Goal: Task Accomplishment & Management: Manage account settings

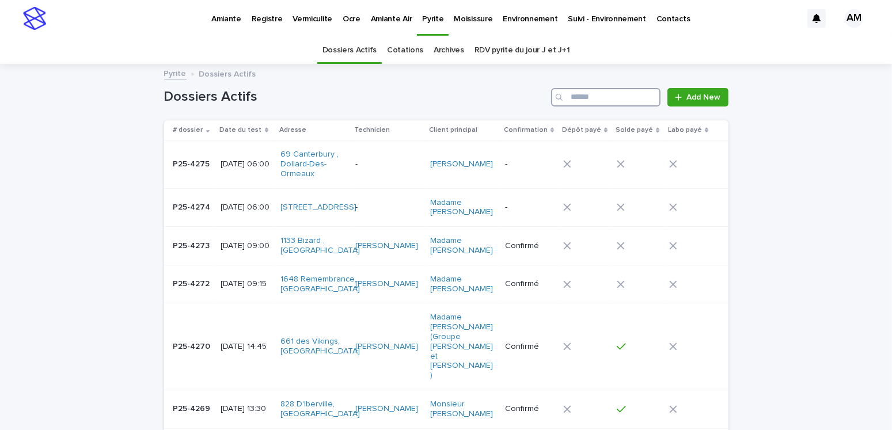
click at [596, 94] on input "Search" at bounding box center [605, 97] width 109 height 18
click at [586, 98] on input "**" at bounding box center [605, 97] width 109 height 18
type input "*******"
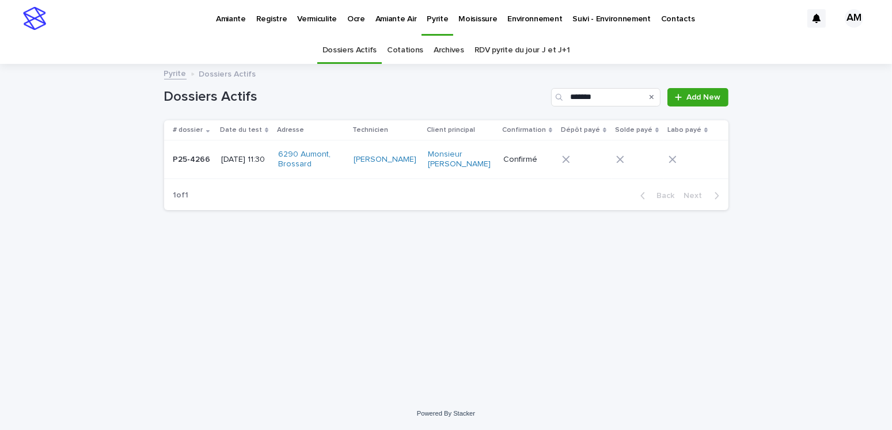
click at [196, 161] on p "P25-4266" at bounding box center [193, 159] width 40 height 12
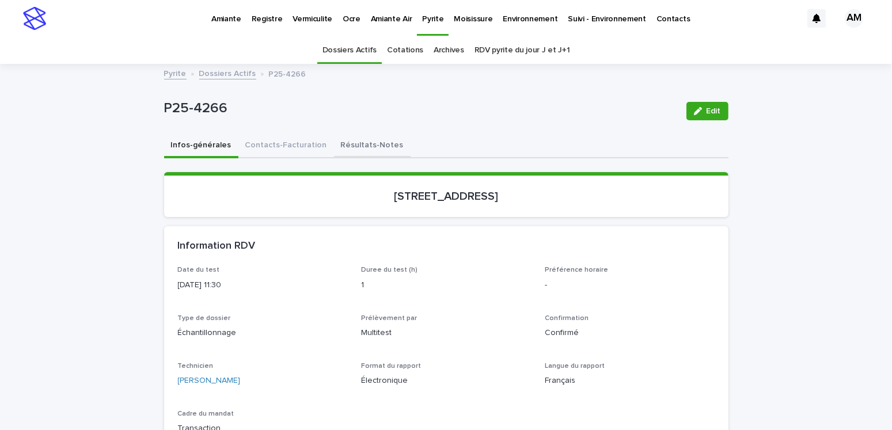
click at [363, 146] on button "Résultats-Notes" at bounding box center [372, 146] width 77 height 24
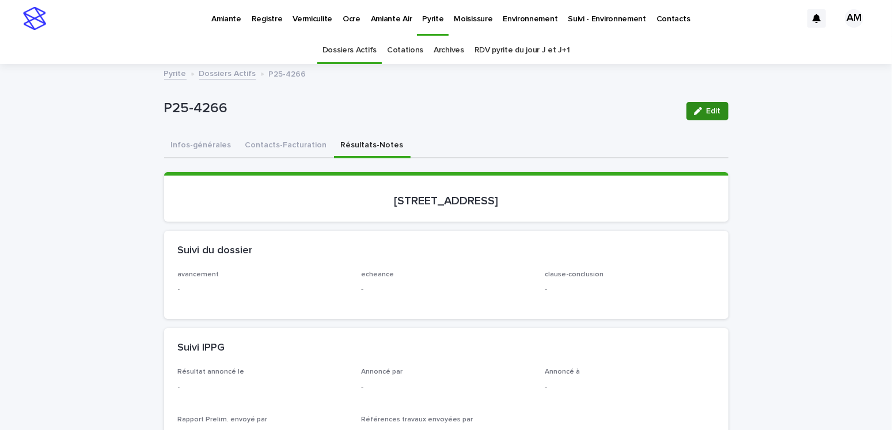
click at [694, 113] on icon "button" at bounding box center [698, 111] width 8 height 8
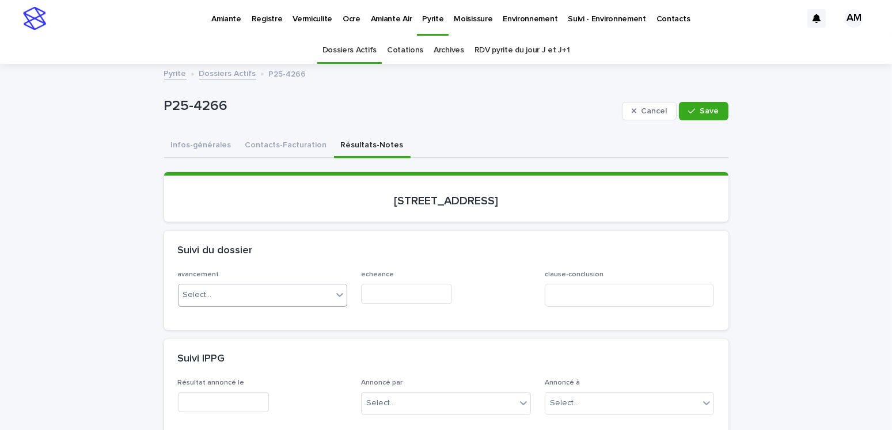
click at [208, 294] on div "Select..." at bounding box center [255, 294] width 154 height 19
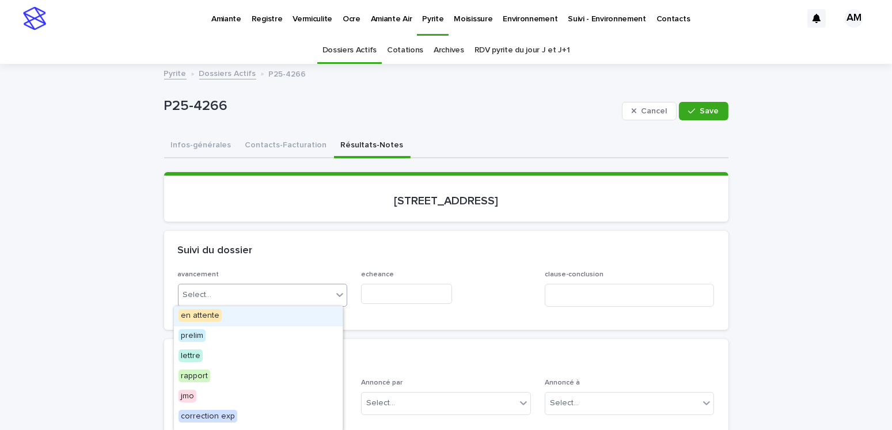
click at [196, 315] on span "en attente" at bounding box center [199, 315] width 43 height 13
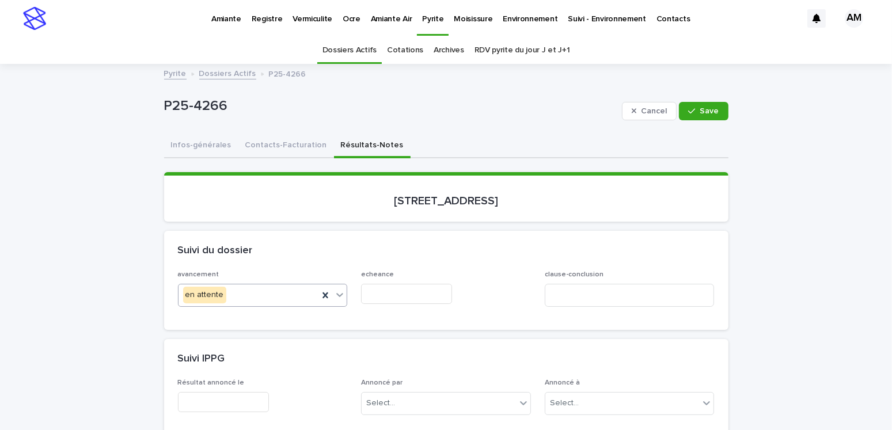
click at [384, 290] on input "text" at bounding box center [406, 294] width 91 height 20
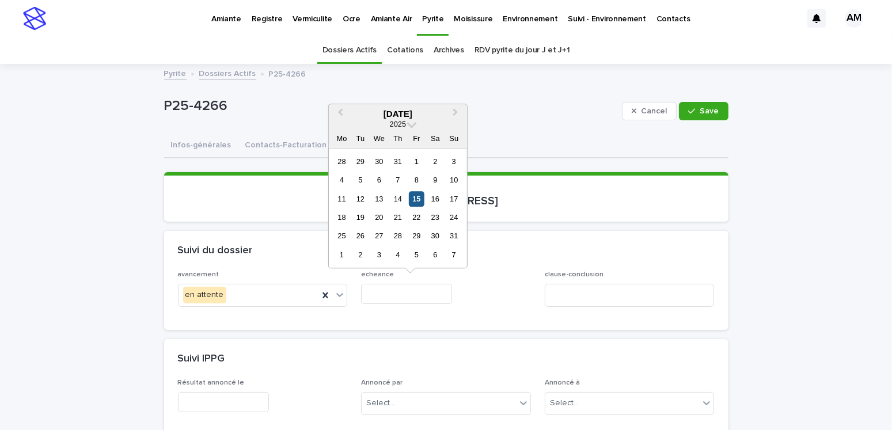
click at [417, 197] on div "15" at bounding box center [417, 199] width 16 height 16
type input "**********"
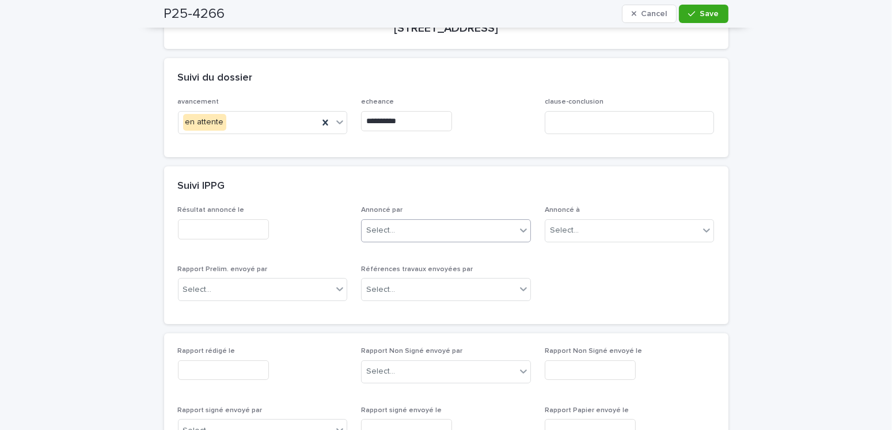
scroll to position [345, 0]
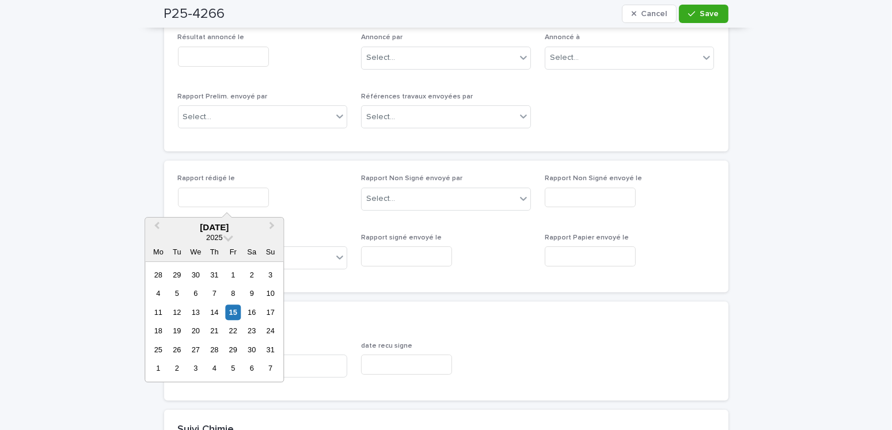
click at [227, 193] on input "text" at bounding box center [223, 198] width 91 height 20
click at [175, 326] on div "19" at bounding box center [177, 331] width 16 height 16
type input "**********"
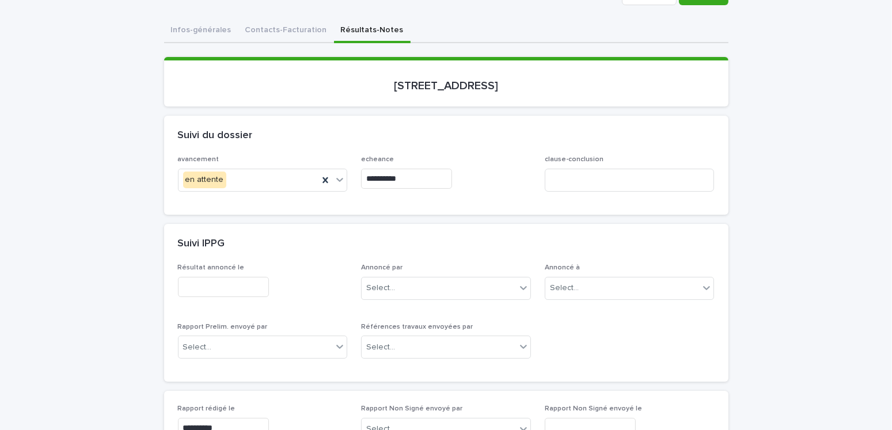
scroll to position [0, 0]
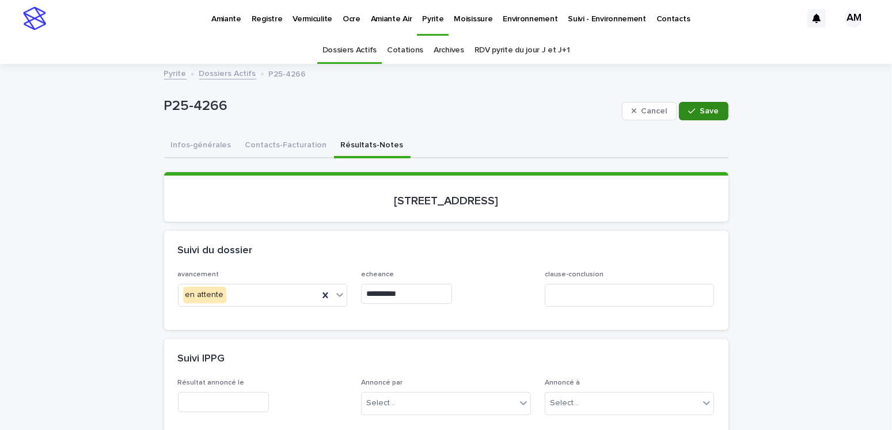
click at [694, 109] on div "button" at bounding box center [694, 111] width 12 height 8
click at [254, 144] on button "Contacts-Facturation" at bounding box center [286, 146] width 96 height 24
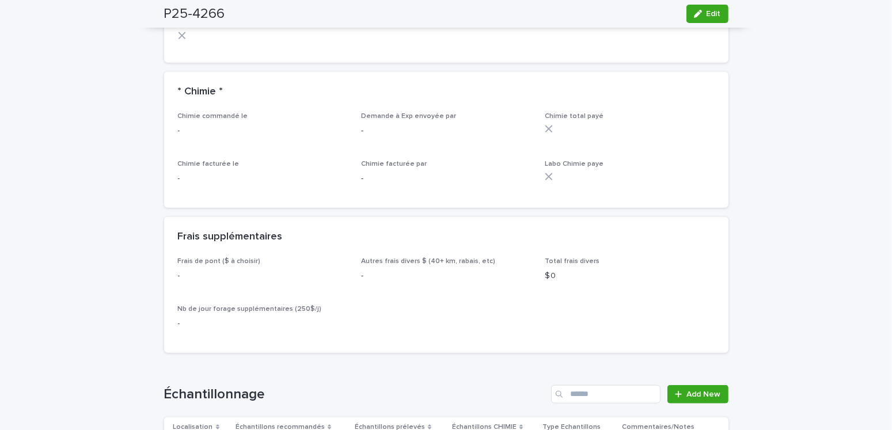
scroll to position [1324, 0]
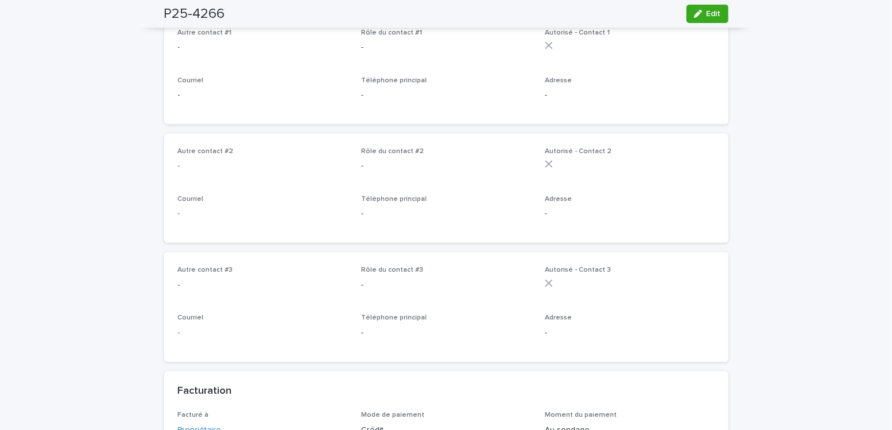
scroll to position [0, 0]
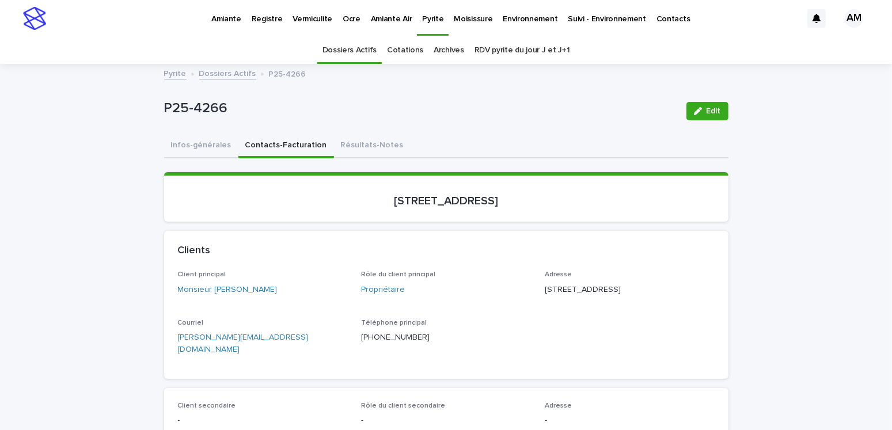
click at [223, 74] on link "Dossiers Actifs" at bounding box center [227, 72] width 57 height 13
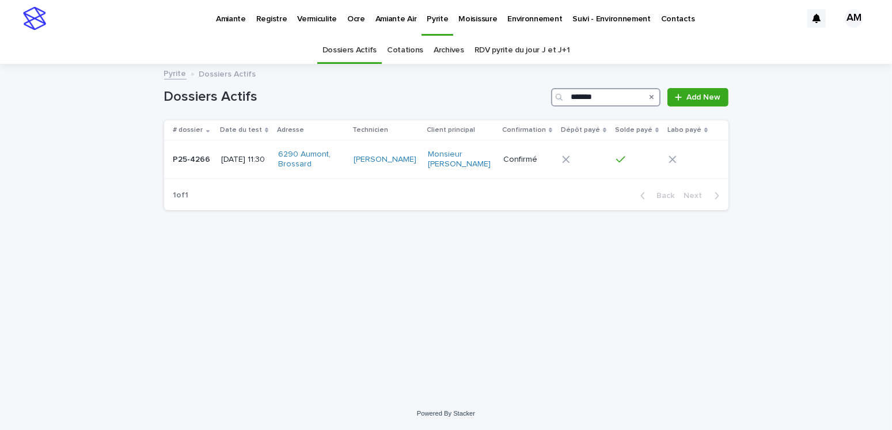
click at [611, 94] on input "*******" at bounding box center [605, 97] width 109 height 18
type input "*******"
click at [255, 155] on p "[DATE] 09:00" at bounding box center [245, 160] width 51 height 10
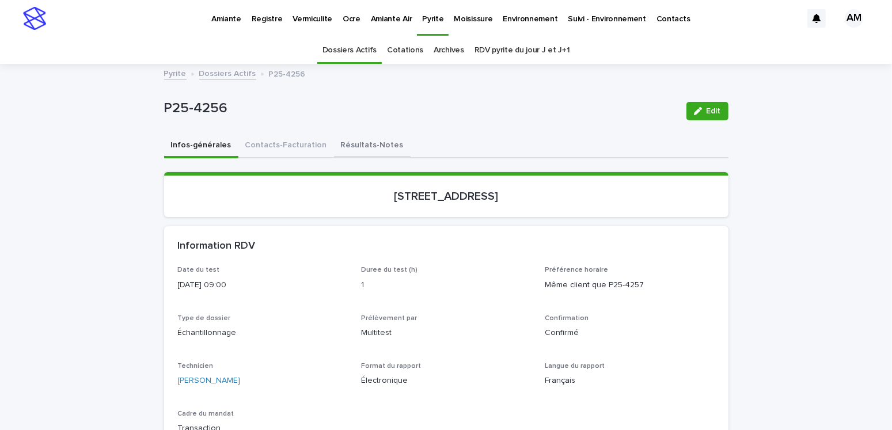
click at [345, 144] on button "Résultats-Notes" at bounding box center [372, 146] width 77 height 24
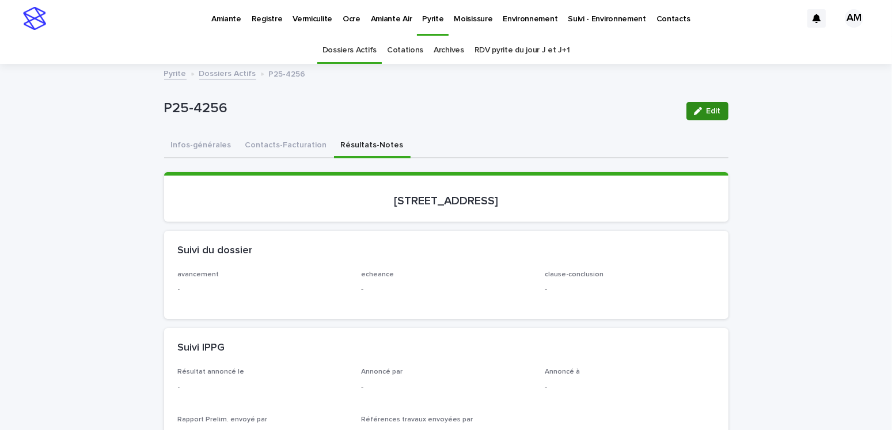
click at [706, 111] on span "Edit" at bounding box center [713, 111] width 14 height 8
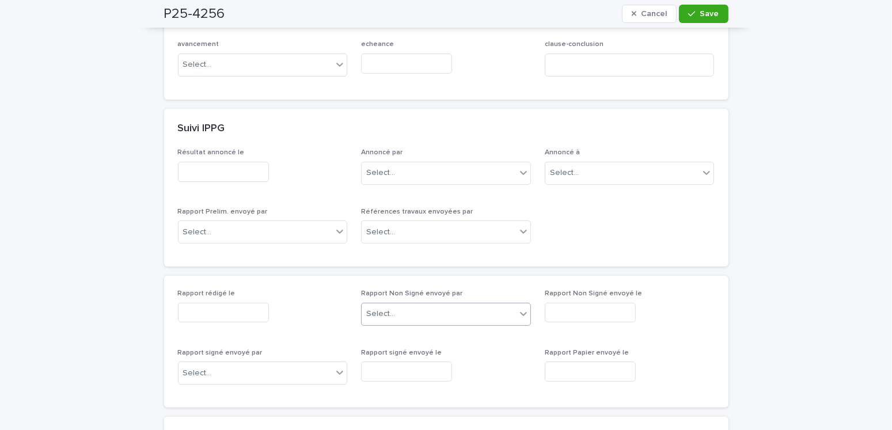
scroll to position [58, 0]
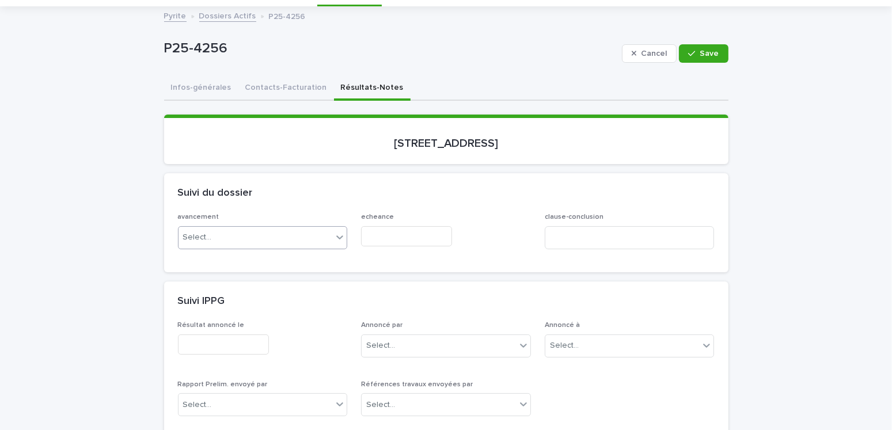
click at [209, 231] on div "Select..." at bounding box center [255, 237] width 154 height 19
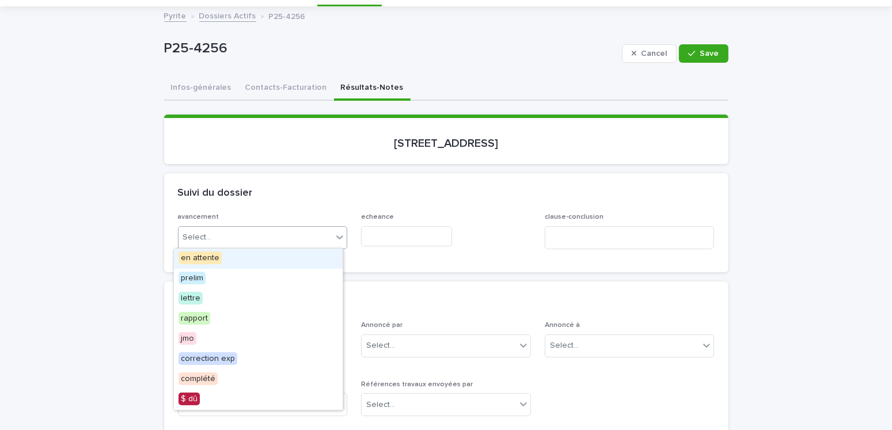
click at [203, 262] on span "en attente" at bounding box center [199, 258] width 43 height 13
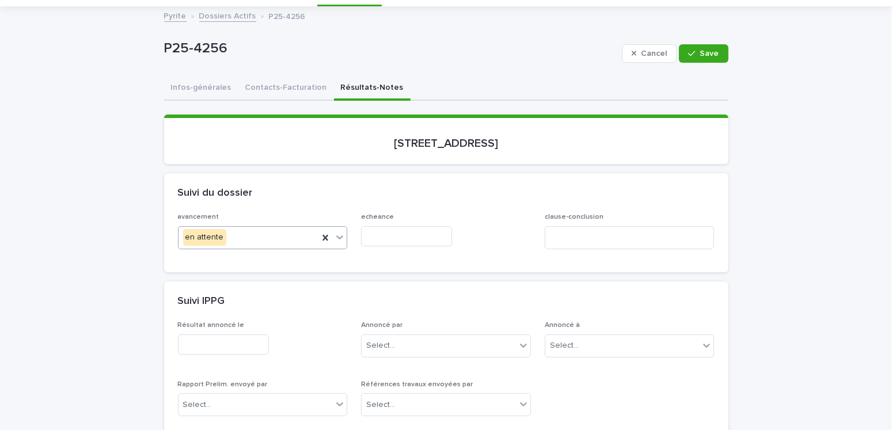
click at [380, 241] on input "text" at bounding box center [406, 236] width 91 height 20
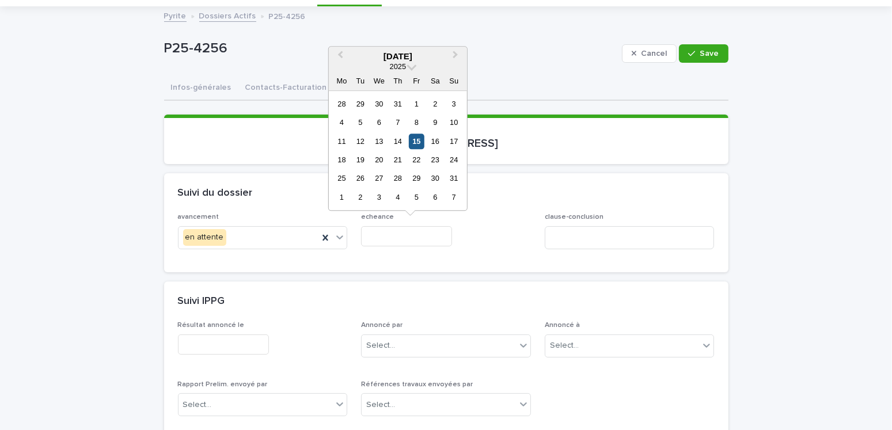
click at [412, 136] on div "15" at bounding box center [417, 142] width 16 height 16
type input "**********"
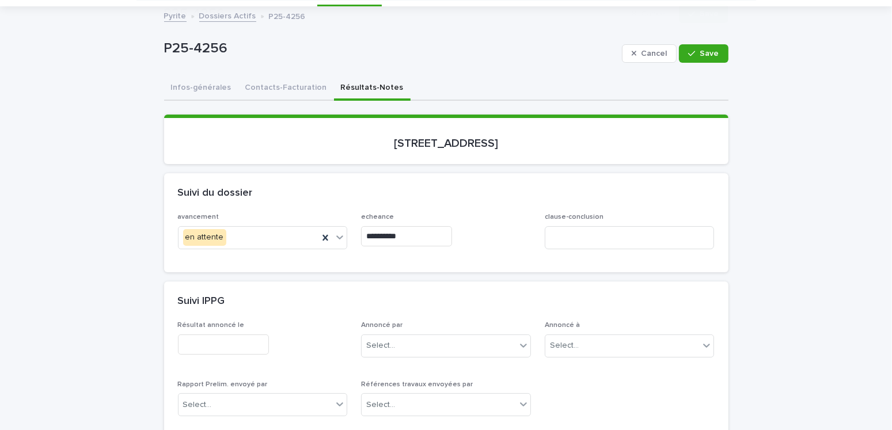
scroll to position [288, 0]
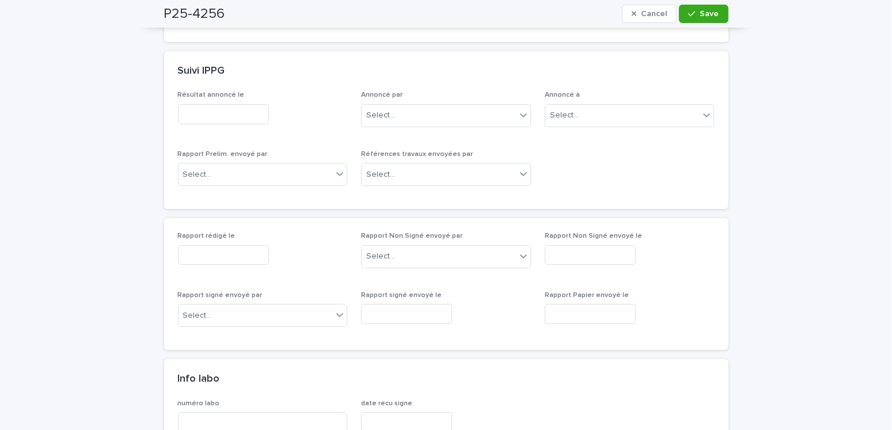
click at [227, 250] on input "text" at bounding box center [223, 255] width 91 height 20
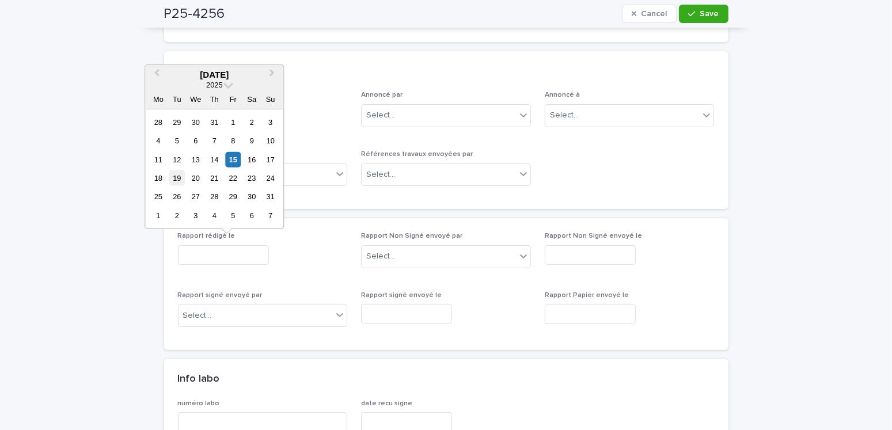
click at [179, 177] on div "19" at bounding box center [177, 178] width 16 height 16
type input "**********"
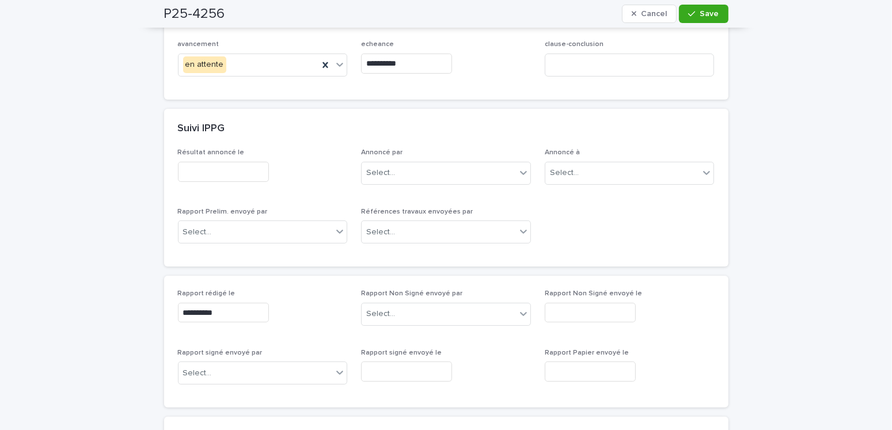
scroll to position [58, 0]
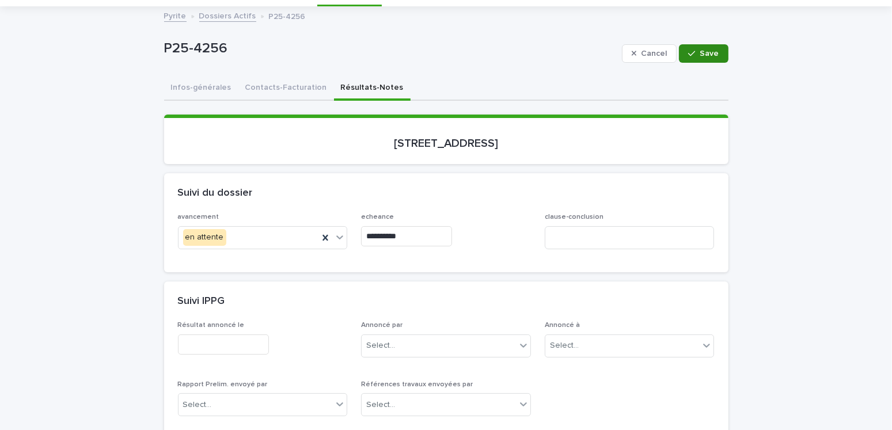
click at [680, 51] on button "Save" at bounding box center [703, 53] width 49 height 18
click at [281, 89] on button "Contacts-Facturation" at bounding box center [286, 89] width 96 height 24
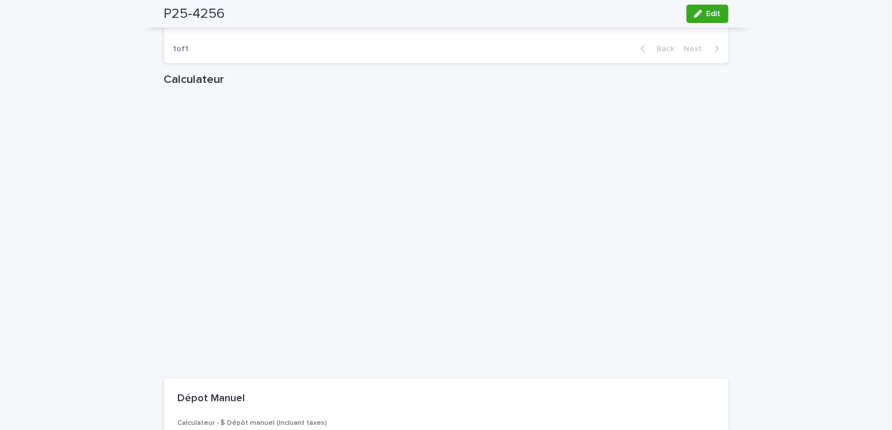
scroll to position [1381, 0]
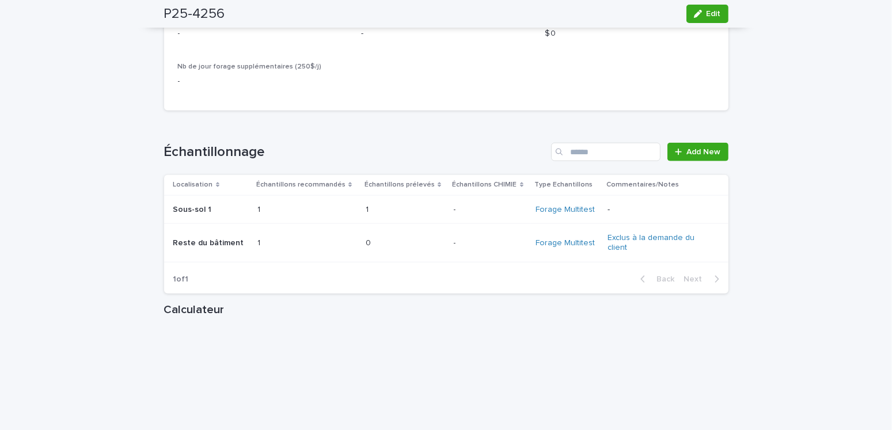
drag, startPoint x: 103, startPoint y: 215, endPoint x: 132, endPoint y: 224, distance: 30.2
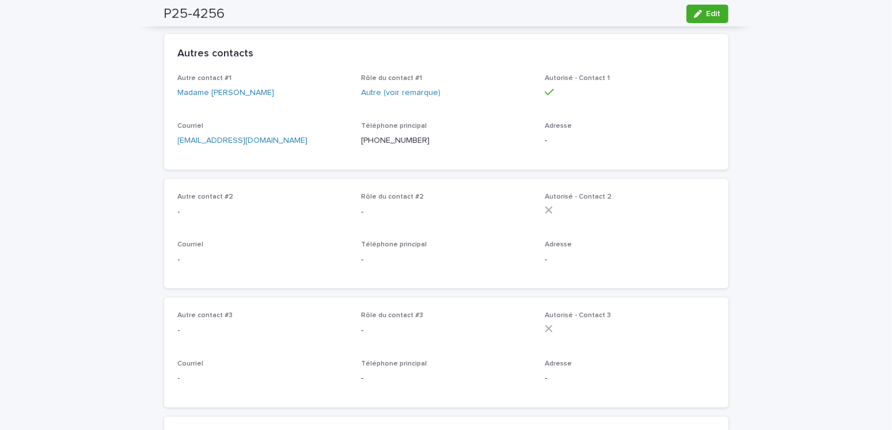
scroll to position [0, 0]
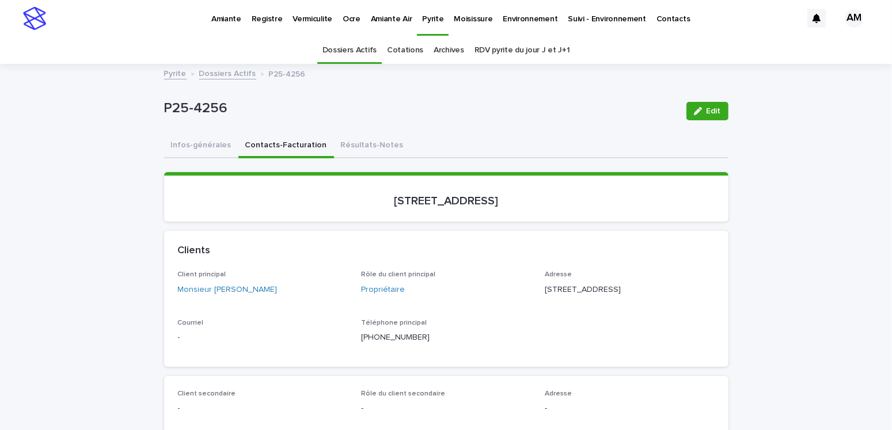
click at [237, 69] on link "Dossiers Actifs" at bounding box center [227, 72] width 57 height 13
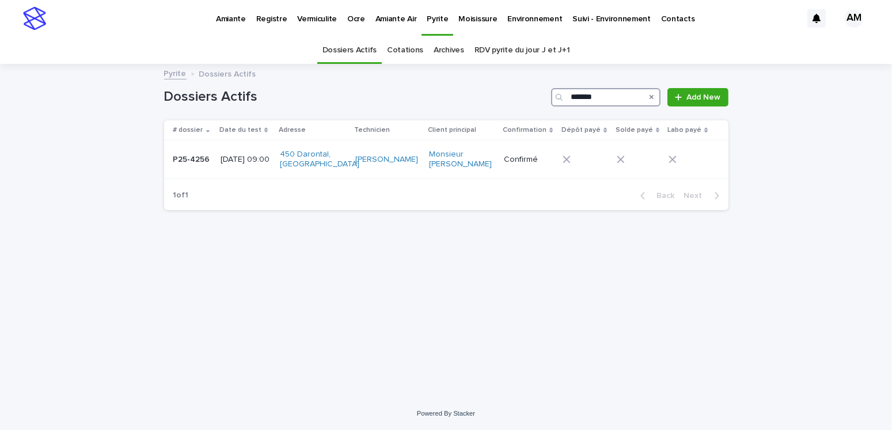
click at [614, 97] on input "*******" at bounding box center [605, 97] width 109 height 18
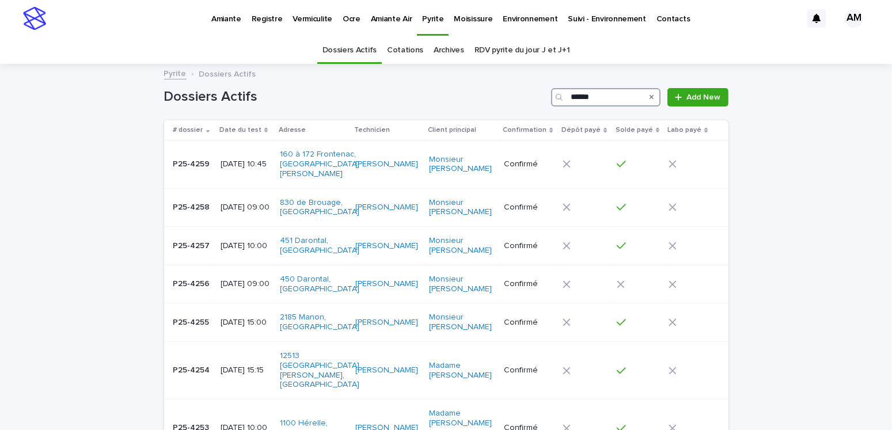
type input "*******"
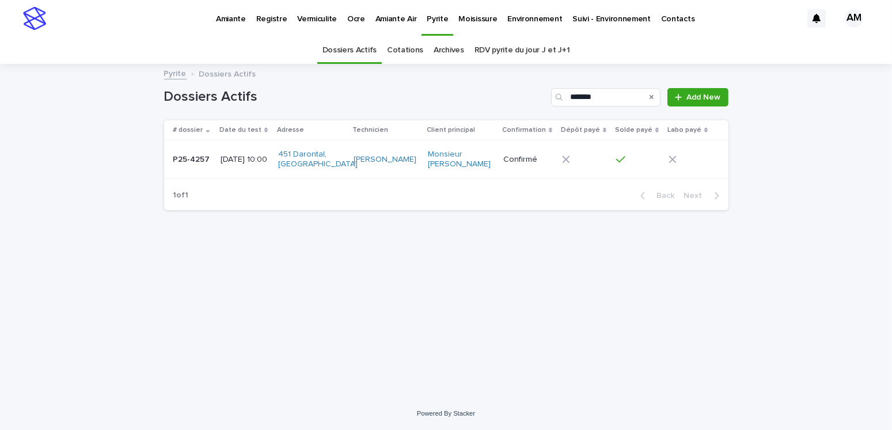
click at [230, 158] on p "[DATE] 10:00" at bounding box center [244, 160] width 48 height 10
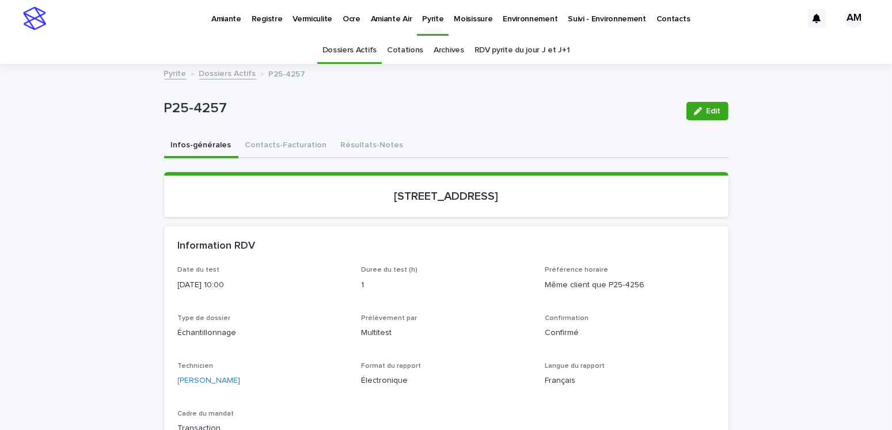
click at [212, 77] on link "Dossiers Actifs" at bounding box center [227, 72] width 57 height 13
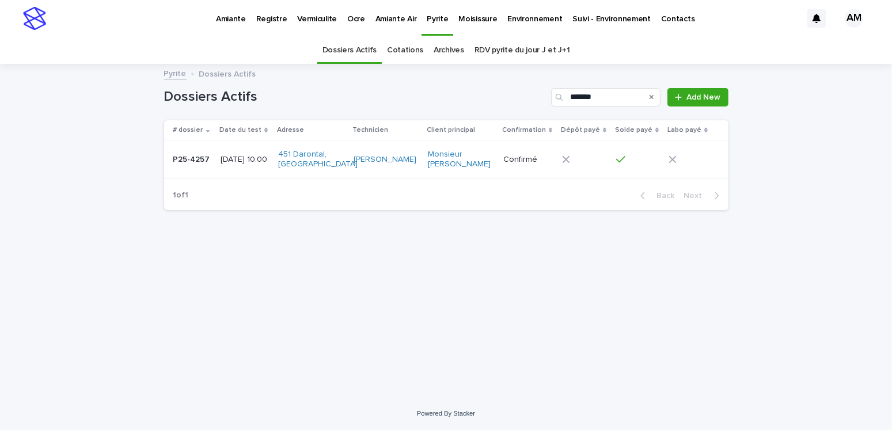
click at [177, 73] on link "Pyrite" at bounding box center [175, 72] width 22 height 13
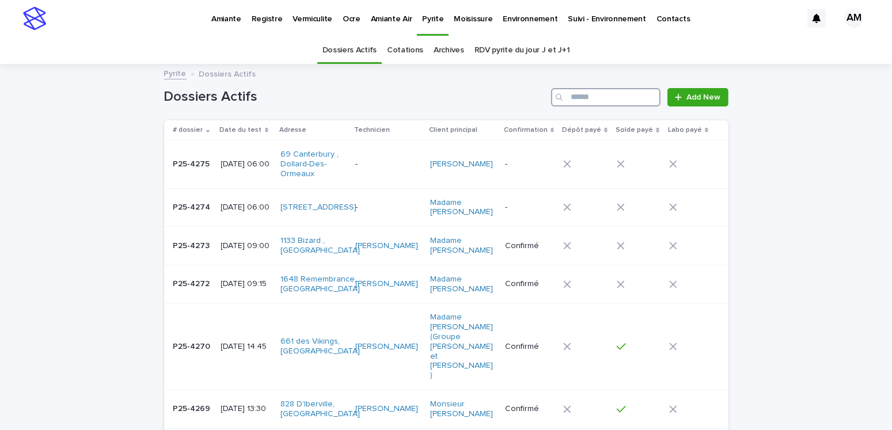
click at [607, 101] on input "Search" at bounding box center [605, 97] width 109 height 18
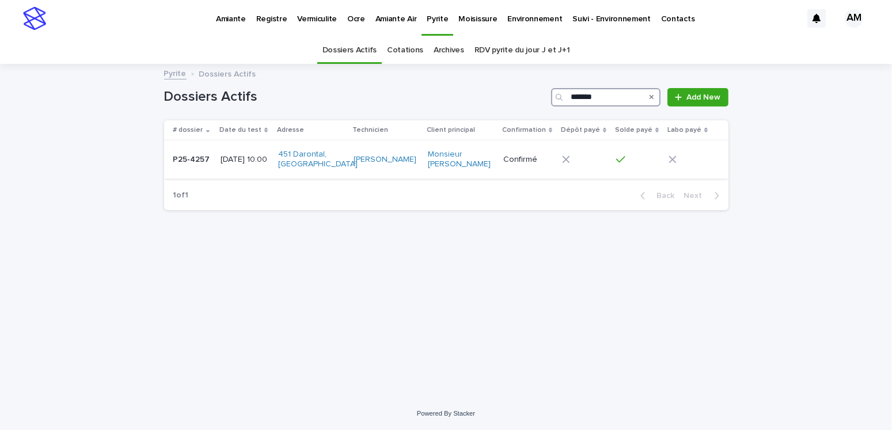
type input "*******"
click at [260, 153] on div "[DATE] 10:00" at bounding box center [244, 159] width 48 height 12
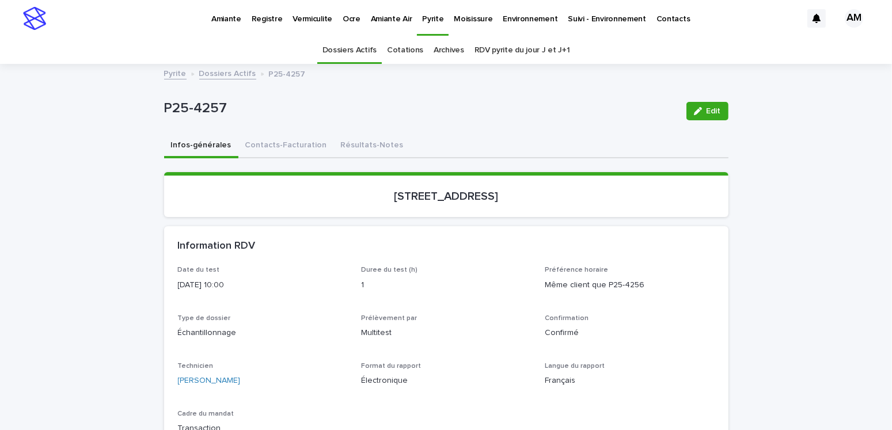
scroll to position [36, 0]
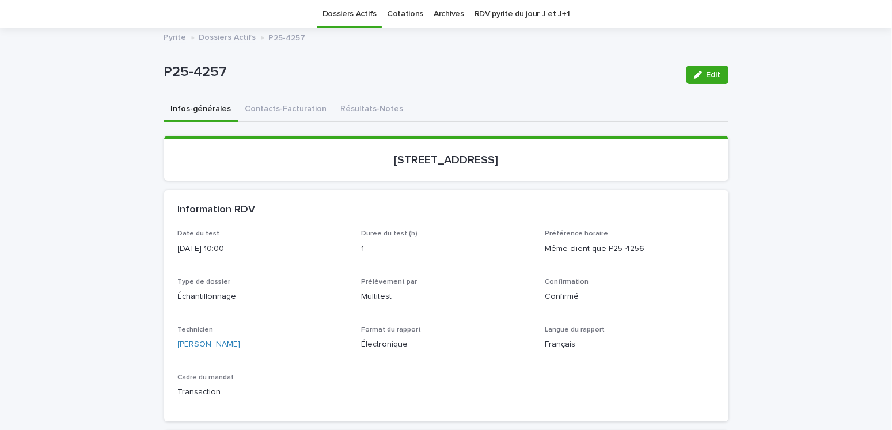
click at [349, 90] on div "P25-4257 Edit" at bounding box center [446, 75] width 564 height 46
click at [351, 107] on button "Résultats-Notes" at bounding box center [372, 110] width 77 height 24
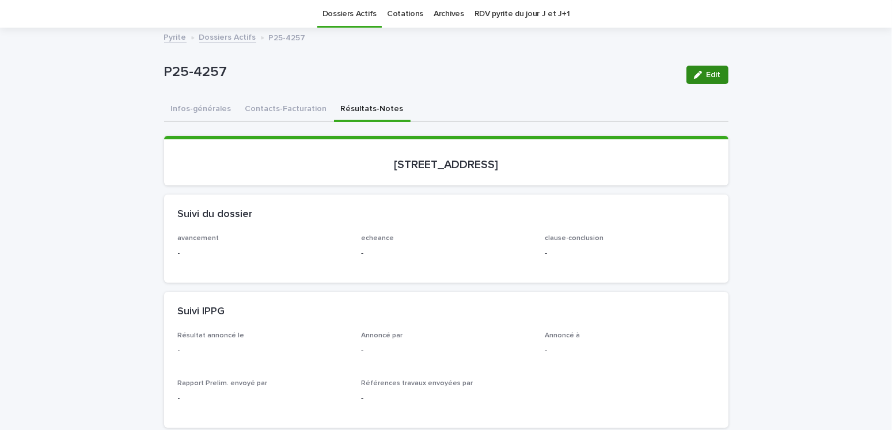
click at [704, 78] on button "Edit" at bounding box center [707, 75] width 42 height 18
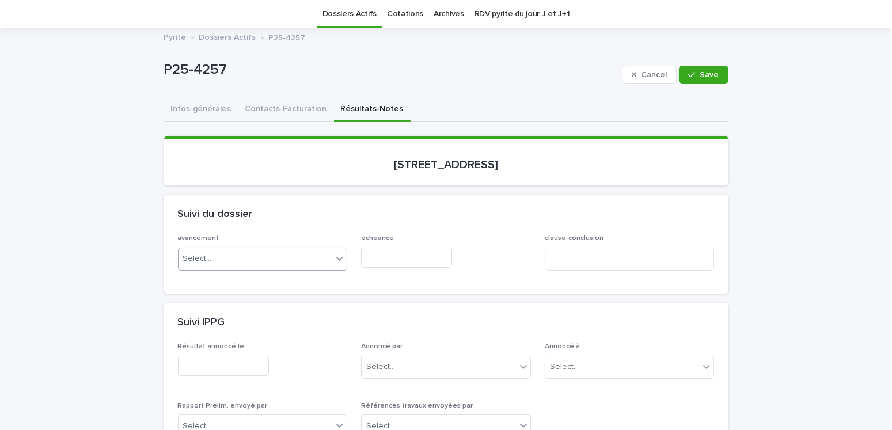
drag, startPoint x: 213, startPoint y: 253, endPoint x: 211, endPoint y: 265, distance: 12.3
click at [213, 253] on div "Select..." at bounding box center [255, 258] width 154 height 19
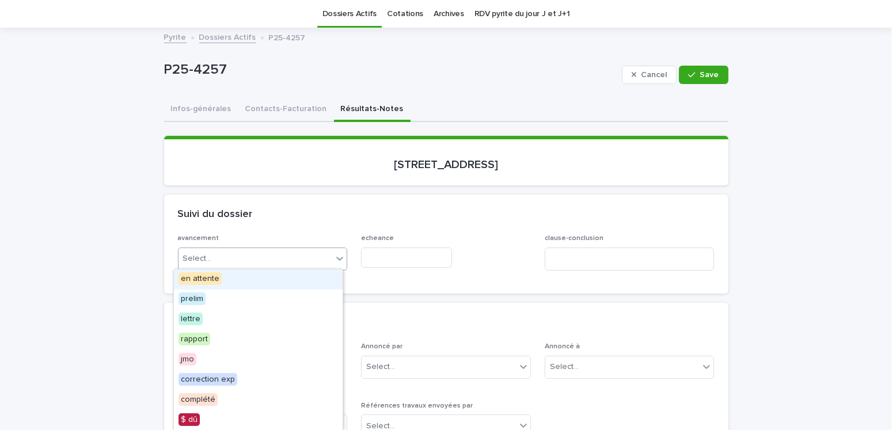
click at [208, 279] on span "en attente" at bounding box center [199, 278] width 43 height 13
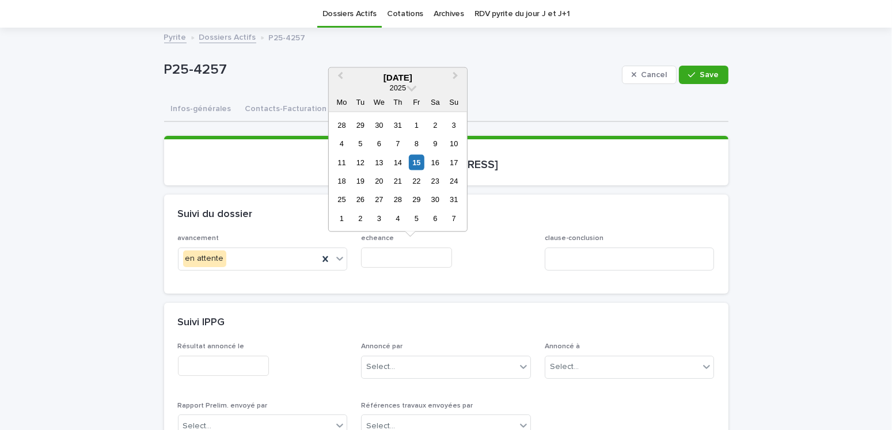
click at [372, 258] on input "text" at bounding box center [406, 257] width 91 height 20
click at [415, 159] on div "15" at bounding box center [417, 162] width 16 height 16
type input "**********"
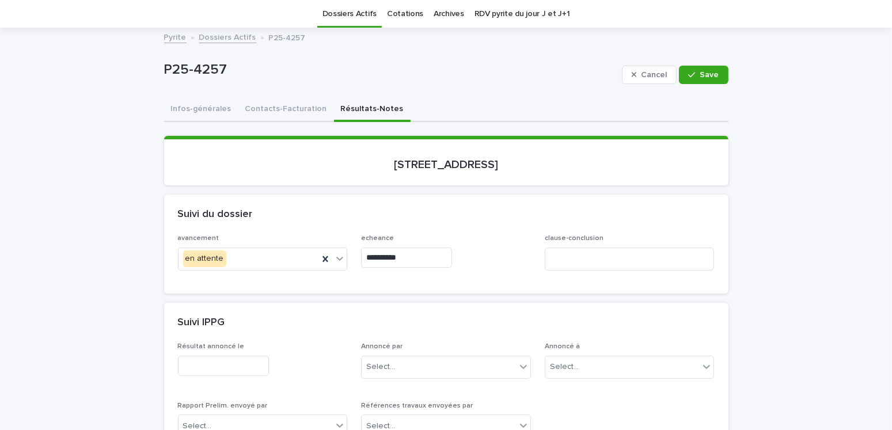
scroll to position [266, 0]
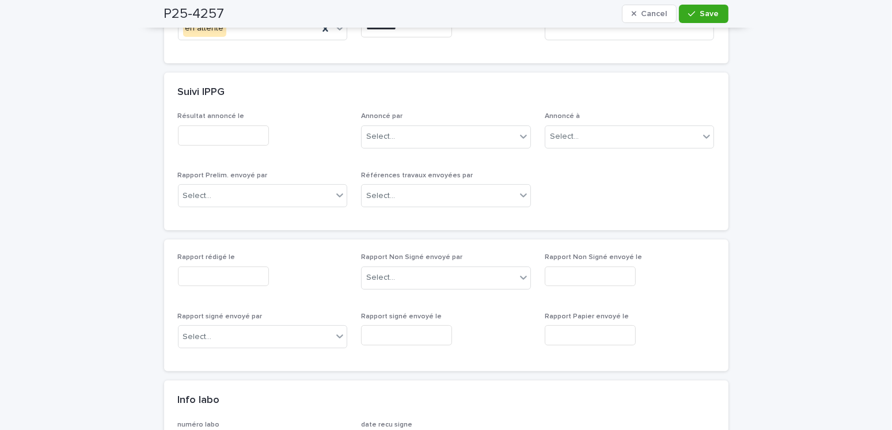
click at [209, 266] on input "text" at bounding box center [223, 276] width 91 height 20
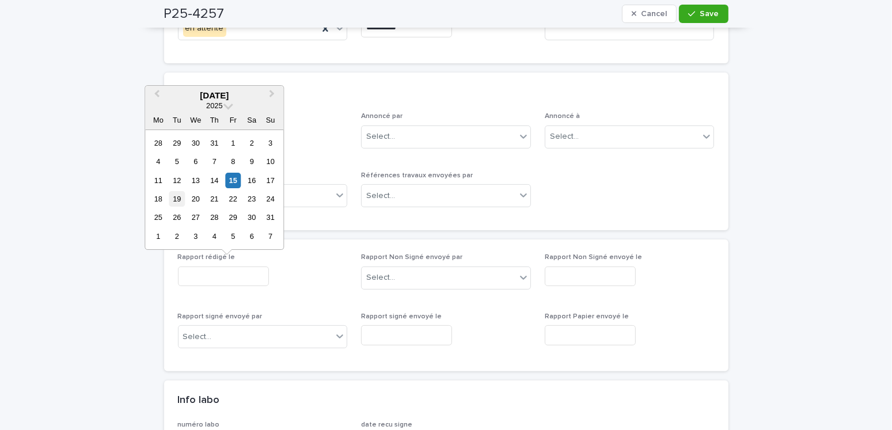
click at [175, 196] on div "19" at bounding box center [177, 199] width 16 height 16
type input "**********"
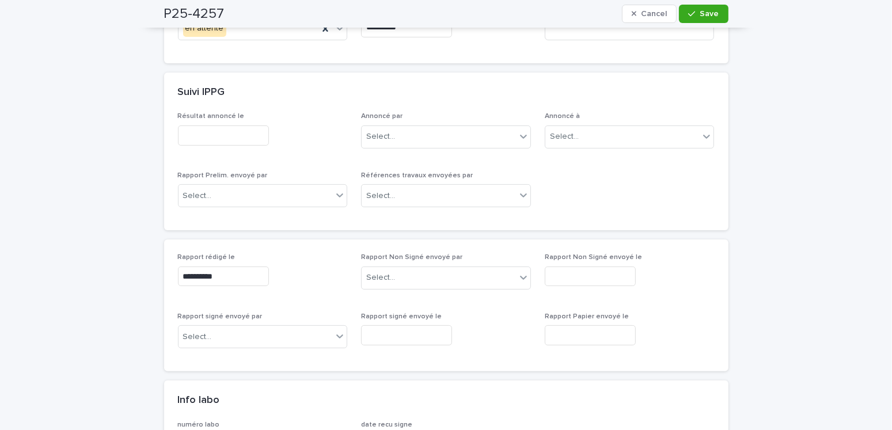
scroll to position [94, 0]
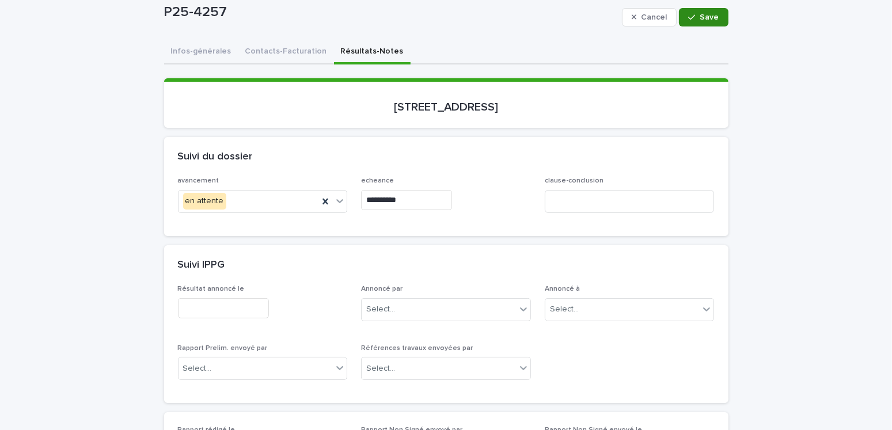
click at [700, 20] on span "Save" at bounding box center [709, 17] width 19 height 8
click at [304, 51] on button "Contacts-Facturation" at bounding box center [286, 52] width 96 height 24
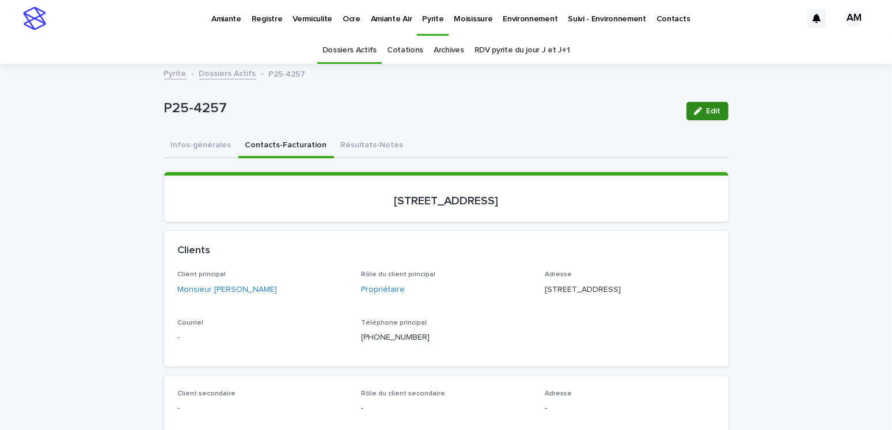
click at [702, 115] on button "Edit" at bounding box center [707, 111] width 42 height 18
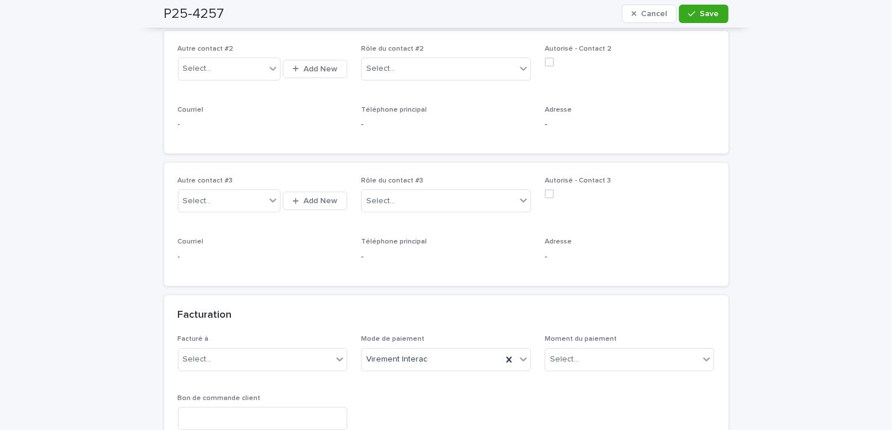
scroll to position [863, 0]
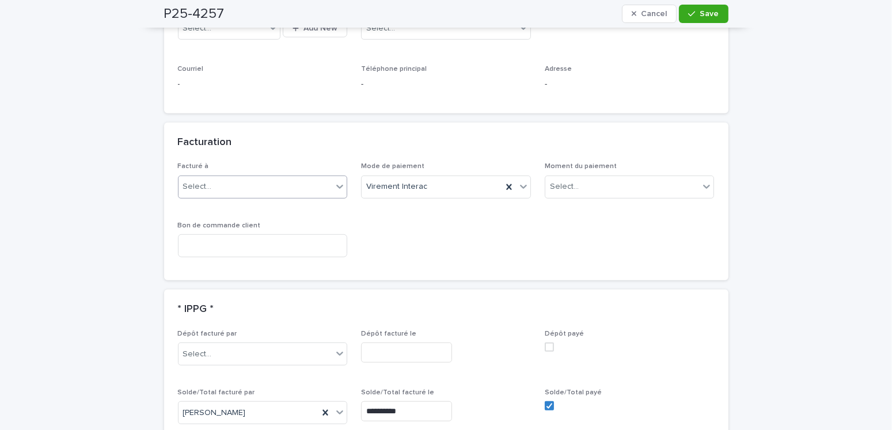
click at [210, 186] on div "Select..." at bounding box center [255, 186] width 154 height 19
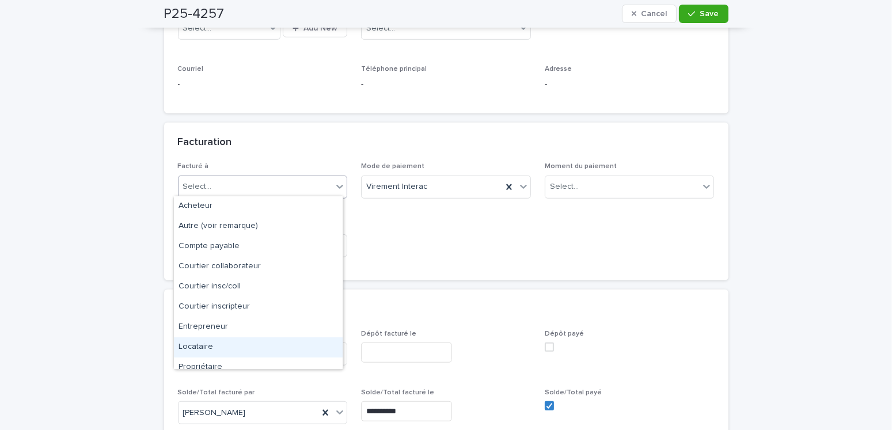
scroll to position [29, 0]
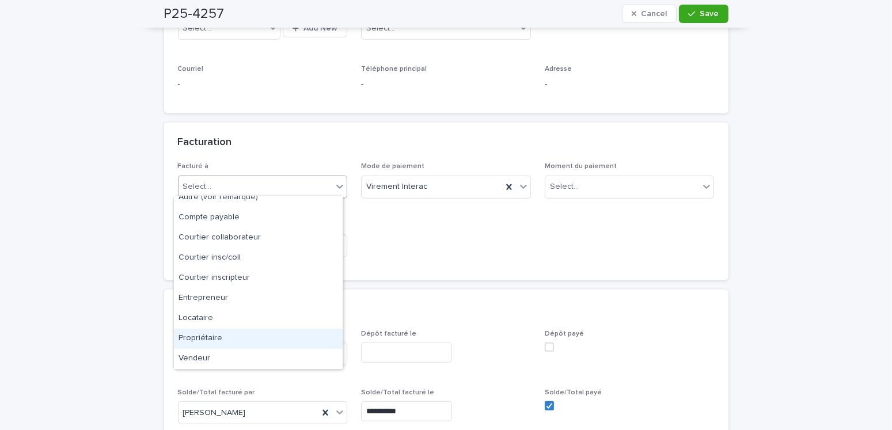
click at [207, 336] on div "Propriétaire" at bounding box center [258, 339] width 169 height 20
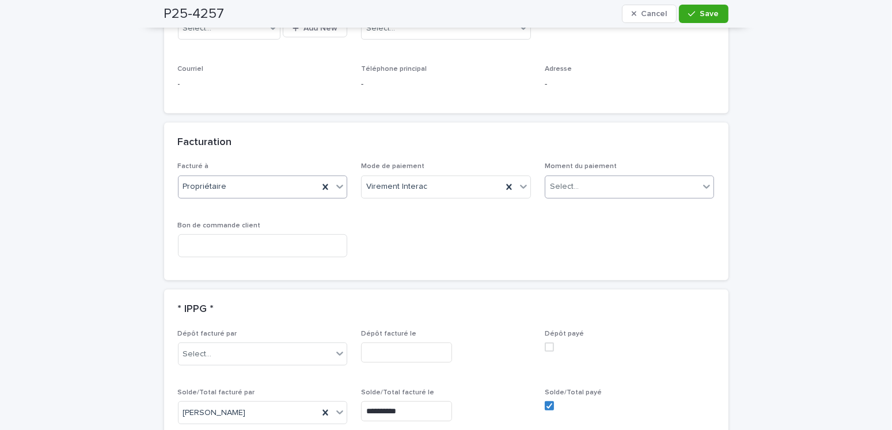
click at [589, 183] on div "Select..." at bounding box center [622, 186] width 154 height 19
click at [582, 205] on div "Au sondage" at bounding box center [624, 206] width 169 height 20
click at [702, 12] on span "Save" at bounding box center [709, 14] width 19 height 8
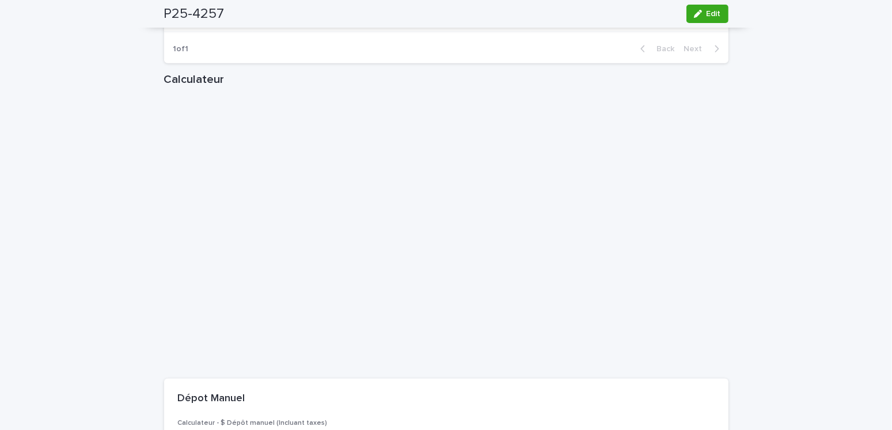
scroll to position [1381, 0]
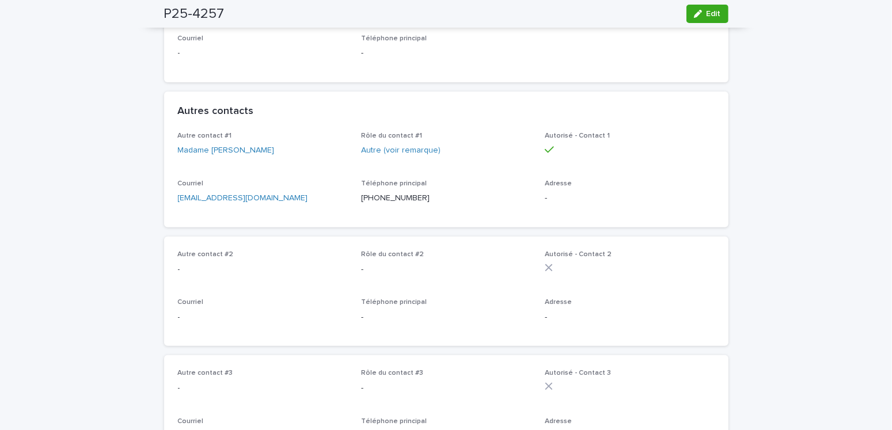
scroll to position [0, 0]
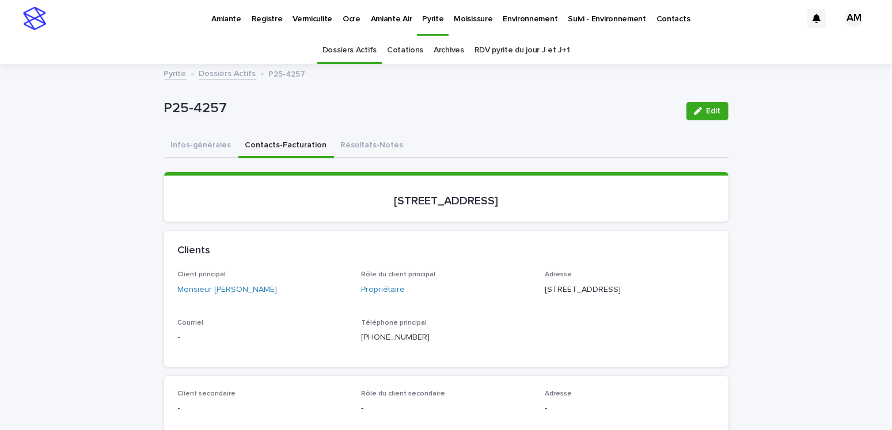
click at [215, 76] on link "Dossiers Actifs" at bounding box center [227, 72] width 57 height 13
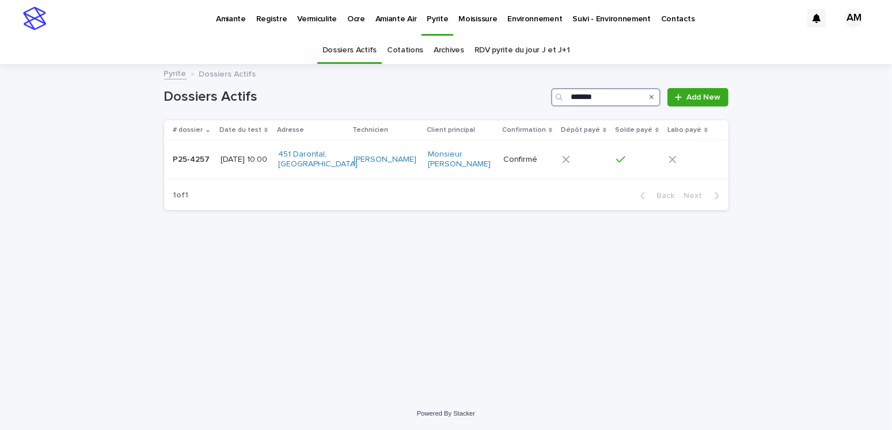
click at [608, 101] on input "*******" at bounding box center [605, 97] width 109 height 18
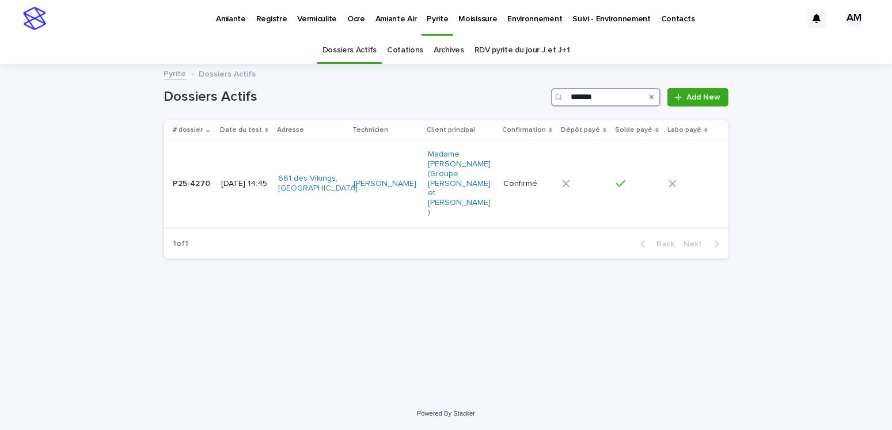
type input "*******"
click at [213, 170] on td "P25-4270 P25-4270" at bounding box center [190, 183] width 53 height 87
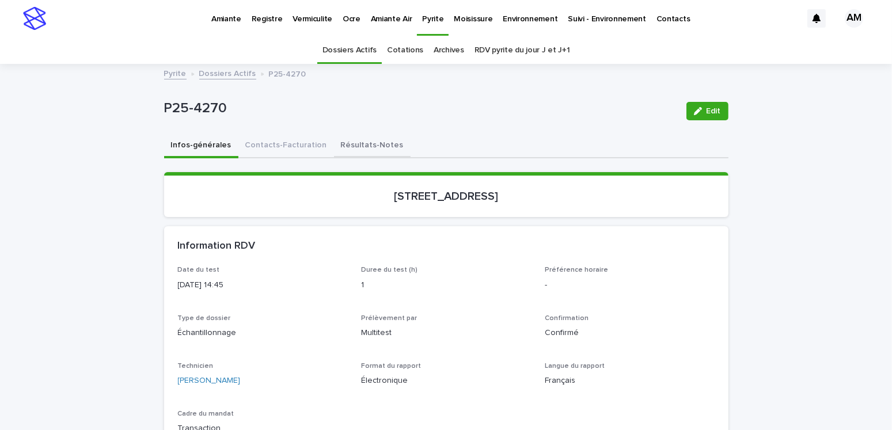
click at [356, 144] on button "Résultats-Notes" at bounding box center [372, 146] width 77 height 24
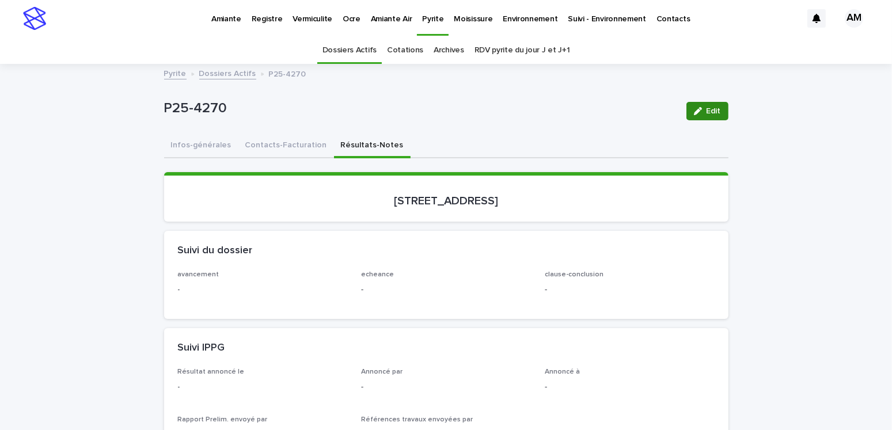
click at [710, 116] on button "Edit" at bounding box center [707, 111] width 42 height 18
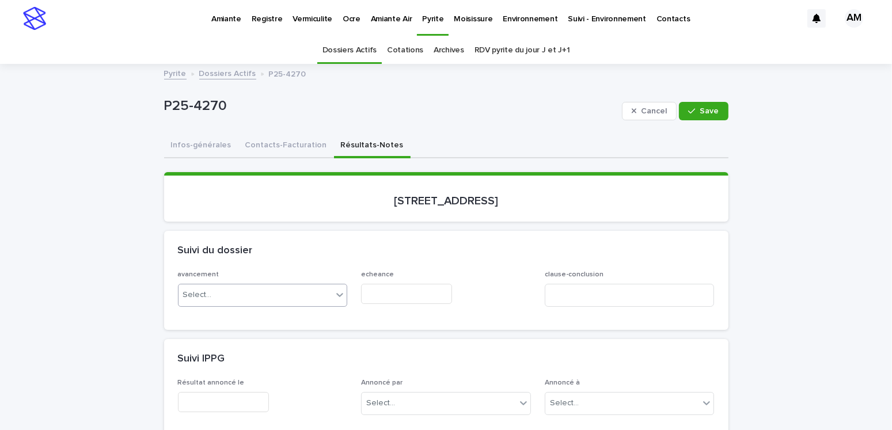
click at [219, 295] on div "Select..." at bounding box center [255, 294] width 154 height 19
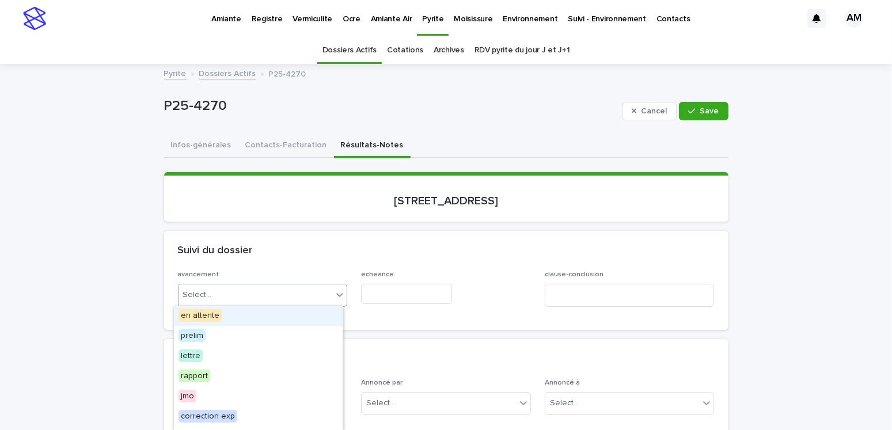
click at [208, 318] on span "en attente" at bounding box center [199, 315] width 43 height 13
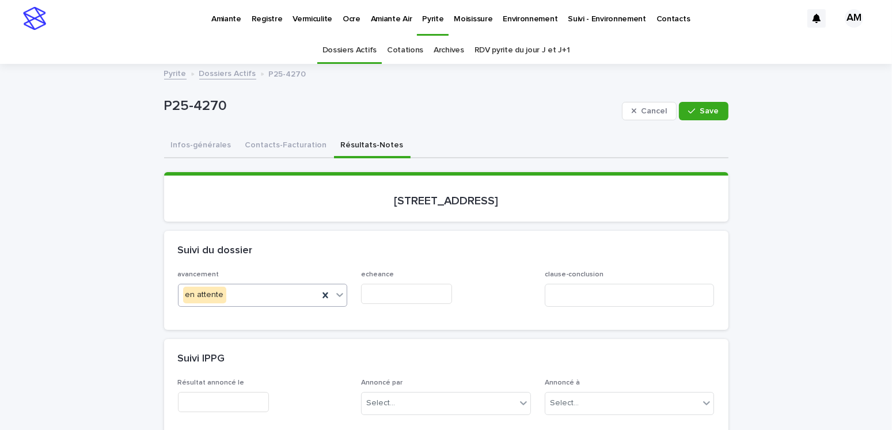
click at [373, 285] on input "text" at bounding box center [406, 294] width 91 height 20
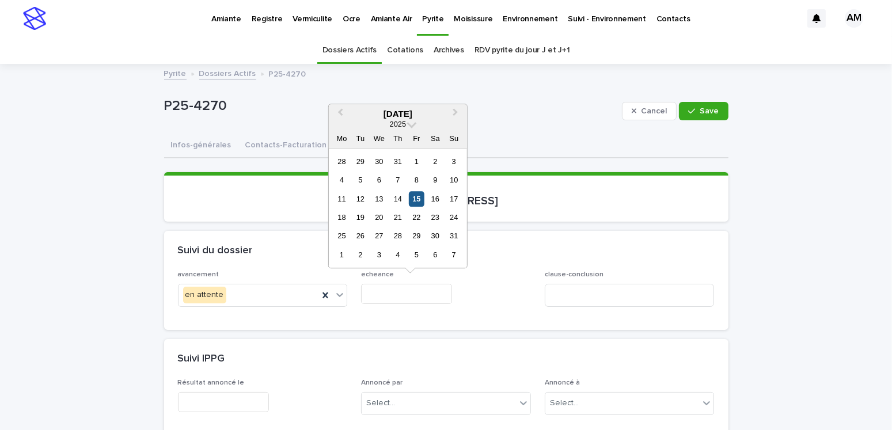
click at [422, 201] on div "15" at bounding box center [417, 199] width 16 height 16
type input "**********"
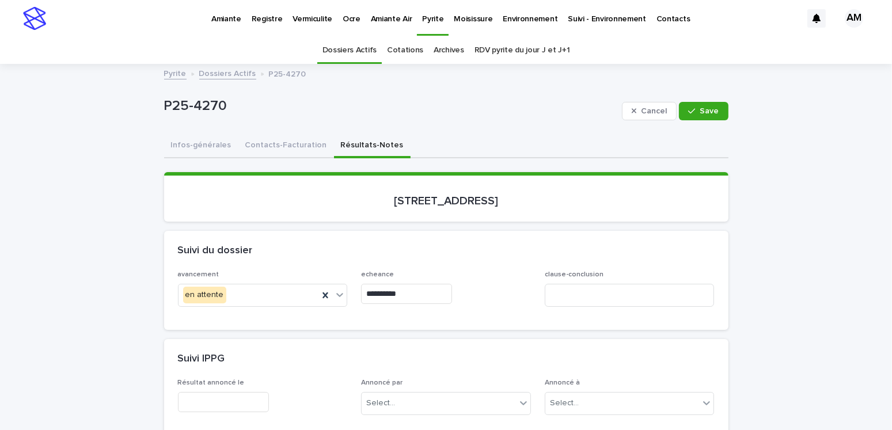
scroll to position [230, 0]
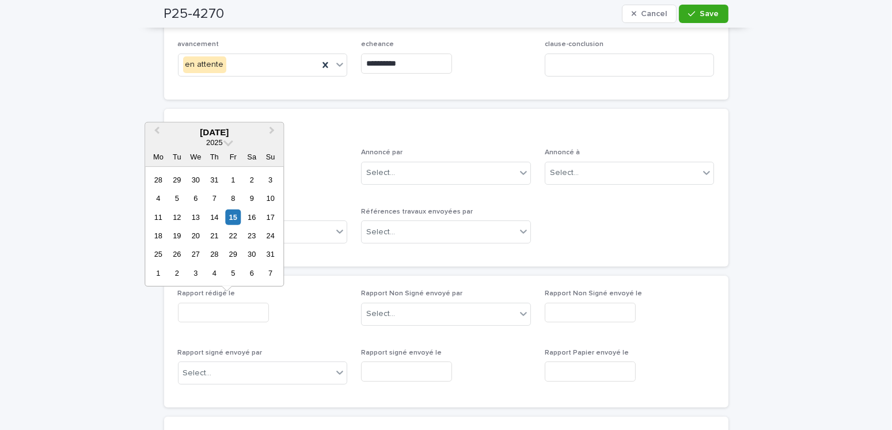
click at [218, 308] on input "text" at bounding box center [223, 313] width 91 height 20
click at [177, 235] on div "19" at bounding box center [177, 236] width 16 height 16
type input "**********"
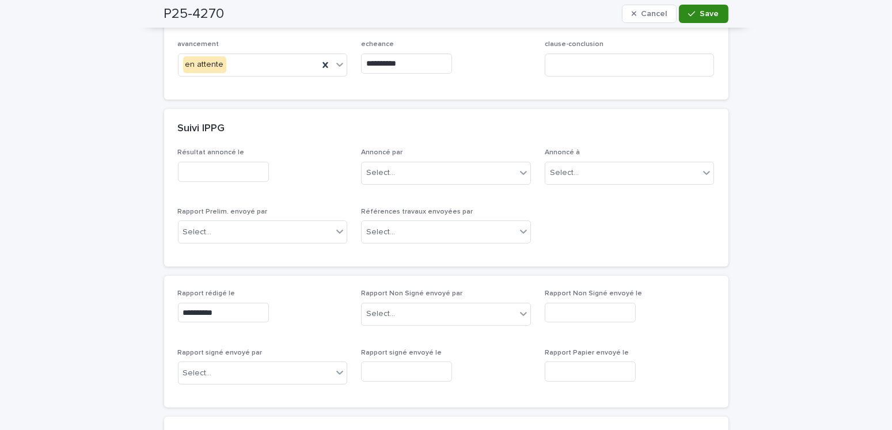
click at [688, 19] on button "Save" at bounding box center [703, 14] width 49 height 18
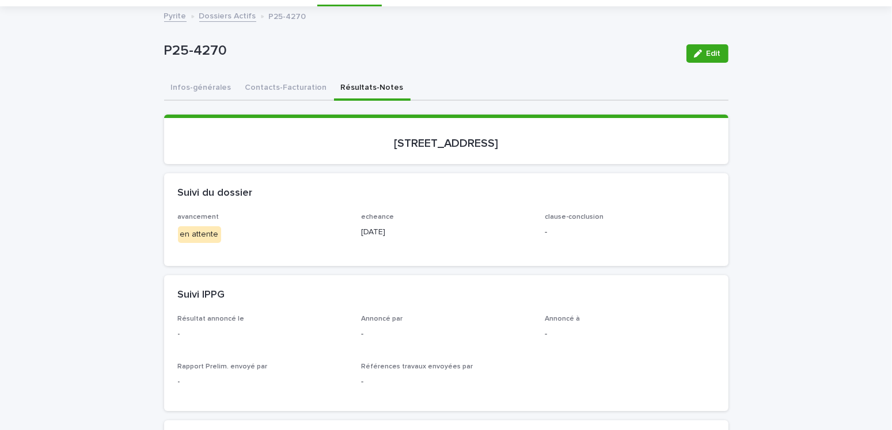
scroll to position [0, 0]
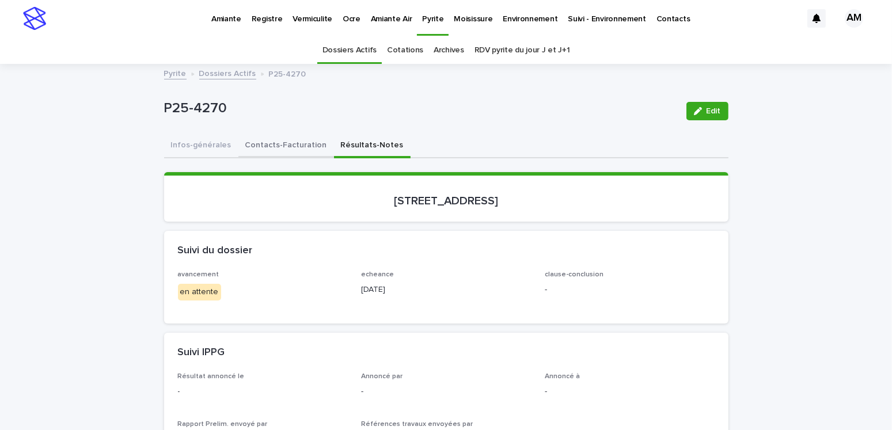
click at [280, 142] on button "Contacts-Facturation" at bounding box center [286, 146] width 96 height 24
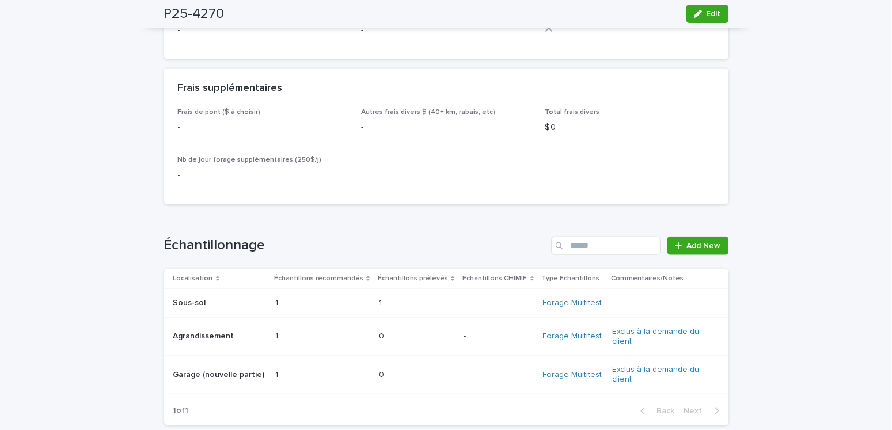
scroll to position [1381, 0]
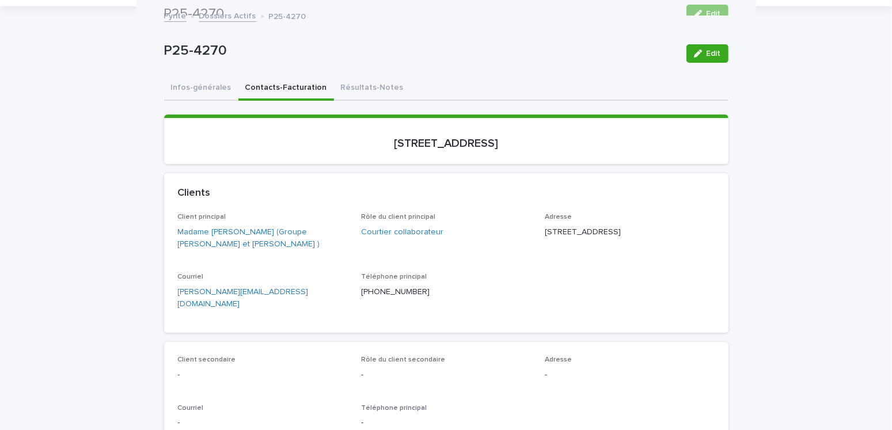
scroll to position [0, 0]
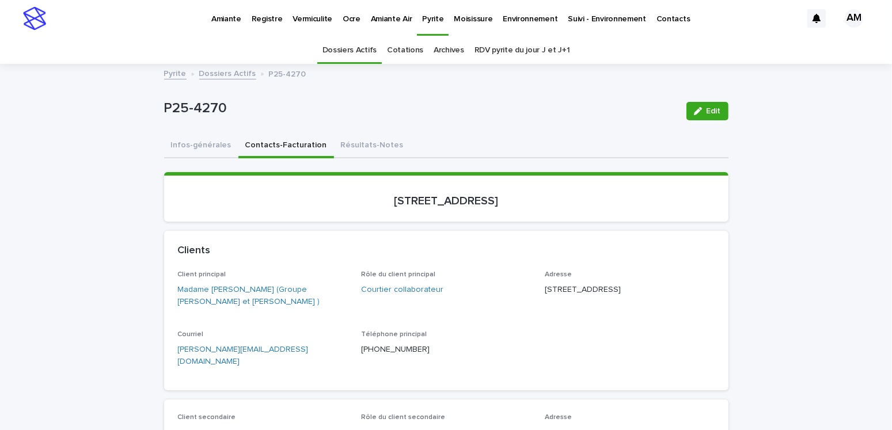
click at [224, 67] on link "Dossiers Actifs" at bounding box center [227, 72] width 57 height 13
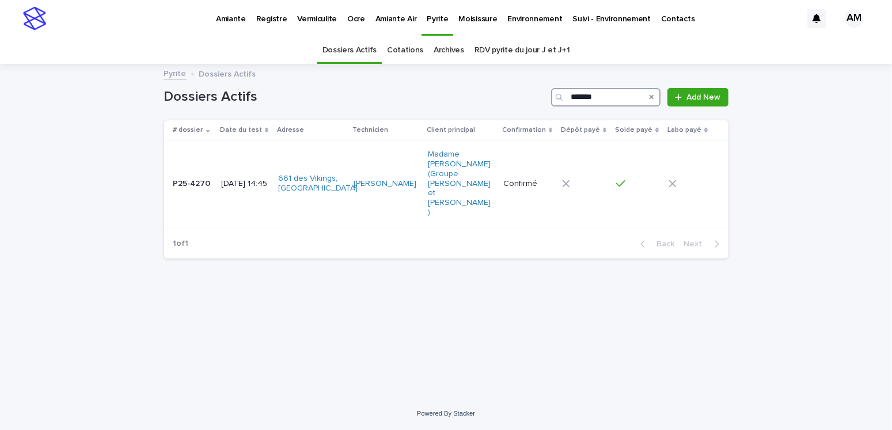
click at [606, 101] on input "*******" at bounding box center [605, 97] width 109 height 18
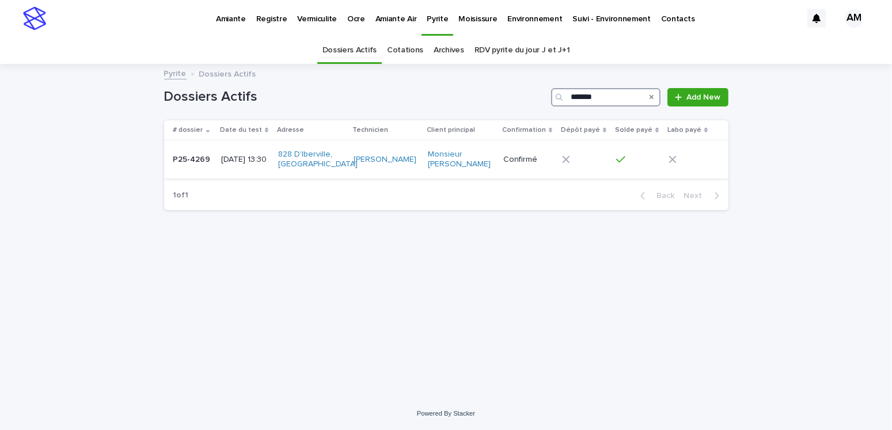
type input "*******"
click at [253, 157] on p "[DATE] 13:30" at bounding box center [245, 160] width 48 height 10
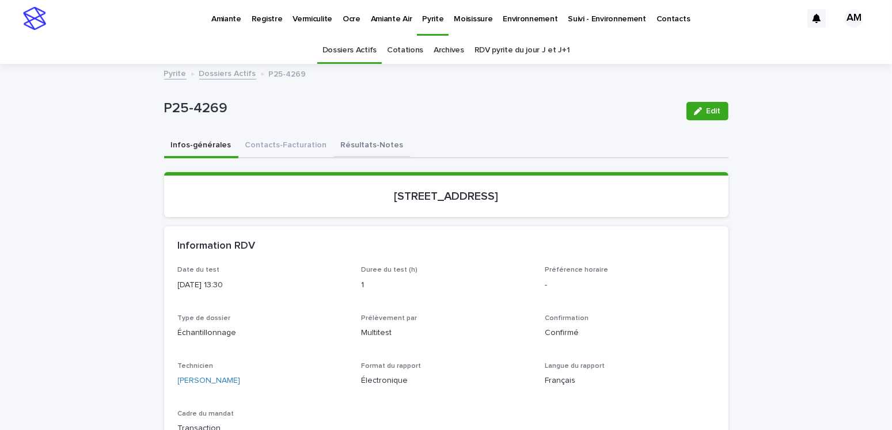
click at [352, 145] on button "Résultats-Notes" at bounding box center [372, 146] width 77 height 24
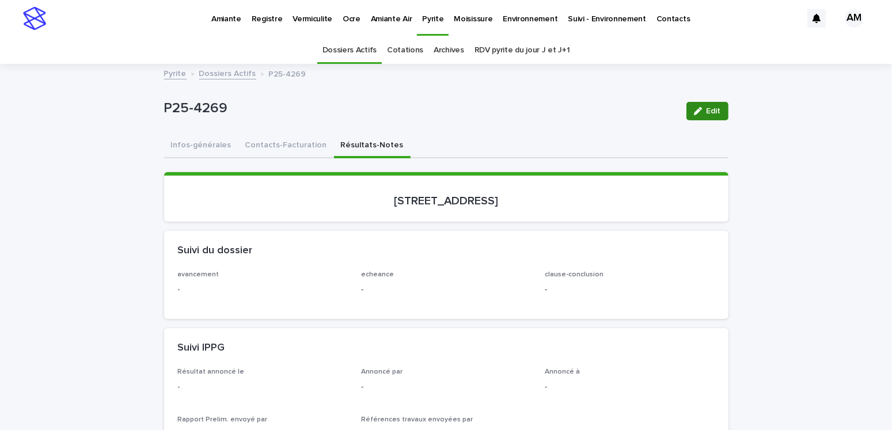
click at [714, 108] on span "Edit" at bounding box center [713, 111] width 14 height 8
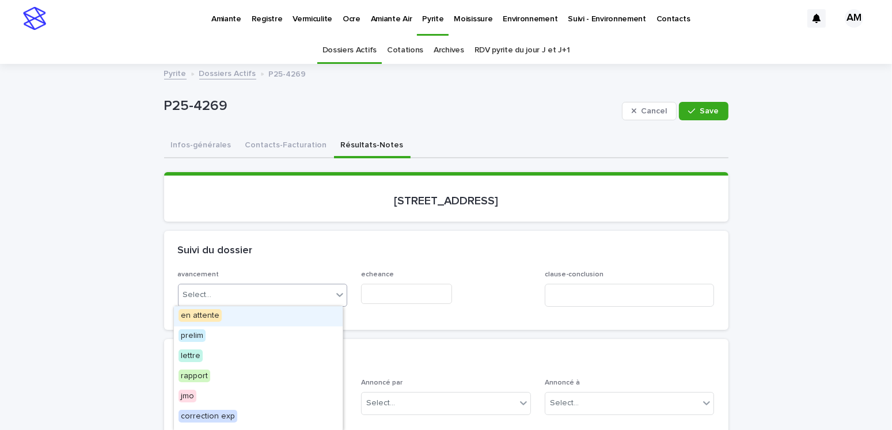
click at [230, 291] on div "Select..." at bounding box center [255, 294] width 154 height 19
click at [201, 321] on span "en attente" at bounding box center [199, 315] width 43 height 13
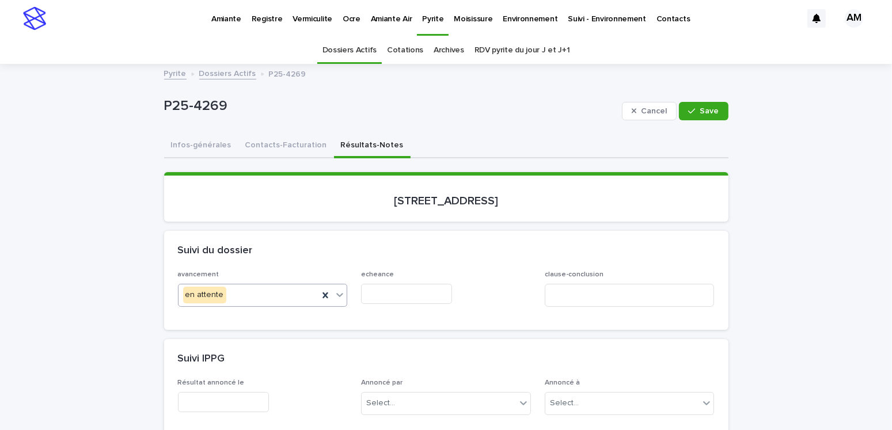
drag, startPoint x: 375, startPoint y: 296, endPoint x: 377, endPoint y: 285, distance: 11.2
click at [375, 296] on input "text" at bounding box center [406, 294] width 91 height 20
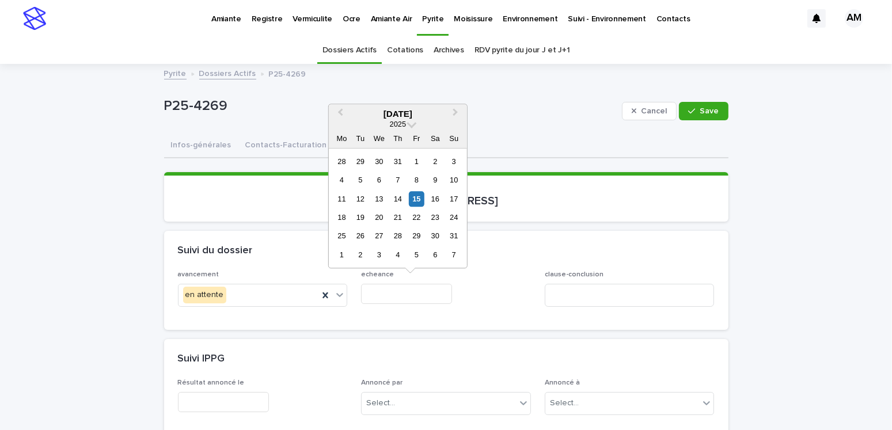
click at [414, 195] on div "15" at bounding box center [417, 199] width 16 height 16
type input "**********"
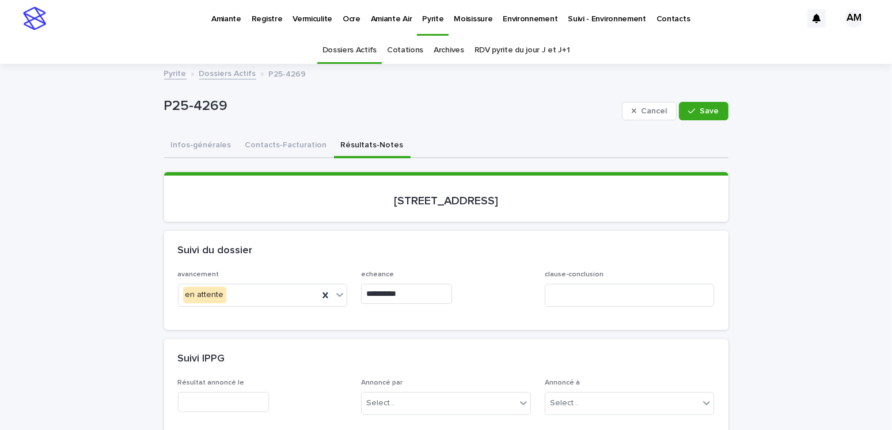
scroll to position [288, 0]
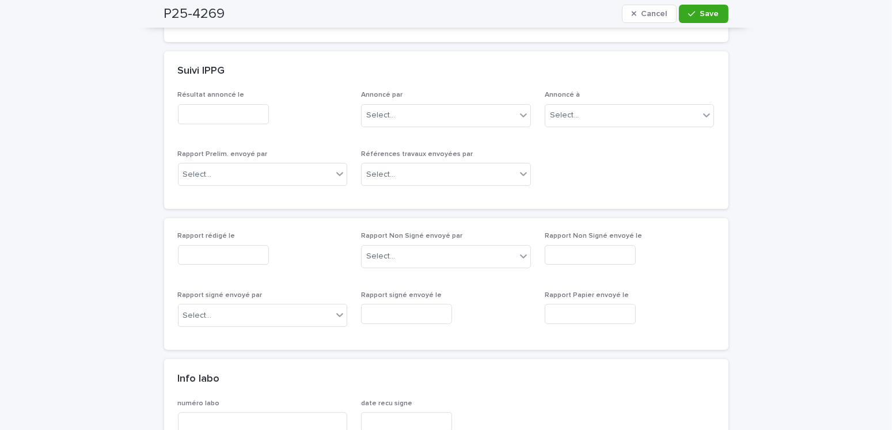
click at [213, 261] on input "text" at bounding box center [223, 255] width 91 height 20
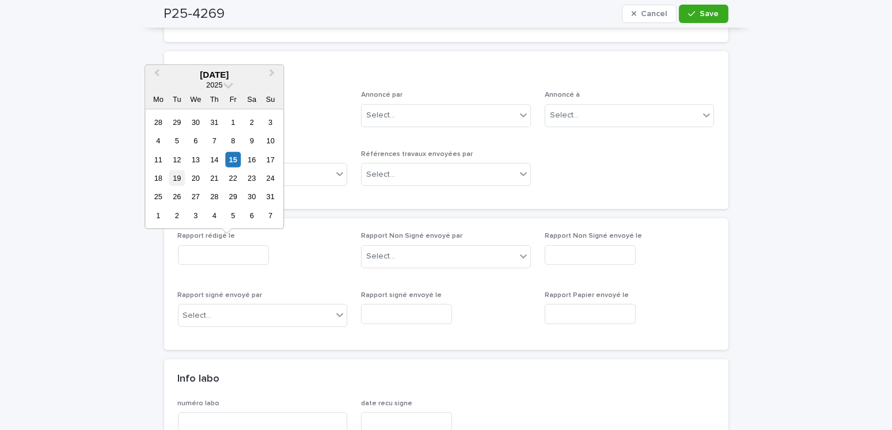
click at [180, 178] on div "19" at bounding box center [177, 178] width 16 height 16
type input "**********"
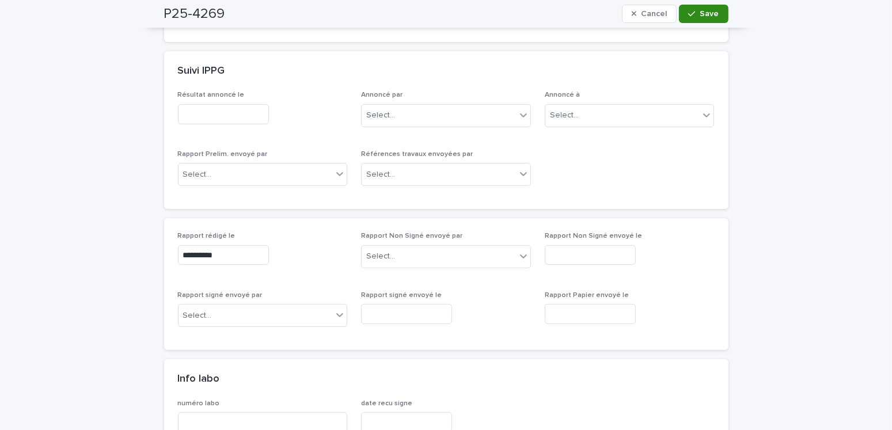
click at [700, 18] on button "Save" at bounding box center [703, 14] width 49 height 18
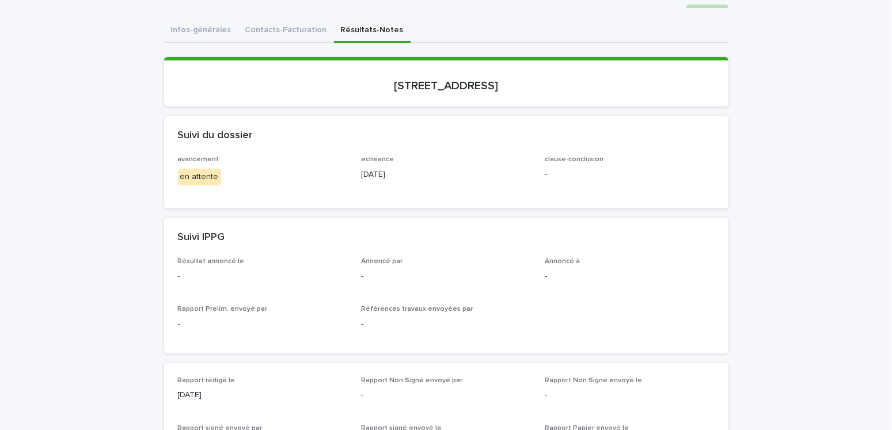
scroll to position [0, 0]
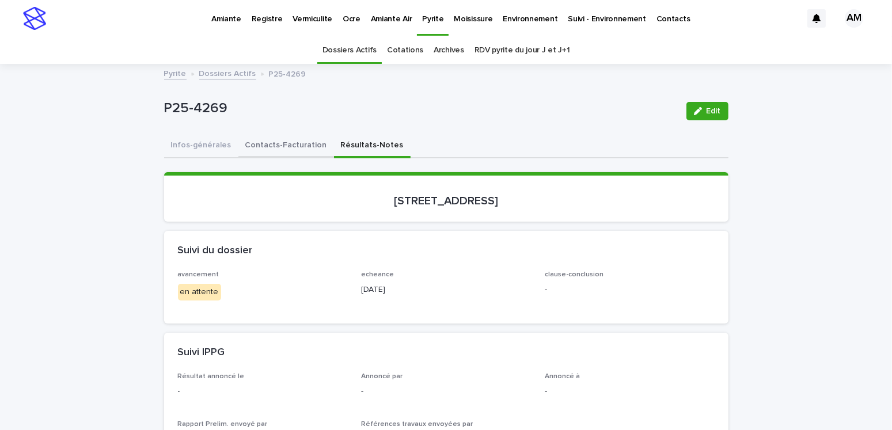
click at [272, 137] on button "Contacts-Facturation" at bounding box center [286, 146] width 96 height 24
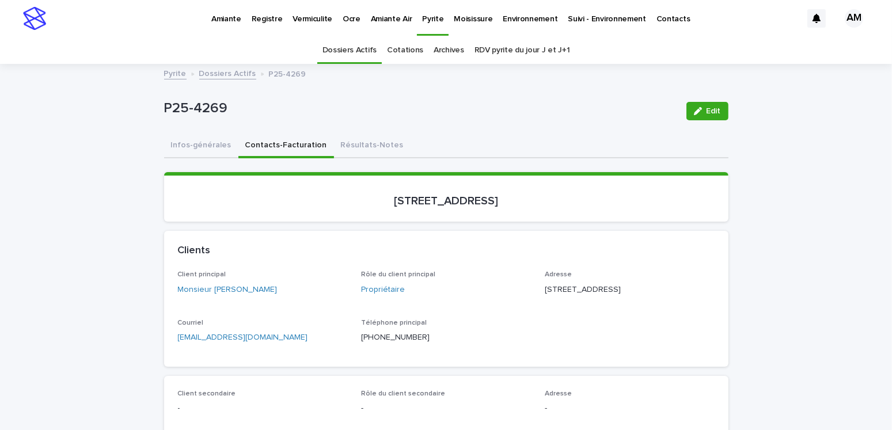
click at [220, 82] on div "Pyrite Dossiers Actifs P25-4269" at bounding box center [446, 74] width 576 height 16
click at [233, 78] on link "Dossiers Actifs" at bounding box center [227, 72] width 57 height 13
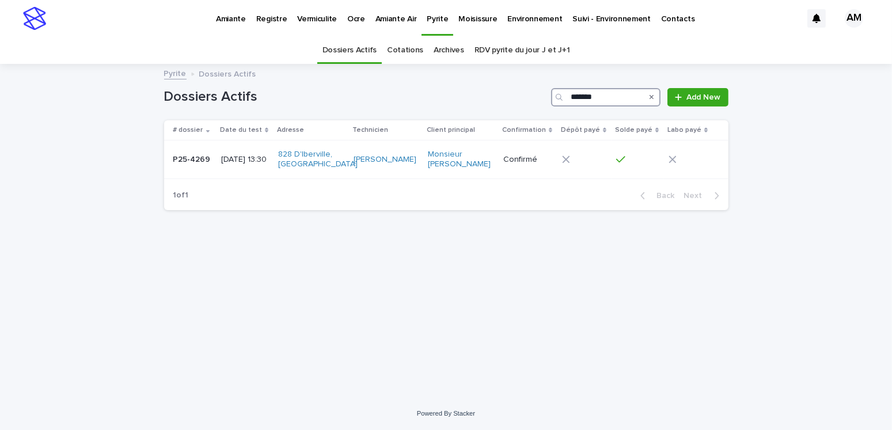
click at [612, 98] on input "*******" at bounding box center [605, 97] width 109 height 18
click at [609, 89] on input "*******" at bounding box center [605, 97] width 109 height 18
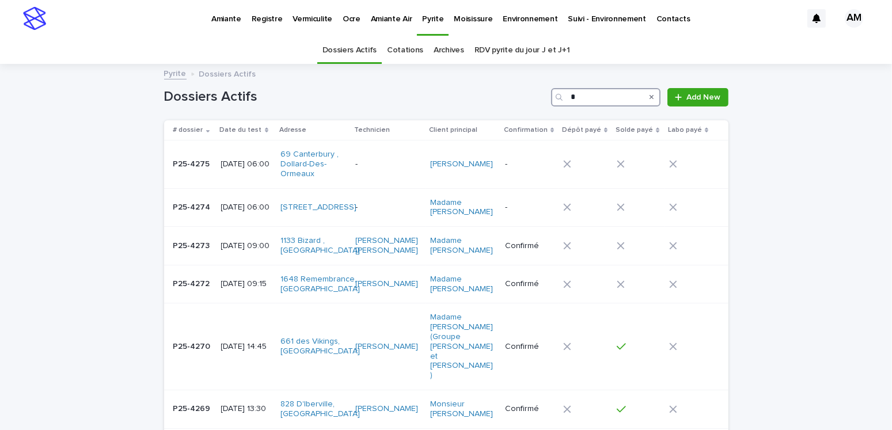
click at [580, 92] on input "*" at bounding box center [605, 97] width 109 height 18
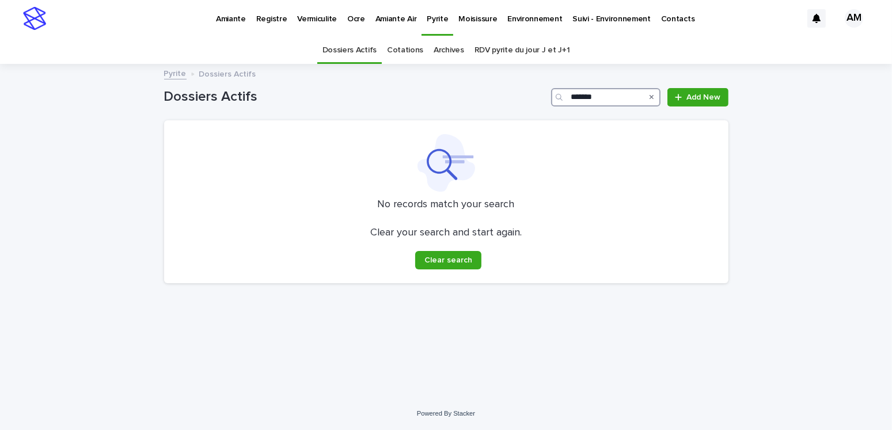
type input "*******"
click at [444, 45] on link "Archives" at bounding box center [448, 50] width 31 height 27
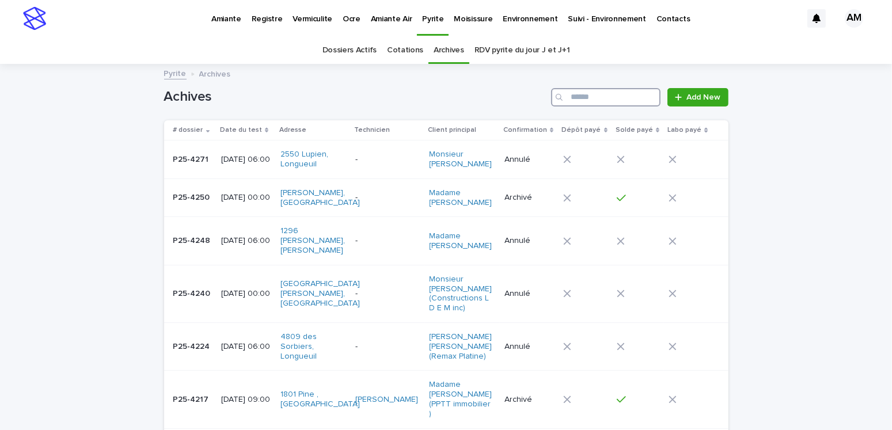
click at [617, 97] on input "Search" at bounding box center [605, 97] width 109 height 18
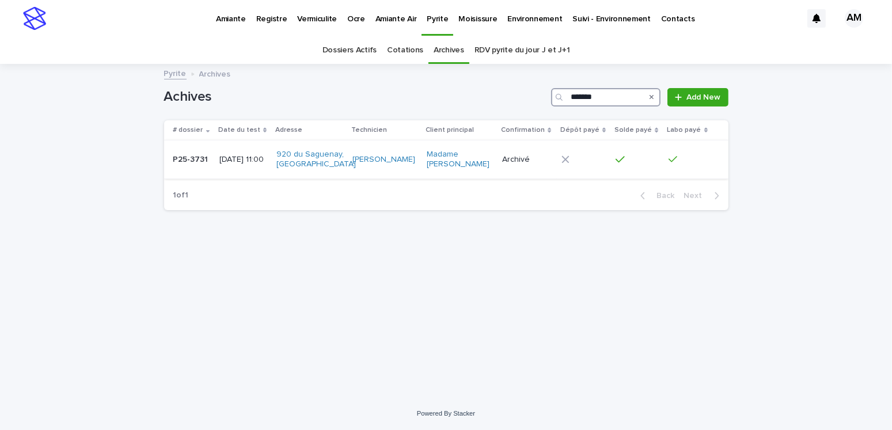
type input "*******"
click at [236, 158] on div "[DATE] 11:00" at bounding box center [243, 159] width 48 height 12
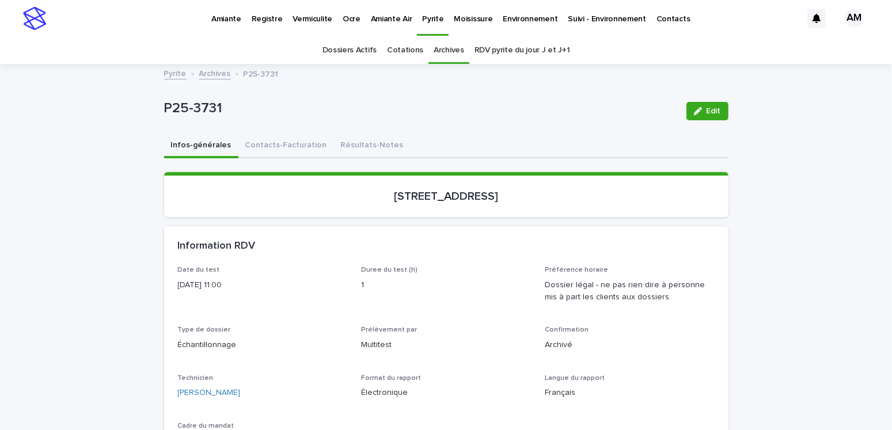
click at [709, 110] on span "Edit" at bounding box center [713, 111] width 14 height 8
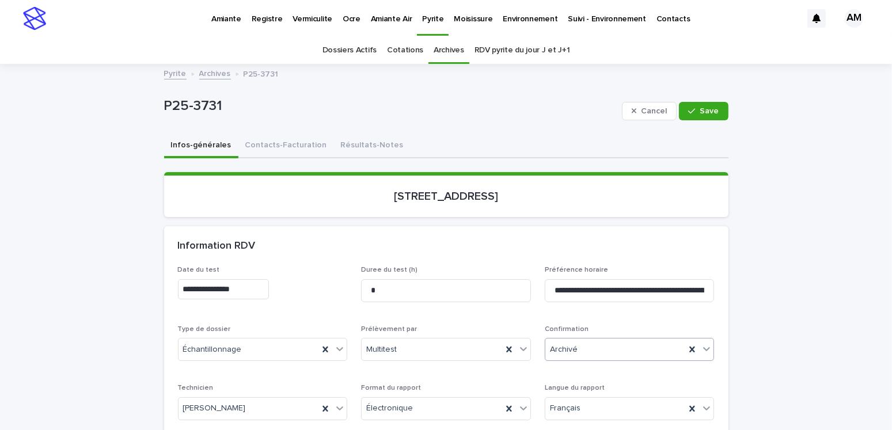
click at [594, 346] on div "Archivé" at bounding box center [615, 349] width 140 height 19
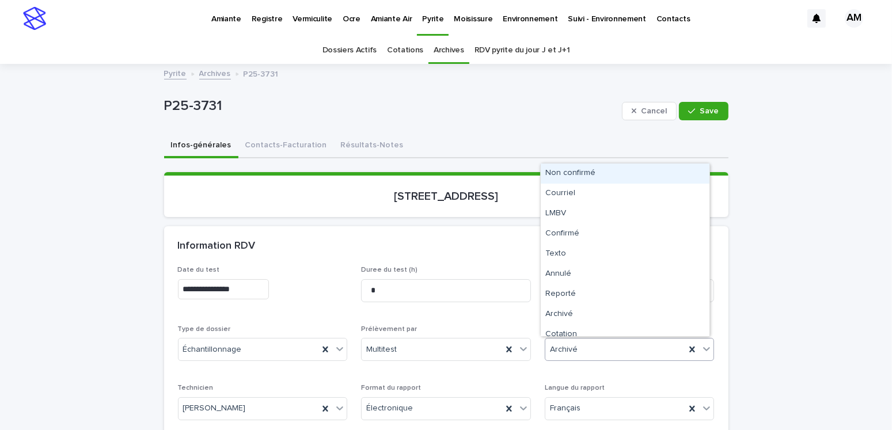
click at [578, 175] on div "Non confirmé" at bounding box center [624, 173] width 169 height 20
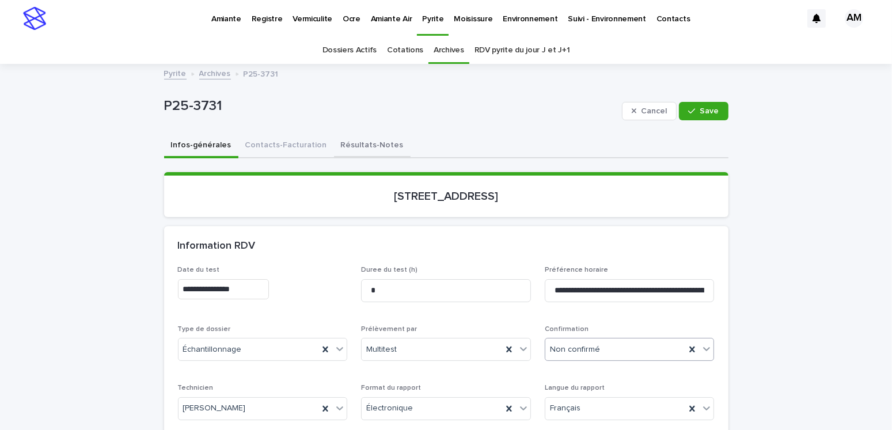
click at [353, 142] on button "Résultats-Notes" at bounding box center [372, 146] width 77 height 24
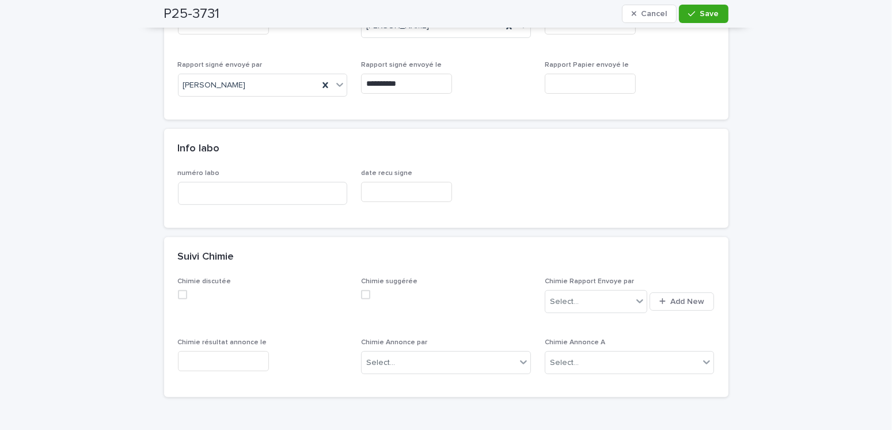
scroll to position [576, 0]
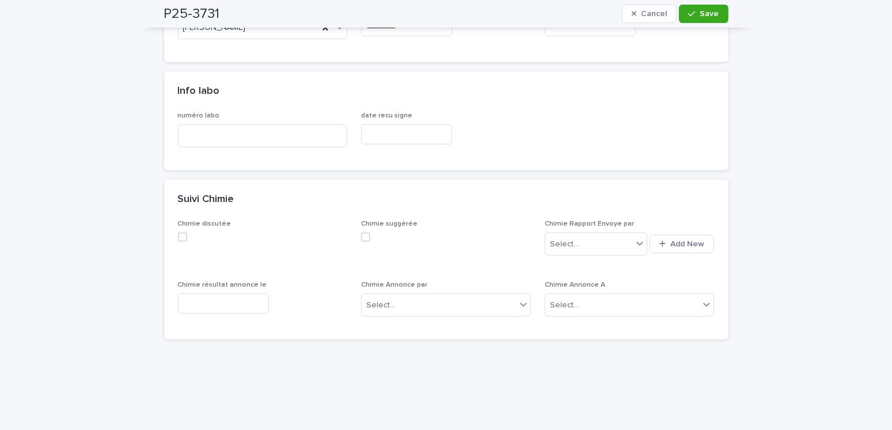
click at [230, 300] on input "text" at bounding box center [223, 304] width 91 height 20
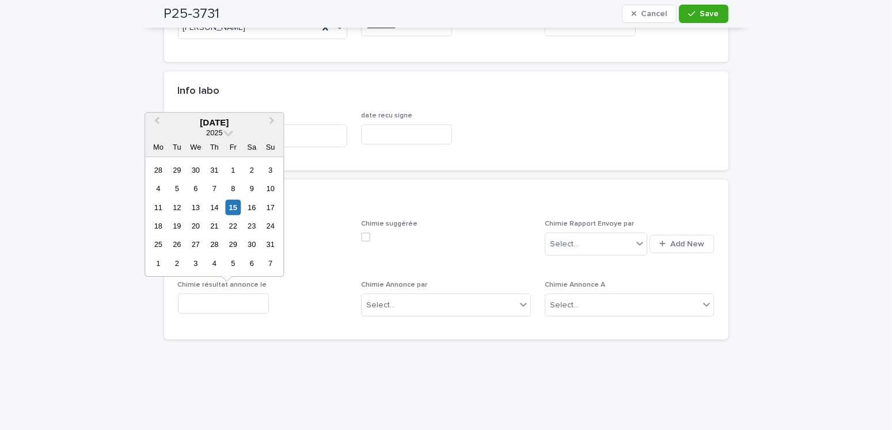
click at [329, 310] on div at bounding box center [263, 304] width 170 height 20
click at [228, 302] on input "text" at bounding box center [223, 304] width 91 height 20
click at [232, 203] on div "15" at bounding box center [233, 207] width 16 height 16
type input "**********"
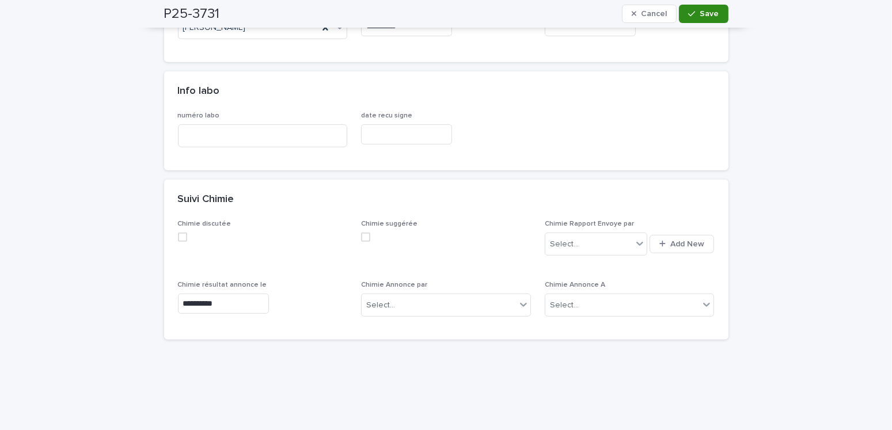
click at [714, 14] on button "Save" at bounding box center [703, 14] width 49 height 18
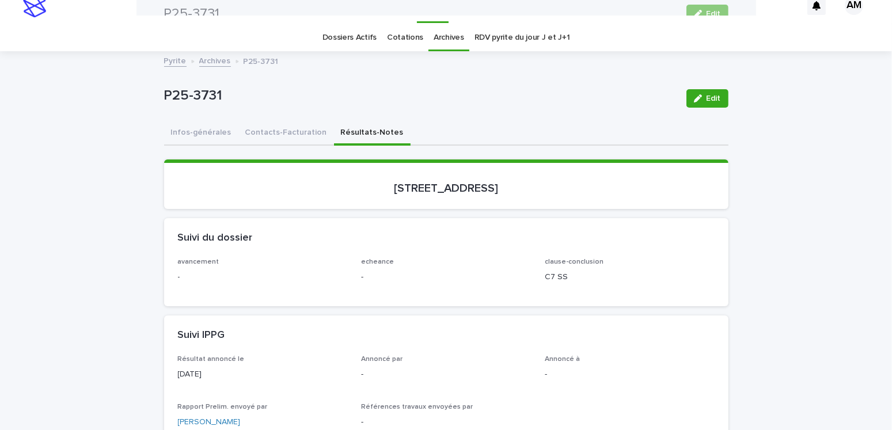
scroll to position [0, 0]
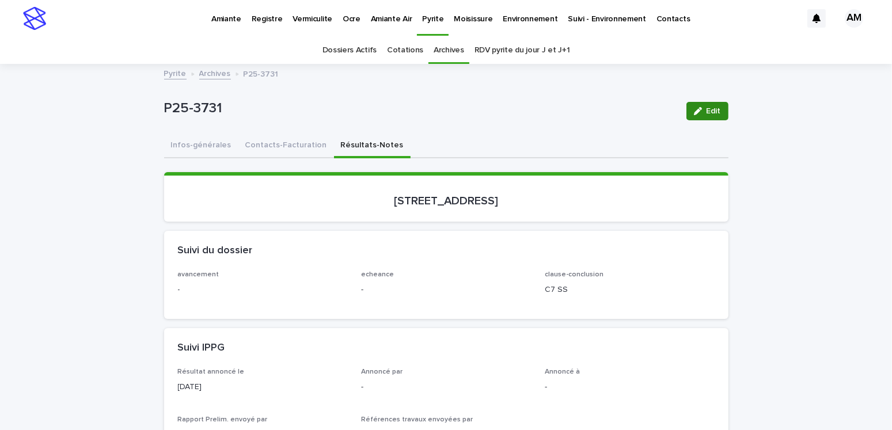
click at [706, 111] on span "Edit" at bounding box center [713, 111] width 14 height 8
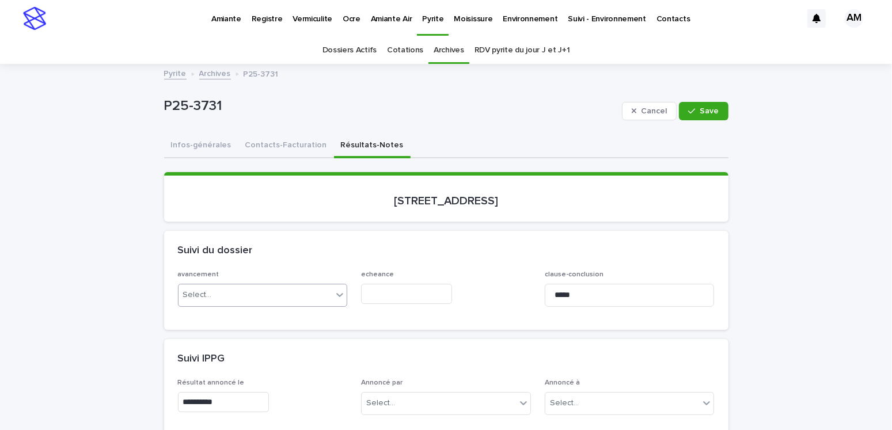
click at [211, 294] on div "Select..." at bounding box center [255, 294] width 154 height 19
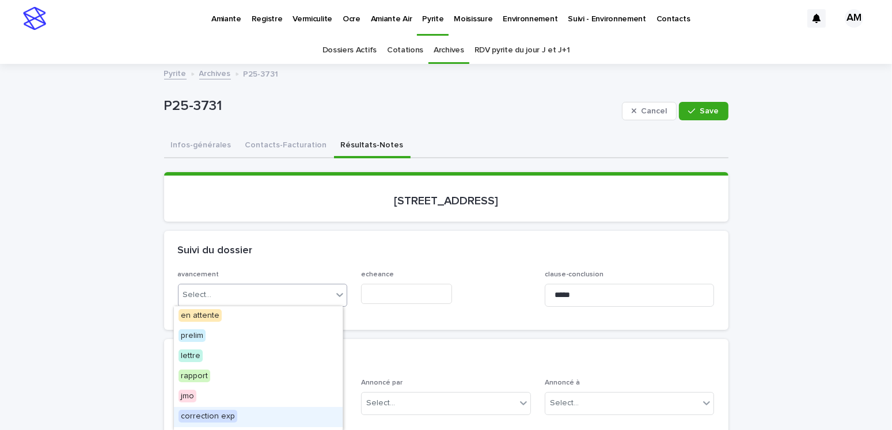
scroll to position [36, 0]
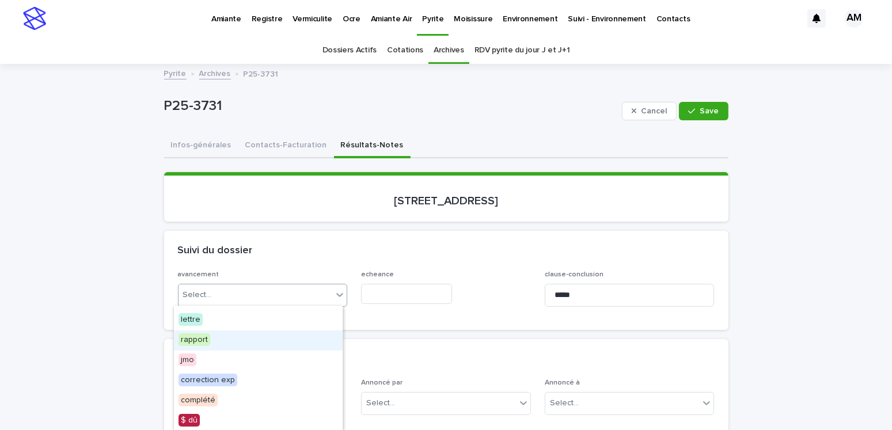
click at [199, 337] on span "rapport" at bounding box center [194, 339] width 32 height 13
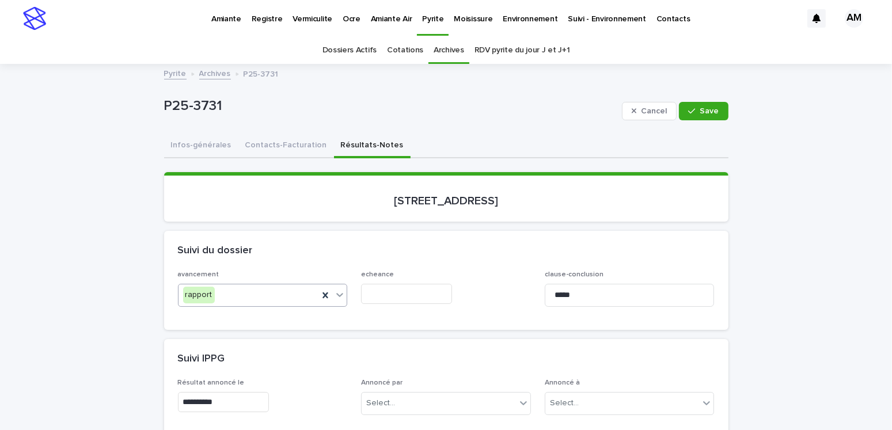
click at [398, 288] on input "text" at bounding box center [406, 294] width 91 height 20
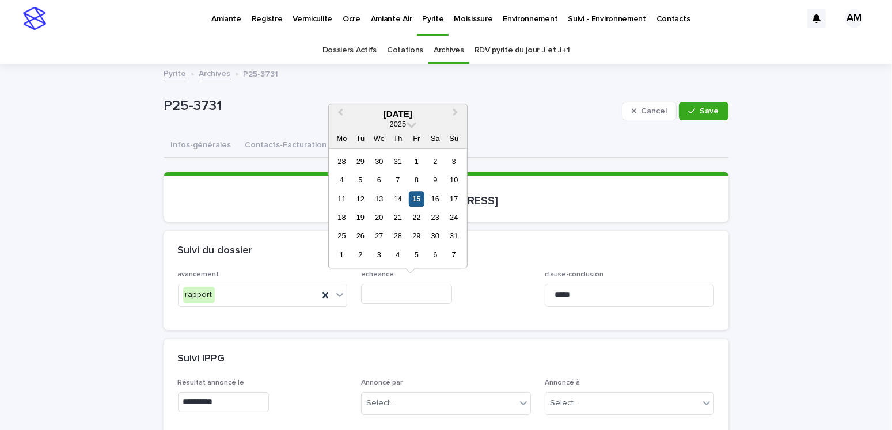
click at [420, 199] on div "15" at bounding box center [417, 199] width 16 height 16
type input "**********"
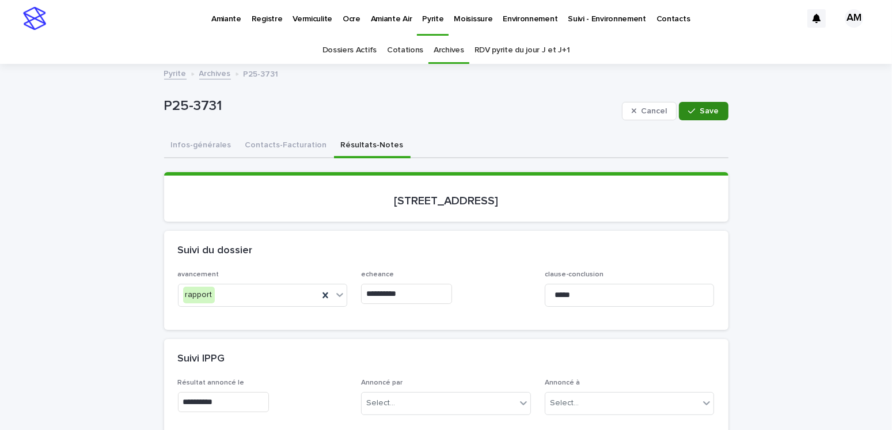
click at [700, 108] on span "Save" at bounding box center [709, 111] width 19 height 8
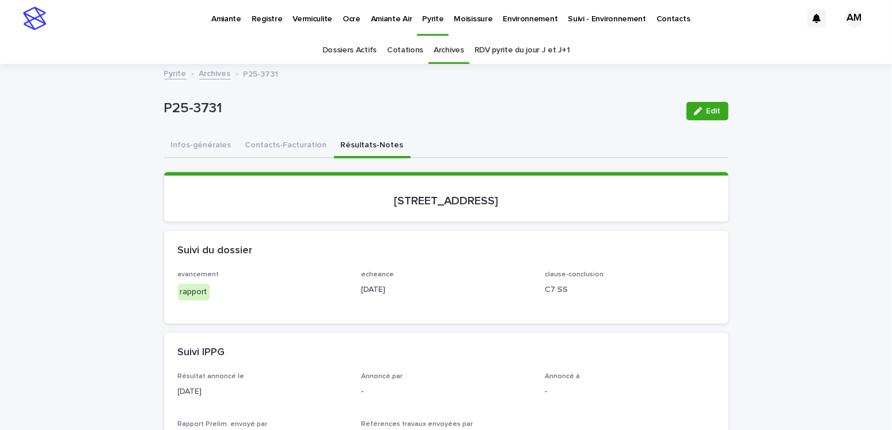
click at [170, 71] on link "Pyrite" at bounding box center [175, 72] width 22 height 13
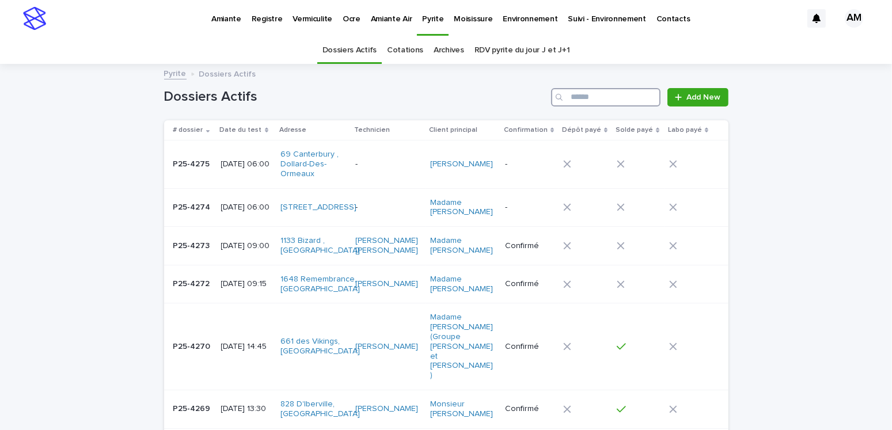
click at [595, 94] on input "Search" at bounding box center [605, 97] width 109 height 18
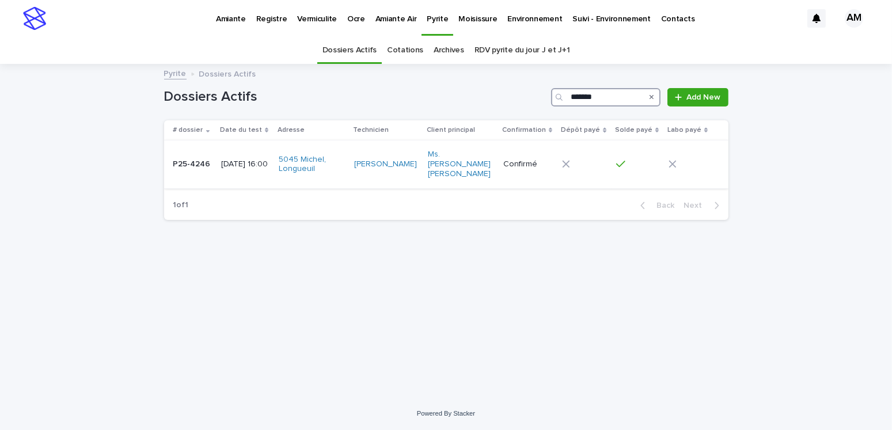
type input "*******"
click at [244, 159] on p "[DATE] 16:00" at bounding box center [245, 164] width 48 height 10
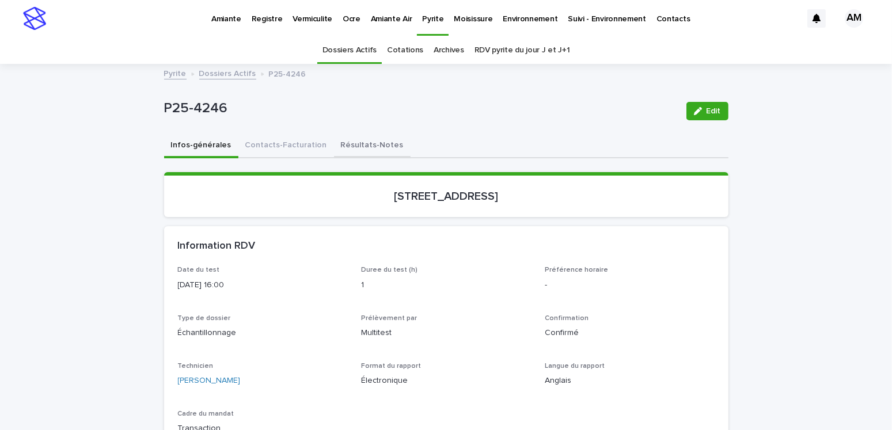
click at [350, 144] on button "Résultats-Notes" at bounding box center [372, 146] width 77 height 24
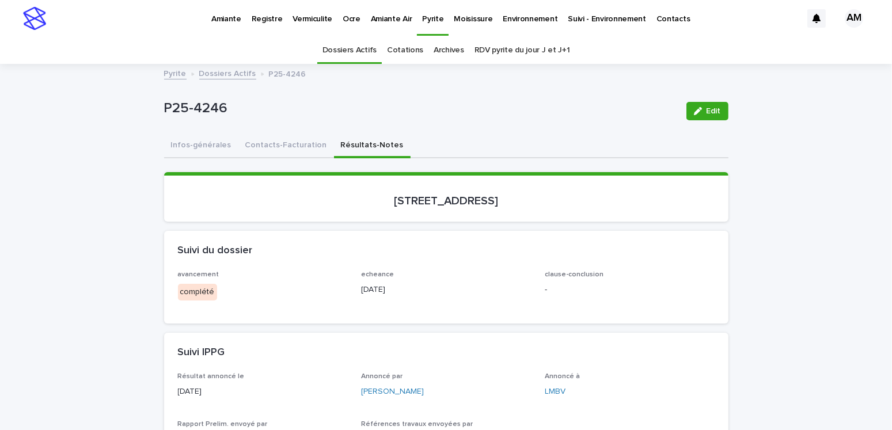
click at [695, 117] on button "Edit" at bounding box center [707, 111] width 42 height 18
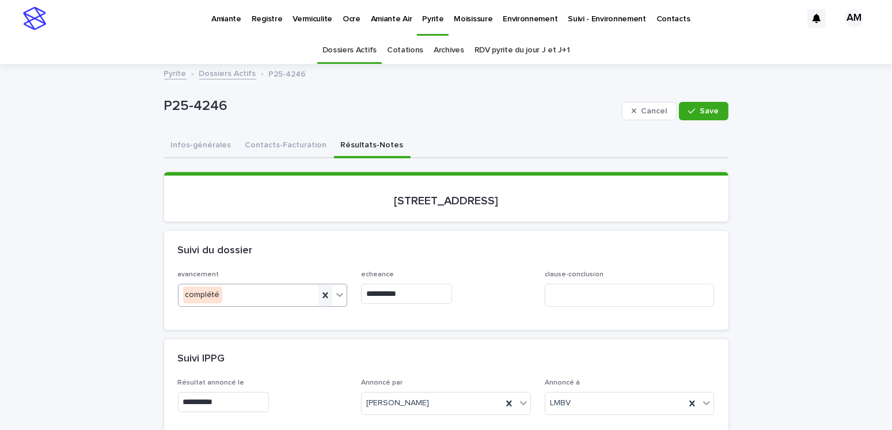
click at [322, 292] on icon at bounding box center [324, 295] width 5 height 6
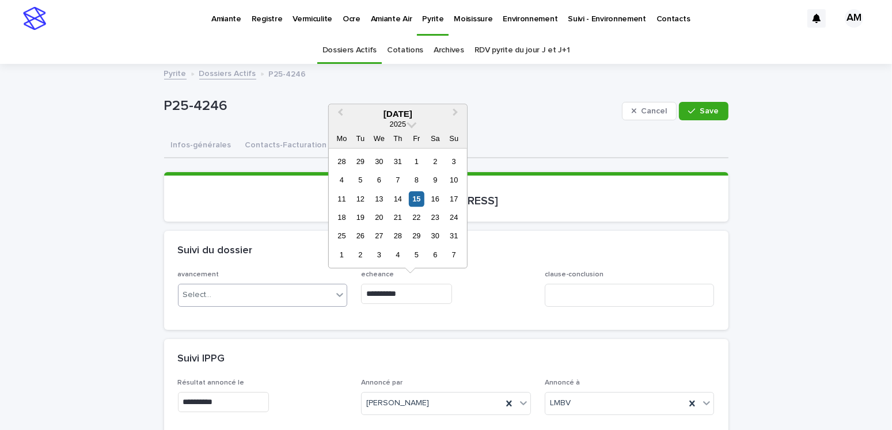
drag, startPoint x: 420, startPoint y: 294, endPoint x: 335, endPoint y: 292, distance: 84.6
click at [335, 292] on div "**********" at bounding box center [446, 293] width 536 height 45
type input "**********"
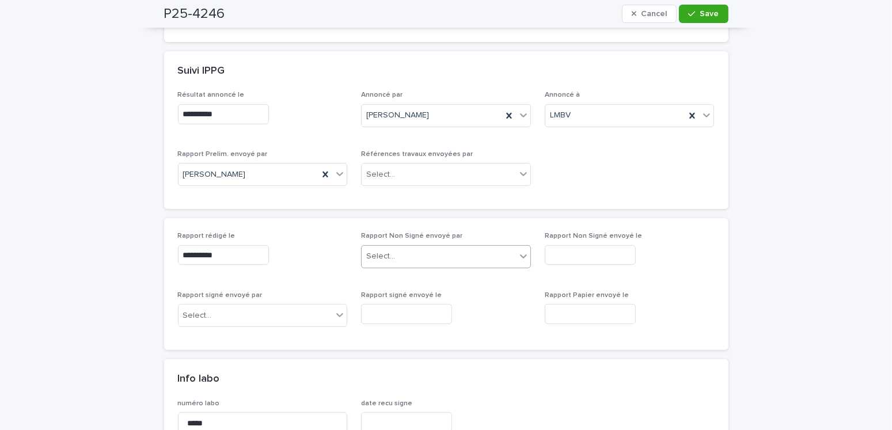
click at [428, 254] on div "Select..." at bounding box center [438, 256] width 154 height 19
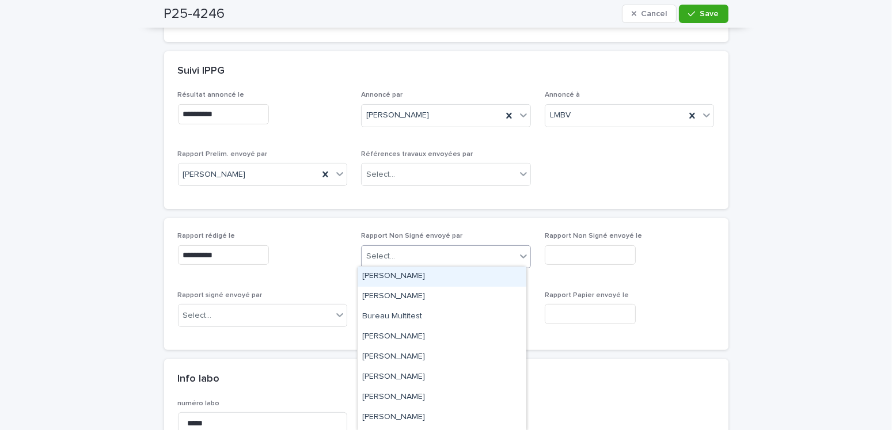
click at [405, 274] on div "[PERSON_NAME]" at bounding box center [441, 276] width 169 height 20
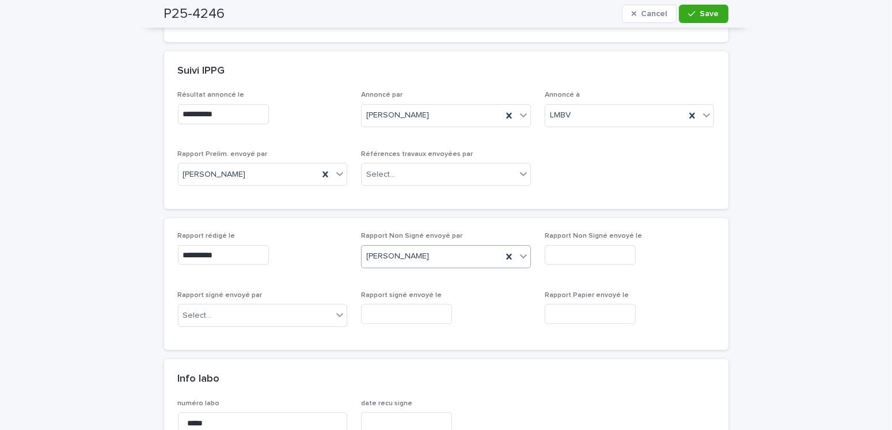
click at [605, 254] on input "text" at bounding box center [589, 255] width 91 height 20
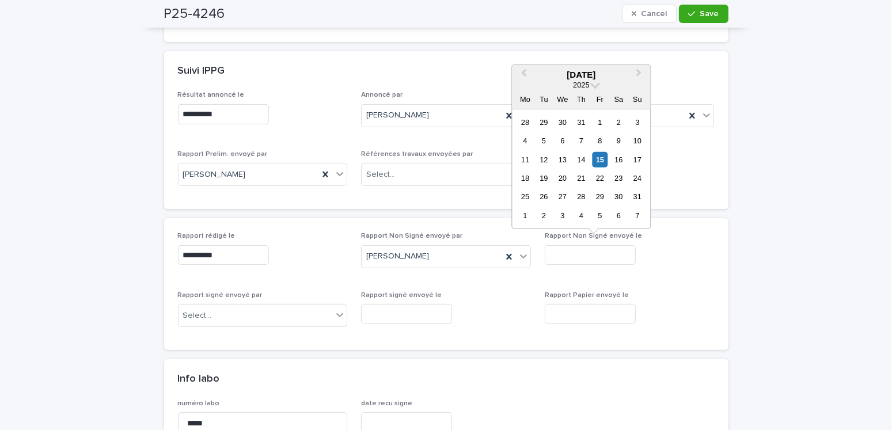
drag, startPoint x: 599, startPoint y: 158, endPoint x: 592, endPoint y: 169, distance: 12.5
click at [600, 158] on div "15" at bounding box center [600, 159] width 16 height 16
type input "**********"
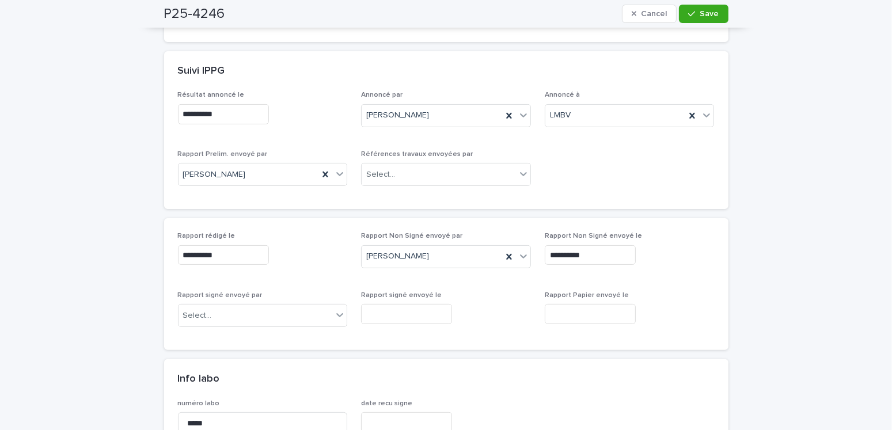
scroll to position [0, 0]
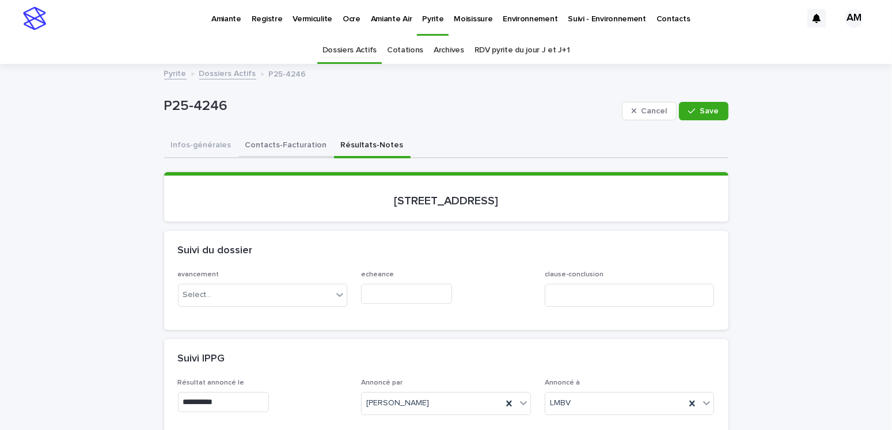
click at [282, 135] on button "Contacts-Facturation" at bounding box center [286, 146] width 96 height 24
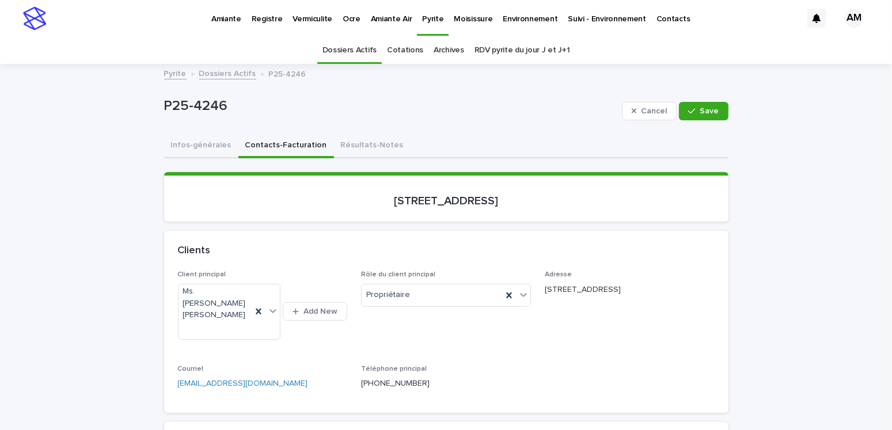
drag, startPoint x: 692, startPoint y: 112, endPoint x: 865, endPoint y: 267, distance: 232.3
click at [693, 112] on div "button" at bounding box center [694, 111] width 12 height 8
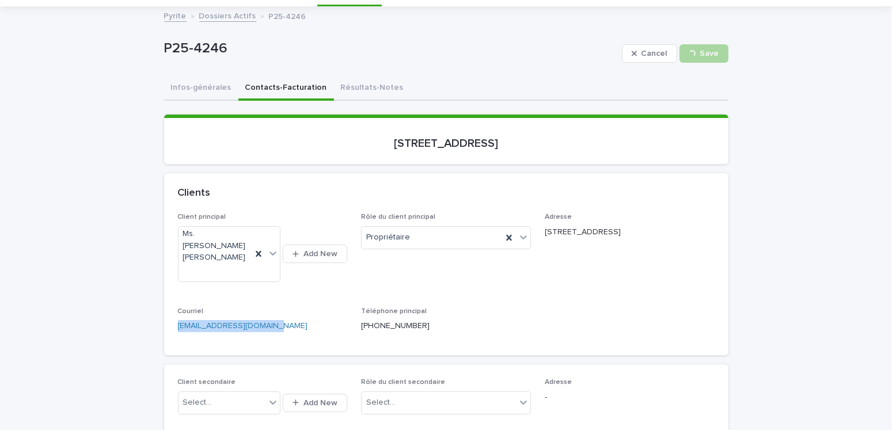
drag, startPoint x: 250, startPoint y: 318, endPoint x: 111, endPoint y: 310, distance: 139.5
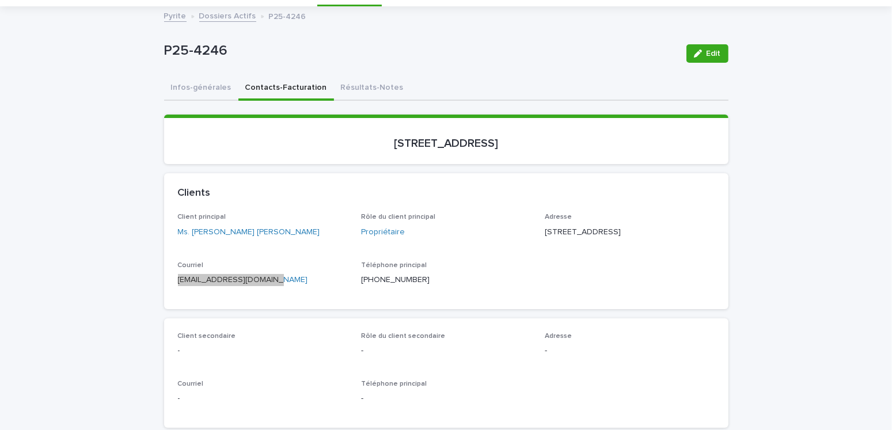
scroll to position [288, 0]
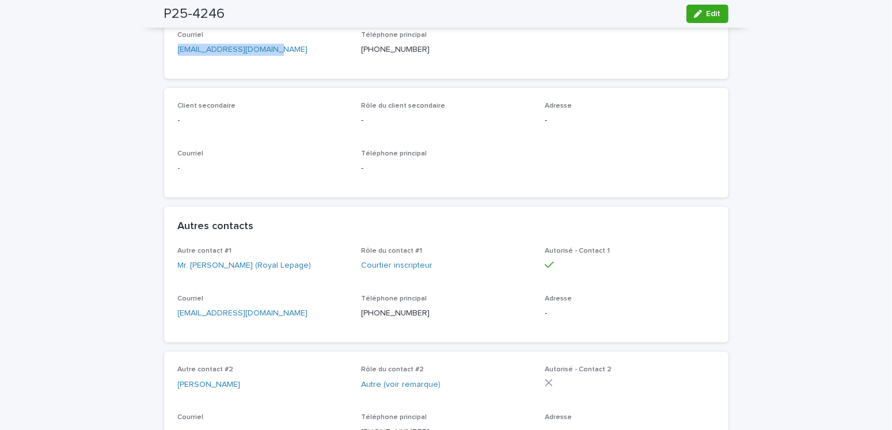
drag, startPoint x: 319, startPoint y: 327, endPoint x: 151, endPoint y: 328, distance: 168.1
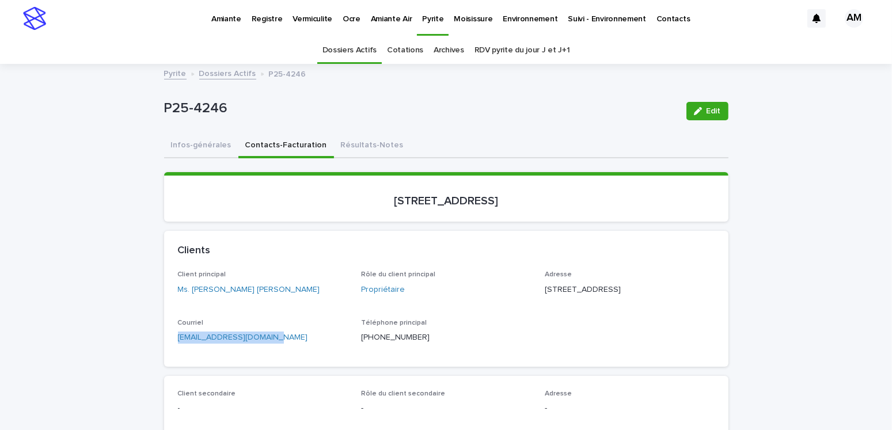
click at [238, 67] on link "Dossiers Actifs" at bounding box center [227, 72] width 57 height 13
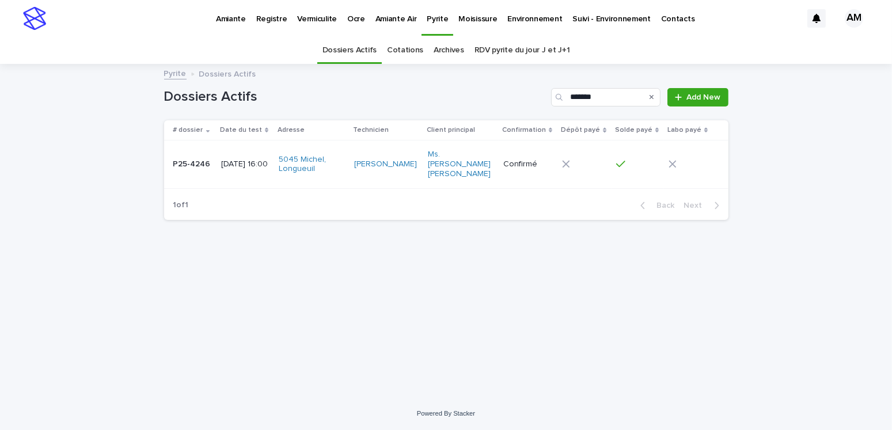
click at [500, 50] on link "RDV pyrite du jour J et J+1" at bounding box center [522, 50] width 96 height 27
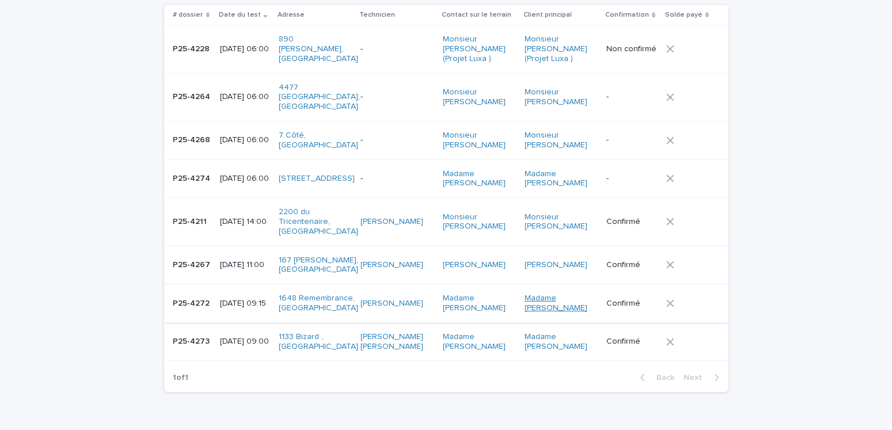
scroll to position [173, 0]
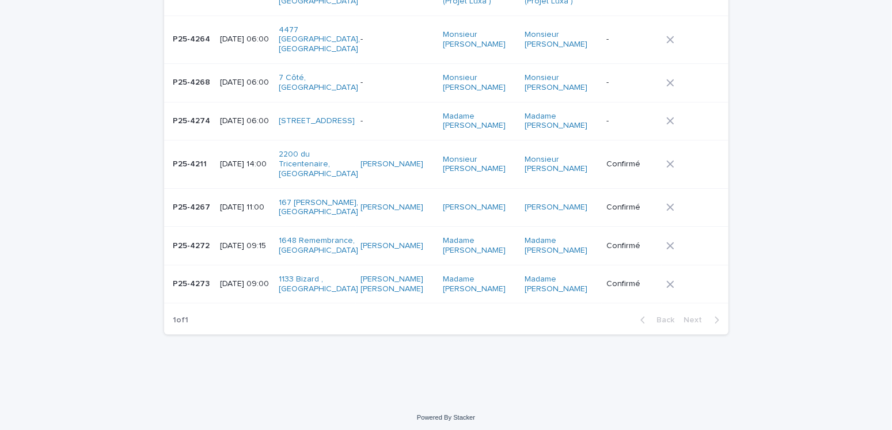
click at [223, 247] on p "[DATE] 09:15" at bounding box center [244, 246] width 49 height 10
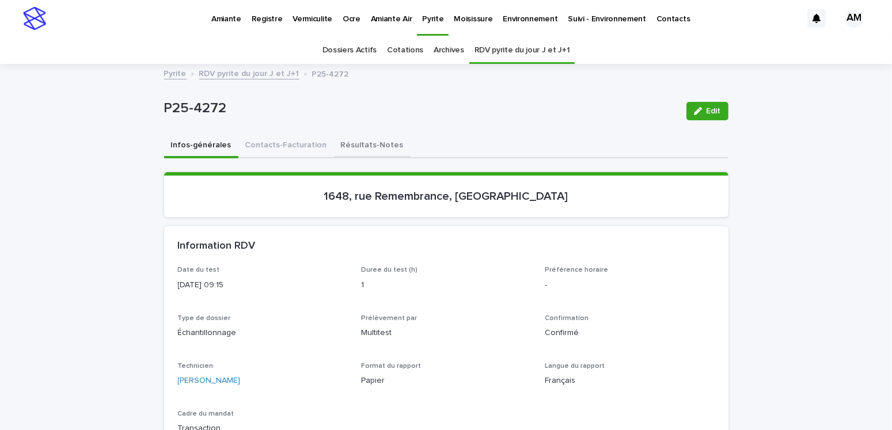
click at [356, 142] on button "Résultats-Notes" at bounding box center [372, 146] width 77 height 24
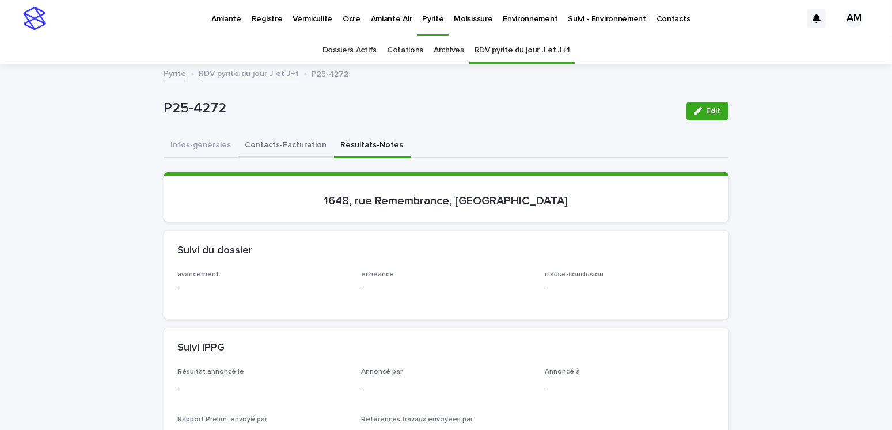
click at [276, 135] on button "Contacts-Facturation" at bounding box center [286, 146] width 96 height 24
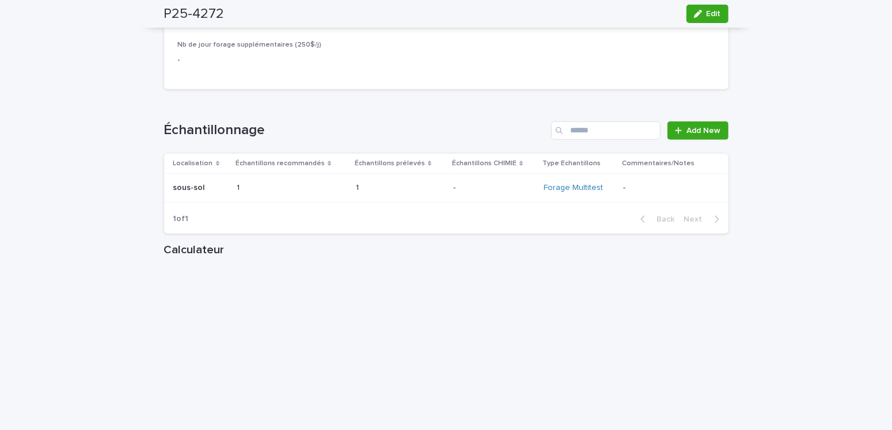
scroll to position [1266, 0]
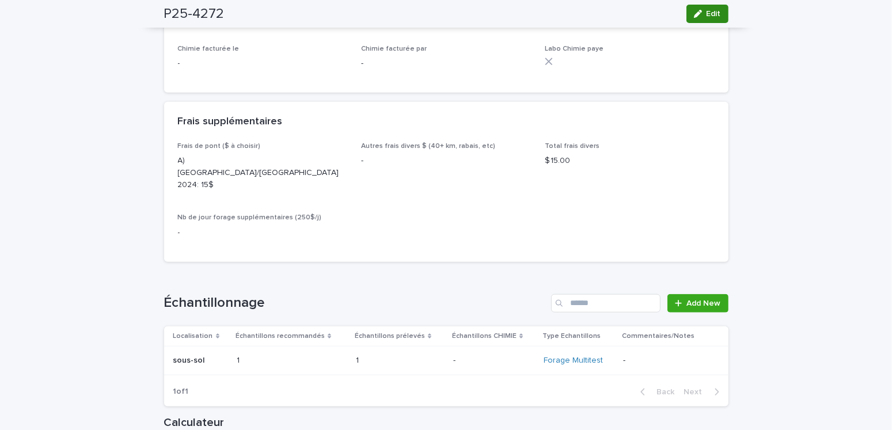
click at [706, 14] on span "Edit" at bounding box center [713, 14] width 14 height 8
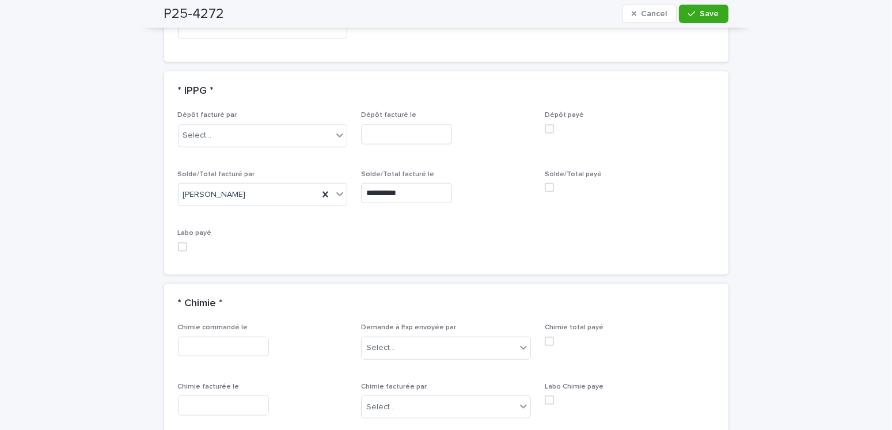
scroll to position [978, 0]
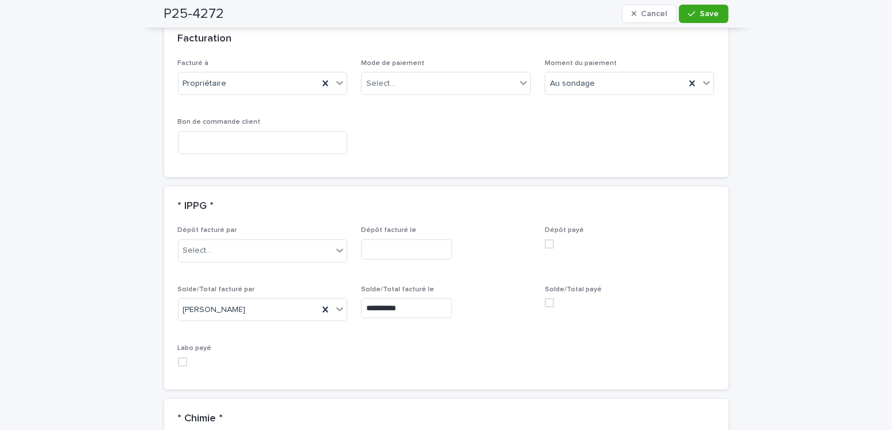
click at [544, 298] on span at bounding box center [548, 302] width 9 height 9
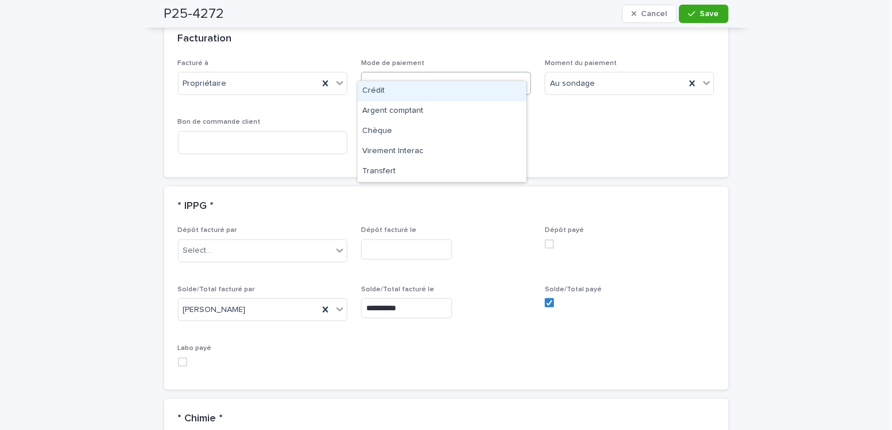
click at [401, 74] on div "Select..." at bounding box center [438, 83] width 154 height 19
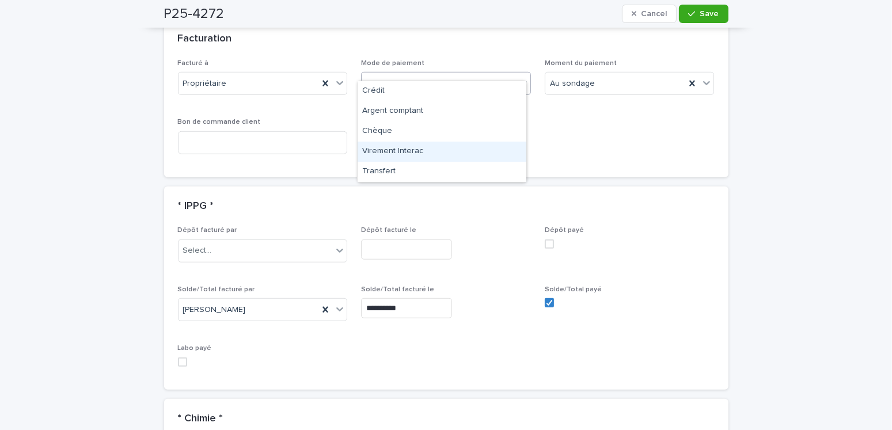
click at [395, 151] on div "Virement Interac" at bounding box center [441, 152] width 169 height 20
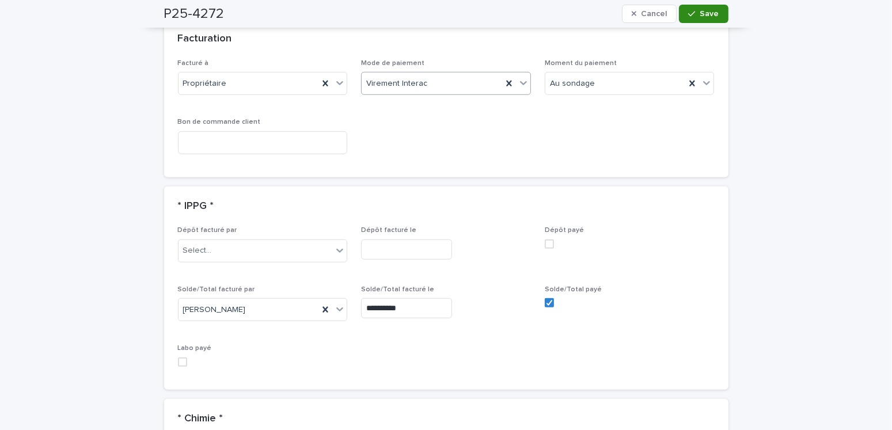
click at [700, 14] on span "Save" at bounding box center [709, 14] width 19 height 8
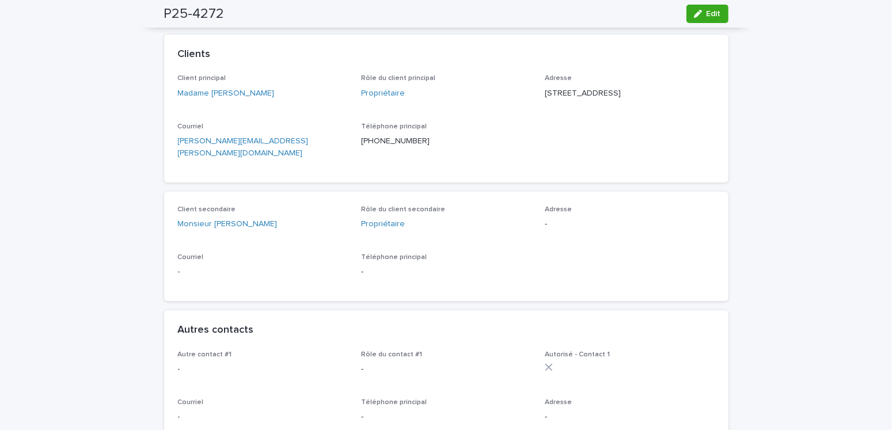
scroll to position [0, 0]
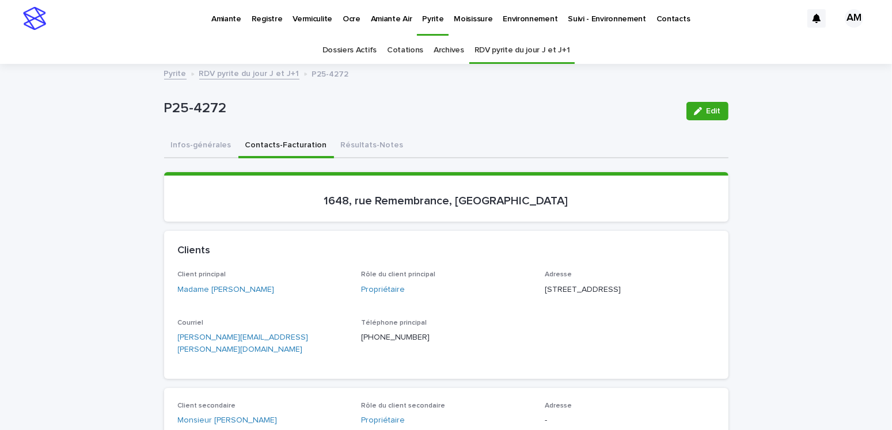
click at [222, 73] on link "RDV pyrite du jour J et J+1" at bounding box center [249, 72] width 100 height 13
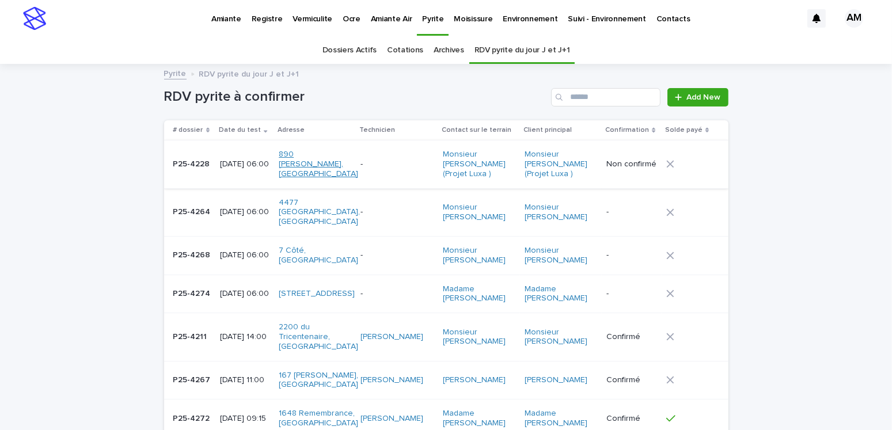
scroll to position [36, 0]
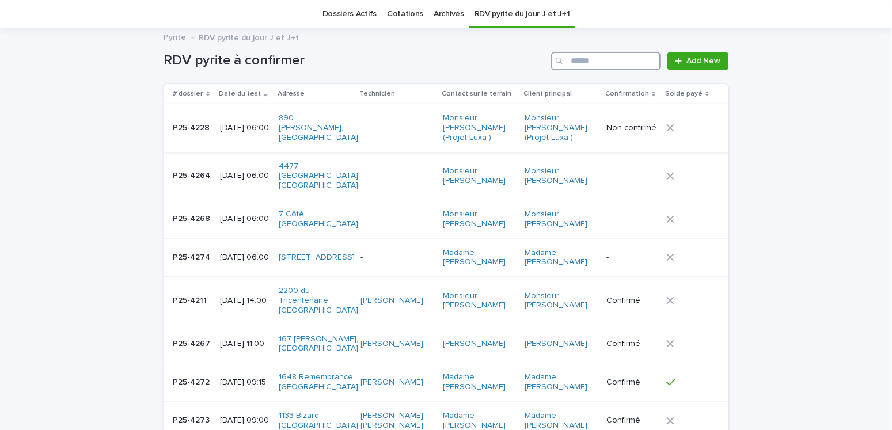
click at [574, 60] on input "Search" at bounding box center [605, 61] width 109 height 18
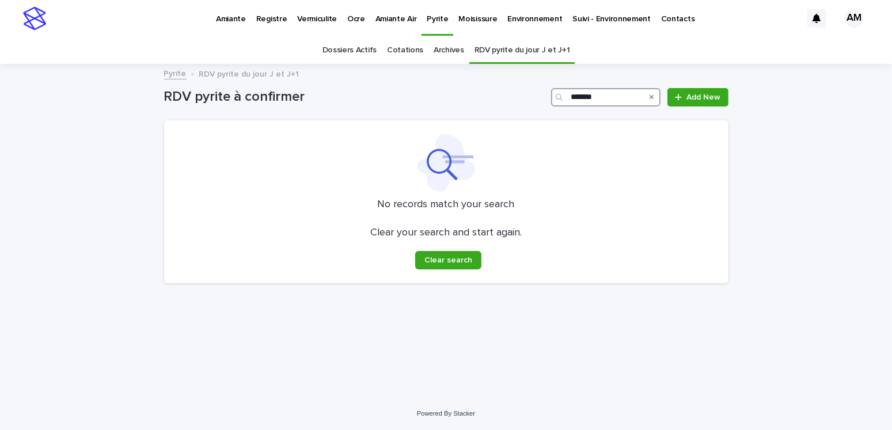
type input "*******"
click at [349, 47] on link "Dossiers Actifs" at bounding box center [349, 50] width 54 height 27
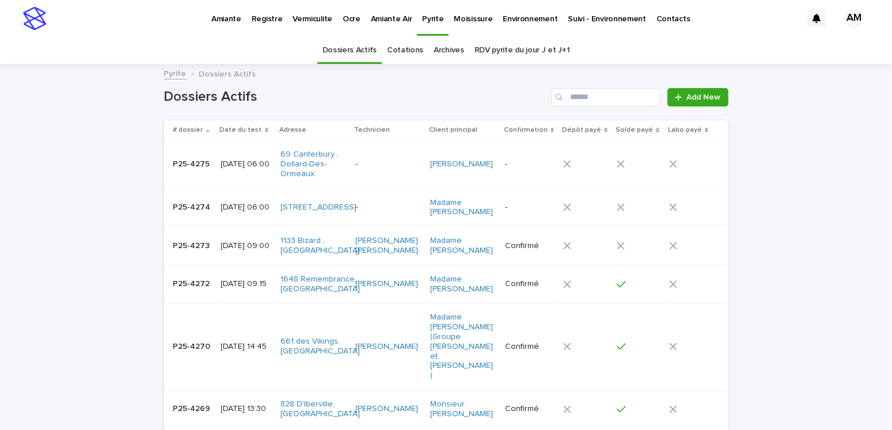
click at [512, 51] on link "RDV pyrite du jour J et J+1" at bounding box center [522, 50] width 96 height 27
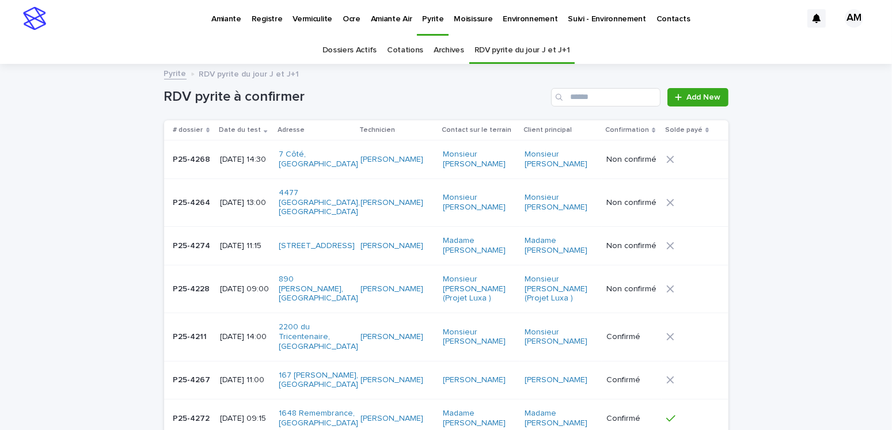
click at [346, 41] on link "Dossiers Actifs" at bounding box center [349, 50] width 54 height 27
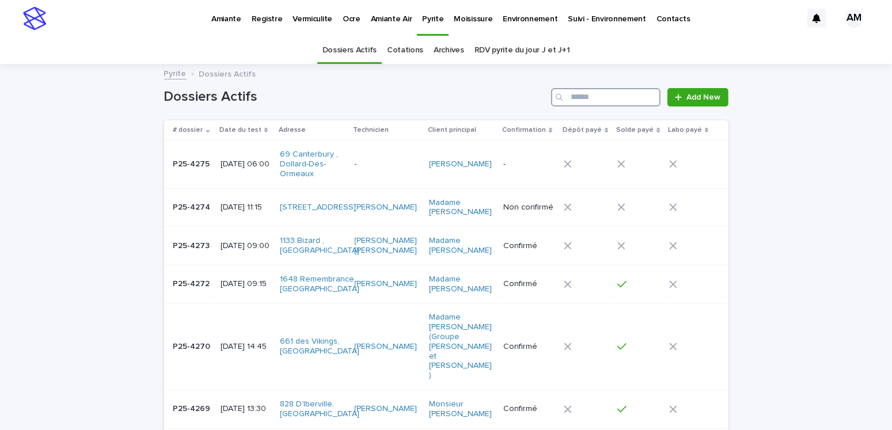
click at [619, 98] on input "Search" at bounding box center [605, 97] width 109 height 18
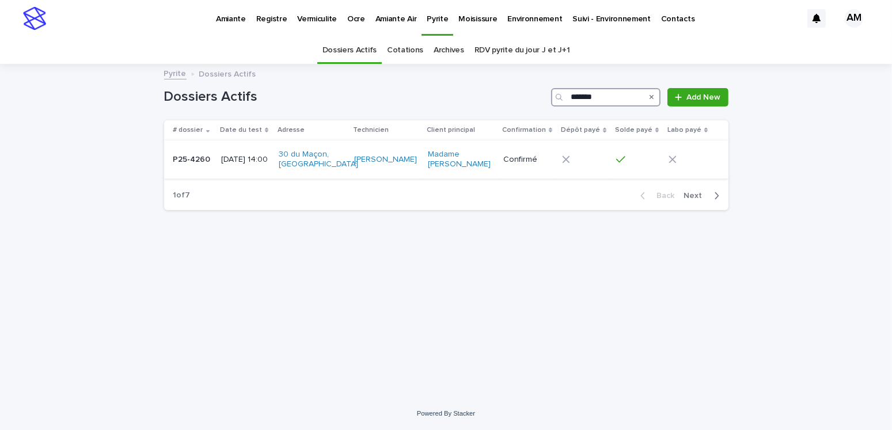
type input "*******"
click at [268, 157] on p "[DATE] 14:00" at bounding box center [245, 160] width 48 height 10
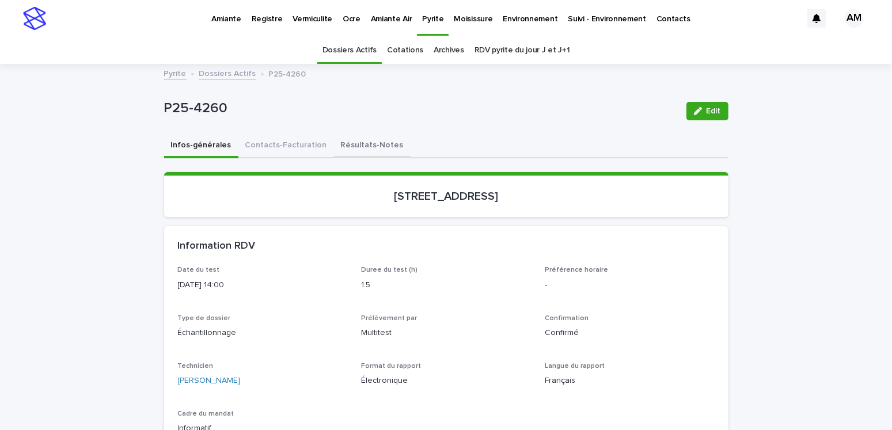
click at [351, 134] on button "Résultats-Notes" at bounding box center [372, 146] width 77 height 24
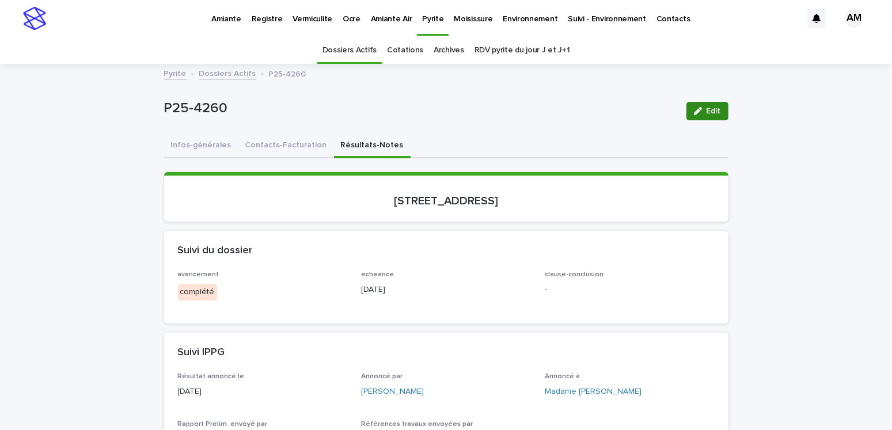
click at [700, 109] on div "button" at bounding box center [700, 111] width 13 height 8
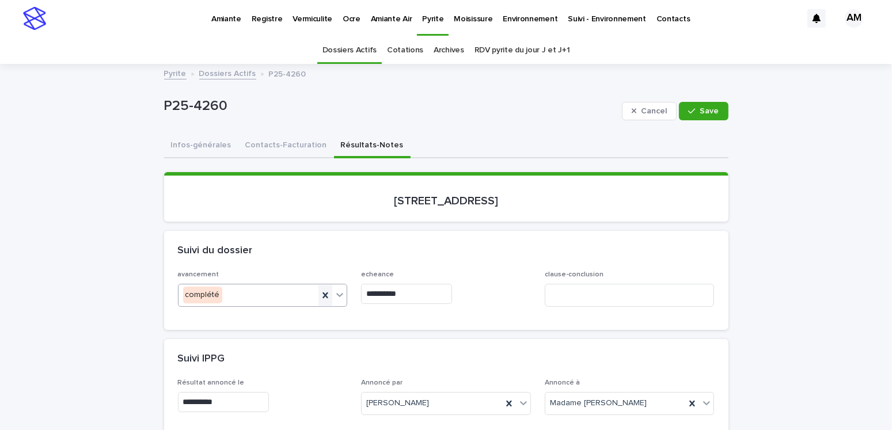
click at [325, 294] on icon at bounding box center [325, 295] width 12 height 12
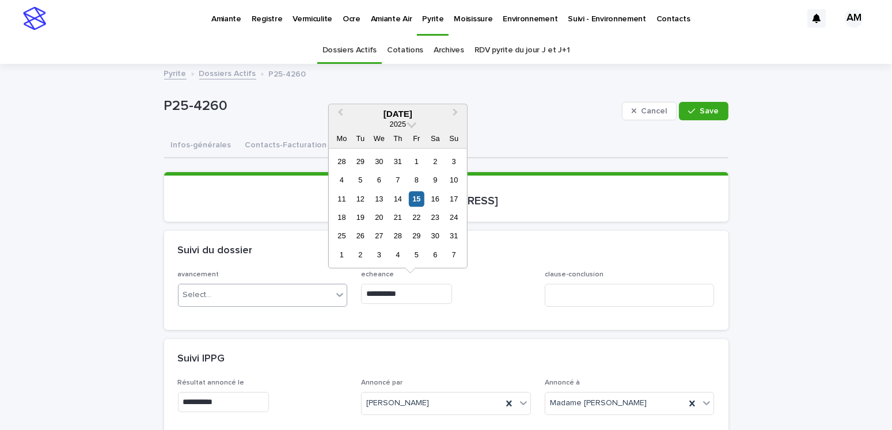
drag, startPoint x: 434, startPoint y: 296, endPoint x: 321, endPoint y: 298, distance: 112.8
click at [321, 298] on div "**********" at bounding box center [446, 293] width 536 height 45
type input "**********"
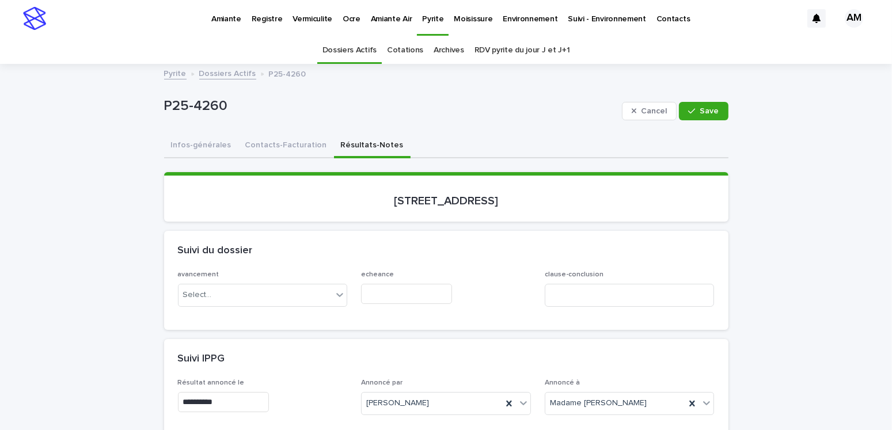
scroll to position [230, 0]
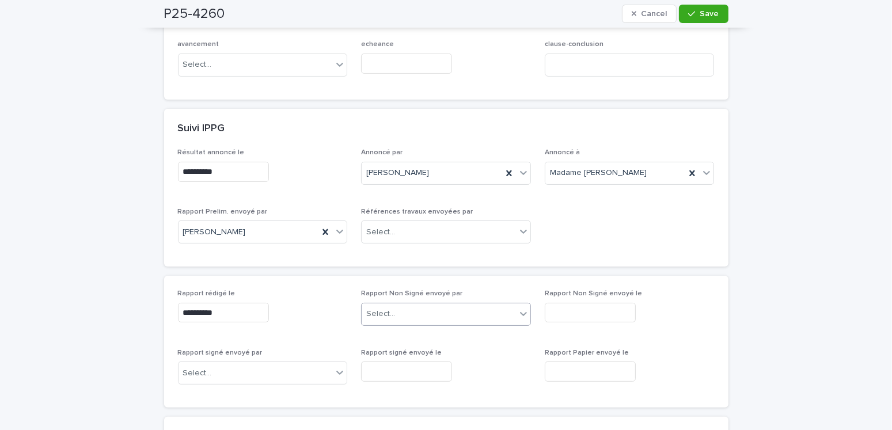
click at [376, 308] on div "Select..." at bounding box center [380, 314] width 29 height 12
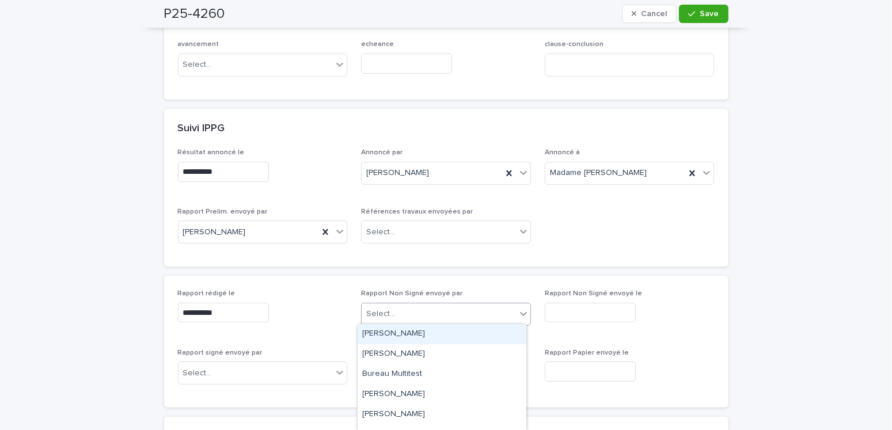
click at [392, 333] on div "[PERSON_NAME]" at bounding box center [441, 334] width 169 height 20
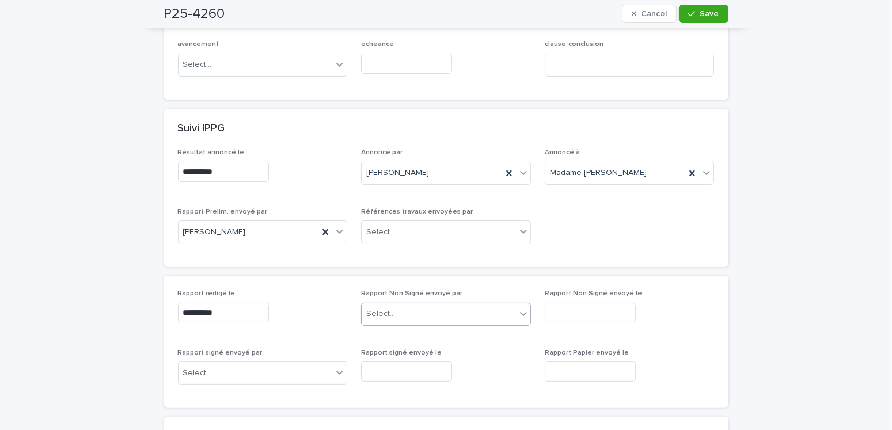
click at [571, 303] on input "text" at bounding box center [589, 313] width 91 height 20
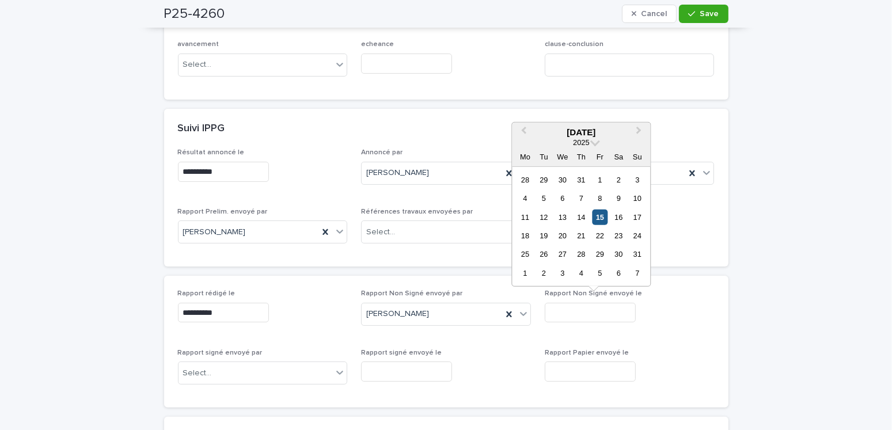
click at [603, 218] on div "15" at bounding box center [600, 217] width 16 height 16
type input "**********"
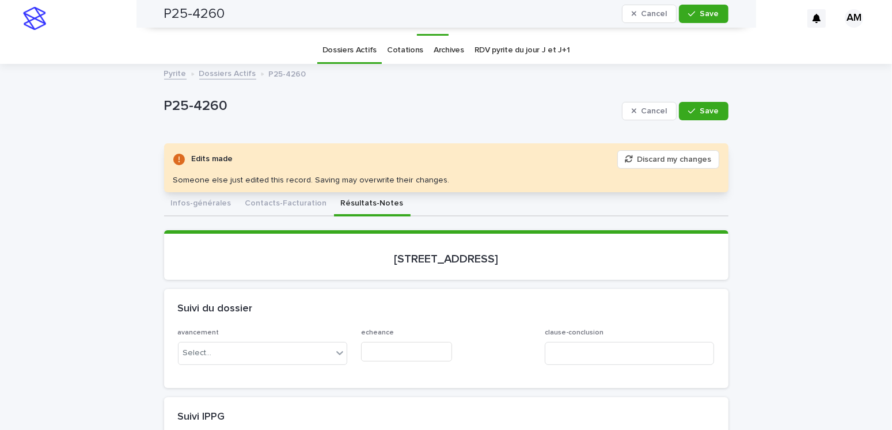
scroll to position [0, 0]
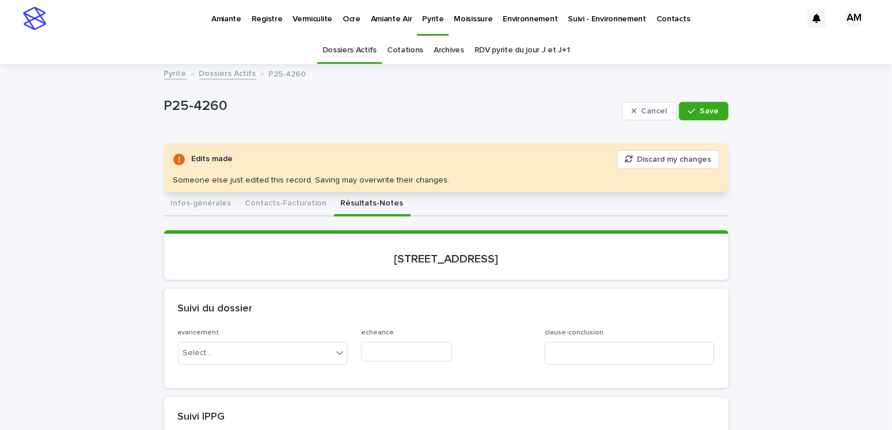
drag, startPoint x: 711, startPoint y: 112, endPoint x: 609, endPoint y: 139, distance: 105.4
click at [711, 112] on span "Save" at bounding box center [709, 111] width 19 height 8
click at [279, 205] on button "Contacts-Facturation" at bounding box center [286, 204] width 96 height 24
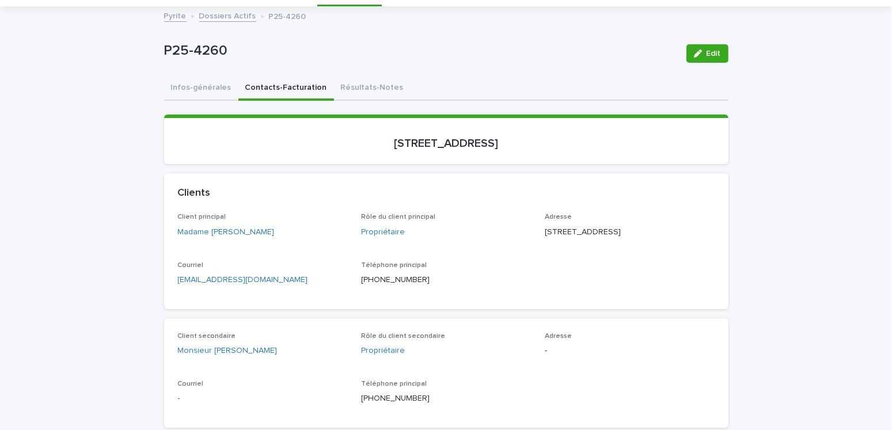
scroll to position [115, 0]
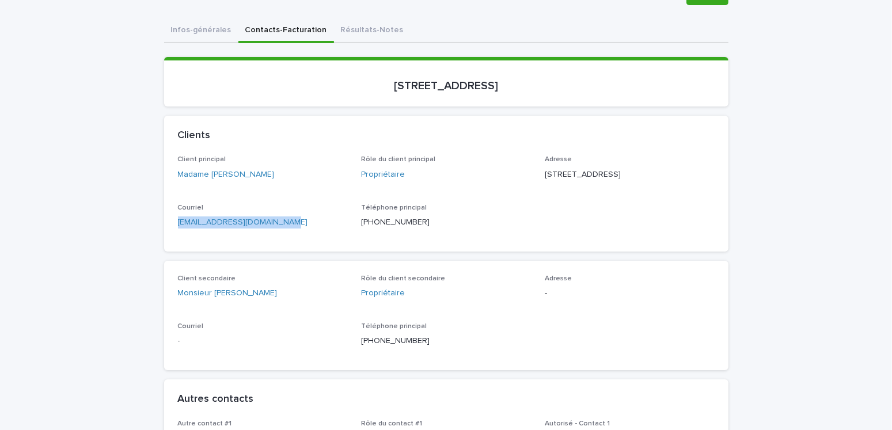
drag, startPoint x: 307, startPoint y: 244, endPoint x: 155, endPoint y: 239, distance: 152.0
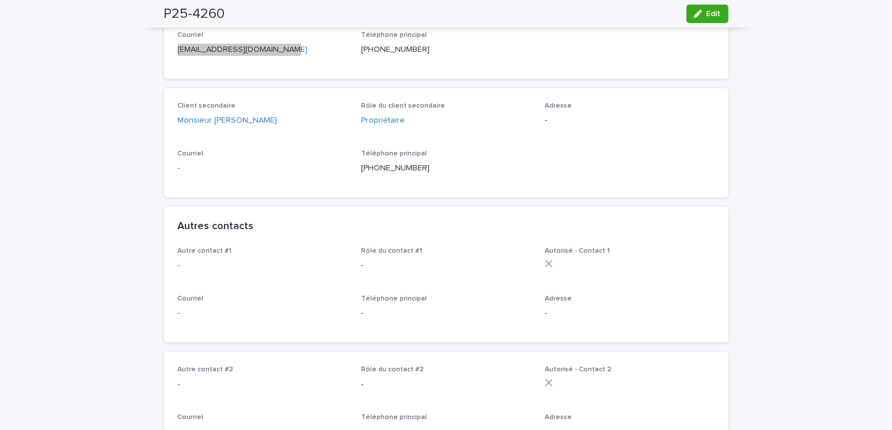
scroll to position [0, 0]
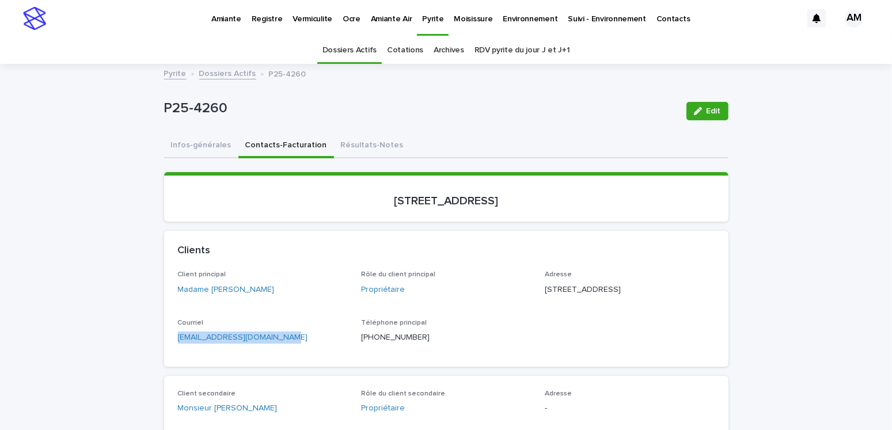
click at [215, 81] on div "Pyrite Dossiers Actifs P25-4260" at bounding box center [446, 74] width 576 height 16
click at [226, 75] on link "Dossiers Actifs" at bounding box center [227, 72] width 57 height 13
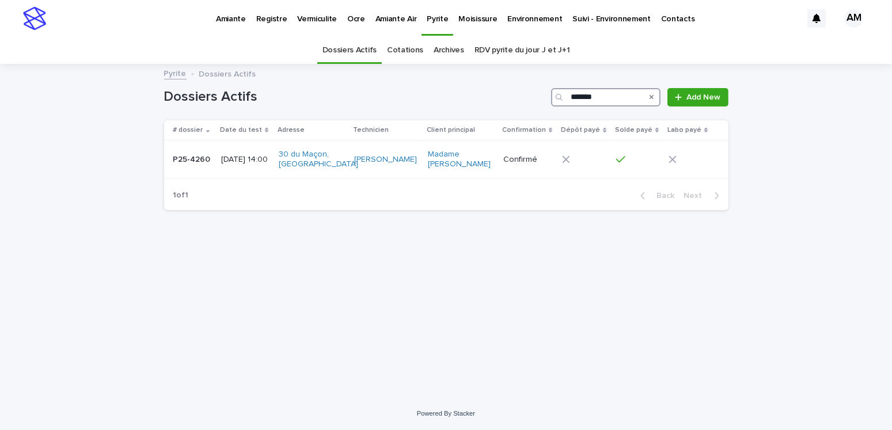
click at [607, 96] on input "*******" at bounding box center [605, 97] width 109 height 18
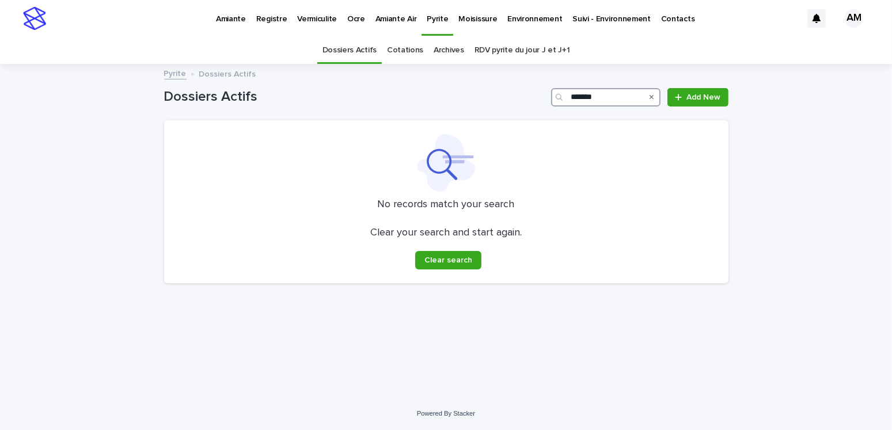
type input "*******"
click at [352, 56] on link "Dossiers Actifs" at bounding box center [349, 50] width 54 height 27
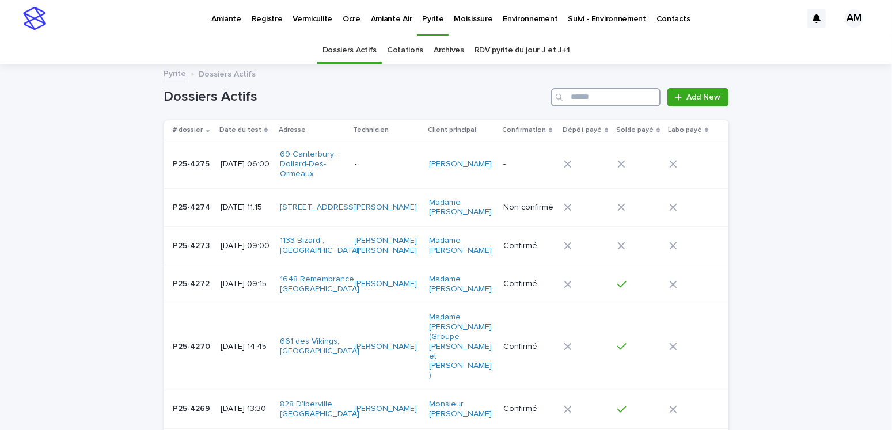
click at [574, 96] on input "Search" at bounding box center [605, 97] width 109 height 18
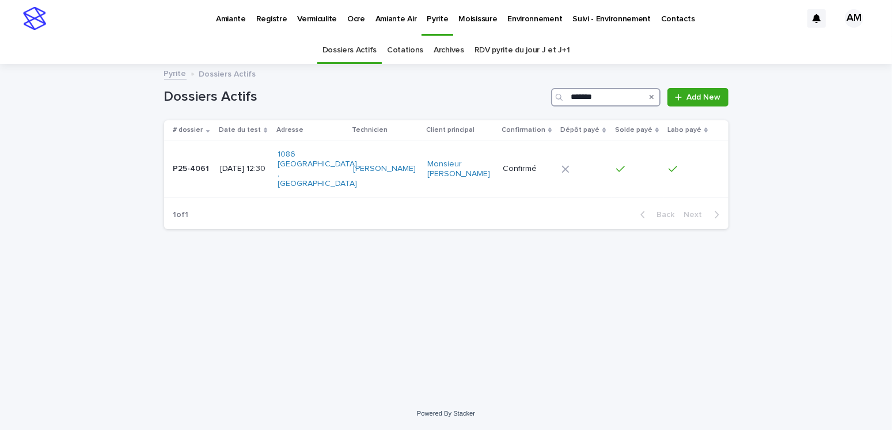
type input "*******"
click at [250, 164] on p "[DATE] 12:30" at bounding box center [244, 169] width 48 height 10
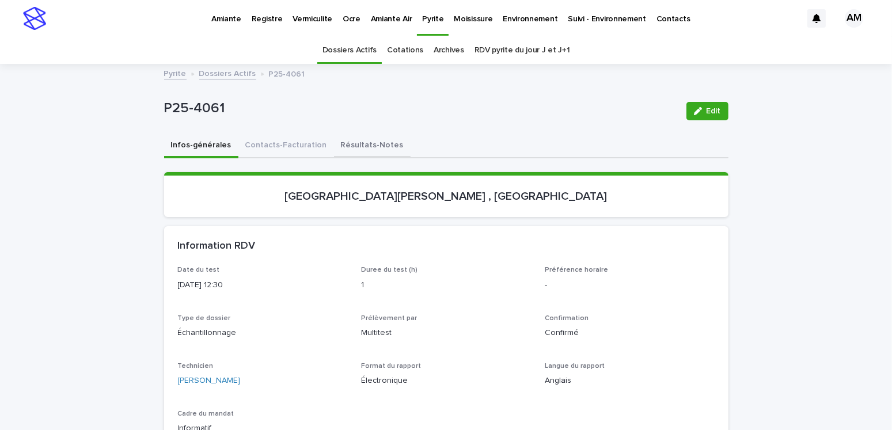
click at [334, 142] on button "Résultats-Notes" at bounding box center [372, 146] width 77 height 24
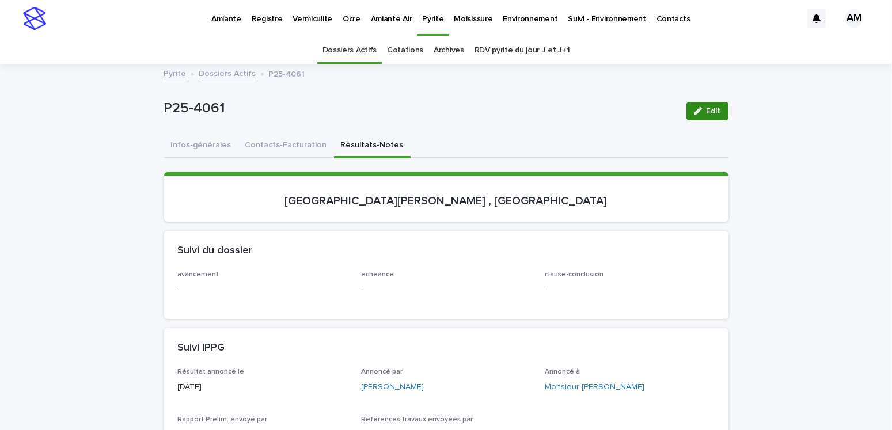
click at [719, 104] on button "Edit" at bounding box center [707, 111] width 42 height 18
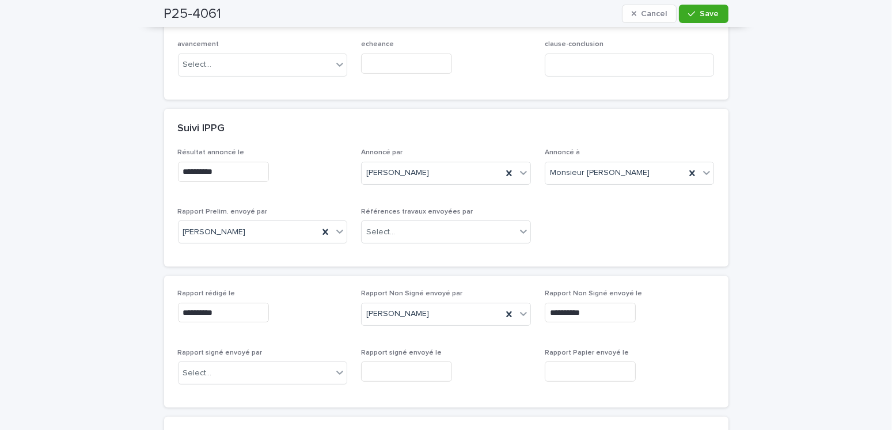
scroll to position [288, 0]
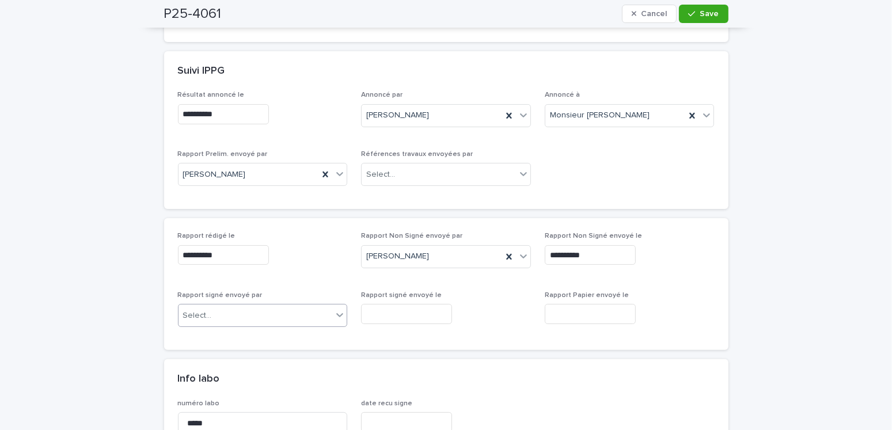
click at [199, 310] on div "Select..." at bounding box center [197, 316] width 29 height 12
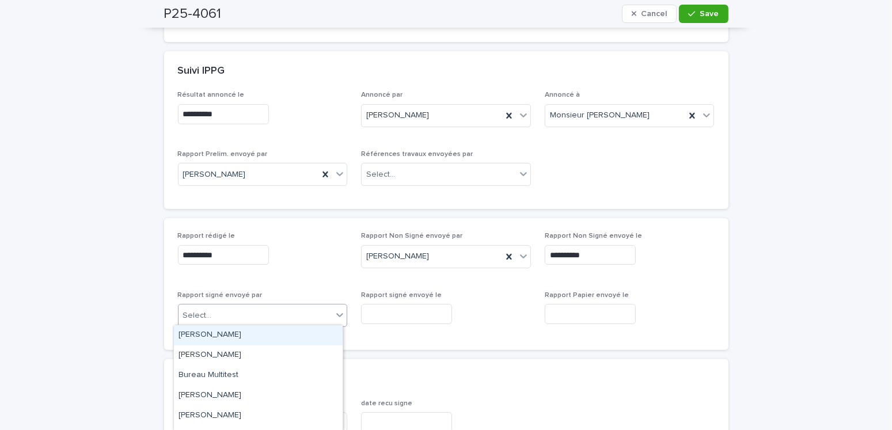
click at [209, 335] on div "[PERSON_NAME]" at bounding box center [258, 335] width 169 height 20
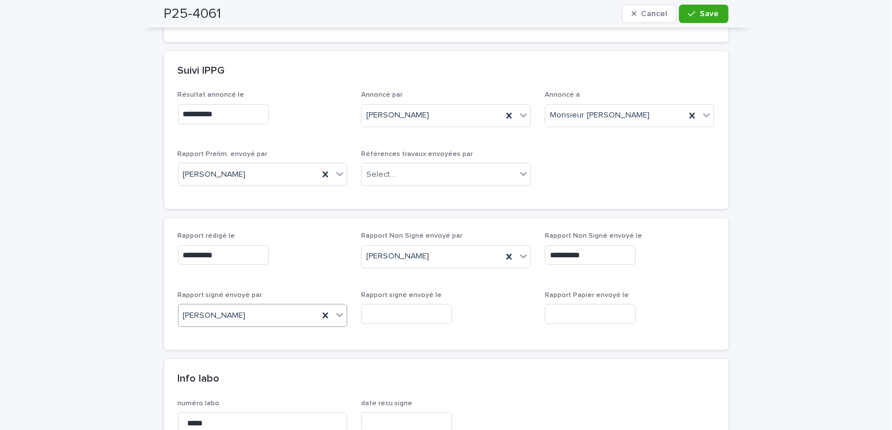
click at [381, 305] on input "text" at bounding box center [406, 314] width 91 height 20
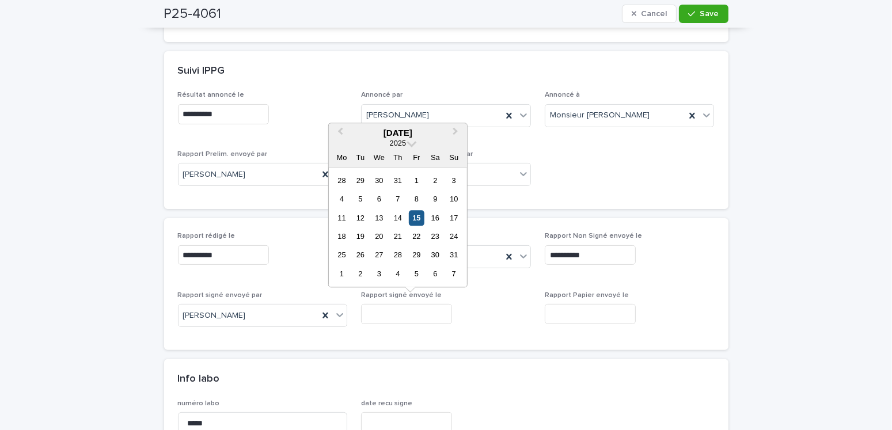
click at [409, 220] on div "15" at bounding box center [417, 218] width 16 height 16
type input "**********"
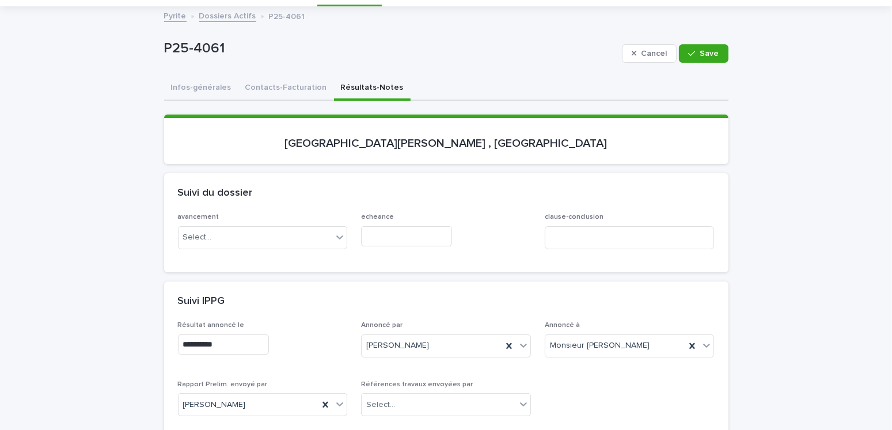
scroll to position [0, 0]
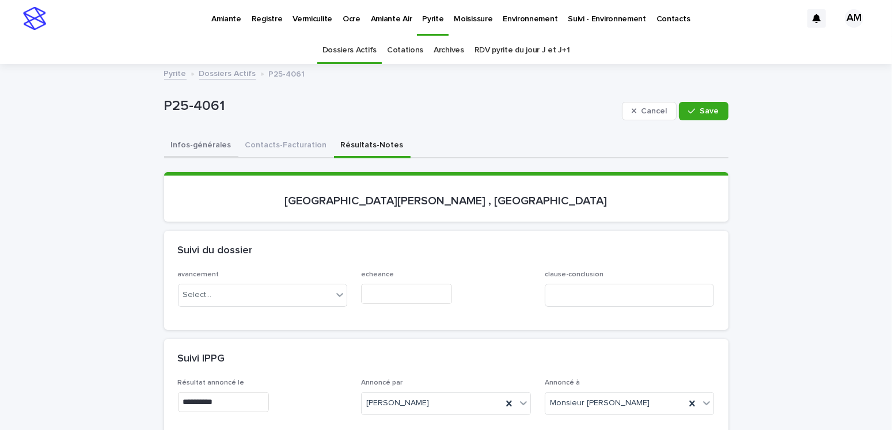
click at [204, 142] on button "Infos-générales" at bounding box center [201, 146] width 74 height 24
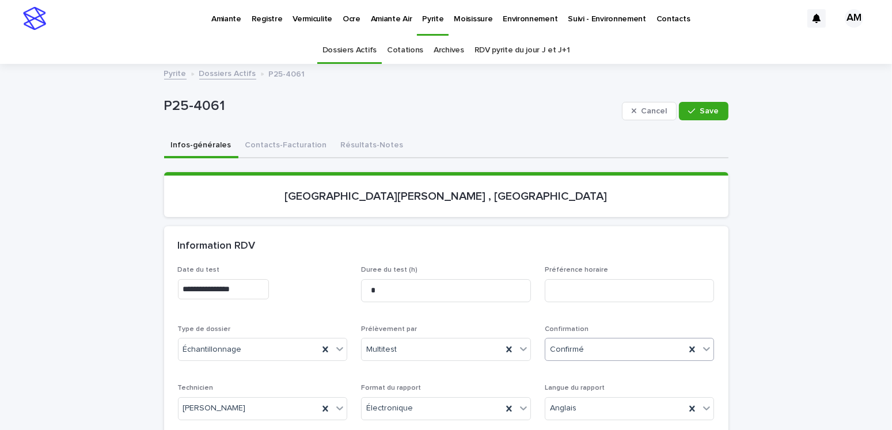
click at [590, 346] on div "Confirmé" at bounding box center [615, 349] width 140 height 19
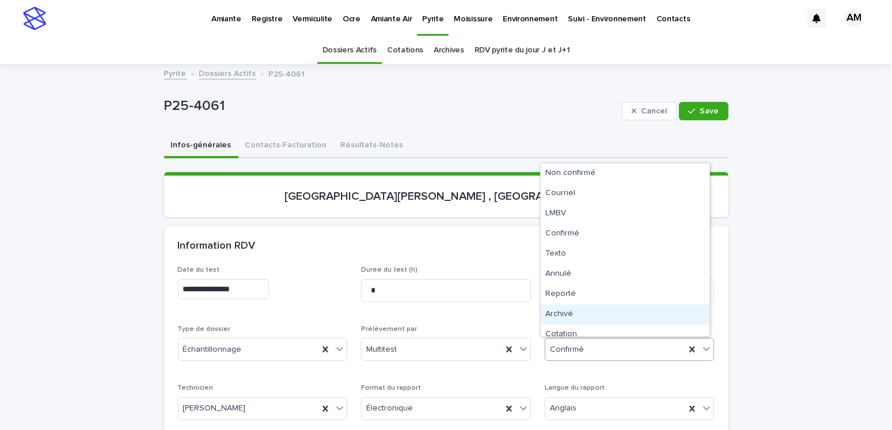
click at [573, 313] on div "Archivé" at bounding box center [624, 314] width 169 height 20
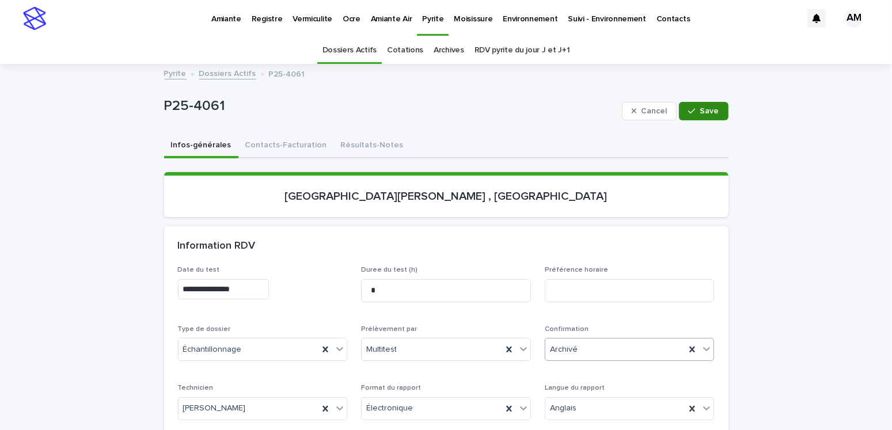
click at [707, 108] on span "Save" at bounding box center [709, 111] width 19 height 8
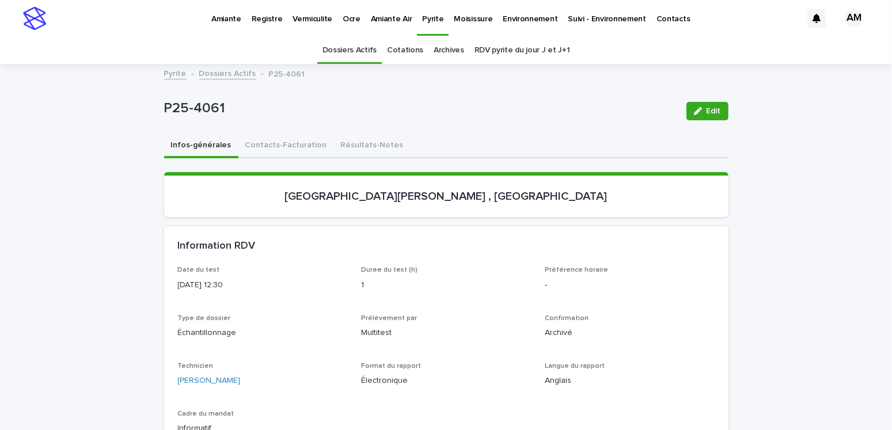
click at [236, 70] on link "Dossiers Actifs" at bounding box center [227, 72] width 57 height 13
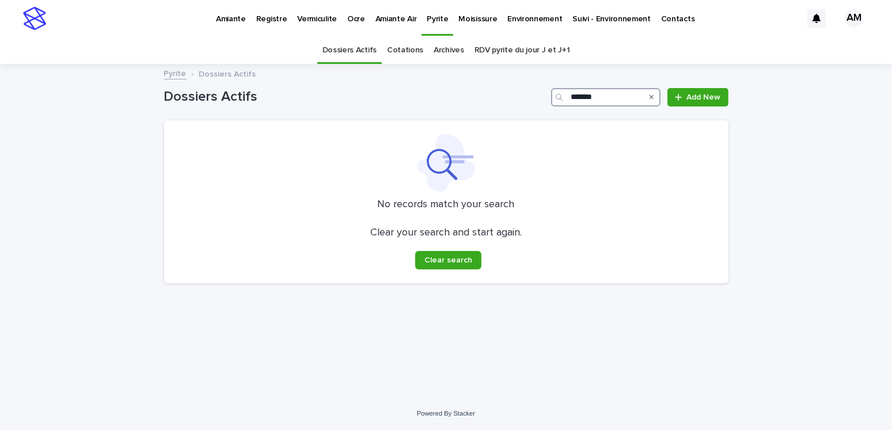
click at [617, 100] on input "*******" at bounding box center [605, 97] width 109 height 18
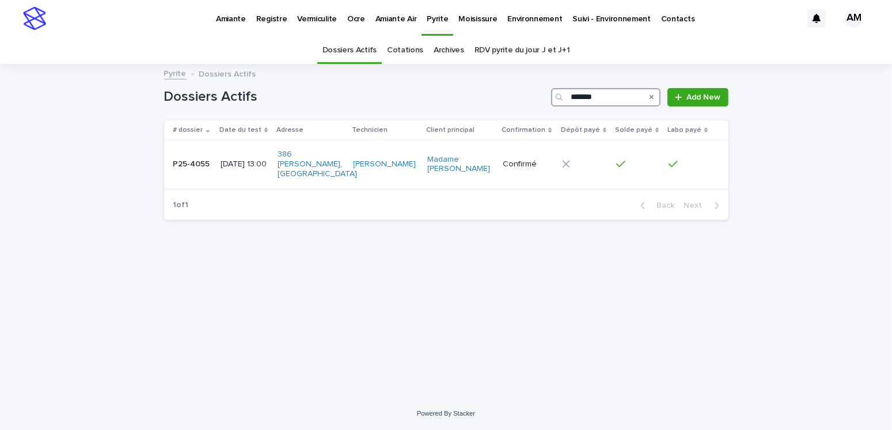
type input "*******"
click at [259, 148] on td "[DATE] 13:00" at bounding box center [244, 164] width 57 height 48
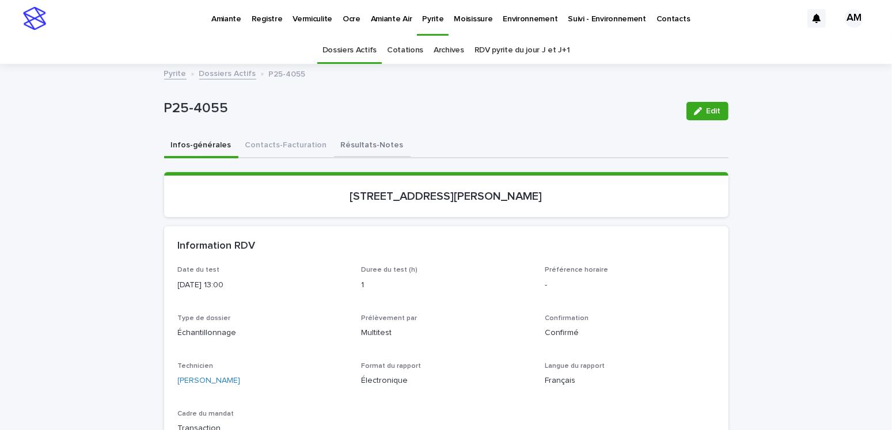
click at [355, 140] on button "Résultats-Notes" at bounding box center [372, 146] width 77 height 24
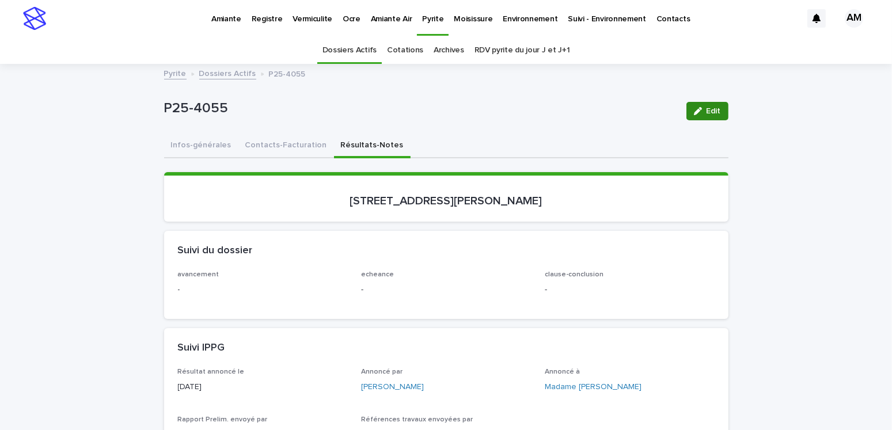
click at [715, 116] on button "Edit" at bounding box center [707, 111] width 42 height 18
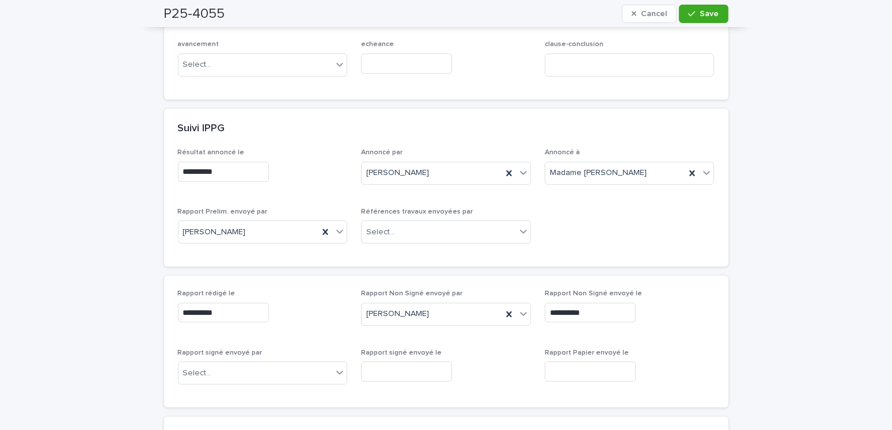
scroll to position [345, 0]
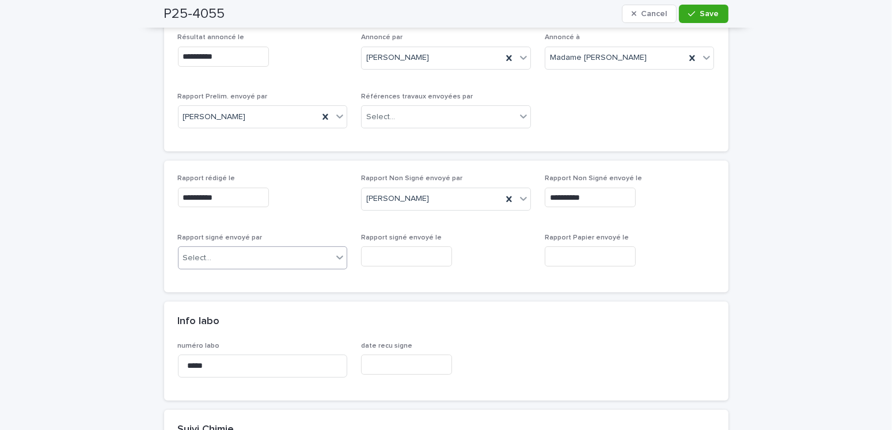
click at [227, 249] on div "Select..." at bounding box center [255, 258] width 154 height 19
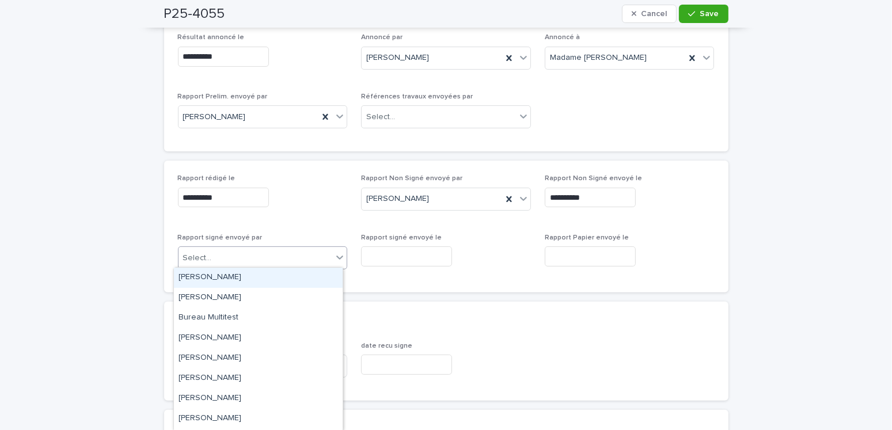
click at [227, 275] on div "[PERSON_NAME]" at bounding box center [258, 278] width 169 height 20
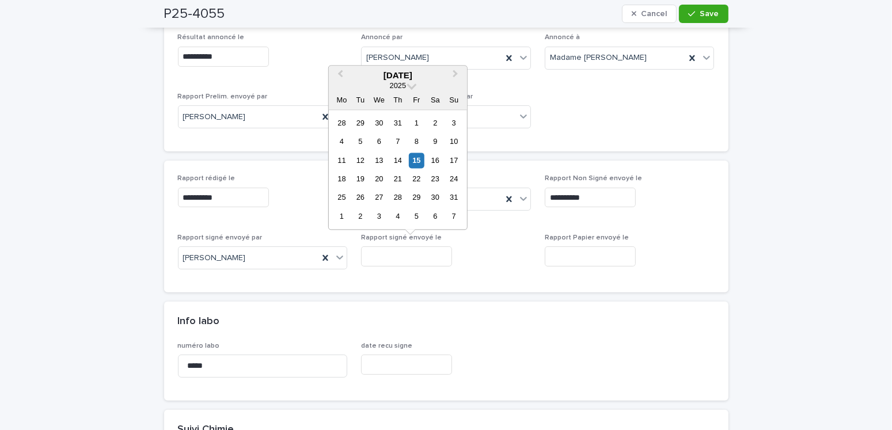
click at [402, 257] on input "text" at bounding box center [406, 256] width 91 height 20
click at [410, 163] on div "15" at bounding box center [417, 161] width 16 height 16
type input "**********"
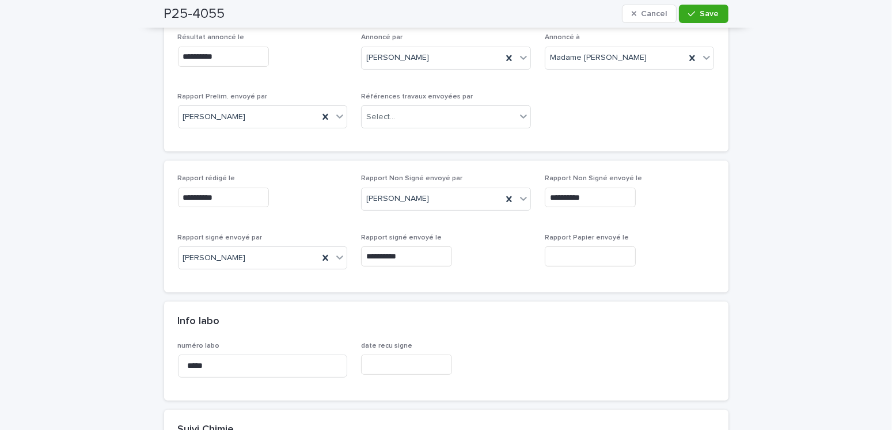
scroll to position [0, 0]
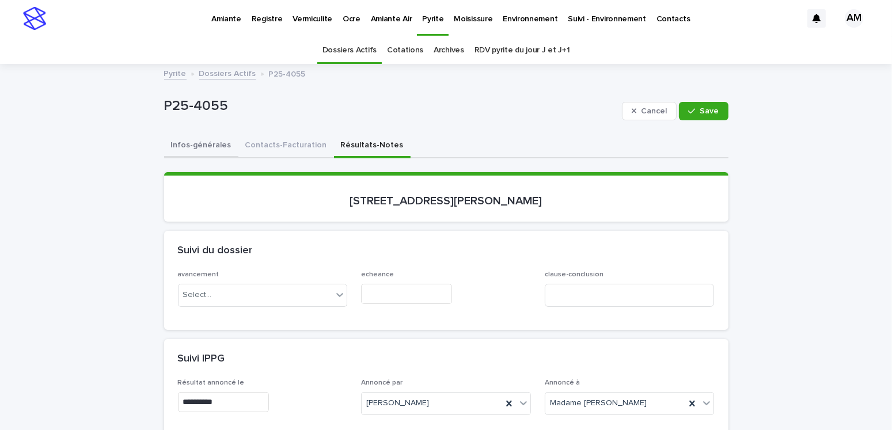
click at [189, 138] on button "Infos-générales" at bounding box center [201, 146] width 74 height 24
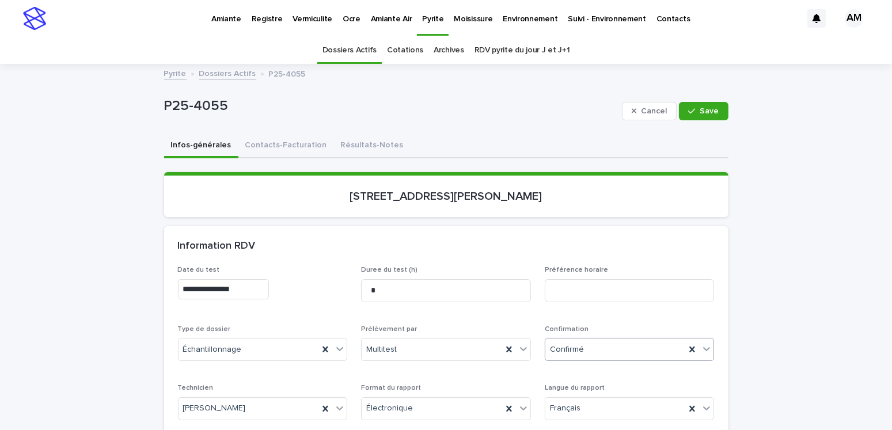
click at [572, 341] on div "Confirmé" at bounding box center [615, 349] width 140 height 19
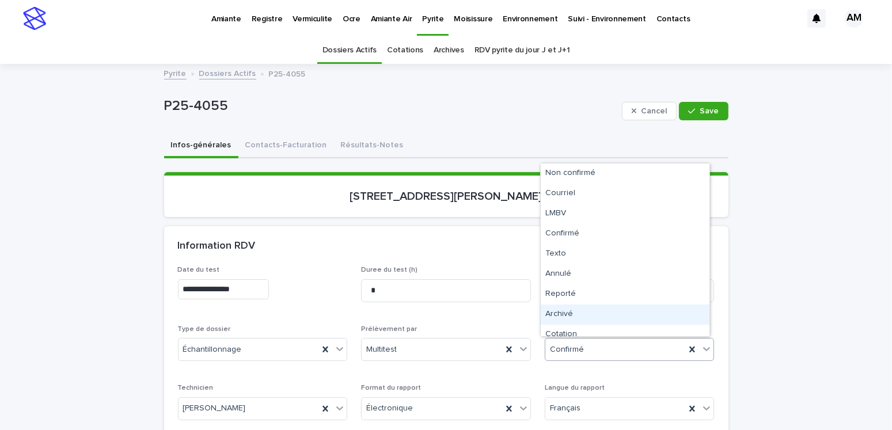
click at [575, 318] on div "Archivé" at bounding box center [624, 314] width 169 height 20
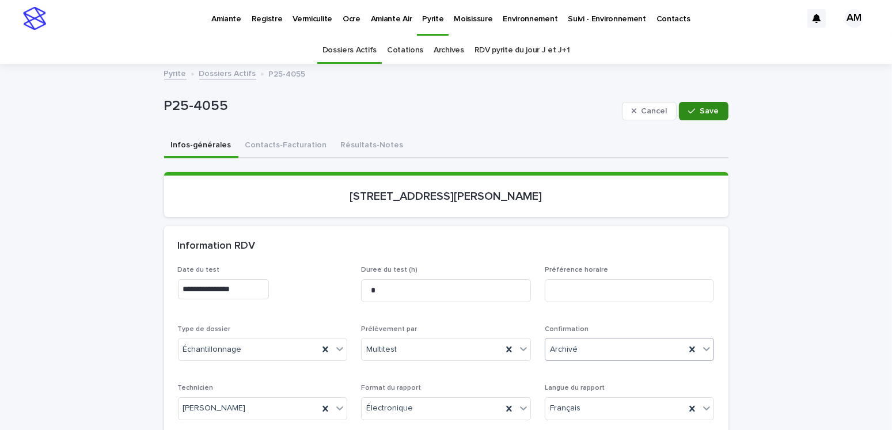
click at [685, 115] on button "Save" at bounding box center [703, 111] width 49 height 18
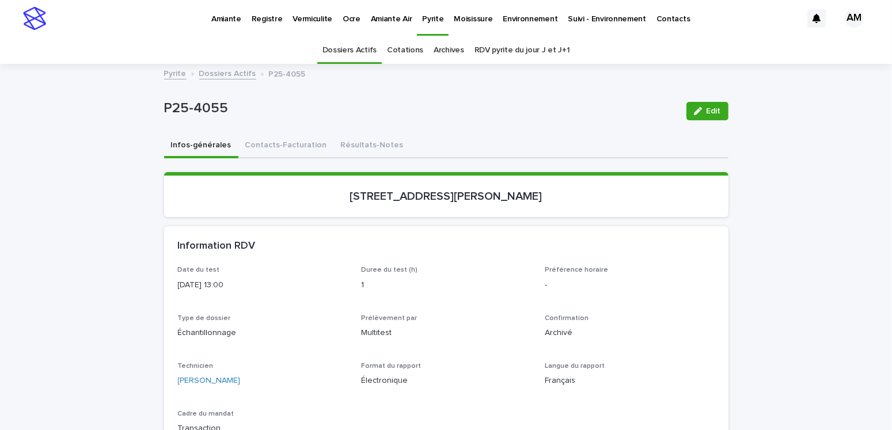
drag, startPoint x: 205, startPoint y: 79, endPoint x: 227, endPoint y: 79, distance: 21.9
click at [205, 79] on div "Pyrite Dossiers Actifs P25-4055" at bounding box center [446, 74] width 576 height 16
click at [238, 79] on div "Pyrite Dossiers Actifs P25-4055" at bounding box center [446, 74] width 576 height 16
click at [231, 76] on link "Dossiers Actifs" at bounding box center [227, 72] width 57 height 13
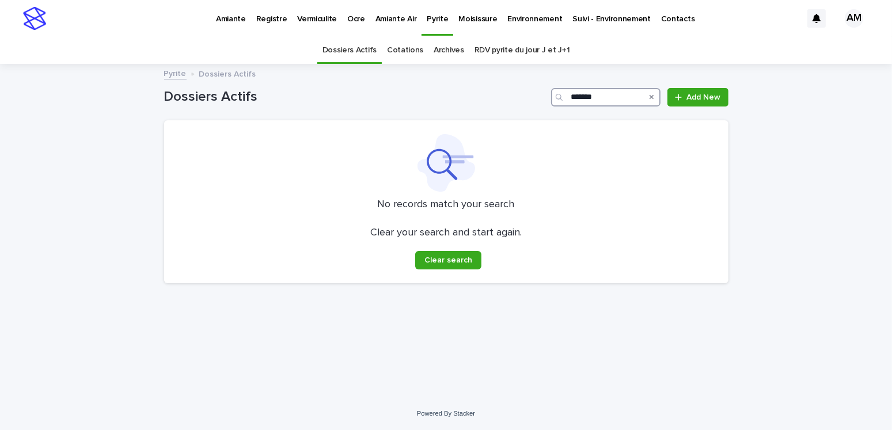
click at [611, 95] on input "*******" at bounding box center [605, 97] width 109 height 18
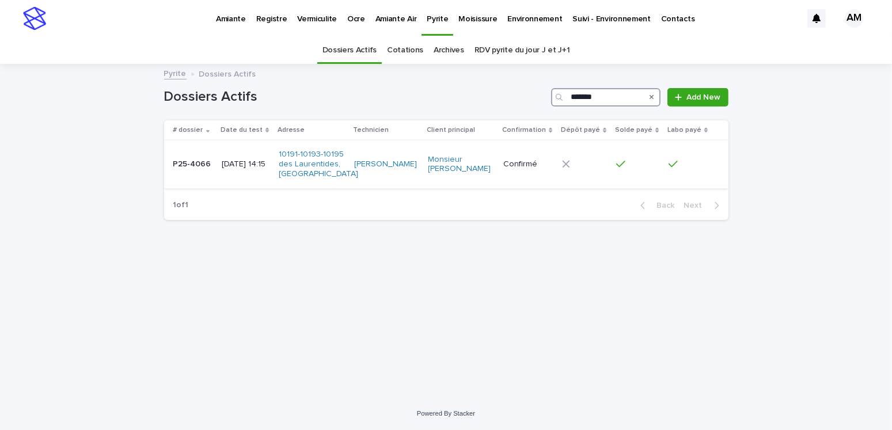
type input "*******"
click at [257, 161] on p "[DATE] 14:15" at bounding box center [246, 164] width 48 height 10
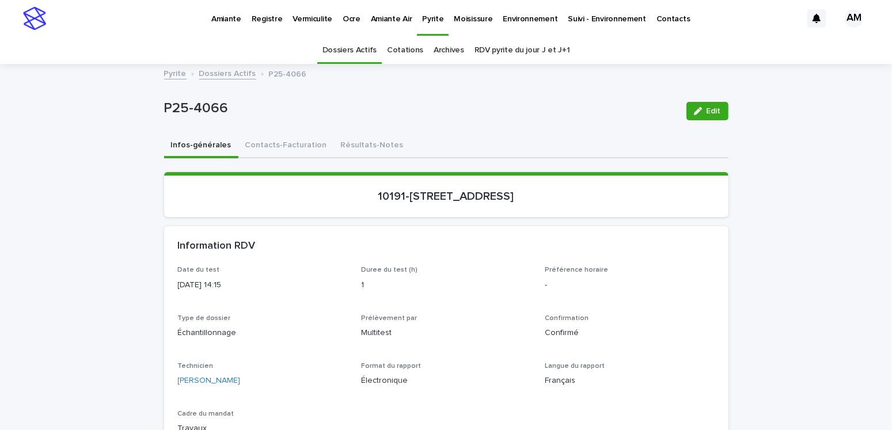
click at [371, 142] on button "Résultats-Notes" at bounding box center [372, 146] width 77 height 24
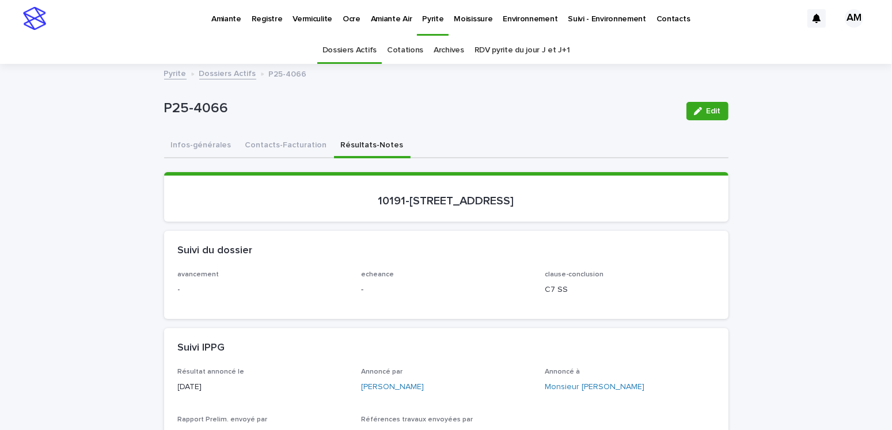
click at [694, 114] on icon "button" at bounding box center [698, 111] width 8 height 8
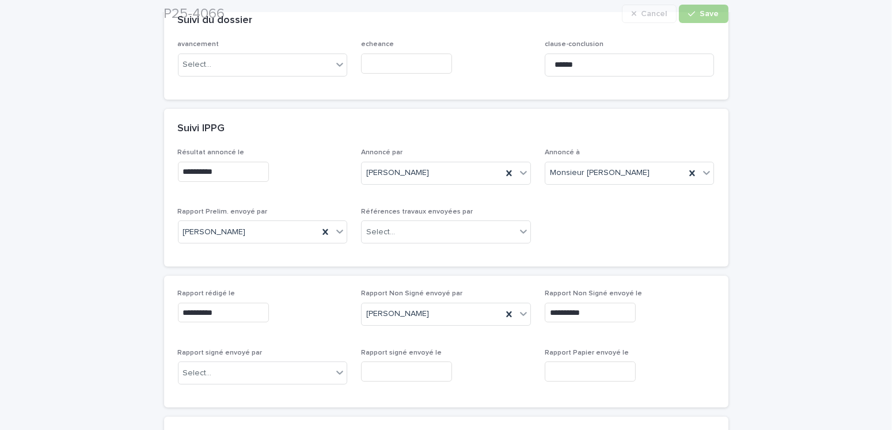
scroll to position [403, 0]
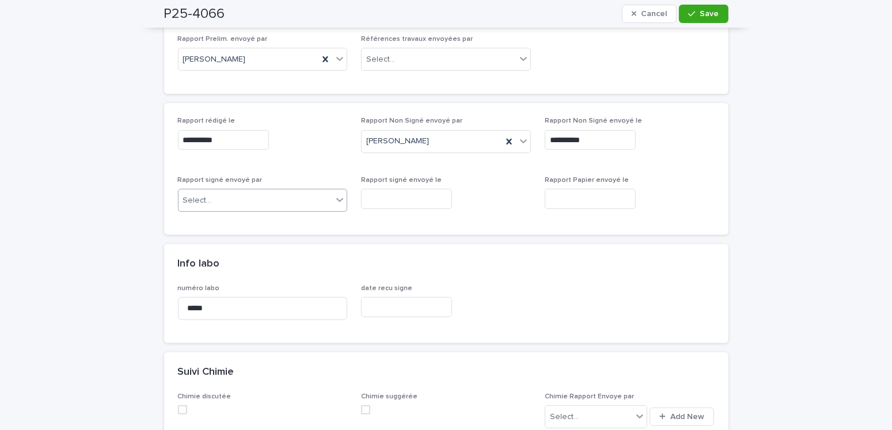
click at [225, 197] on div "Select..." at bounding box center [255, 200] width 154 height 19
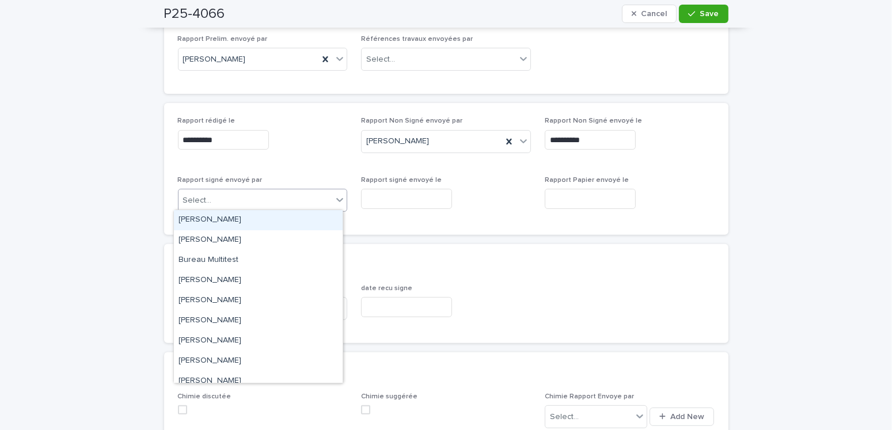
click at [211, 216] on div "[PERSON_NAME]" at bounding box center [258, 220] width 169 height 20
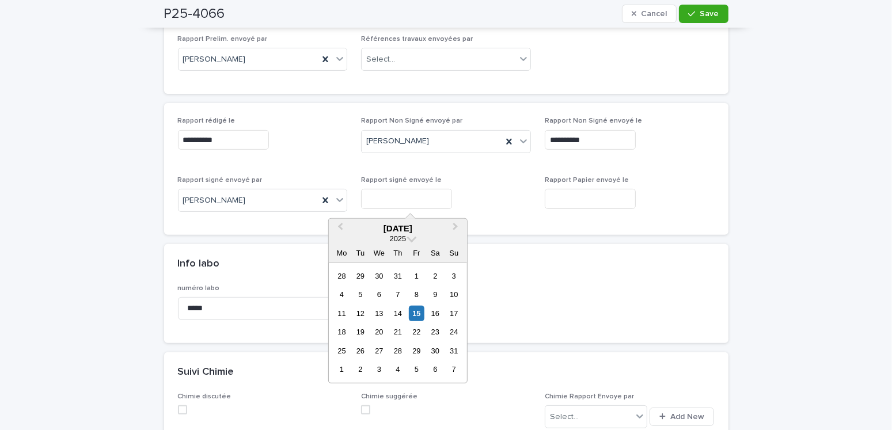
click at [391, 193] on input "text" at bounding box center [406, 199] width 91 height 20
click at [414, 317] on div "15" at bounding box center [417, 314] width 16 height 16
type input "**********"
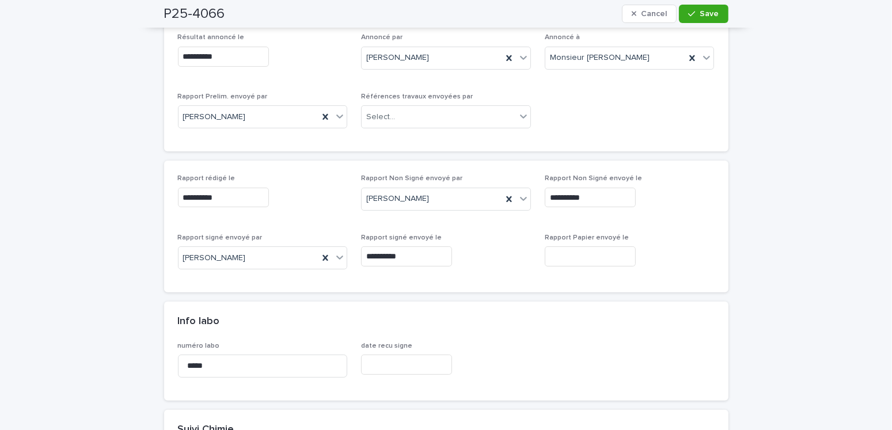
scroll to position [0, 0]
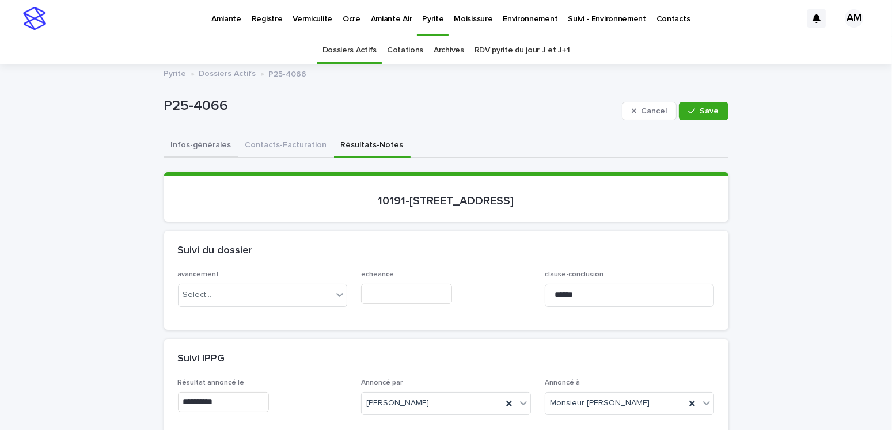
click at [203, 142] on button "Infos-générales" at bounding box center [201, 146] width 74 height 24
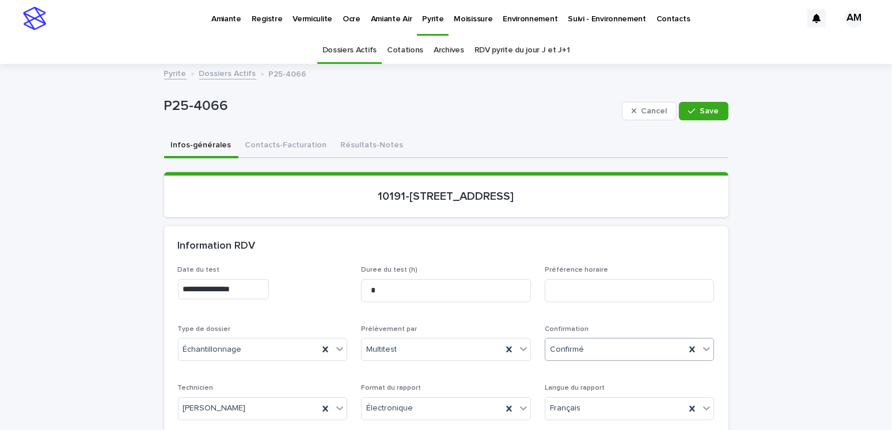
click at [600, 346] on div "Confirmé" at bounding box center [615, 349] width 140 height 19
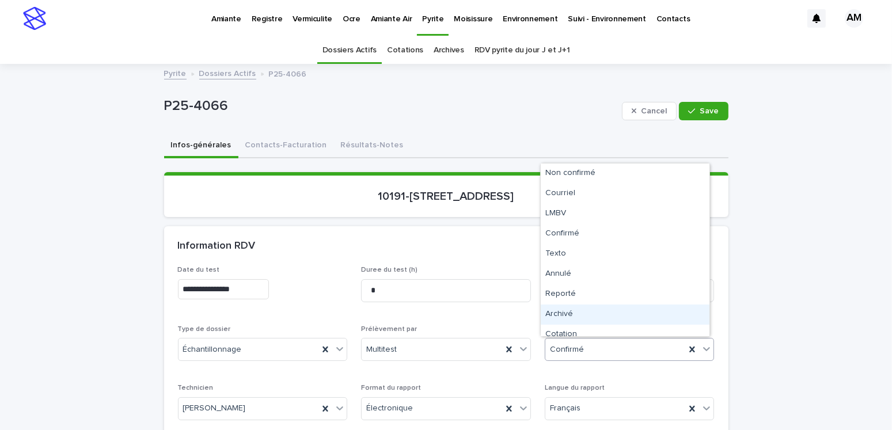
click at [574, 314] on div "Archivé" at bounding box center [624, 314] width 169 height 20
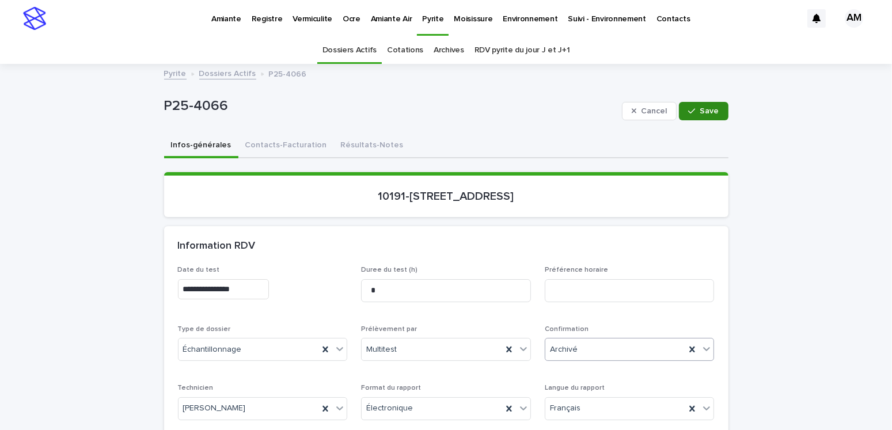
click at [696, 105] on button "Save" at bounding box center [703, 111] width 49 height 18
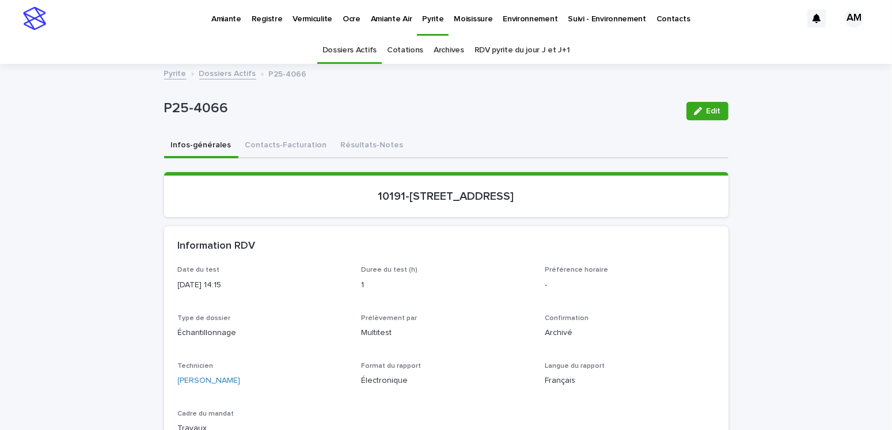
click at [237, 73] on link "Dossiers Actifs" at bounding box center [227, 72] width 57 height 13
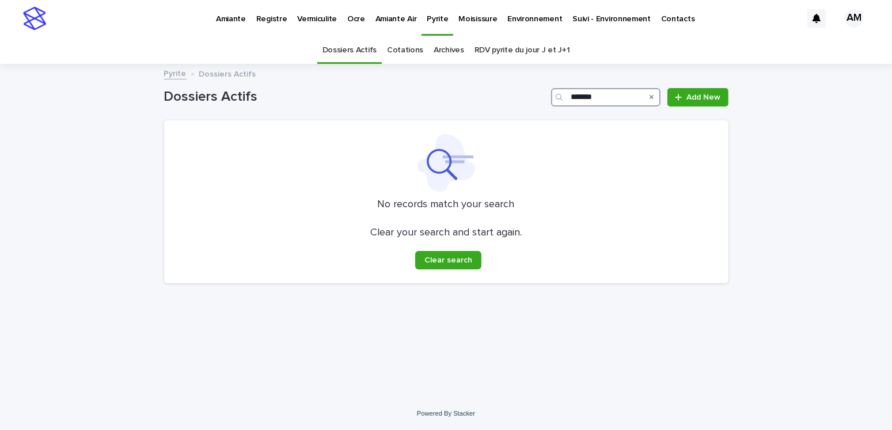
click at [596, 100] on input "*******" at bounding box center [605, 97] width 109 height 18
click at [616, 98] on input "*******" at bounding box center [605, 97] width 109 height 18
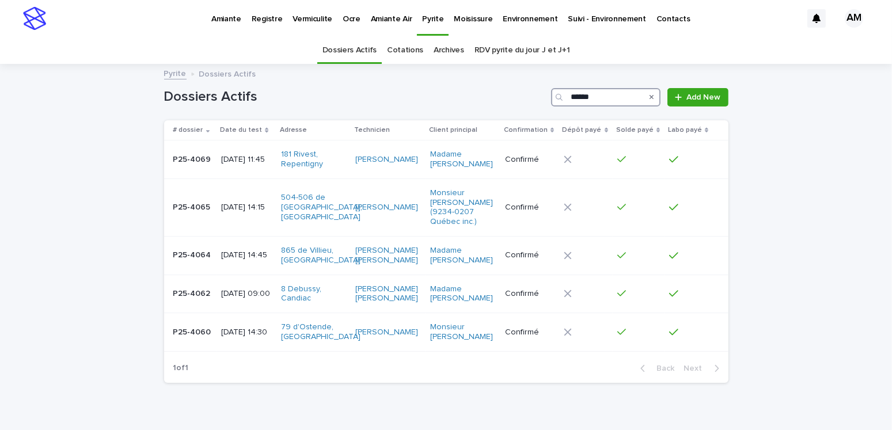
type input "*******"
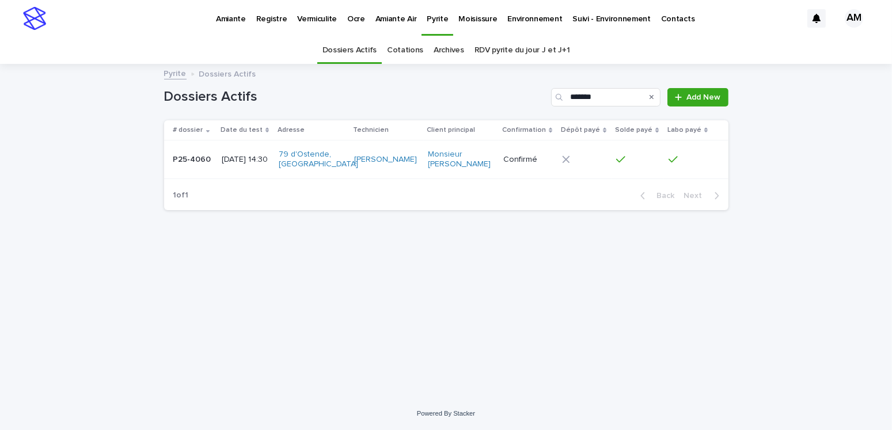
click at [242, 166] on div "[DATE] 14:30" at bounding box center [246, 159] width 48 height 19
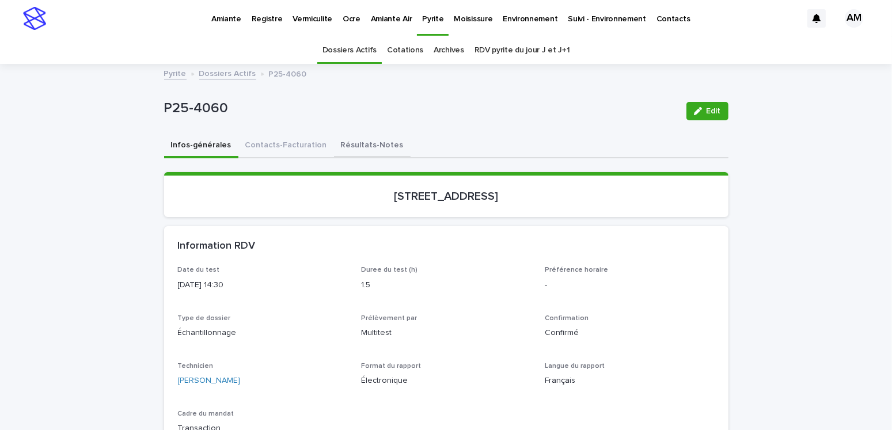
click at [356, 143] on button "Résultats-Notes" at bounding box center [372, 146] width 77 height 24
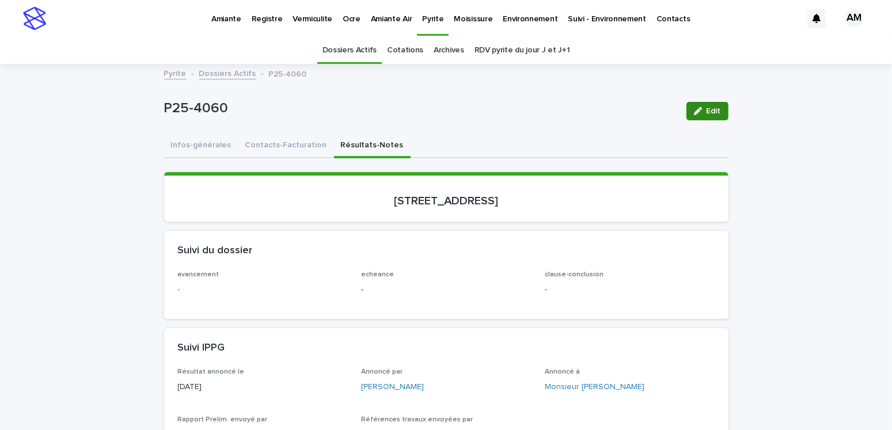
click at [700, 111] on div "button" at bounding box center [700, 111] width 13 height 8
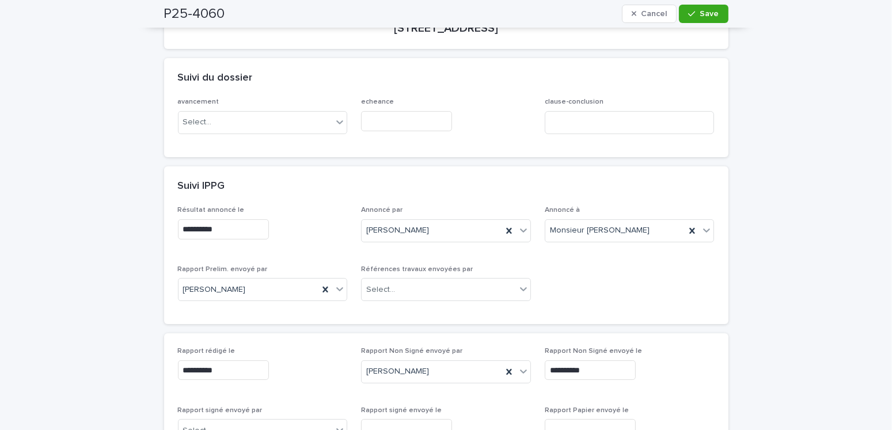
scroll to position [230, 0]
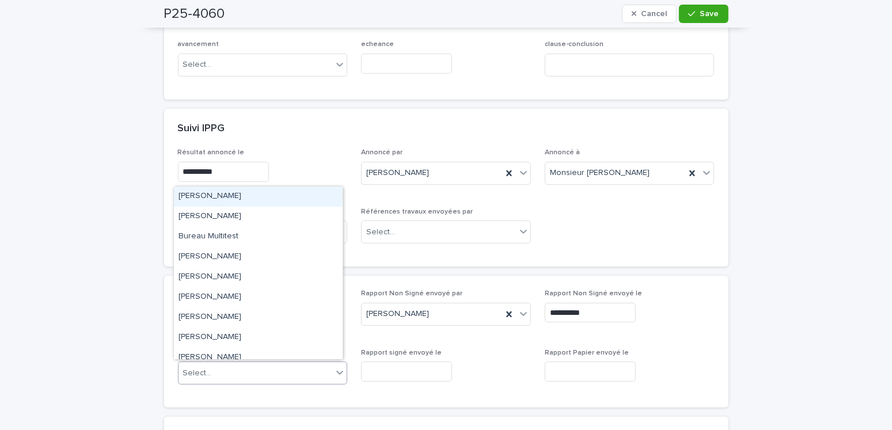
click at [250, 346] on div "Select..." at bounding box center [255, 373] width 154 height 19
click at [242, 197] on div "[PERSON_NAME]" at bounding box center [258, 196] width 169 height 20
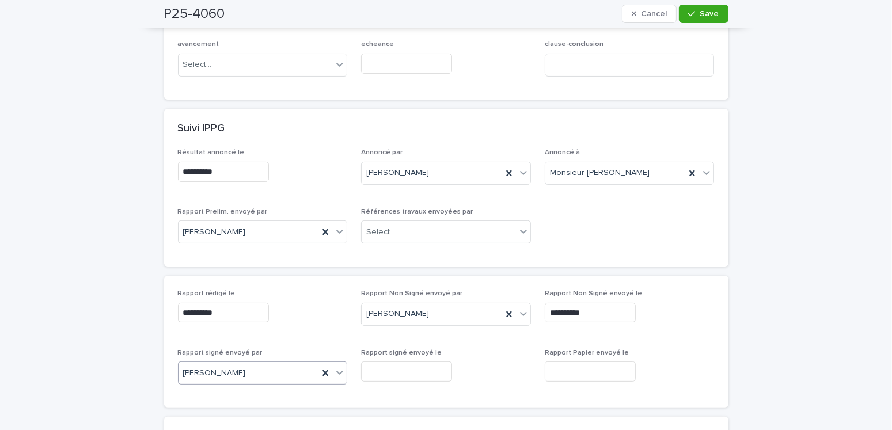
click at [409, 346] on div "Rapport signé envoyé le" at bounding box center [446, 370] width 170 height 42
click at [426, 346] on input "text" at bounding box center [406, 371] width 91 height 20
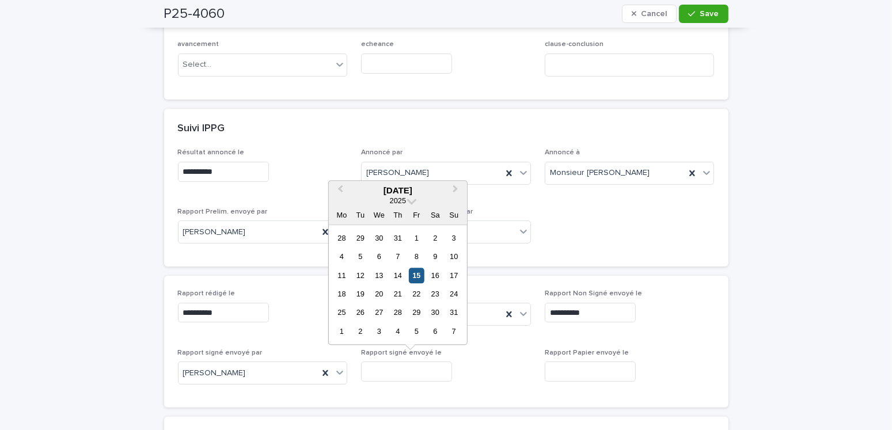
click at [414, 273] on div "15" at bounding box center [417, 276] width 16 height 16
type input "**********"
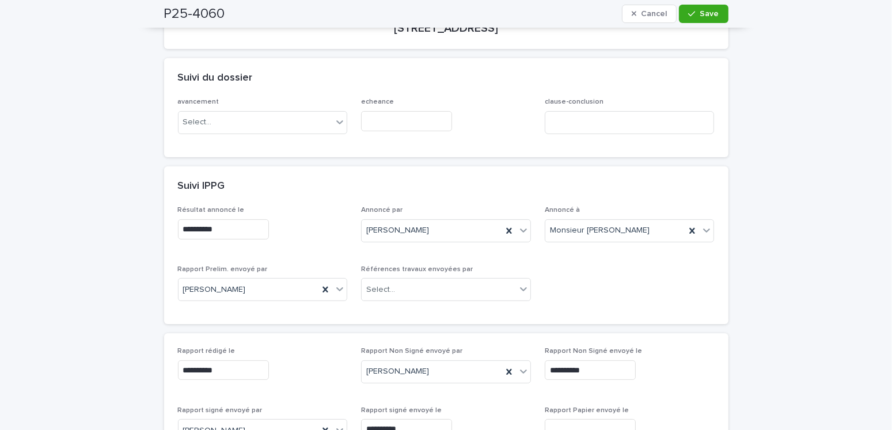
scroll to position [0, 0]
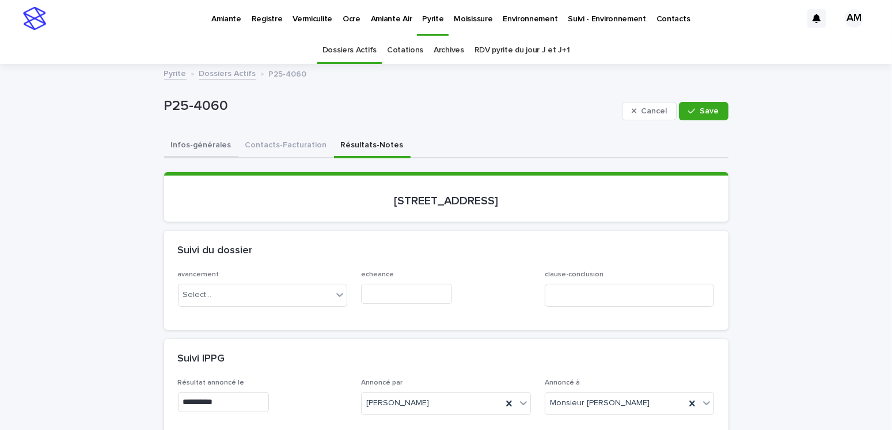
click at [180, 137] on button "Infos-générales" at bounding box center [201, 146] width 74 height 24
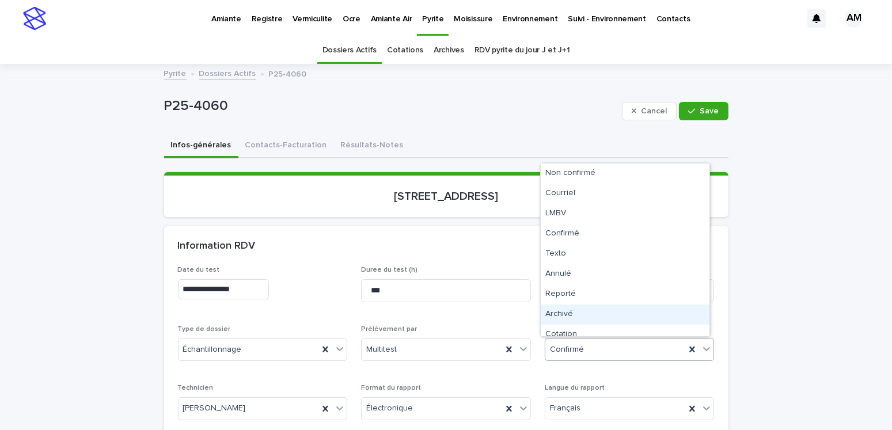
click at [565, 314] on div "Archivé" at bounding box center [624, 314] width 169 height 20
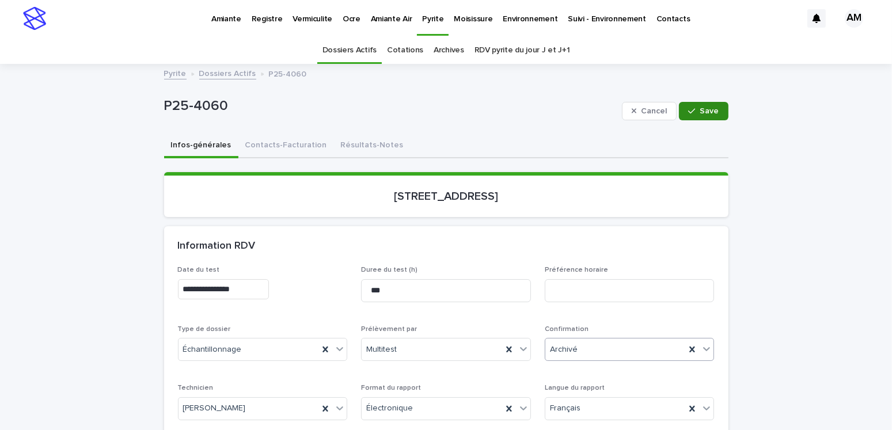
click at [700, 107] on span "Save" at bounding box center [709, 111] width 19 height 8
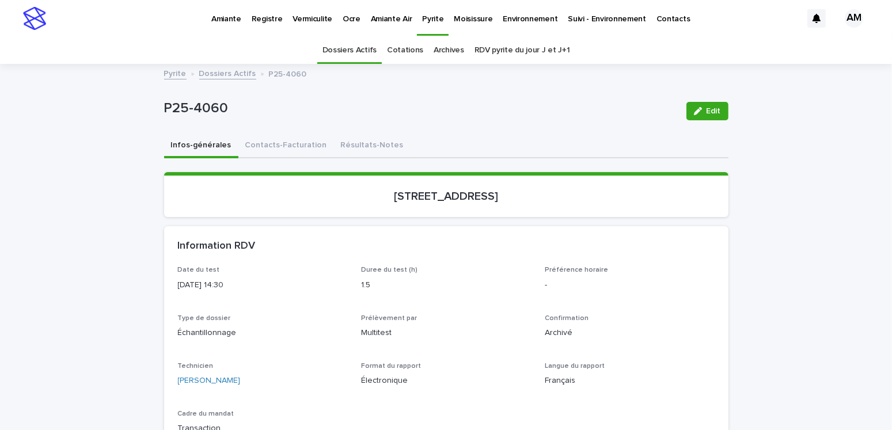
click at [209, 72] on link "Dossiers Actifs" at bounding box center [227, 72] width 57 height 13
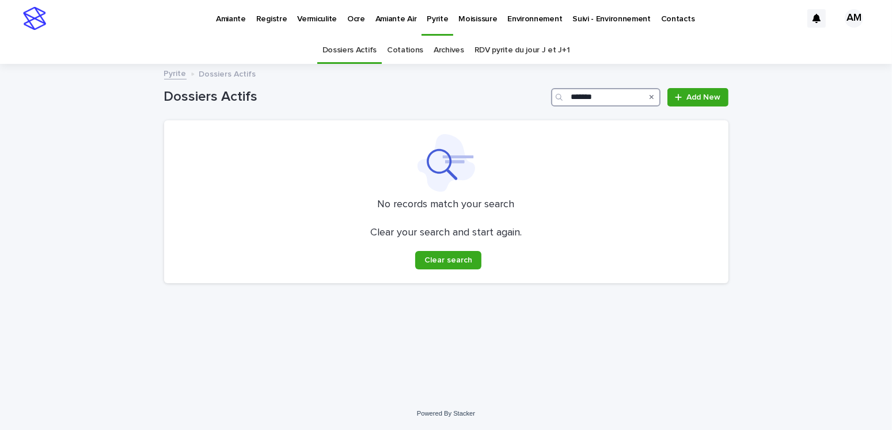
click at [616, 96] on input "*******" at bounding box center [605, 97] width 109 height 18
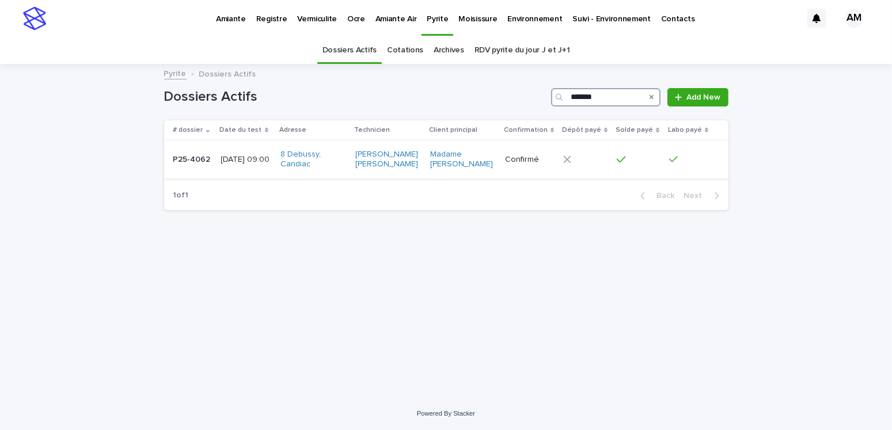
type input "*******"
click at [256, 155] on p "[DATE] 09:00" at bounding box center [246, 160] width 50 height 10
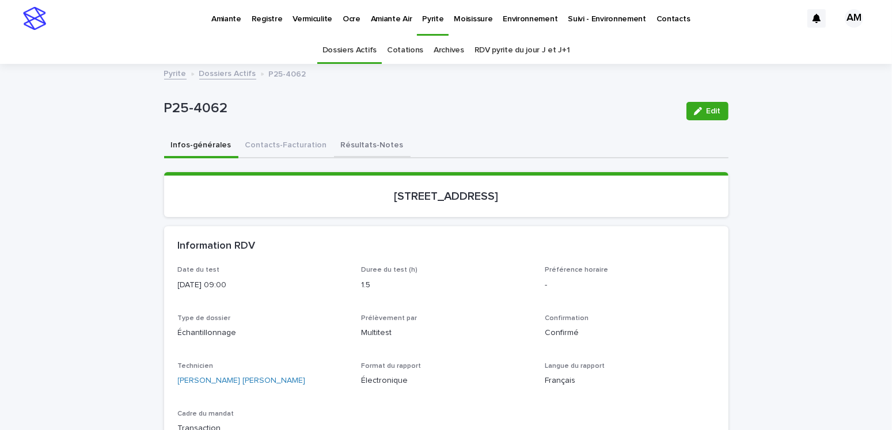
click at [359, 142] on button "Résultats-Notes" at bounding box center [372, 146] width 77 height 24
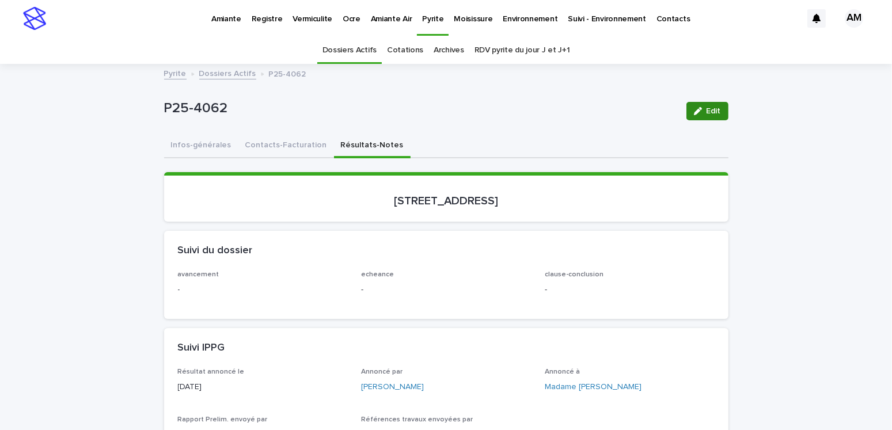
click at [706, 109] on span "Edit" at bounding box center [713, 111] width 14 height 8
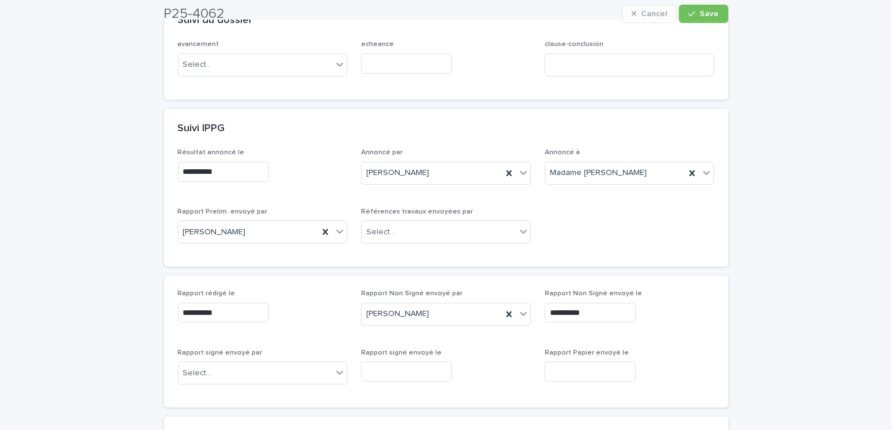
scroll to position [403, 0]
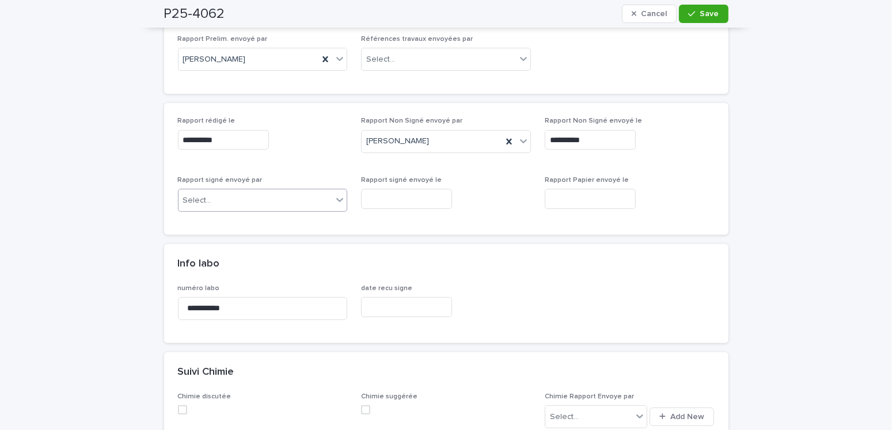
click at [235, 200] on div "Select..." at bounding box center [255, 200] width 154 height 19
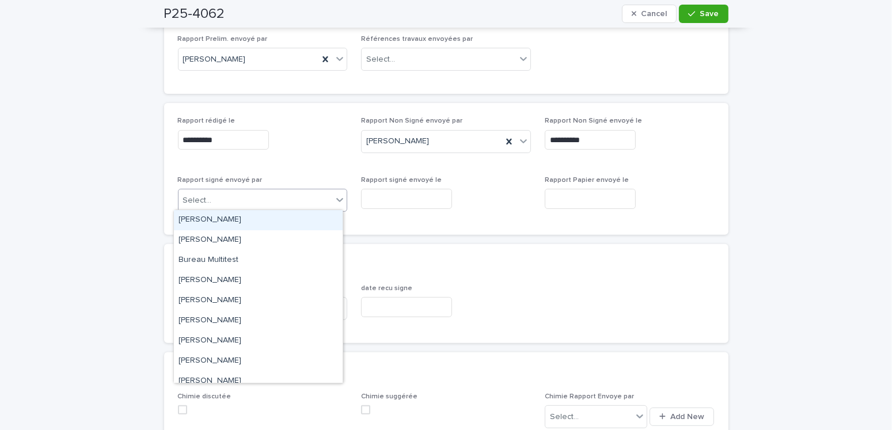
click at [219, 220] on div "[PERSON_NAME]" at bounding box center [258, 220] width 169 height 20
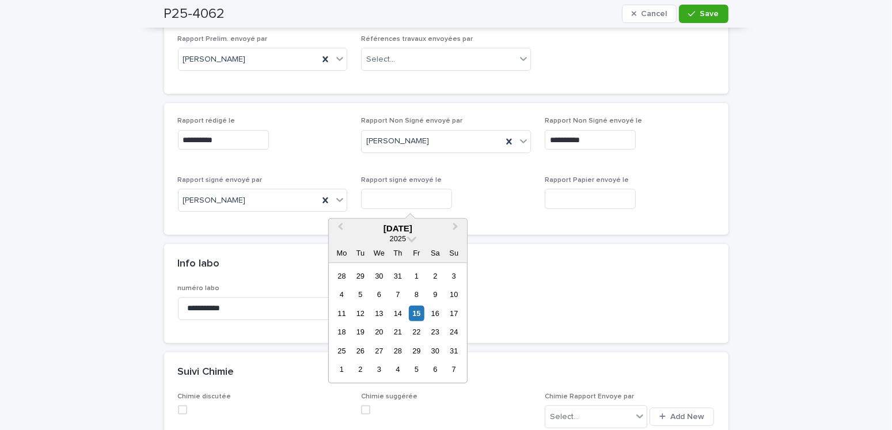
click at [418, 202] on input "text" at bounding box center [406, 199] width 91 height 20
drag, startPoint x: 414, startPoint y: 318, endPoint x: 435, endPoint y: 321, distance: 20.9
click at [414, 319] on div "15" at bounding box center [417, 314] width 16 height 16
type input "**********"
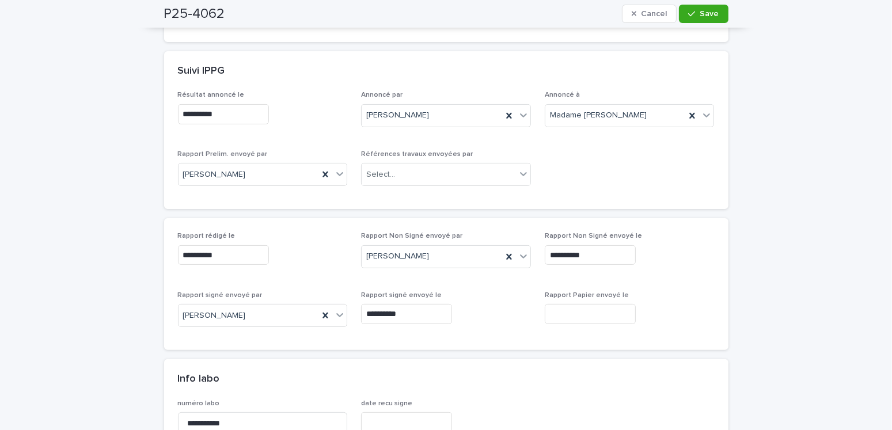
scroll to position [0, 0]
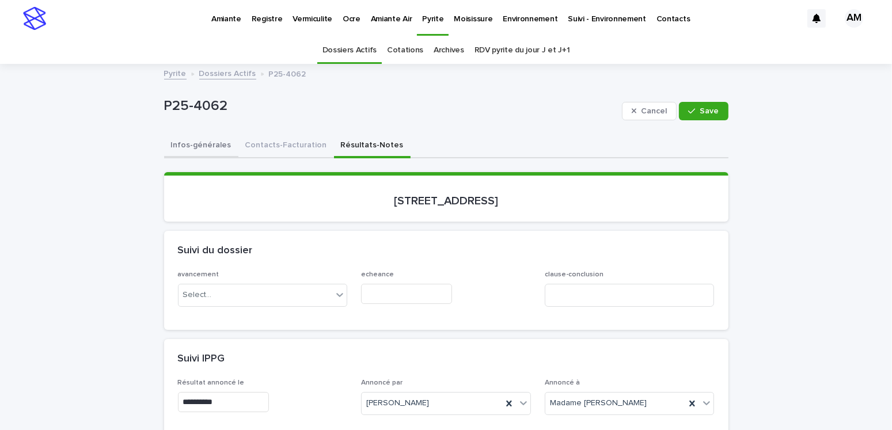
click at [207, 139] on button "Infos-générales" at bounding box center [201, 146] width 74 height 24
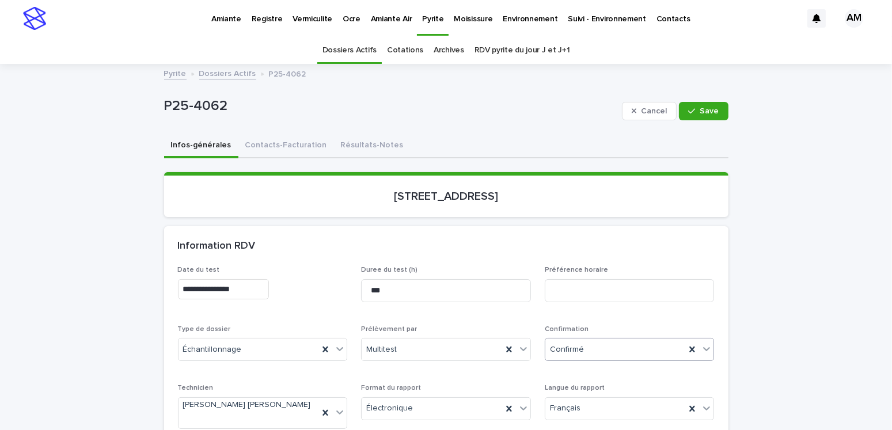
click at [573, 340] on div "Confirmé" at bounding box center [615, 349] width 140 height 19
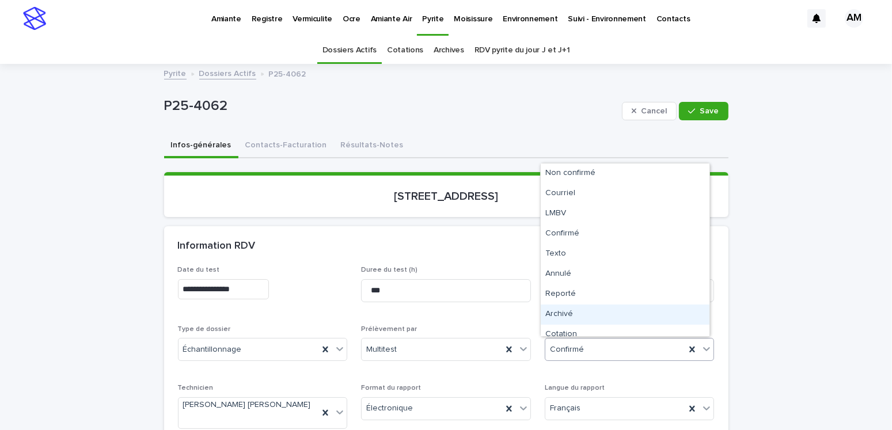
click at [574, 317] on div "Archivé" at bounding box center [624, 314] width 169 height 20
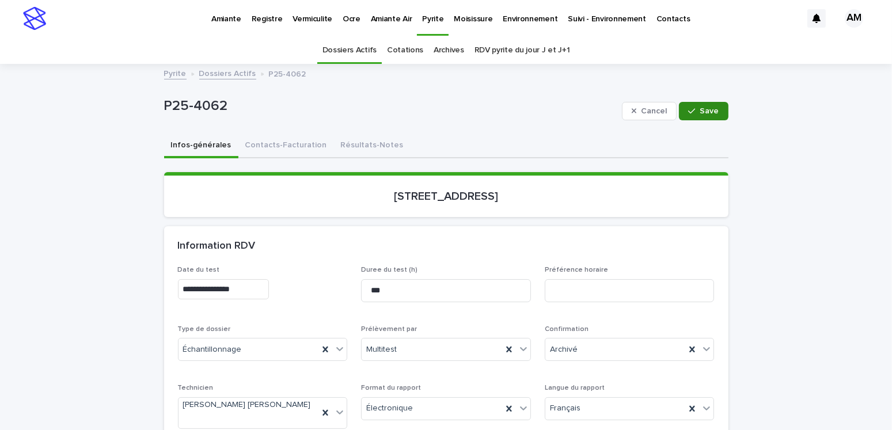
click at [688, 111] on icon "button" at bounding box center [691, 110] width 7 height 5
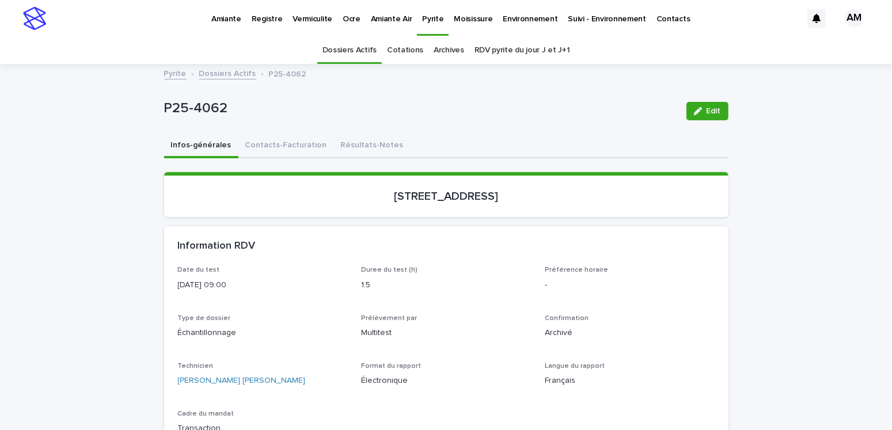
click at [234, 72] on link "Dossiers Actifs" at bounding box center [227, 72] width 57 height 13
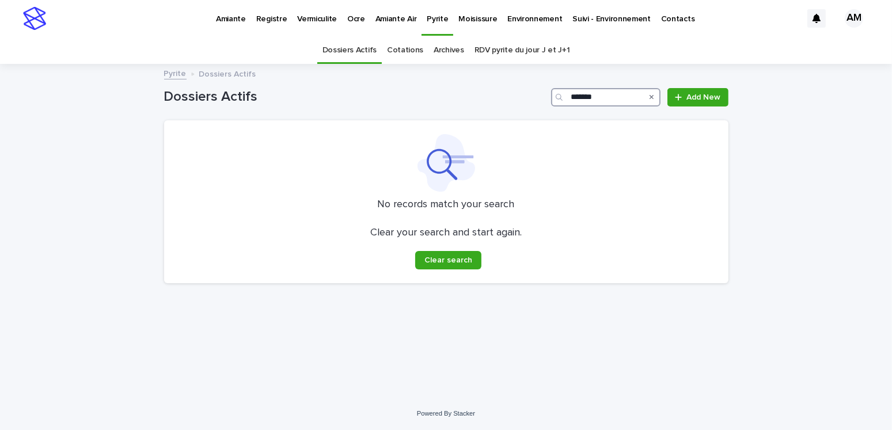
click at [615, 97] on input "*******" at bounding box center [605, 97] width 109 height 18
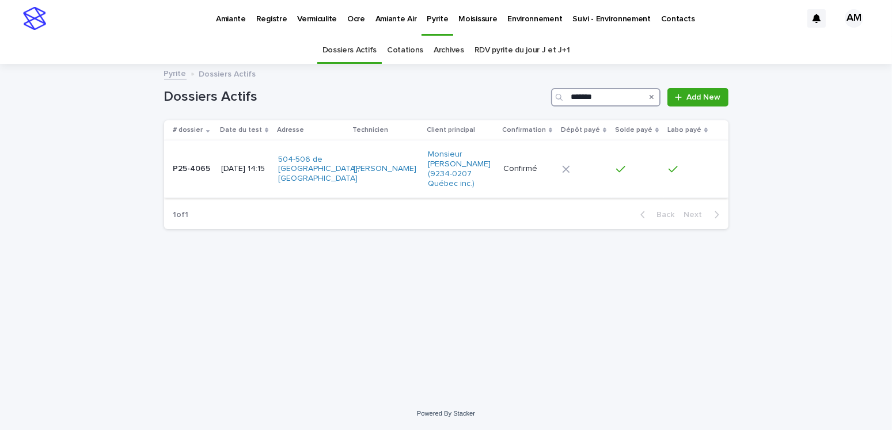
type input "*******"
click at [239, 166] on p "[DATE] 14:15" at bounding box center [245, 169] width 48 height 10
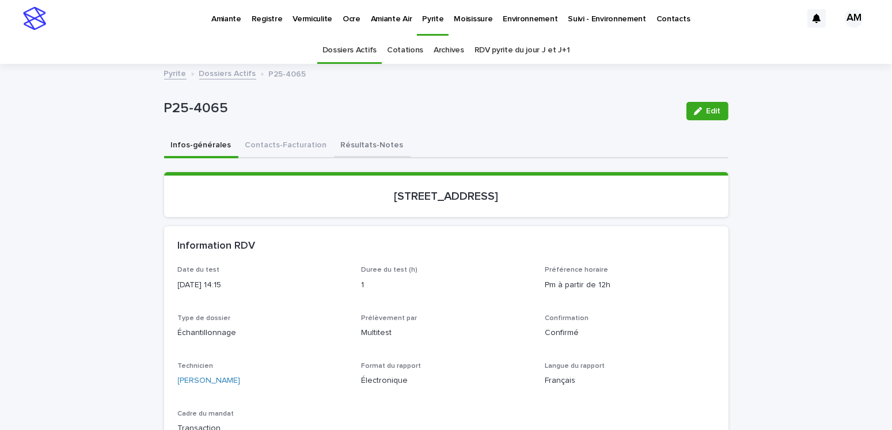
click at [371, 139] on button "Résultats-Notes" at bounding box center [372, 146] width 77 height 24
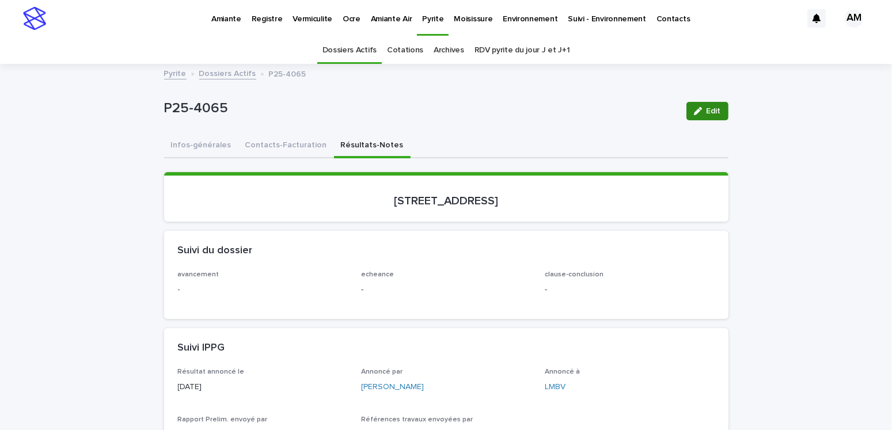
click at [712, 112] on span "Edit" at bounding box center [713, 111] width 14 height 8
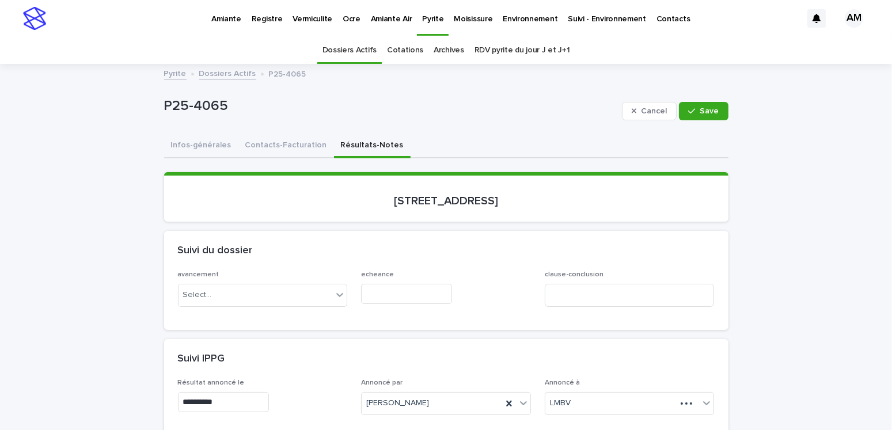
scroll to position [173, 0]
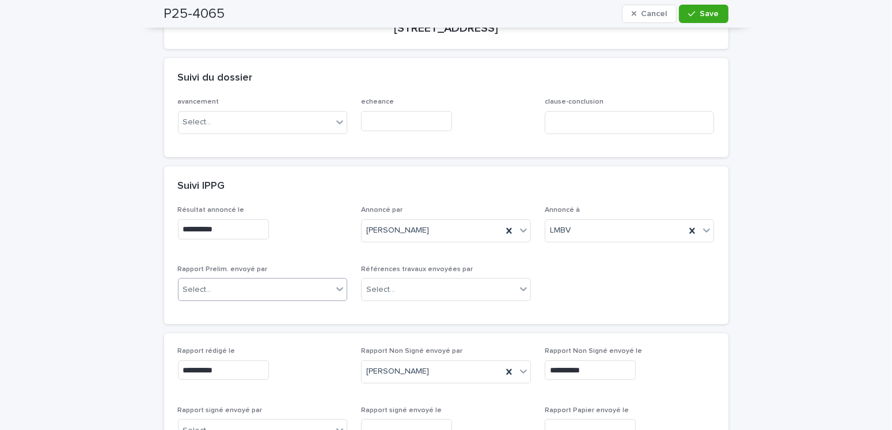
click at [229, 285] on div "Select..." at bounding box center [255, 289] width 154 height 19
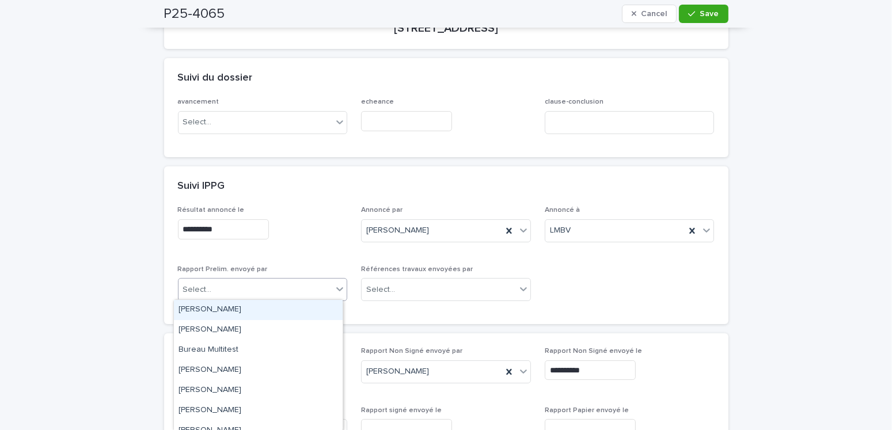
click at [225, 304] on div "[PERSON_NAME]" at bounding box center [258, 310] width 169 height 20
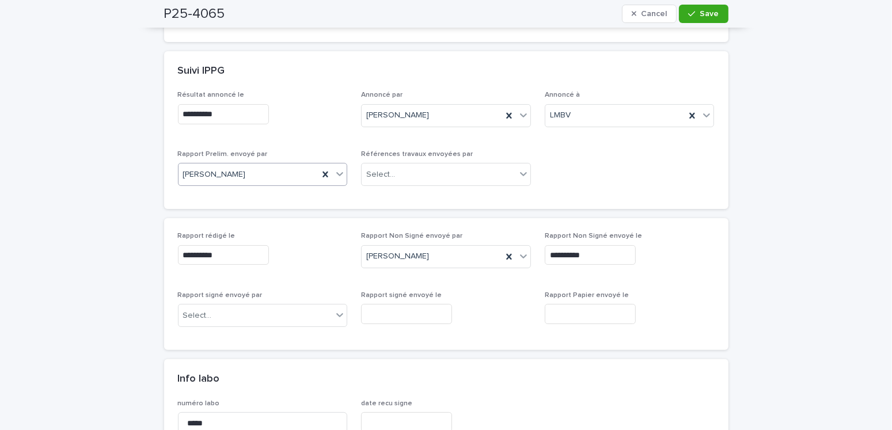
scroll to position [345, 0]
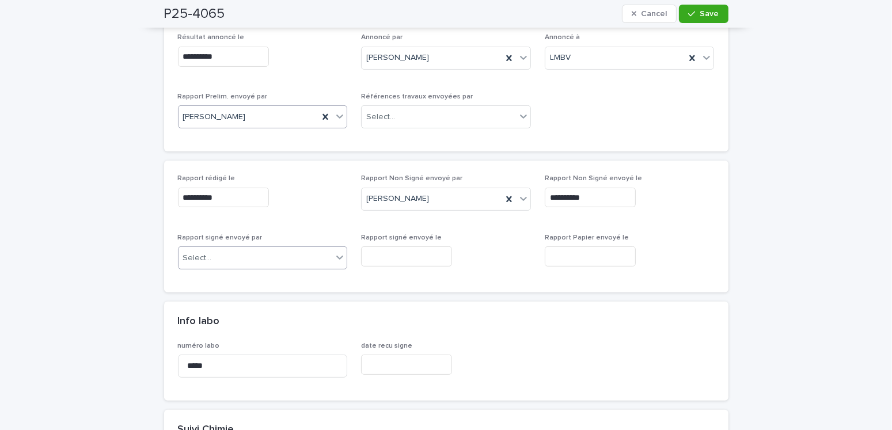
click at [228, 265] on div "Select..." at bounding box center [255, 258] width 154 height 19
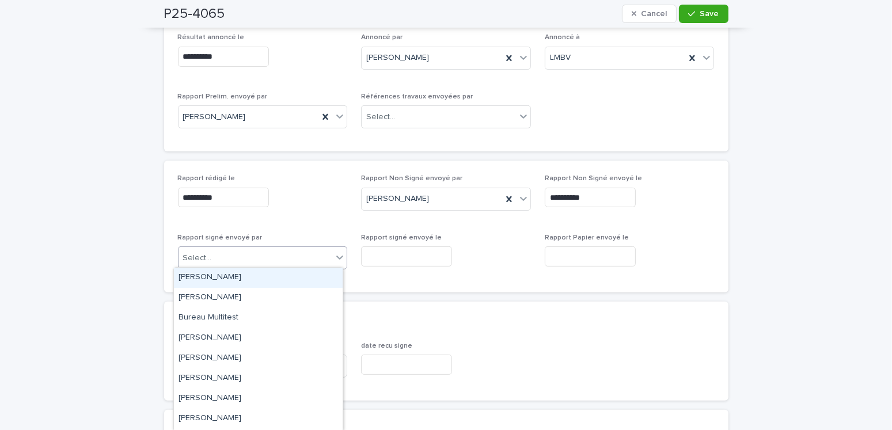
click at [227, 278] on div "[PERSON_NAME]" at bounding box center [258, 278] width 169 height 20
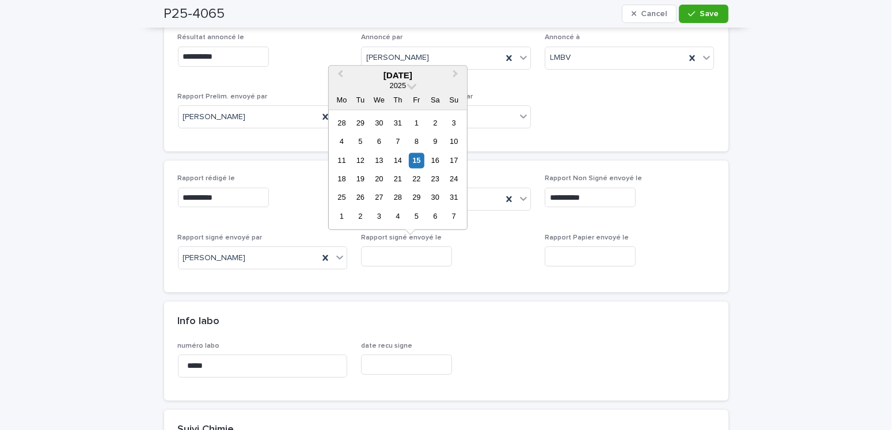
click at [377, 248] on input "text" at bounding box center [406, 256] width 91 height 20
click at [420, 162] on div "15" at bounding box center [417, 161] width 16 height 16
type input "**********"
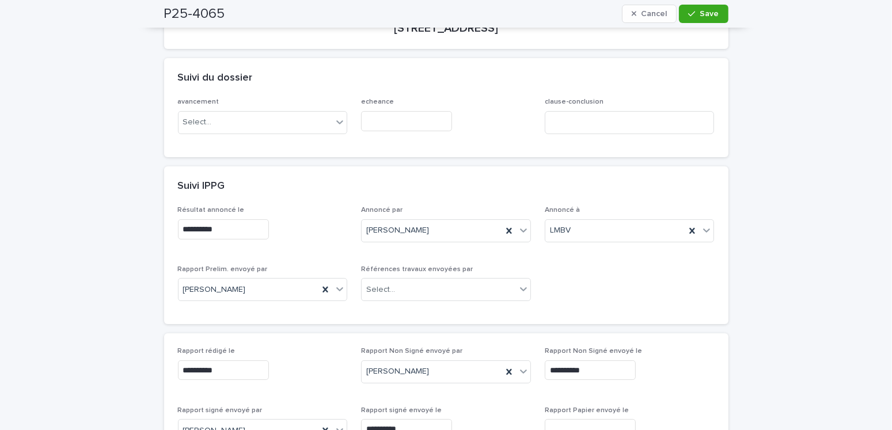
scroll to position [0, 0]
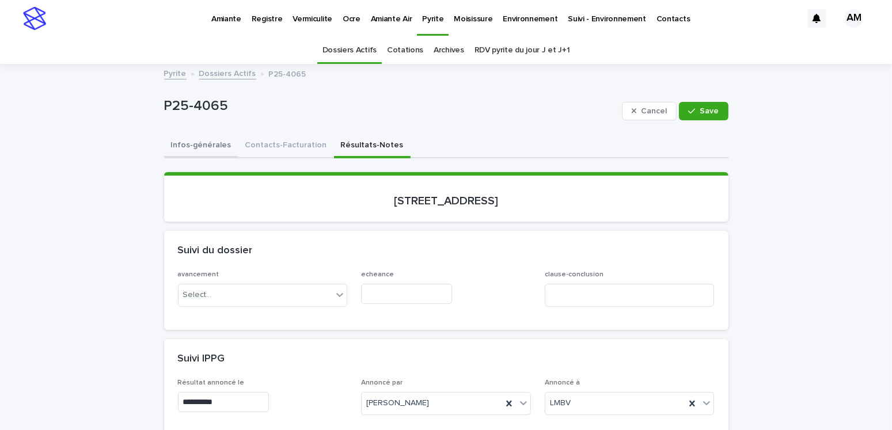
click at [214, 144] on button "Infos-générales" at bounding box center [201, 146] width 74 height 24
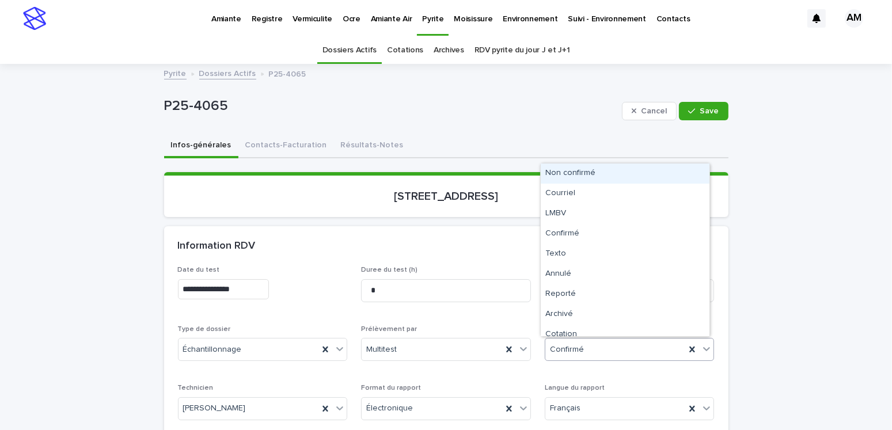
click at [597, 346] on div "Confirmé" at bounding box center [615, 349] width 140 height 19
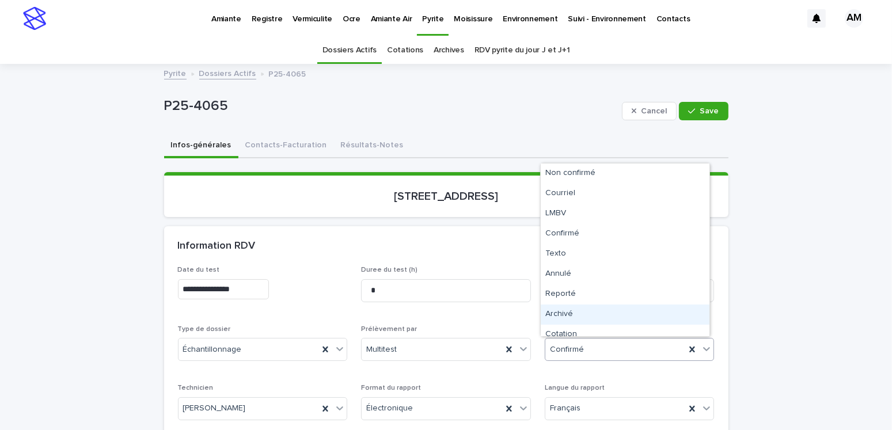
click at [558, 310] on div "Archivé" at bounding box center [624, 314] width 169 height 20
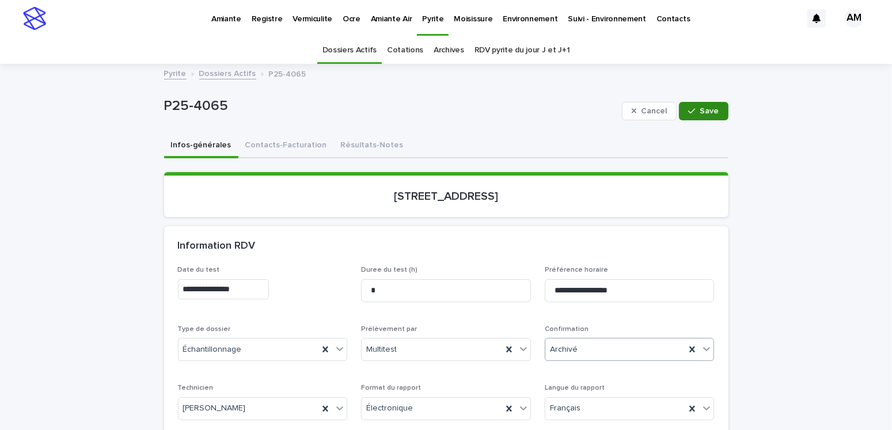
click at [700, 112] on span "Save" at bounding box center [709, 111] width 19 height 8
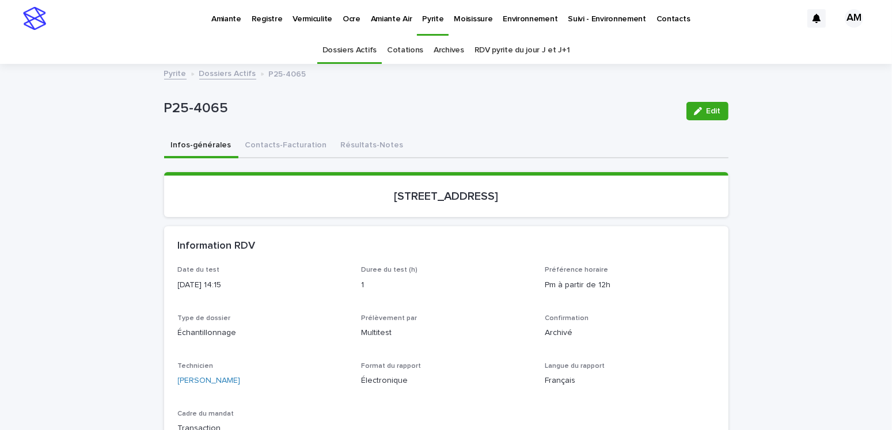
click at [211, 74] on link "Dossiers Actifs" at bounding box center [227, 72] width 57 height 13
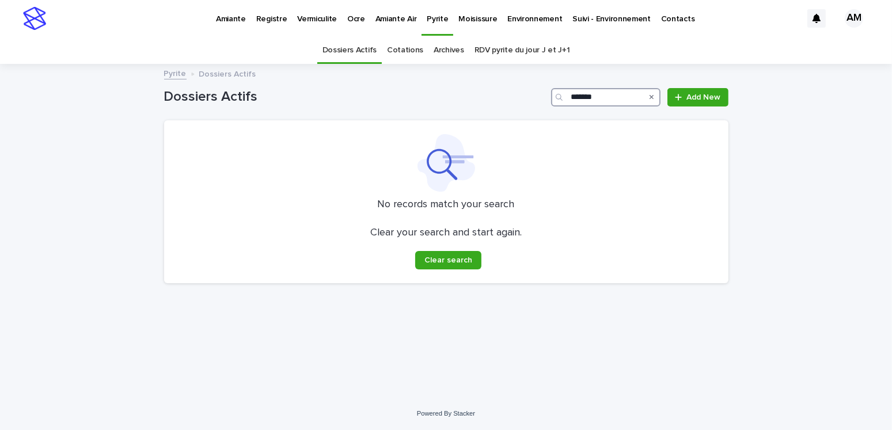
click at [608, 100] on input "*******" at bounding box center [605, 97] width 109 height 18
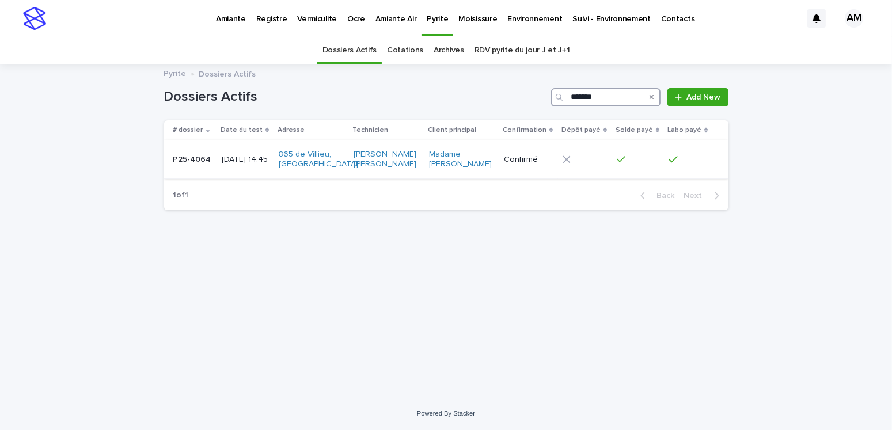
type input "*******"
click at [240, 158] on p "[DATE] 14:45" at bounding box center [246, 160] width 48 height 10
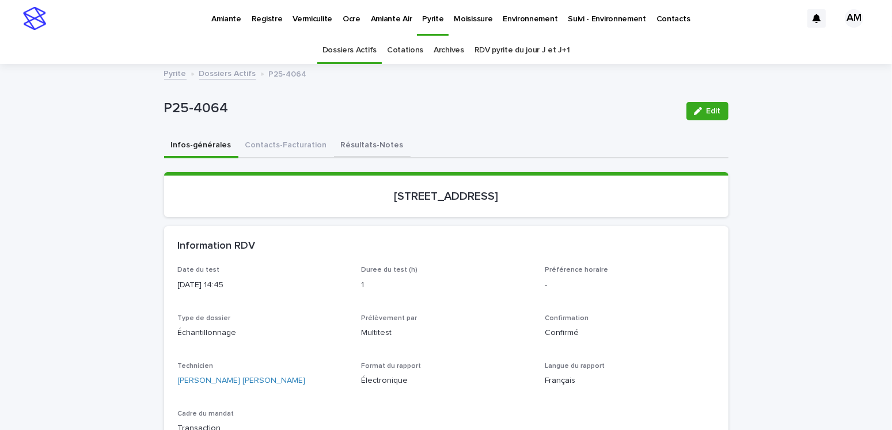
click at [345, 145] on button "Résultats-Notes" at bounding box center [372, 146] width 77 height 24
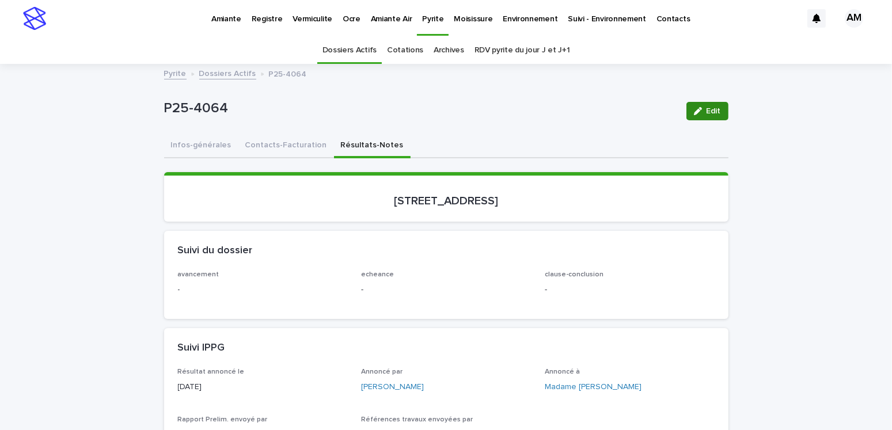
click at [710, 116] on button "Edit" at bounding box center [707, 111] width 42 height 18
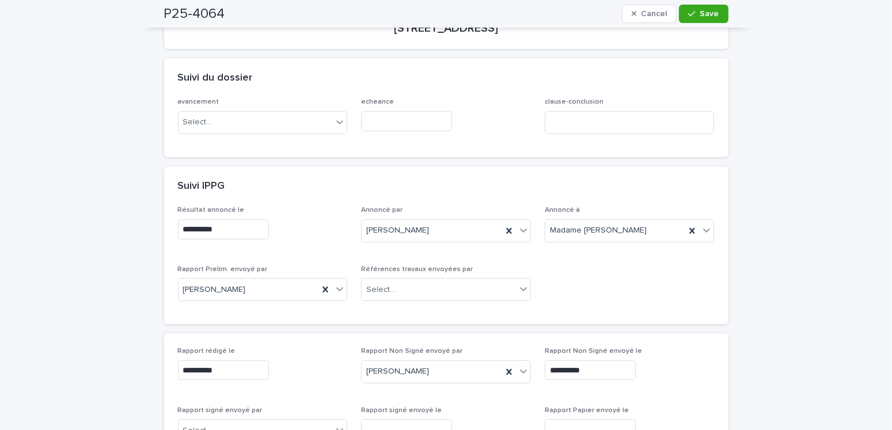
scroll to position [288, 0]
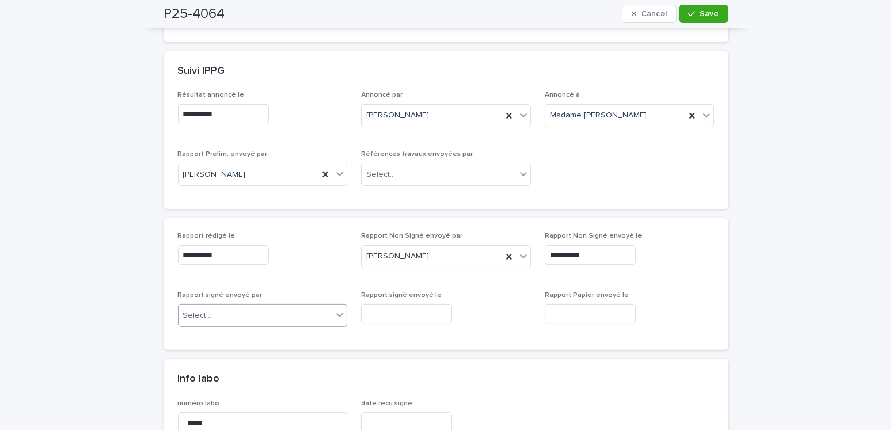
click at [230, 315] on div "Select..." at bounding box center [255, 315] width 154 height 19
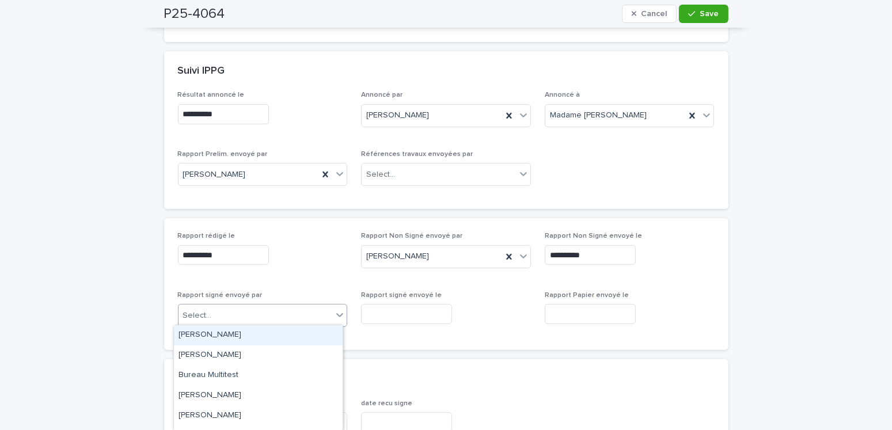
click at [223, 333] on div "[PERSON_NAME]" at bounding box center [258, 335] width 169 height 20
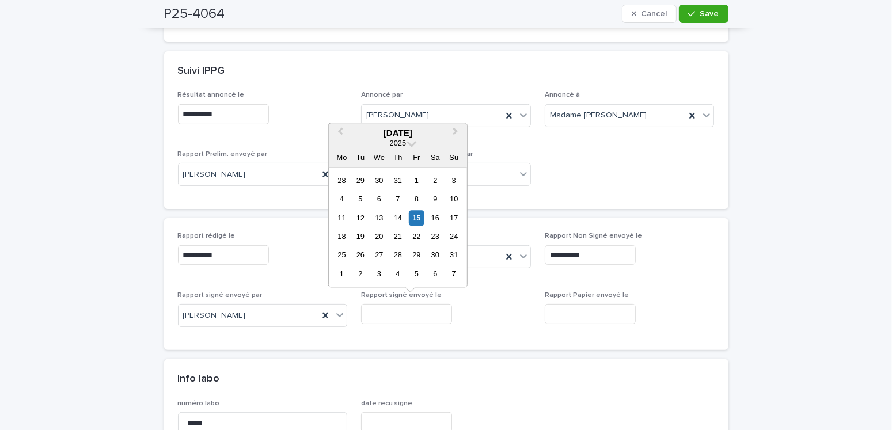
click at [394, 310] on input "text" at bounding box center [406, 314] width 91 height 20
click at [414, 218] on div "15" at bounding box center [417, 218] width 16 height 16
type input "**********"
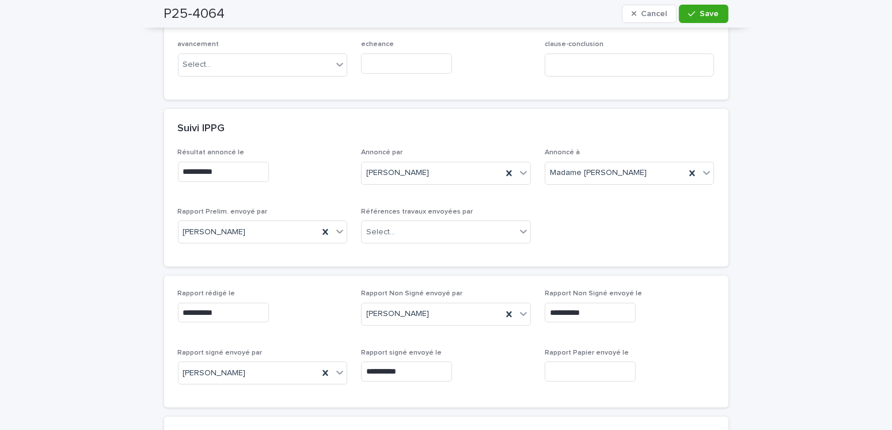
scroll to position [0, 0]
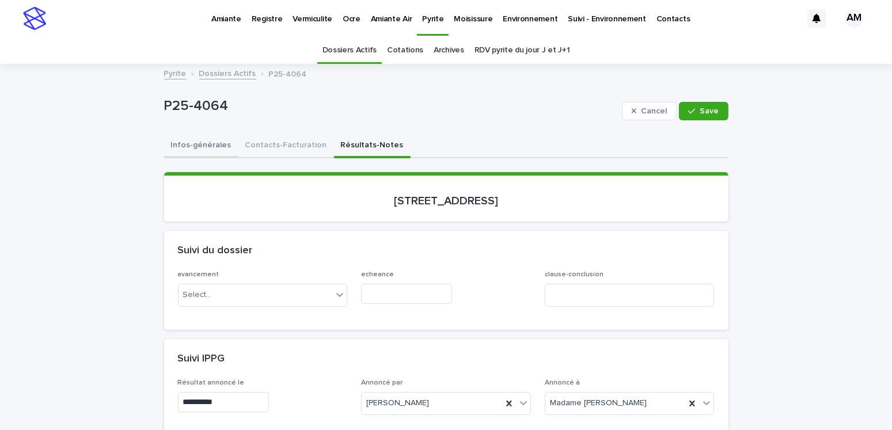
click at [192, 147] on button "Infos-générales" at bounding box center [201, 146] width 74 height 24
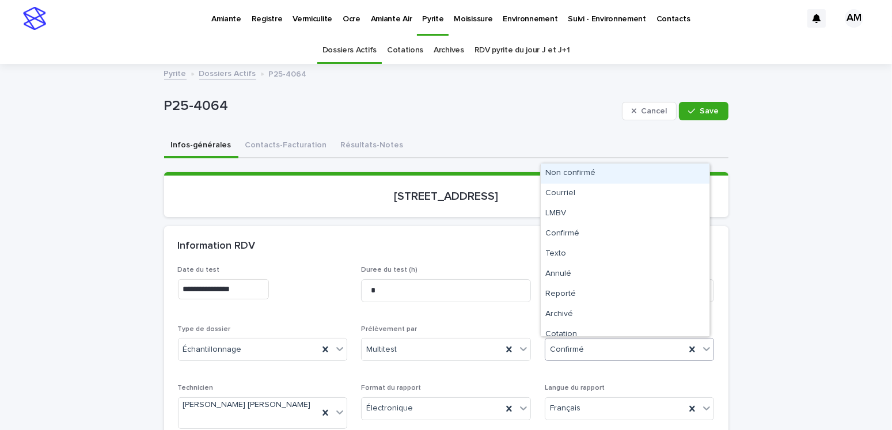
click at [596, 346] on div "Confirmé" at bounding box center [615, 349] width 140 height 19
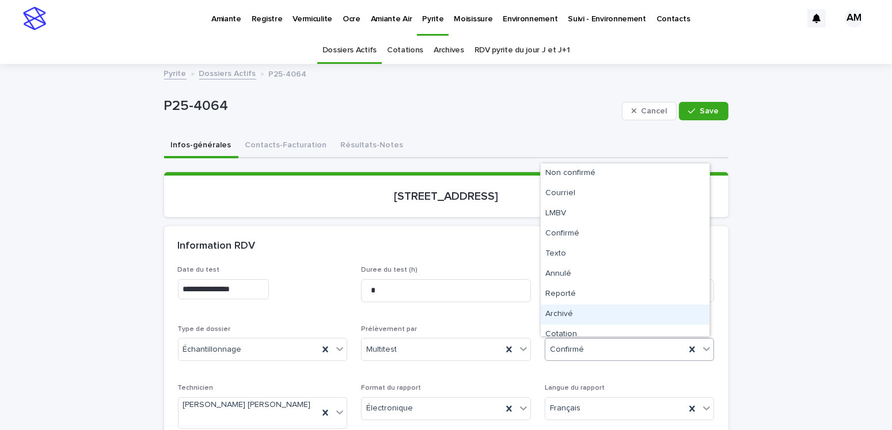
click at [566, 314] on div "Archivé" at bounding box center [624, 314] width 169 height 20
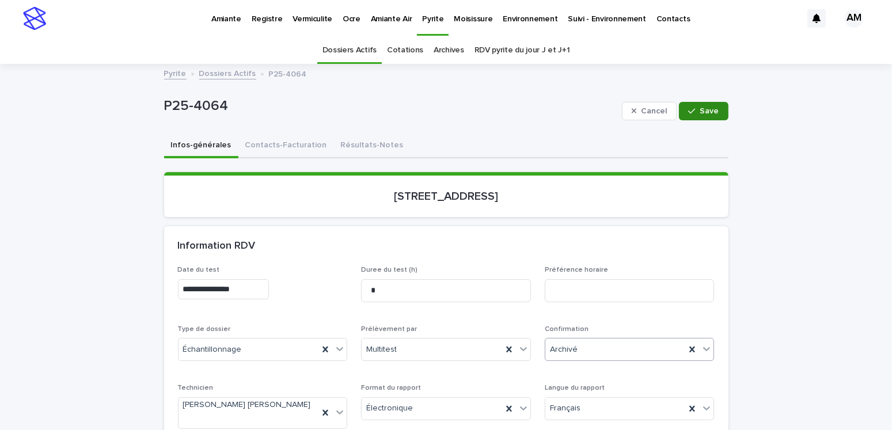
click at [694, 111] on div "button" at bounding box center [694, 111] width 12 height 8
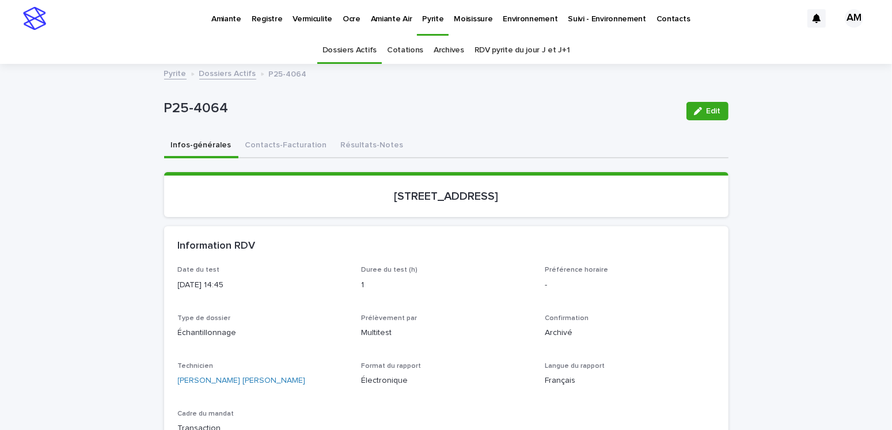
click at [234, 77] on link "Dossiers Actifs" at bounding box center [227, 72] width 57 height 13
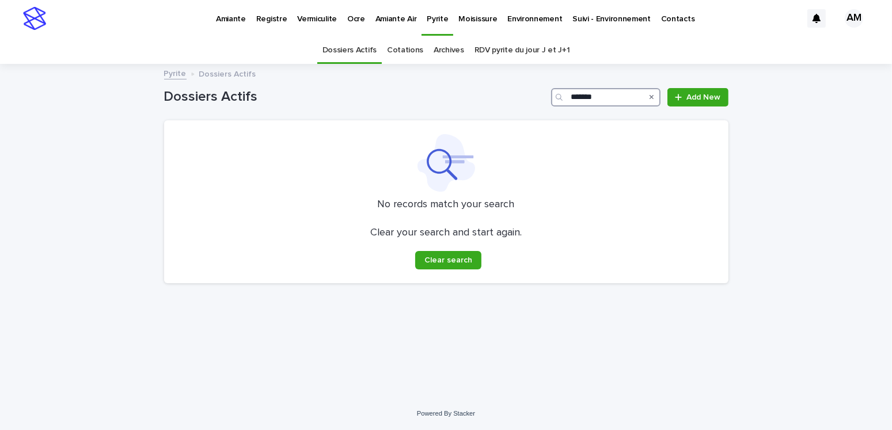
click at [616, 96] on input "*******" at bounding box center [605, 97] width 109 height 18
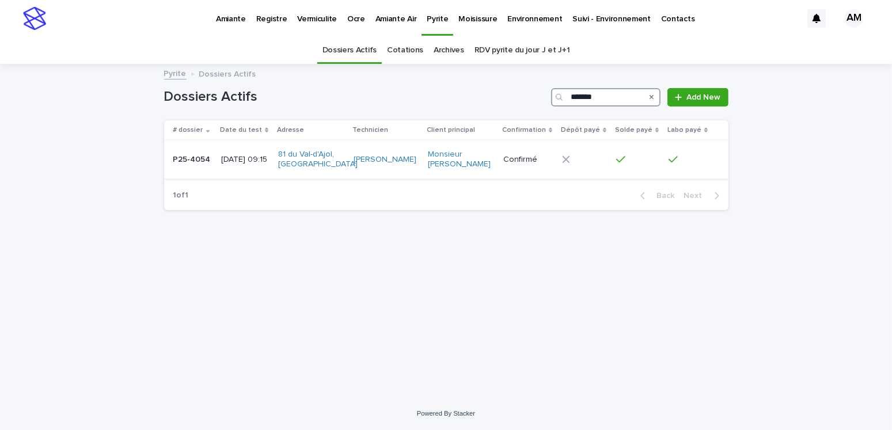
type input "*******"
click at [258, 158] on p "[DATE] 09:15" at bounding box center [245, 160] width 48 height 10
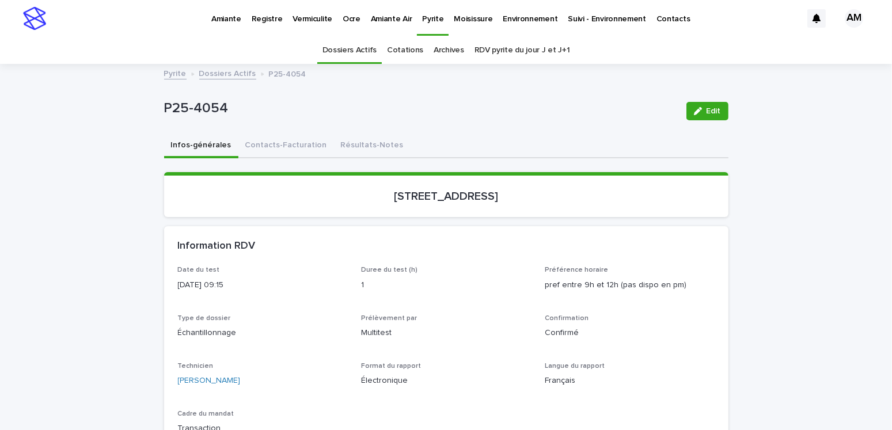
click at [361, 144] on button "Résultats-Notes" at bounding box center [372, 146] width 77 height 24
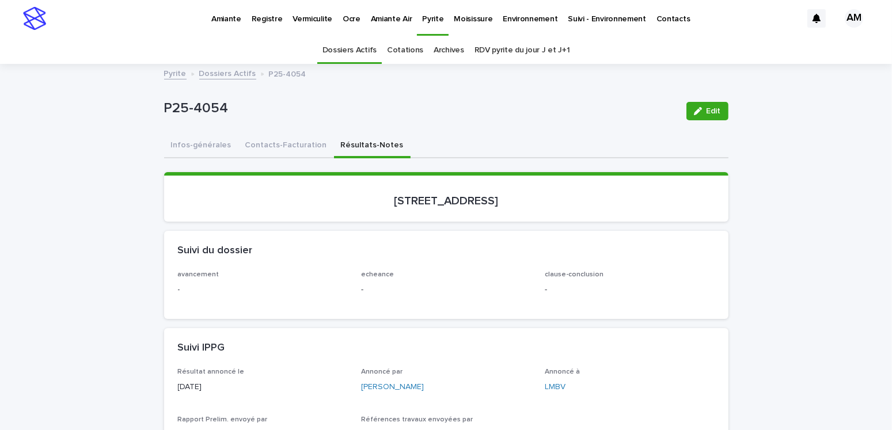
click at [699, 112] on div "button" at bounding box center [700, 111] width 13 height 8
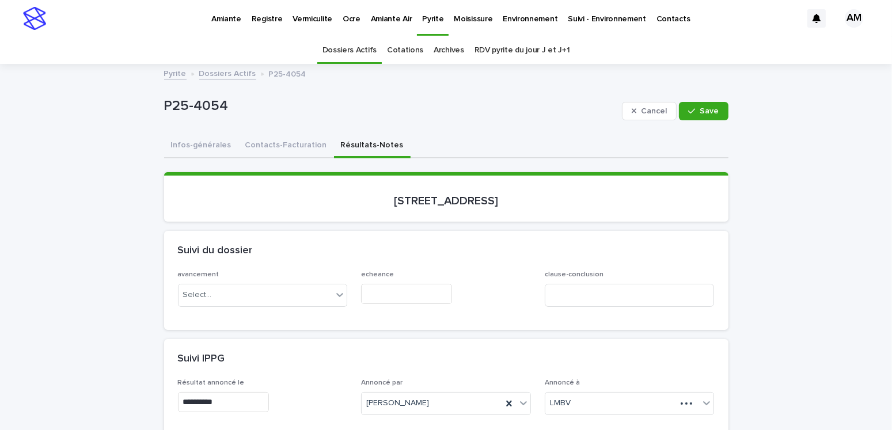
scroll to position [230, 0]
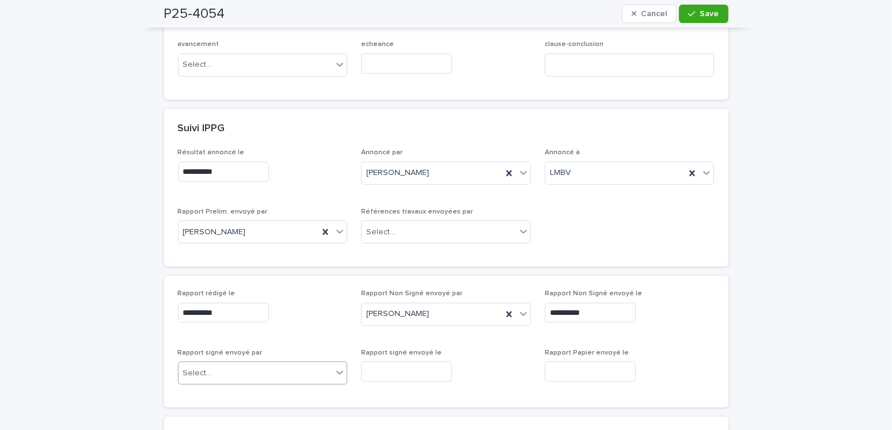
click at [225, 346] on div "Select..." at bounding box center [255, 373] width 154 height 19
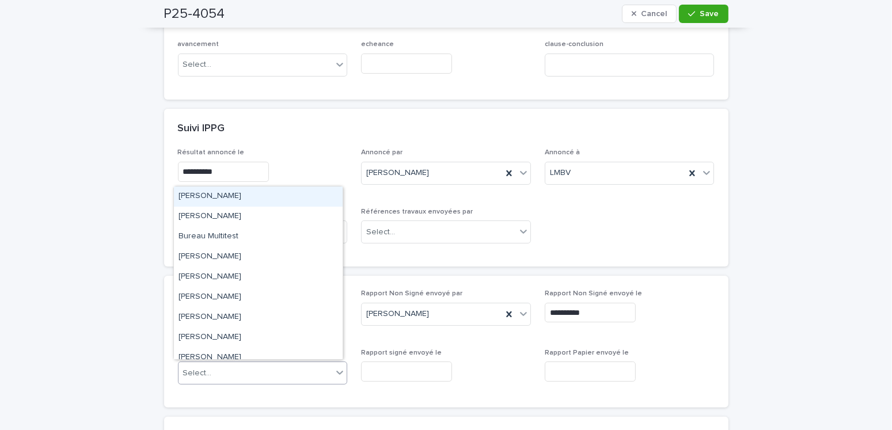
click at [227, 197] on div "[PERSON_NAME]" at bounding box center [258, 196] width 169 height 20
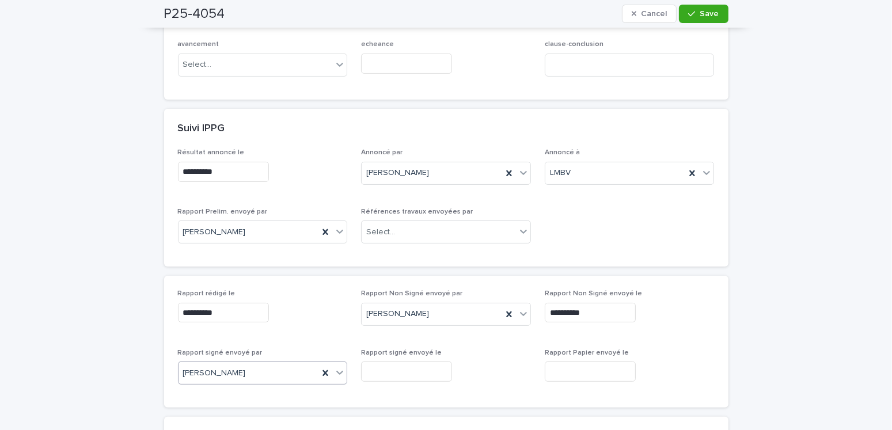
click at [388, 346] on input "text" at bounding box center [406, 371] width 91 height 20
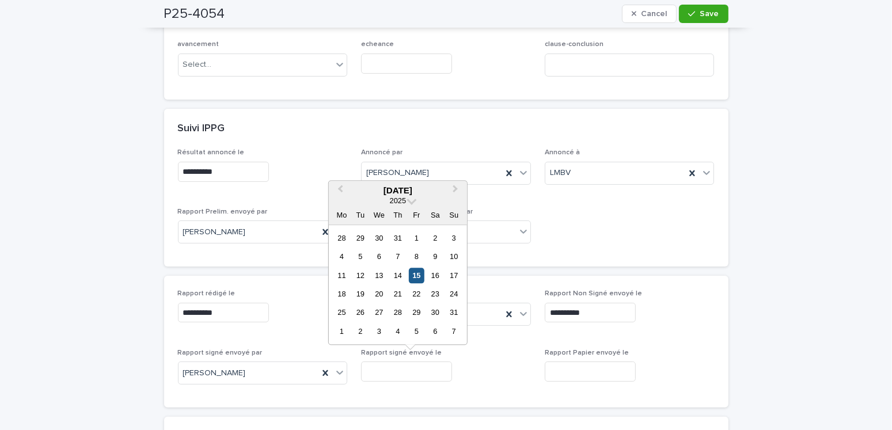
click at [416, 271] on div "15" at bounding box center [417, 276] width 16 height 16
type input "**********"
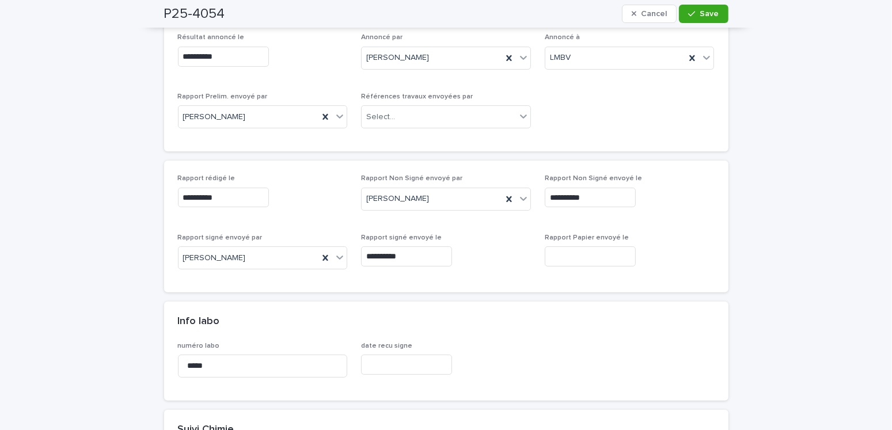
scroll to position [0, 0]
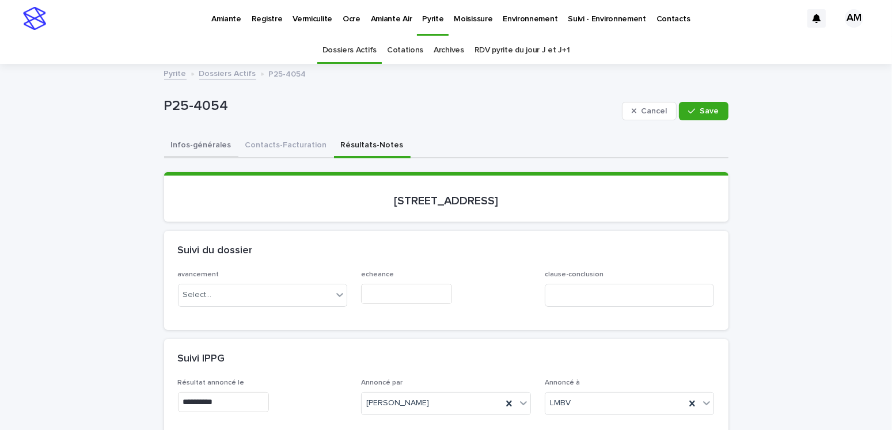
click at [203, 148] on button "Infos-générales" at bounding box center [201, 146] width 74 height 24
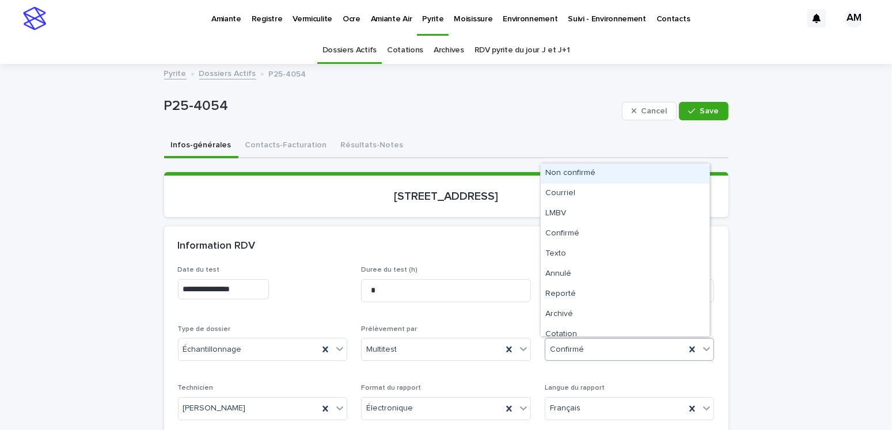
click at [579, 346] on div "Confirmé" at bounding box center [615, 349] width 140 height 19
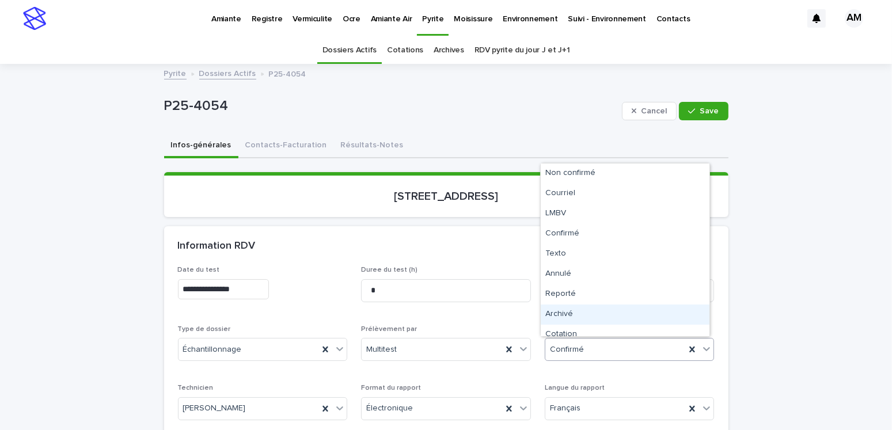
click at [563, 310] on div "Archivé" at bounding box center [624, 314] width 169 height 20
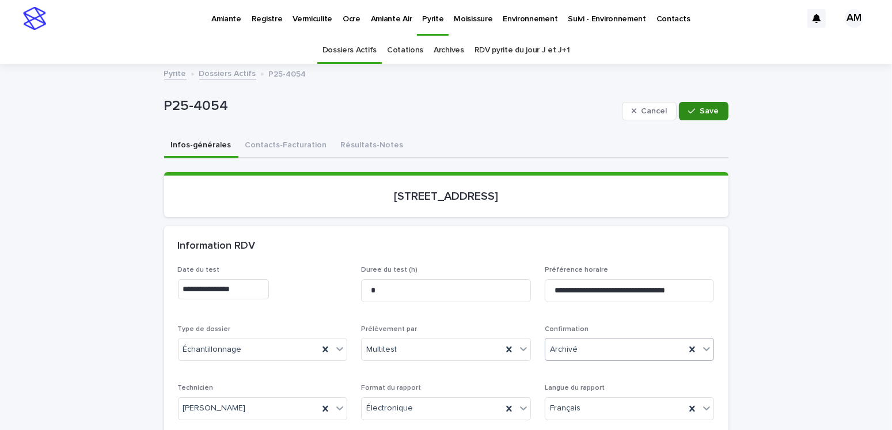
click at [700, 107] on span "Save" at bounding box center [709, 111] width 19 height 8
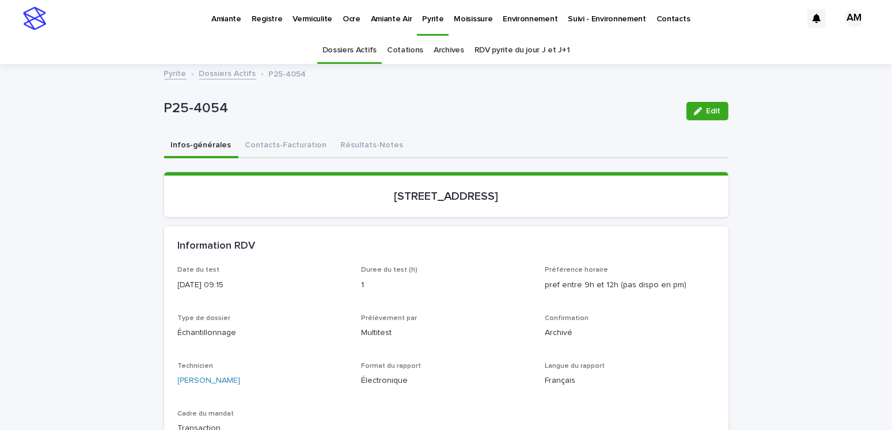
click at [213, 70] on link "Dossiers Actifs" at bounding box center [227, 72] width 57 height 13
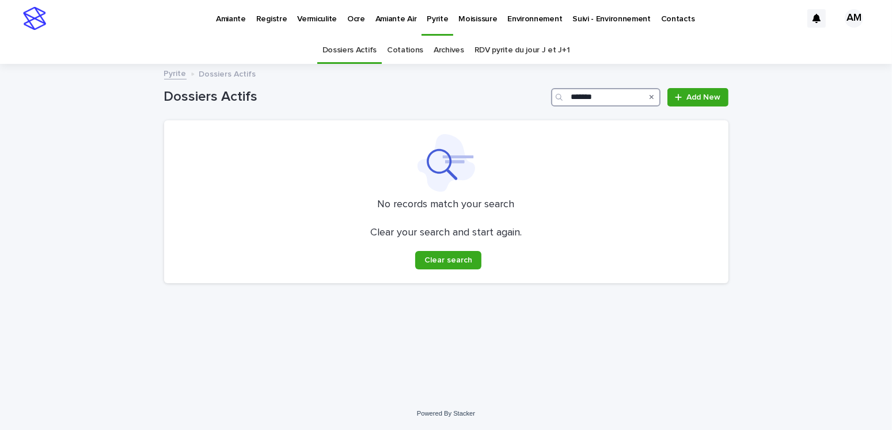
click at [611, 90] on input "*******" at bounding box center [605, 97] width 109 height 18
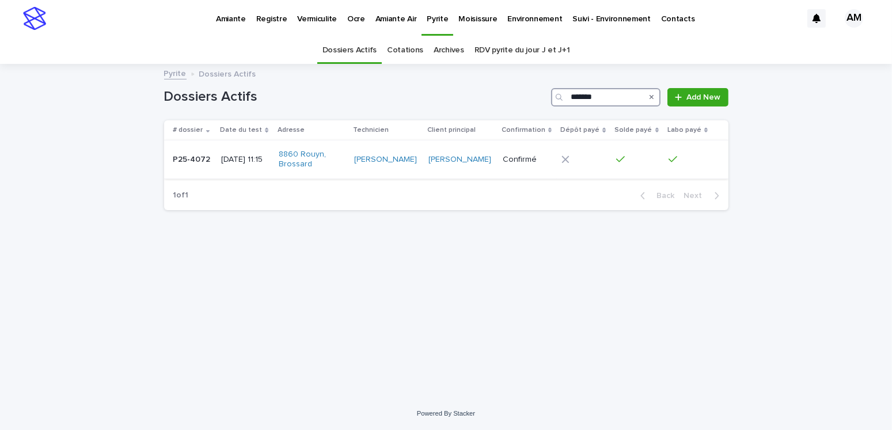
type input "*******"
click at [249, 158] on p "[DATE] 11:15" at bounding box center [245, 160] width 48 height 10
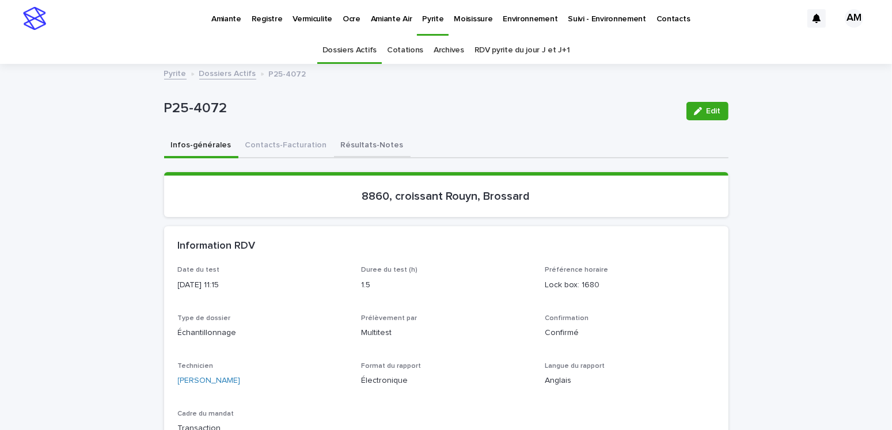
drag, startPoint x: 367, startPoint y: 139, endPoint x: 369, endPoint y: 151, distance: 11.9
click at [367, 139] on button "Résultats-Notes" at bounding box center [372, 146] width 77 height 24
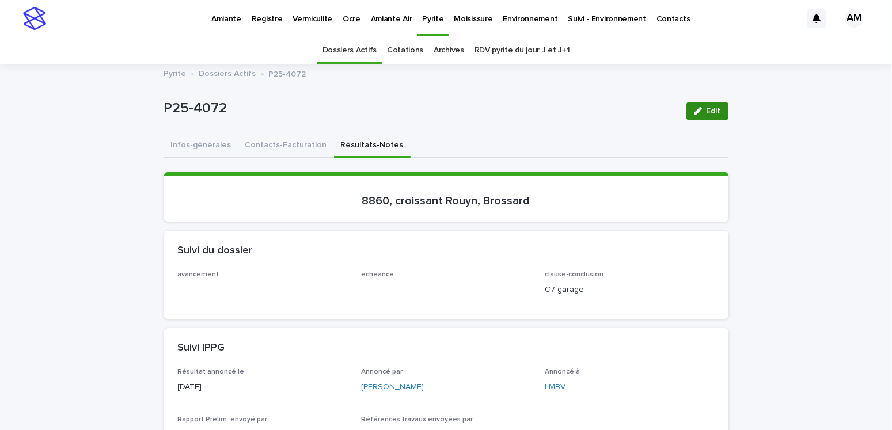
click at [694, 111] on icon "button" at bounding box center [698, 111] width 8 height 8
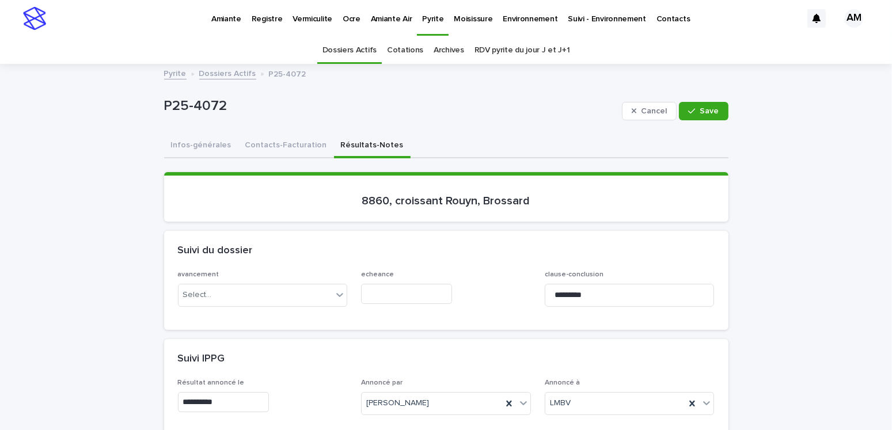
scroll to position [230, 0]
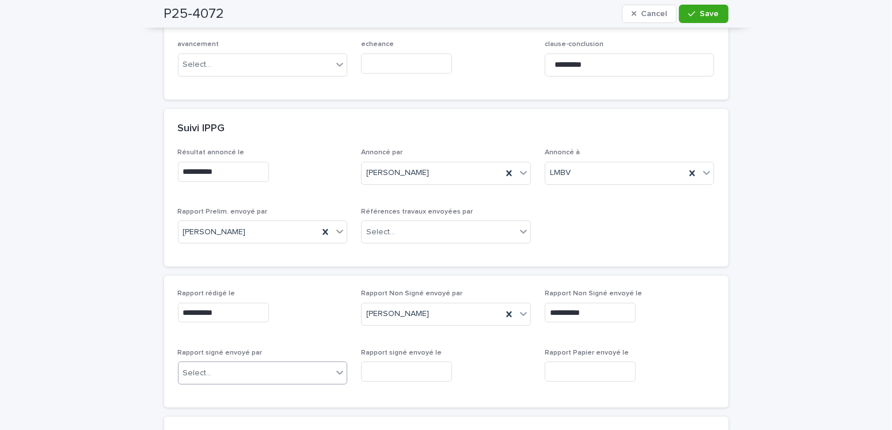
click at [233, 346] on div "Select..." at bounding box center [255, 373] width 154 height 19
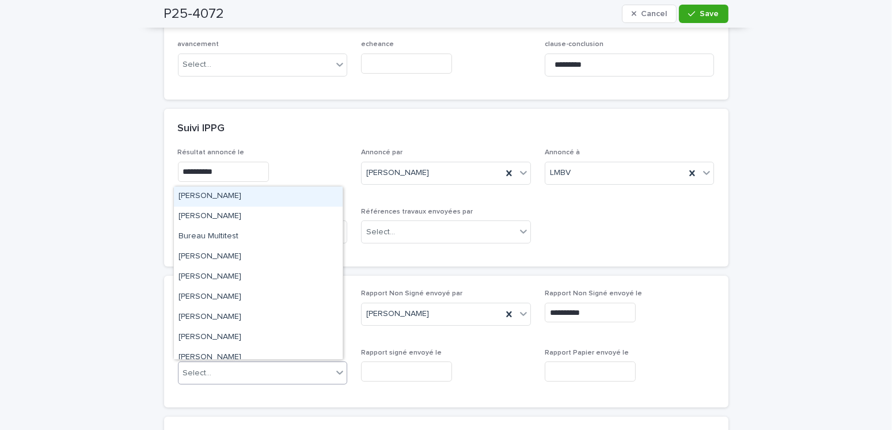
click at [226, 197] on div "[PERSON_NAME]" at bounding box center [258, 196] width 169 height 20
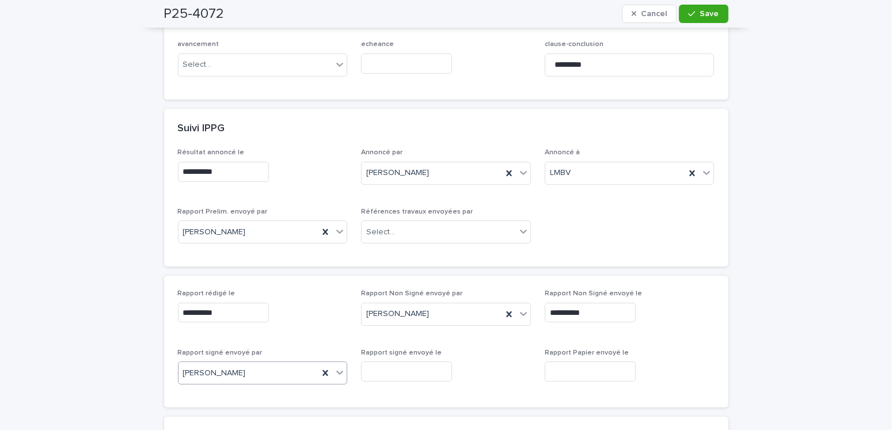
click at [398, 346] on input "text" at bounding box center [406, 371] width 91 height 20
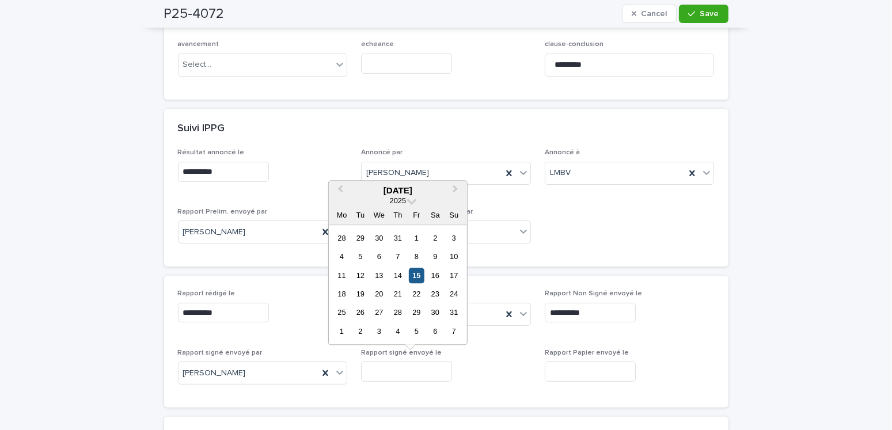
click at [414, 275] on div "15" at bounding box center [417, 276] width 16 height 16
type input "**********"
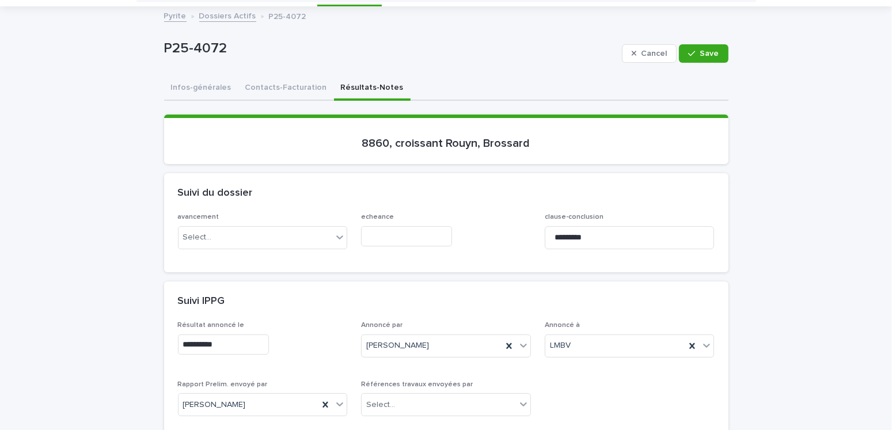
scroll to position [0, 0]
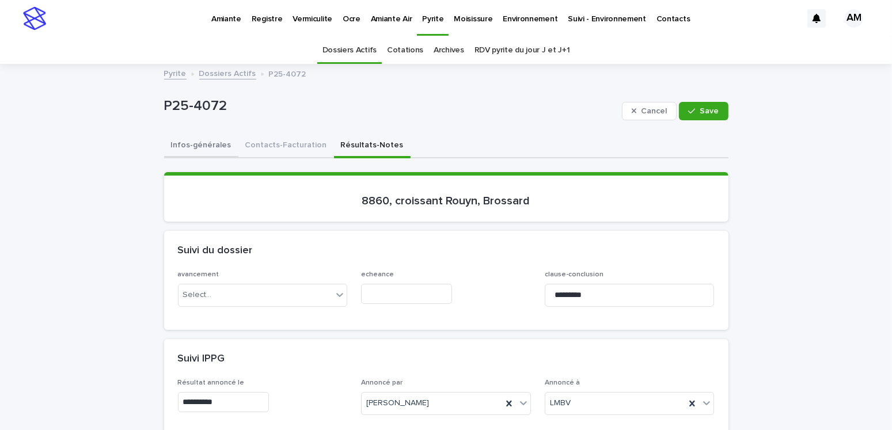
click at [204, 144] on button "Infos-générales" at bounding box center [201, 146] width 74 height 24
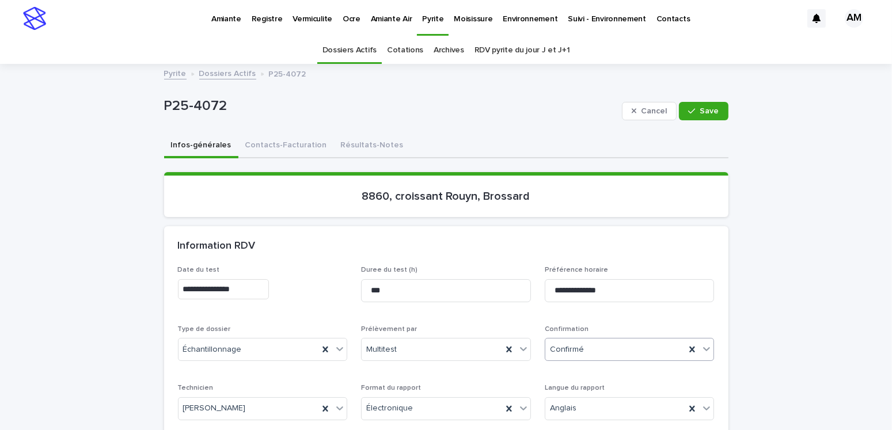
click at [587, 346] on div "Confirmé" at bounding box center [615, 349] width 140 height 19
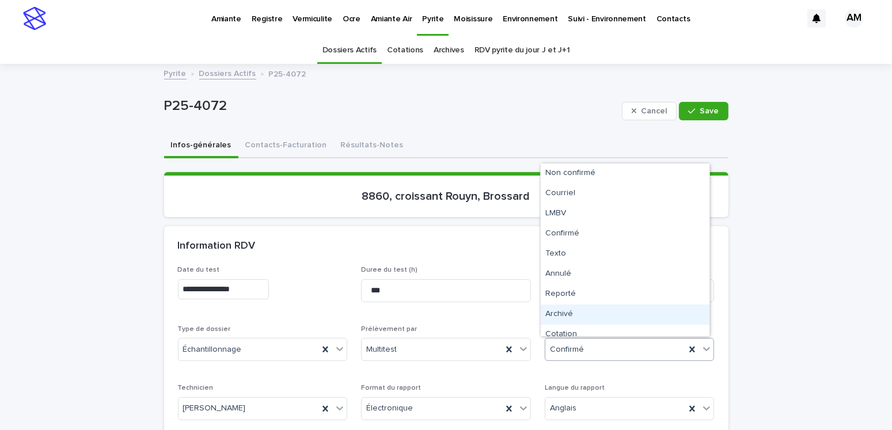
click at [566, 307] on div "Archivé" at bounding box center [624, 314] width 169 height 20
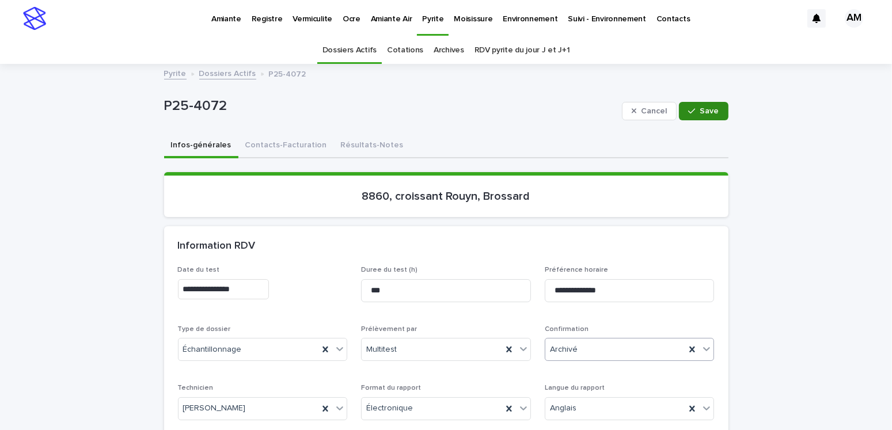
click at [695, 112] on div "button" at bounding box center [694, 111] width 12 height 8
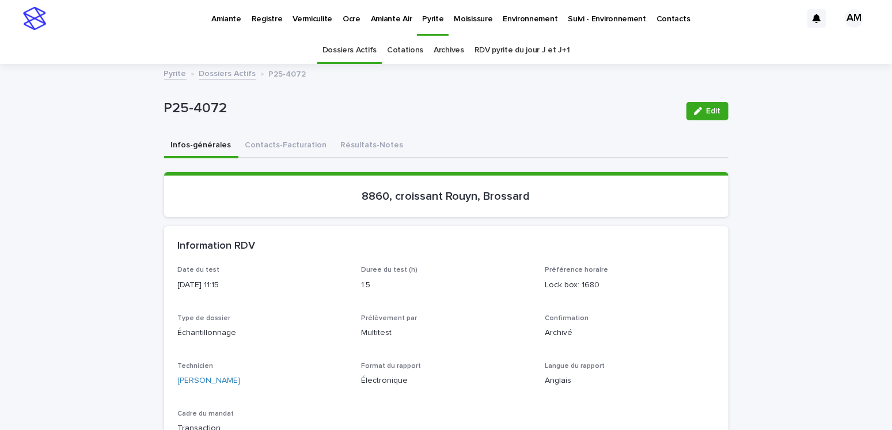
click at [230, 77] on link "Dossiers Actifs" at bounding box center [227, 72] width 57 height 13
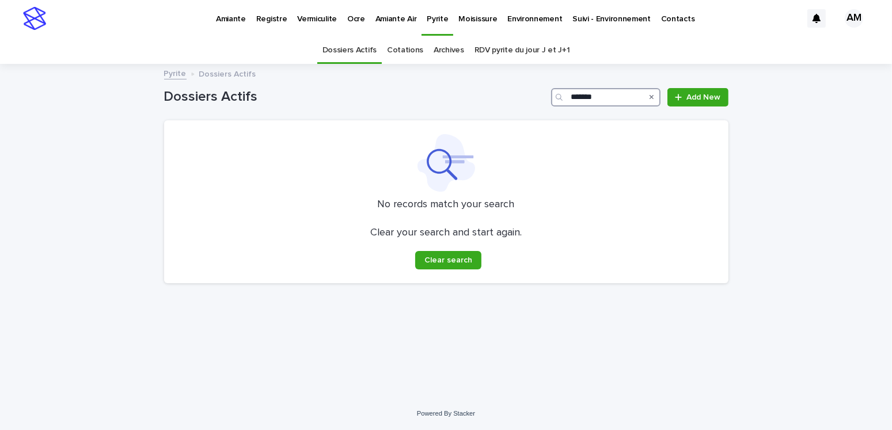
click at [614, 98] on input "*******" at bounding box center [605, 97] width 109 height 18
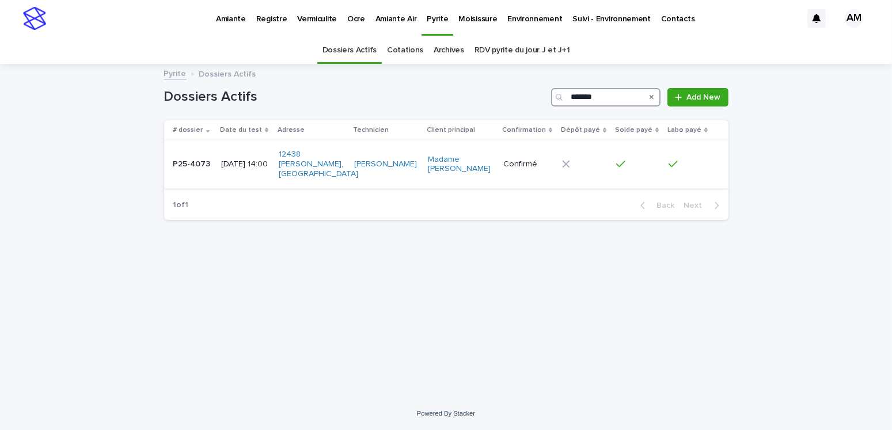
type input "*******"
click at [235, 166] on p "[DATE] 14:00" at bounding box center [245, 164] width 48 height 10
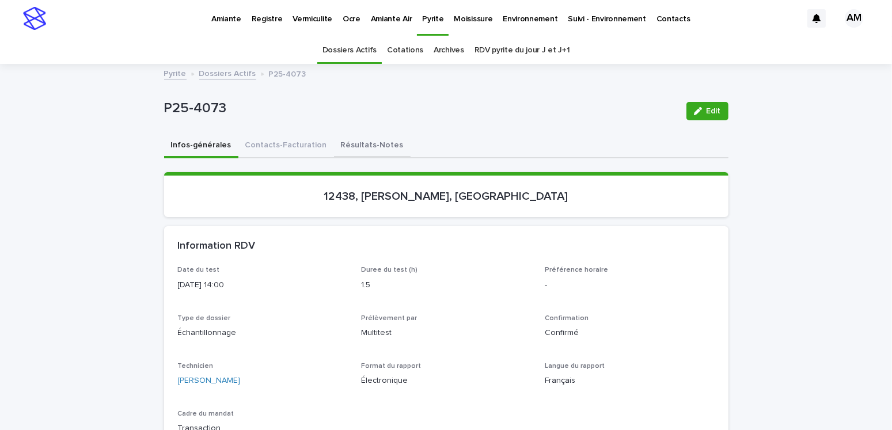
click at [348, 144] on button "Résultats-Notes" at bounding box center [372, 146] width 77 height 24
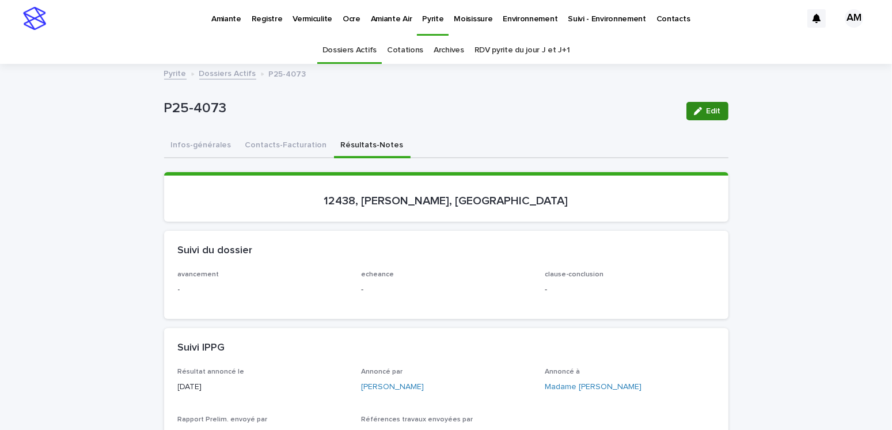
click at [694, 107] on icon "button" at bounding box center [698, 111] width 8 height 8
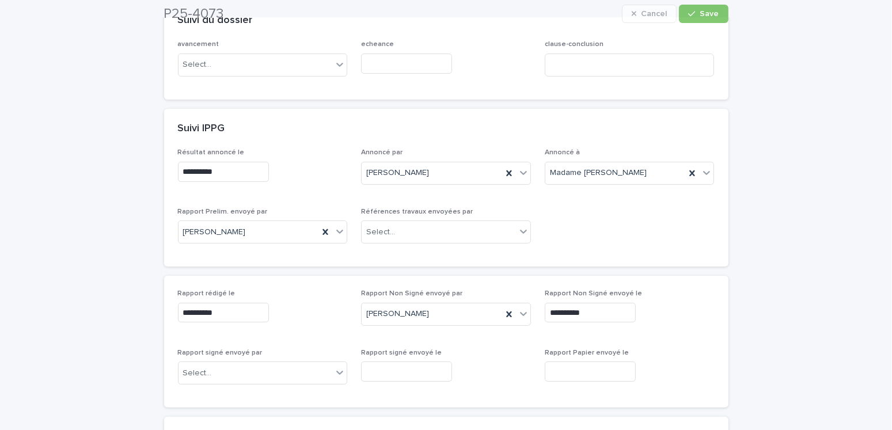
scroll to position [403, 0]
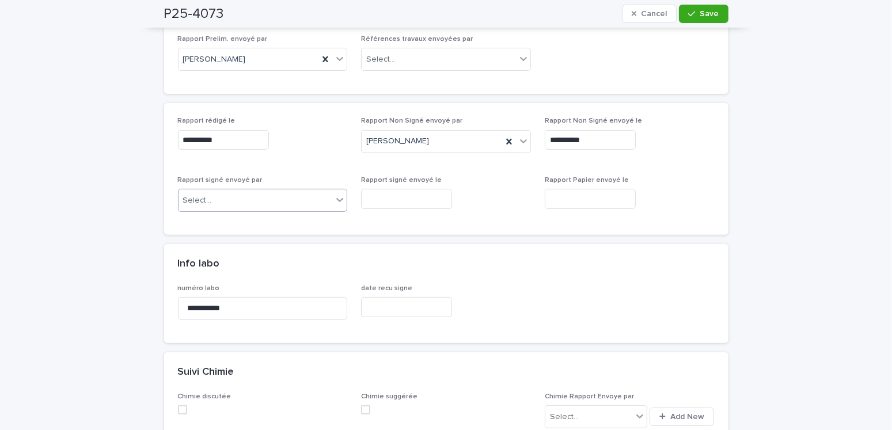
click at [213, 191] on div "Select..." at bounding box center [255, 200] width 154 height 19
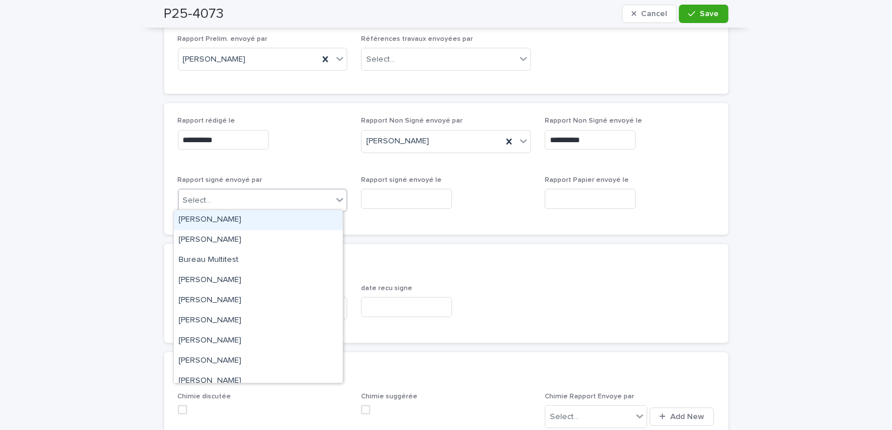
click at [210, 216] on div "[PERSON_NAME]" at bounding box center [258, 220] width 169 height 20
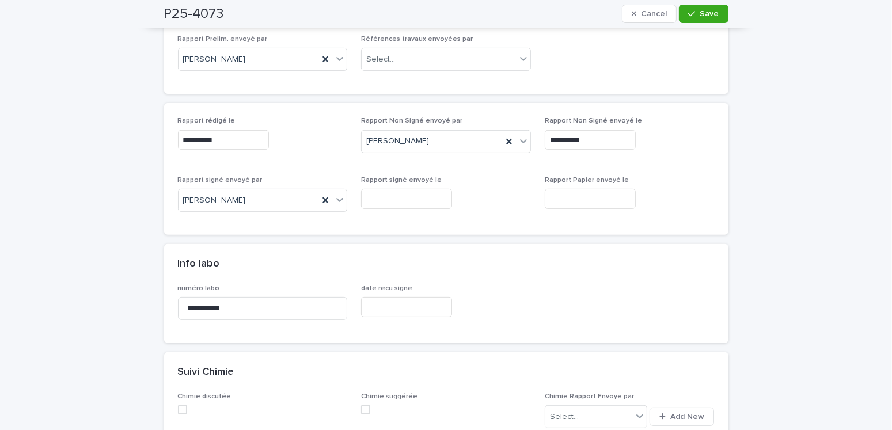
click at [386, 185] on div "Rapport signé envoyé le" at bounding box center [446, 197] width 170 height 42
click at [388, 200] on input "text" at bounding box center [406, 199] width 91 height 20
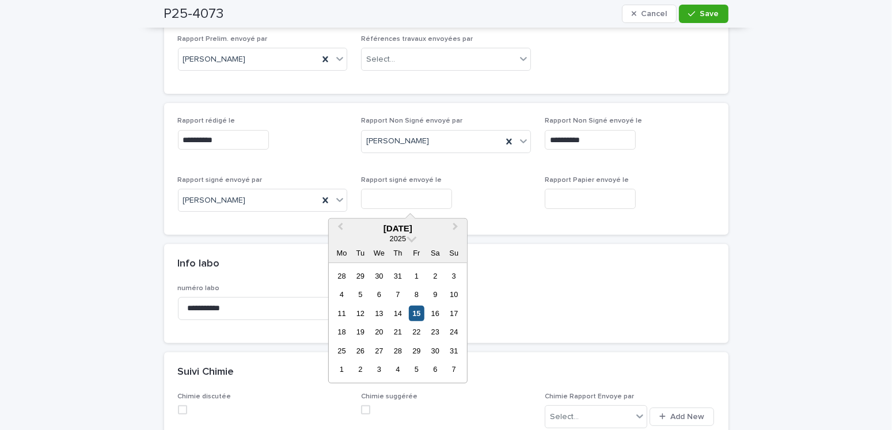
click at [413, 314] on div "15" at bounding box center [417, 314] width 16 height 16
type input "**********"
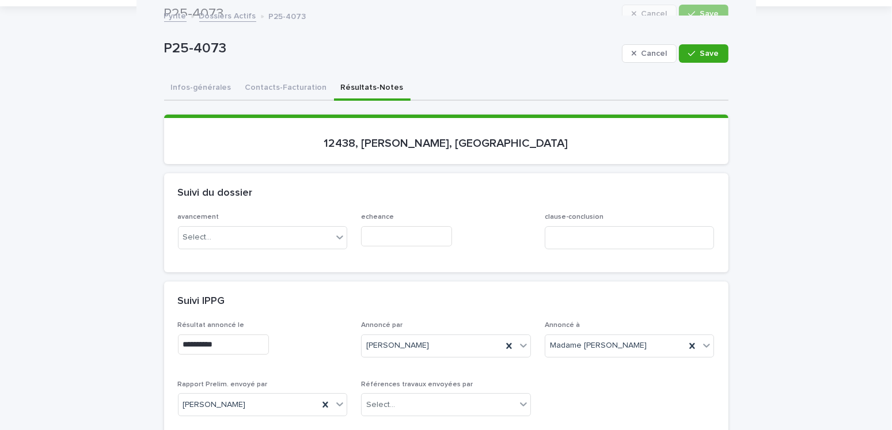
scroll to position [0, 0]
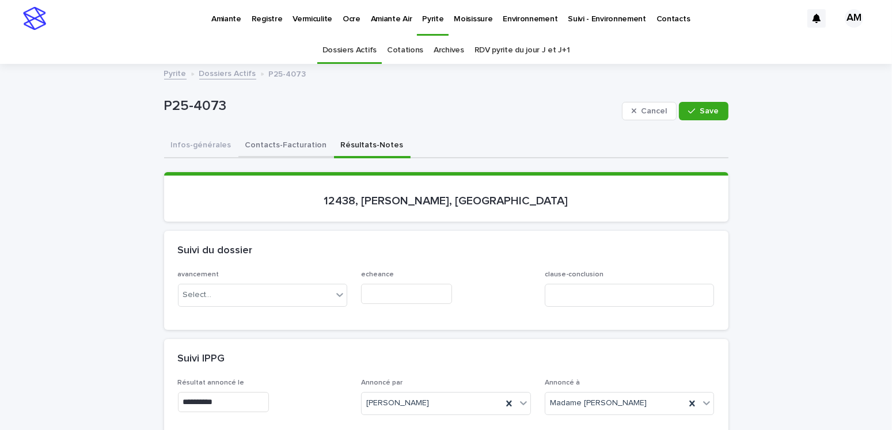
click at [211, 151] on button "Infos-générales" at bounding box center [201, 146] width 74 height 24
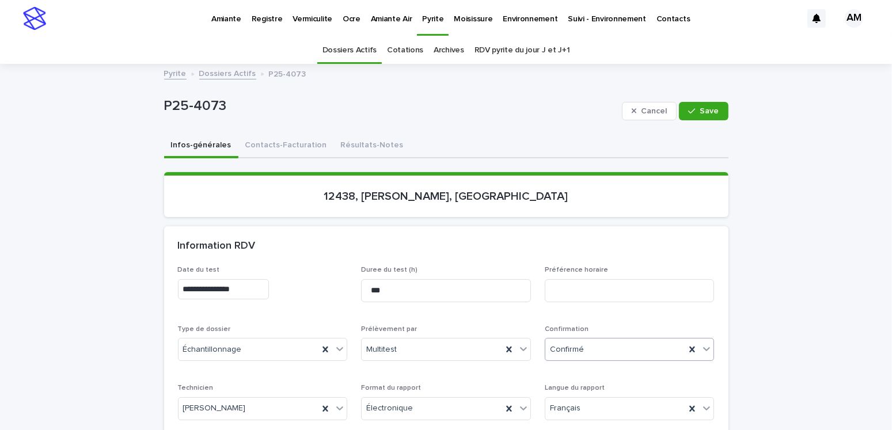
click at [595, 346] on div "Confirmé" at bounding box center [615, 349] width 140 height 19
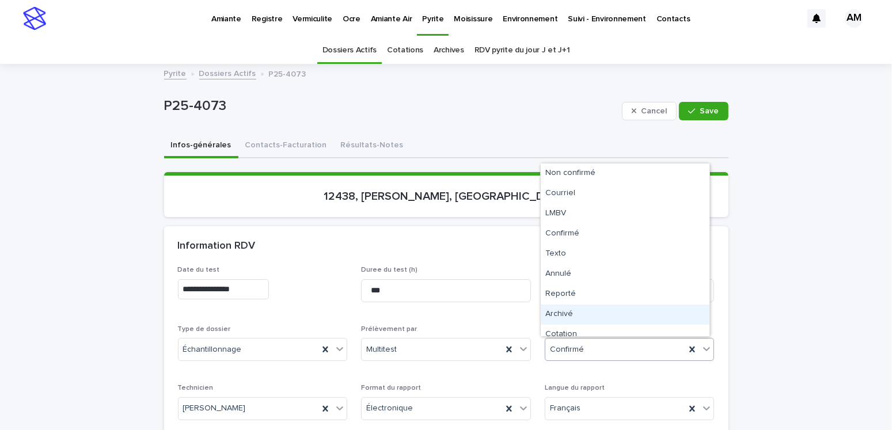
click at [568, 310] on div "Archivé" at bounding box center [624, 314] width 169 height 20
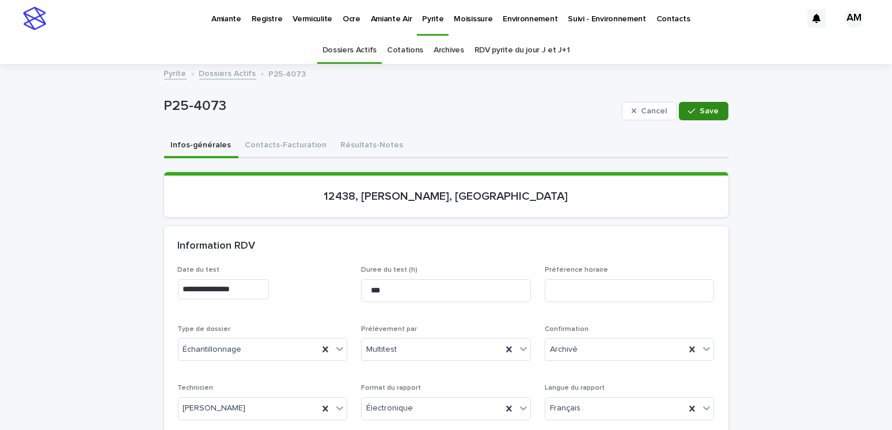
click at [698, 105] on button "Save" at bounding box center [703, 111] width 49 height 18
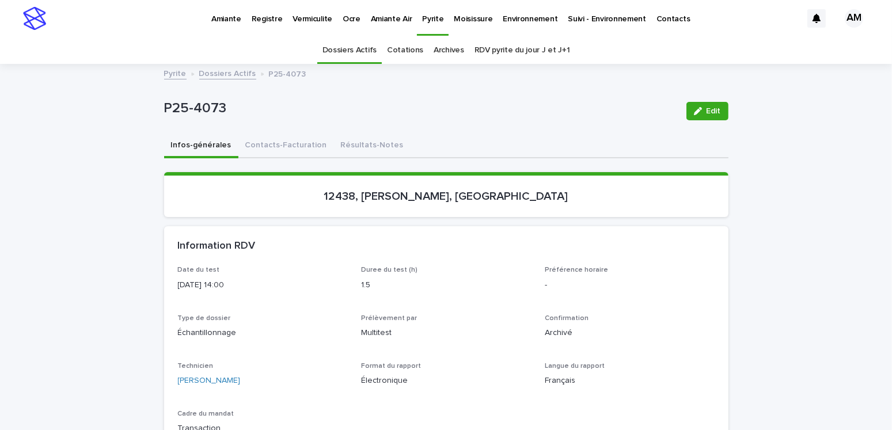
click at [218, 74] on link "Dossiers Actifs" at bounding box center [227, 72] width 57 height 13
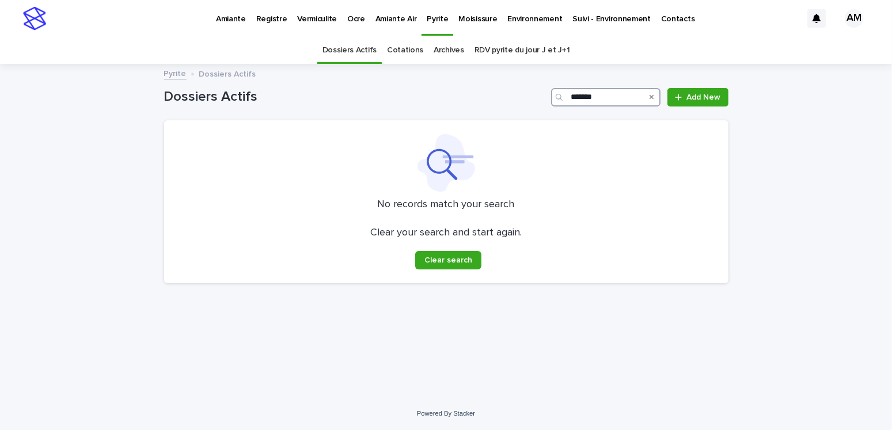
click at [607, 101] on input "*******" at bounding box center [605, 97] width 109 height 18
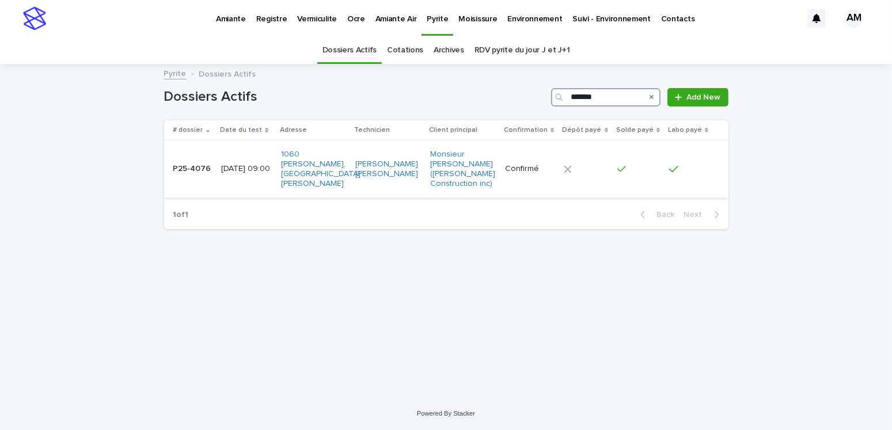
type input "*******"
click at [239, 167] on p "[DATE] 09:00" at bounding box center [246, 169] width 50 height 10
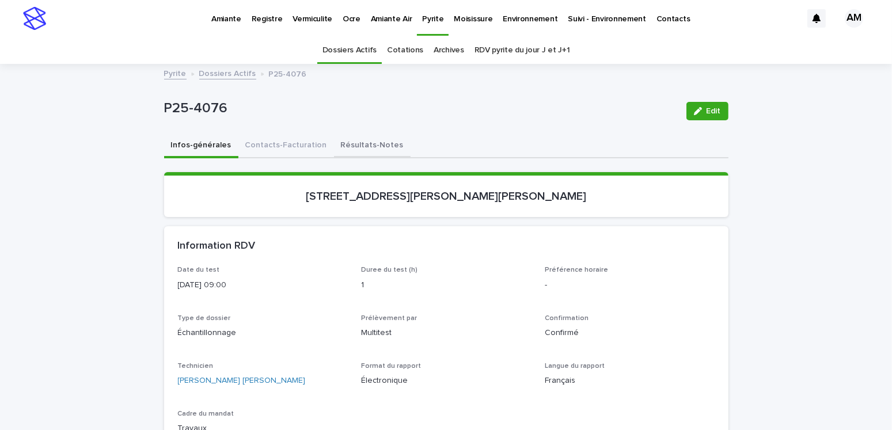
click at [355, 144] on button "Résultats-Notes" at bounding box center [372, 146] width 77 height 24
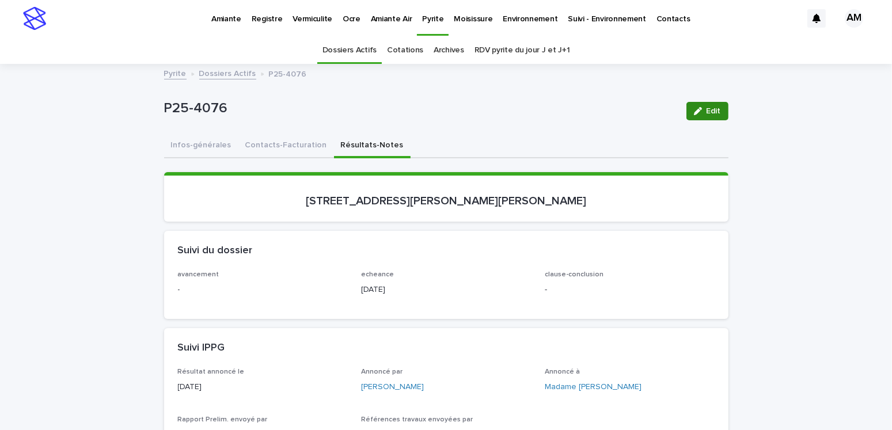
click at [698, 110] on div "button" at bounding box center [700, 111] width 13 height 8
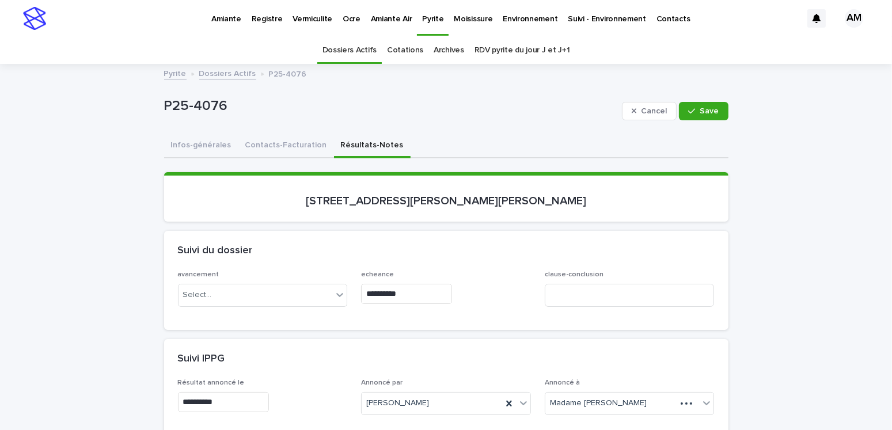
scroll to position [173, 0]
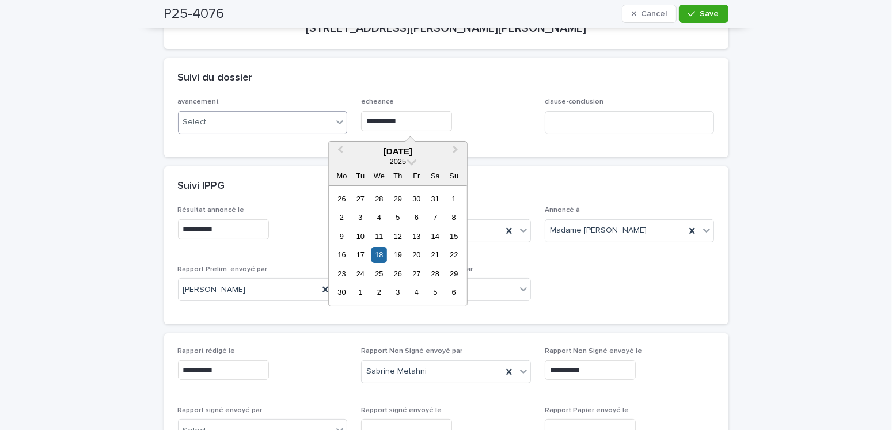
drag, startPoint x: 424, startPoint y: 121, endPoint x: 324, endPoint y: 123, distance: 99.6
click at [324, 123] on div "**********" at bounding box center [446, 120] width 536 height 45
click at [551, 166] on div "Suivi IPPG" at bounding box center [446, 186] width 564 height 40
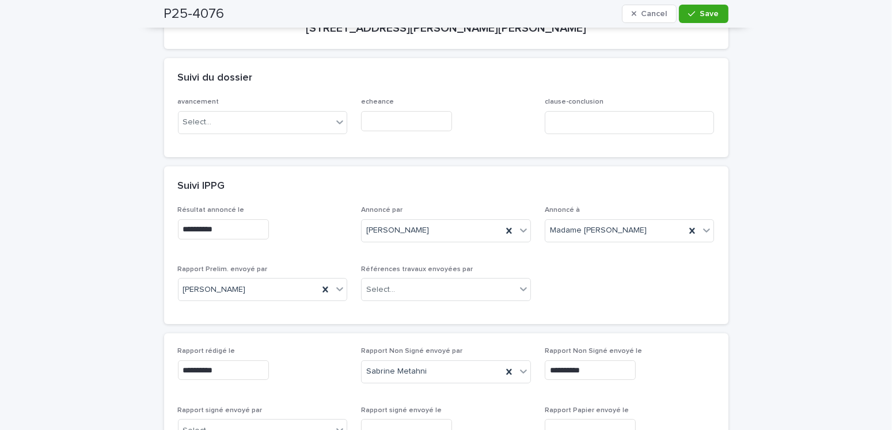
scroll to position [345, 0]
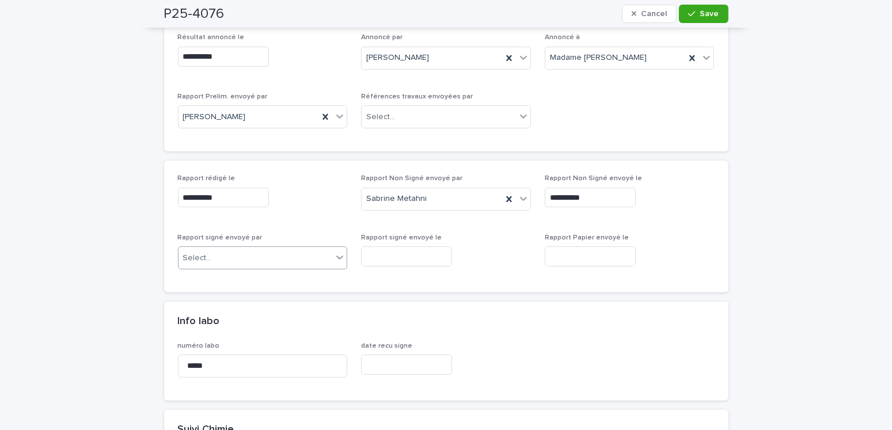
click at [239, 256] on div "Select..." at bounding box center [255, 258] width 154 height 19
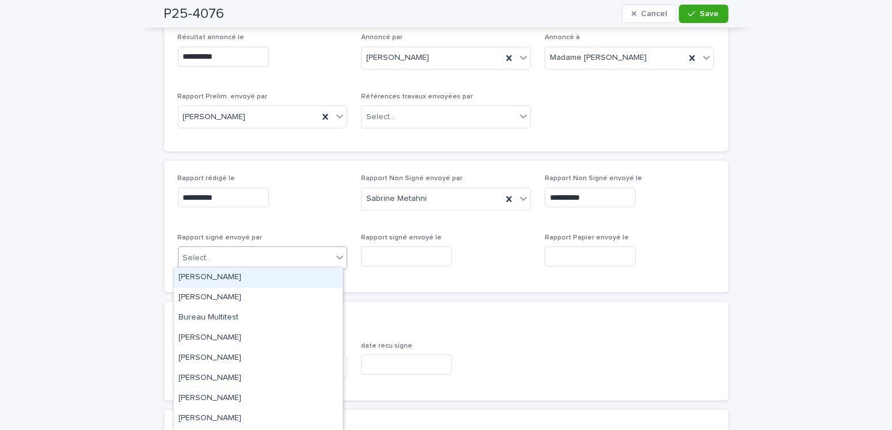
click at [223, 271] on div "[PERSON_NAME]" at bounding box center [258, 278] width 169 height 20
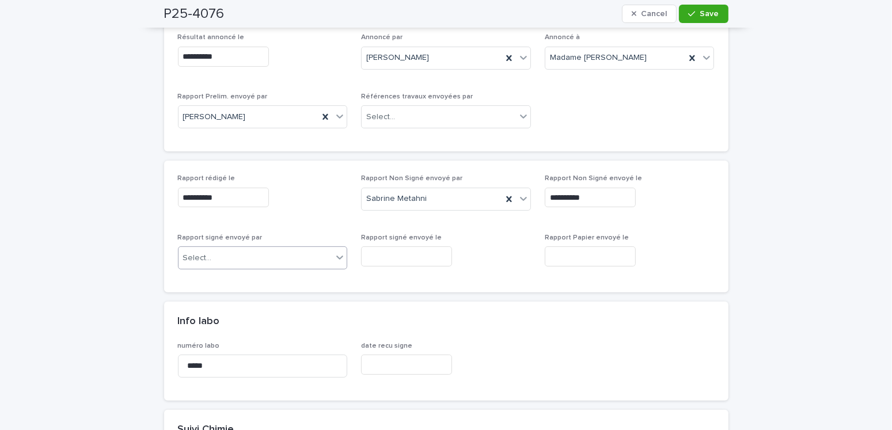
click at [410, 243] on div "Rapport signé envoyé le" at bounding box center [446, 255] width 170 height 42
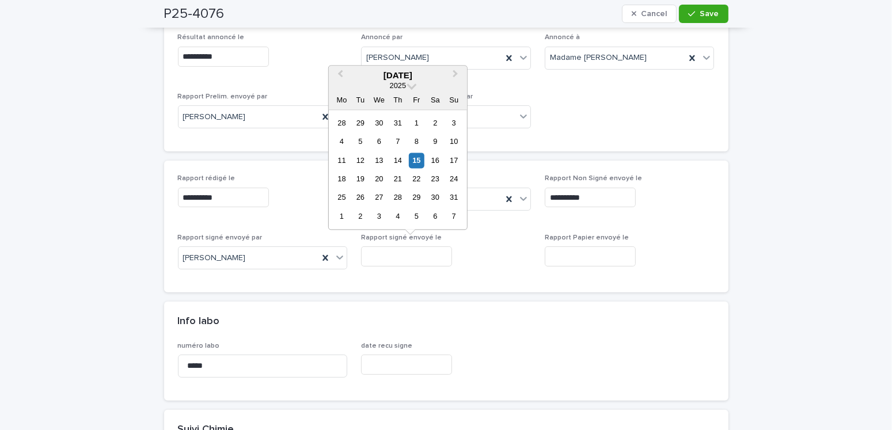
click at [396, 252] on input "text" at bounding box center [406, 256] width 91 height 20
click at [410, 159] on div "15" at bounding box center [417, 161] width 16 height 16
type input "**********"
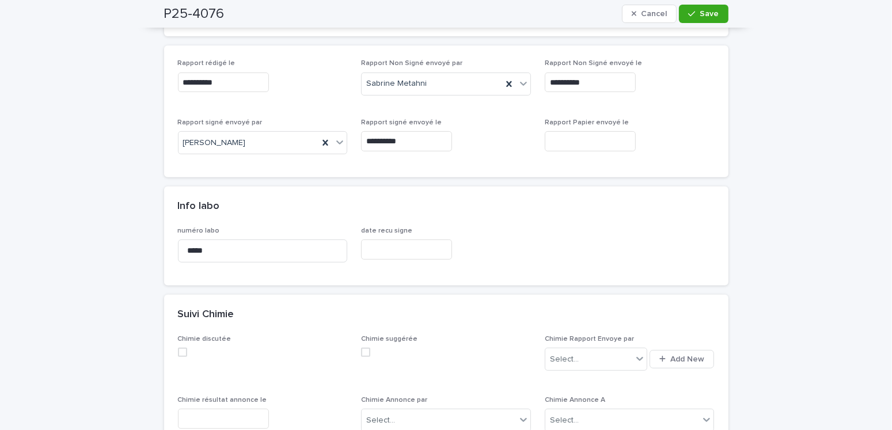
scroll to position [58, 0]
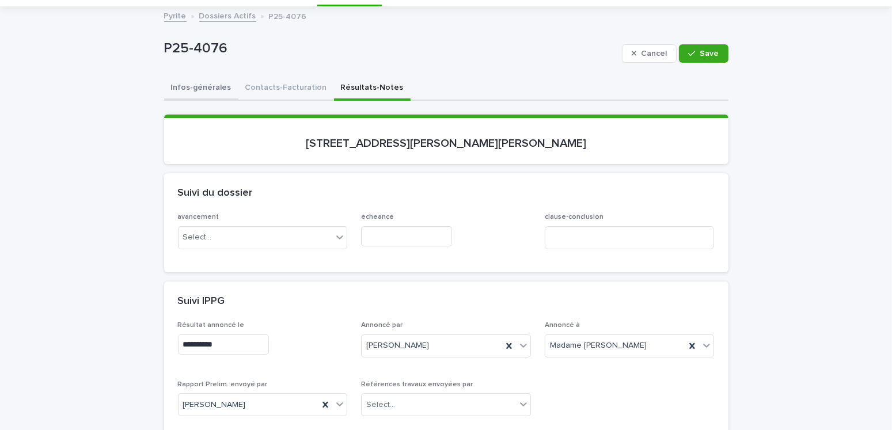
click at [204, 89] on button "Infos-générales" at bounding box center [201, 89] width 74 height 24
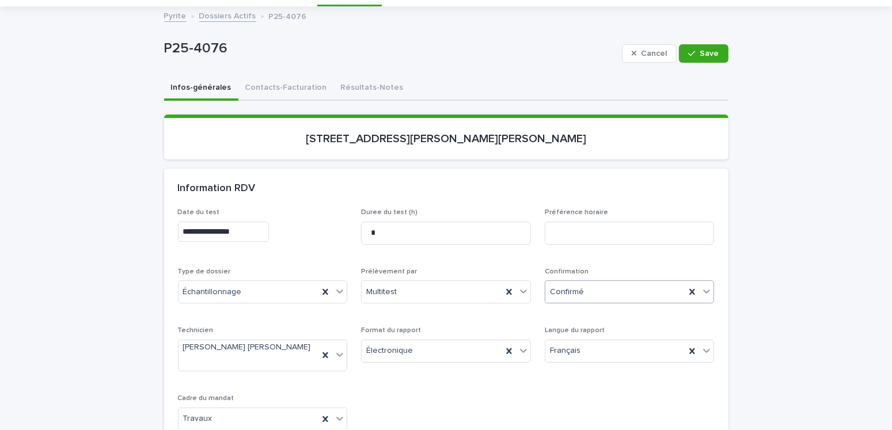
click at [591, 289] on div "Confirmé" at bounding box center [615, 292] width 140 height 19
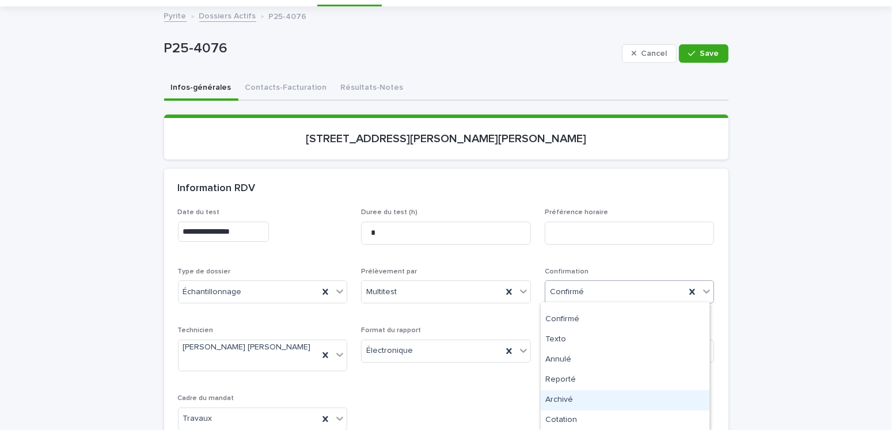
click at [559, 346] on div "Archivé" at bounding box center [624, 400] width 169 height 20
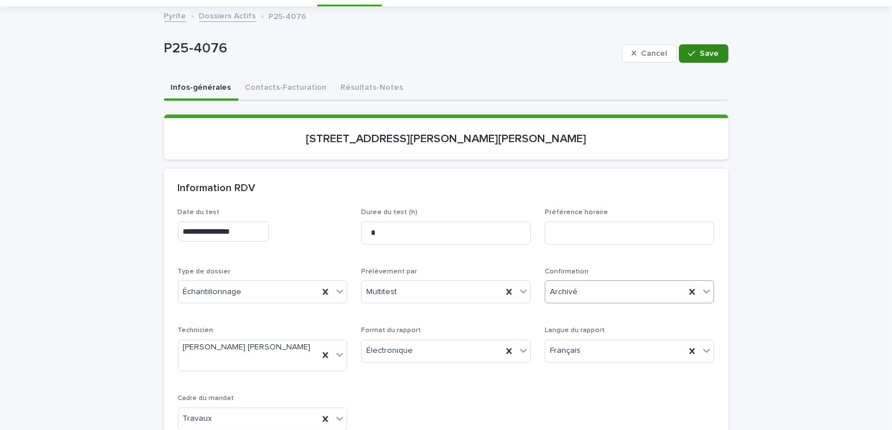
click at [700, 56] on span "Save" at bounding box center [709, 53] width 19 height 8
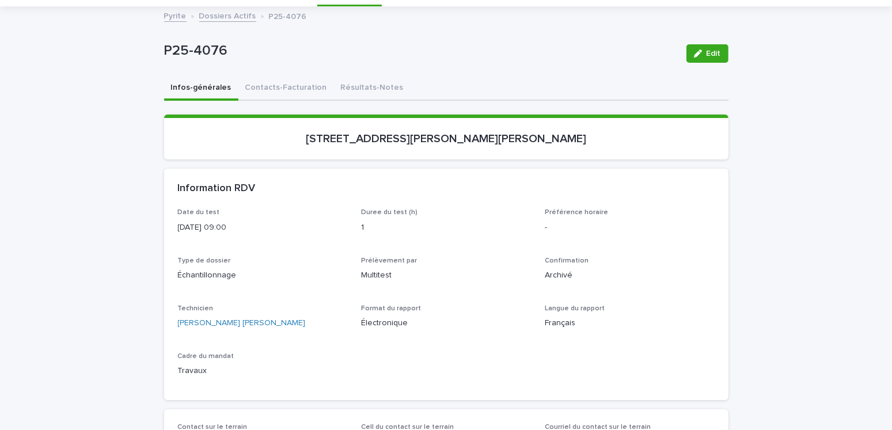
click at [235, 14] on link "Dossiers Actifs" at bounding box center [227, 15] width 57 height 13
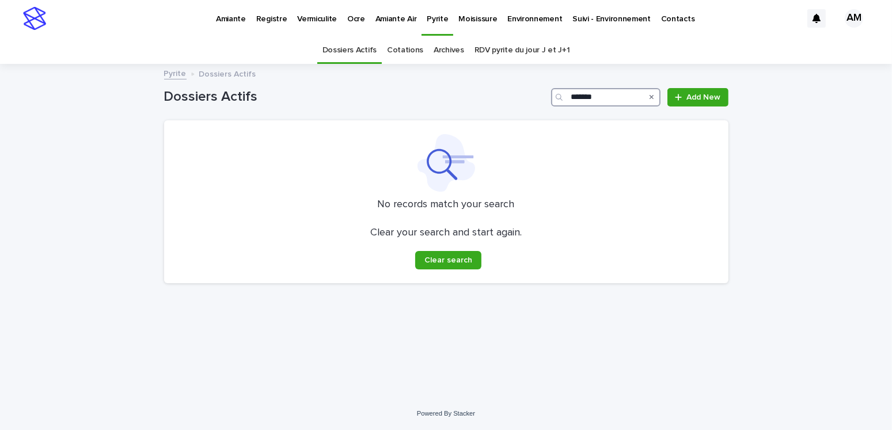
click at [614, 94] on input "*******" at bounding box center [605, 97] width 109 height 18
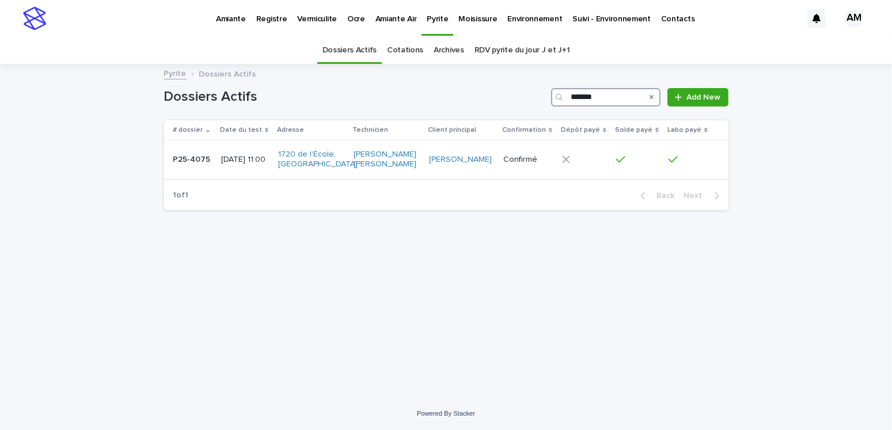
type input "*******"
click at [216, 159] on td "[DATE] 11:00" at bounding box center [244, 159] width 57 height 39
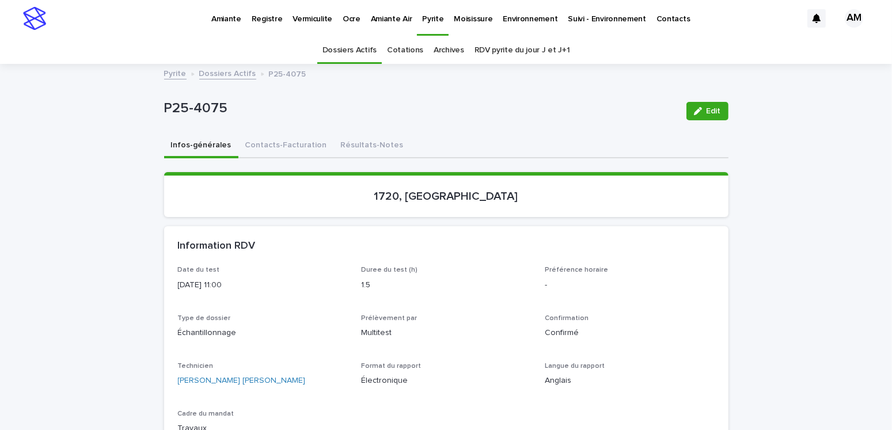
click at [343, 141] on button "Résultats-Notes" at bounding box center [372, 146] width 77 height 24
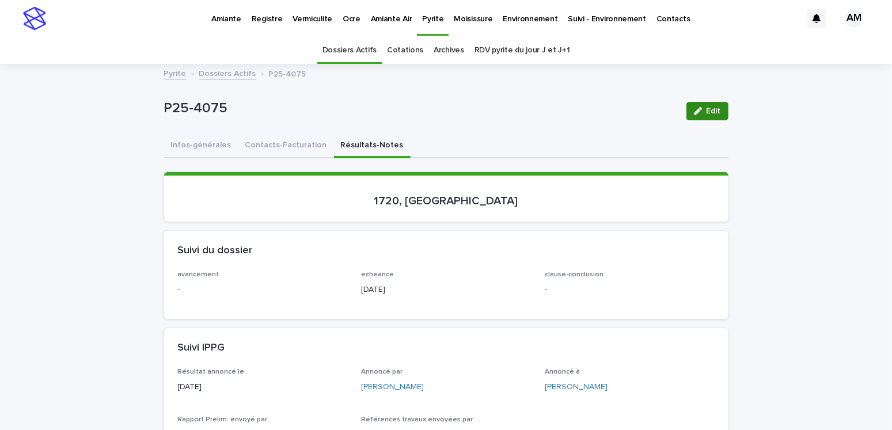
click at [706, 112] on span "Edit" at bounding box center [713, 111] width 14 height 8
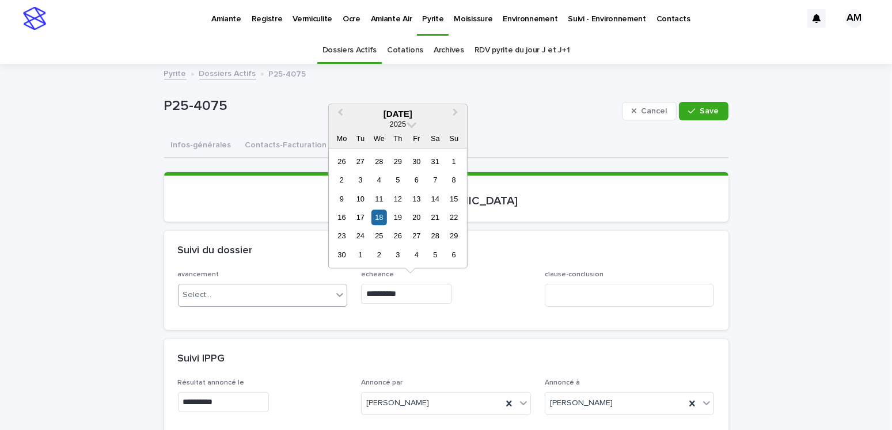
drag, startPoint x: 436, startPoint y: 292, endPoint x: 317, endPoint y: 292, distance: 119.7
click at [317, 292] on div "**********" at bounding box center [446, 293] width 536 height 45
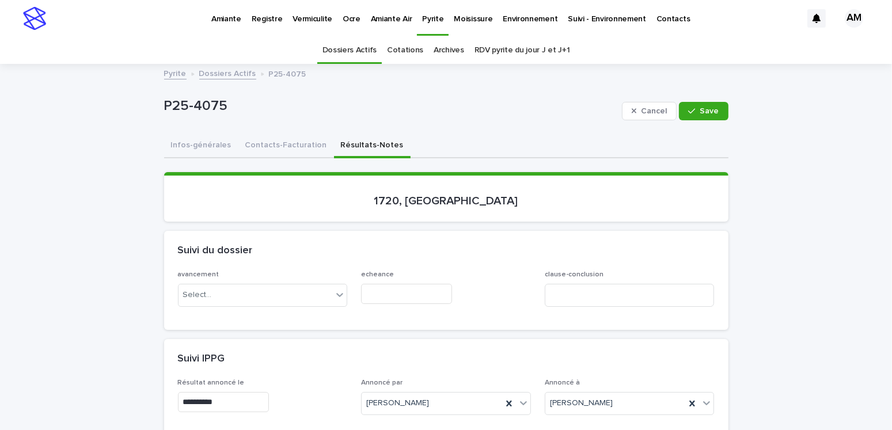
drag, startPoint x: 406, startPoint y: 336, endPoint x: 412, endPoint y: 334, distance: 6.6
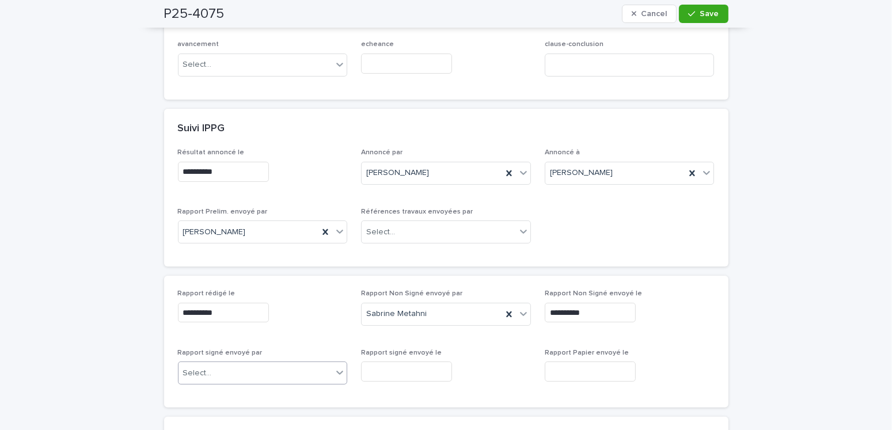
click at [237, 346] on div "Select..." at bounding box center [255, 373] width 154 height 19
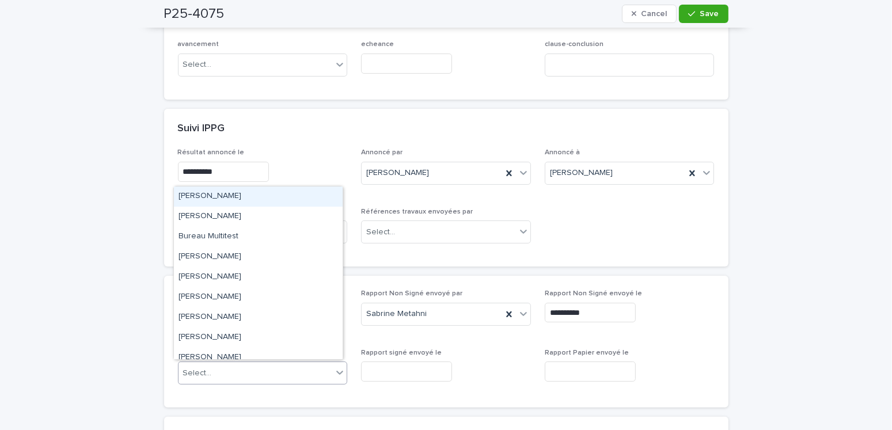
click at [212, 196] on div "[PERSON_NAME]" at bounding box center [258, 196] width 169 height 20
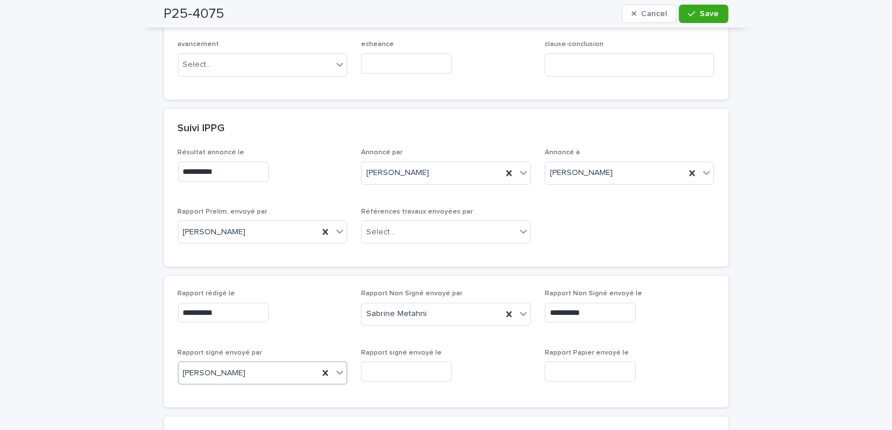
click at [417, 346] on input "text" at bounding box center [406, 371] width 91 height 20
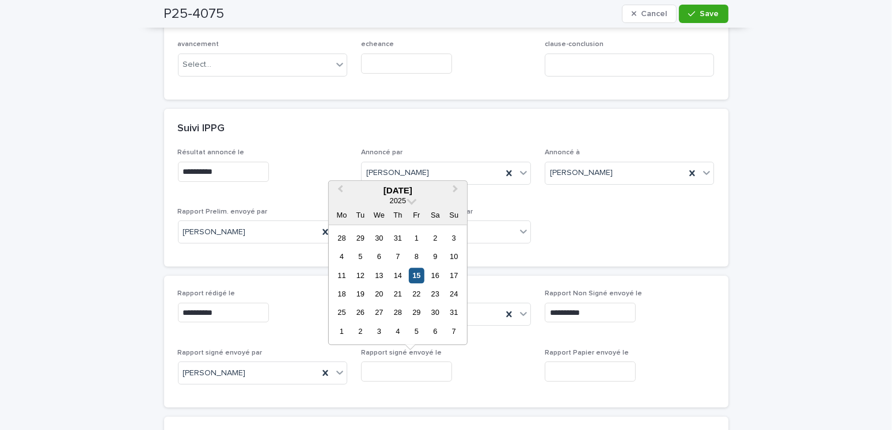
click at [412, 277] on div "15" at bounding box center [417, 276] width 16 height 16
type input "**********"
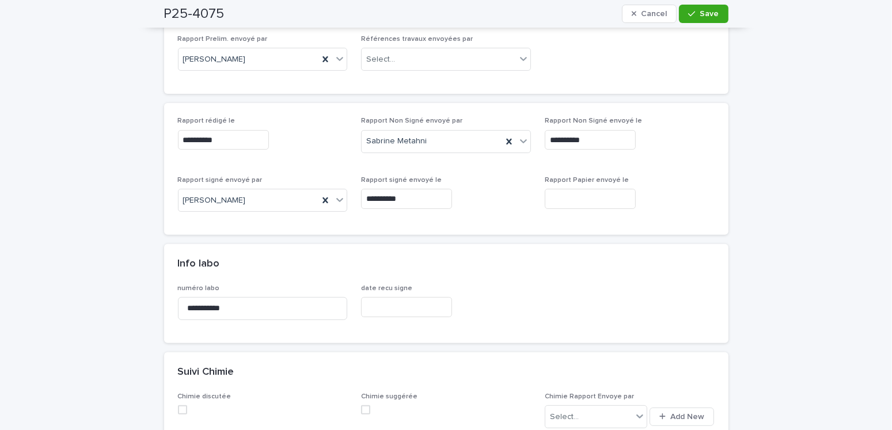
scroll to position [0, 0]
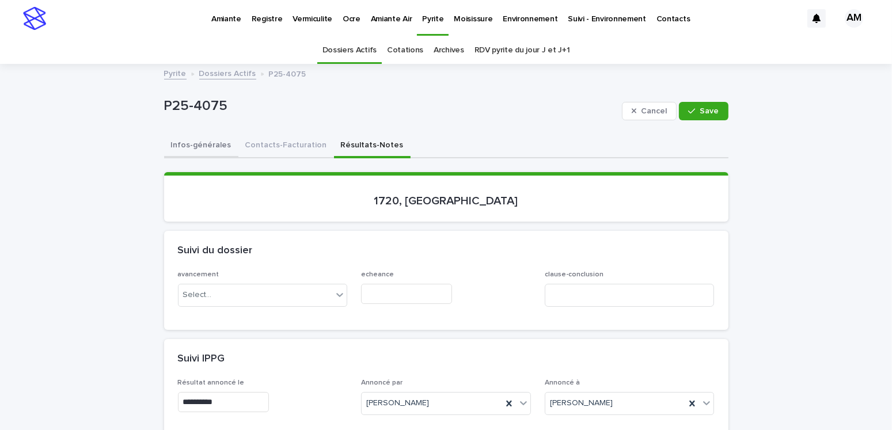
click at [181, 147] on button "Infos-générales" at bounding box center [201, 146] width 74 height 24
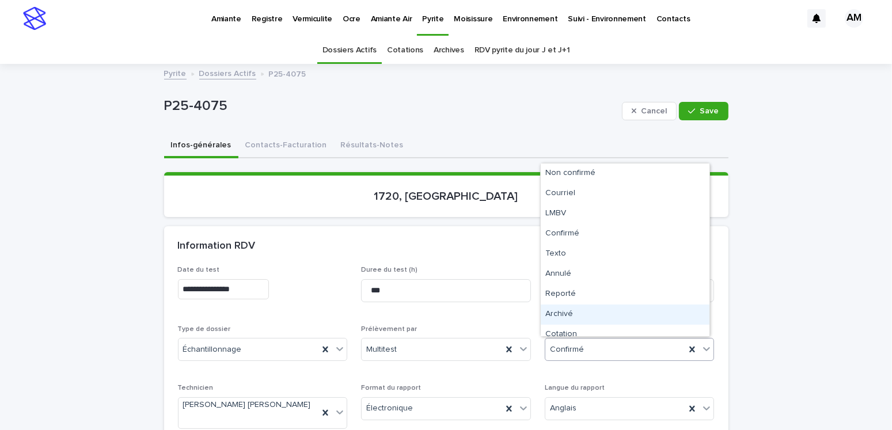
click at [570, 314] on div "Archivé" at bounding box center [624, 314] width 169 height 20
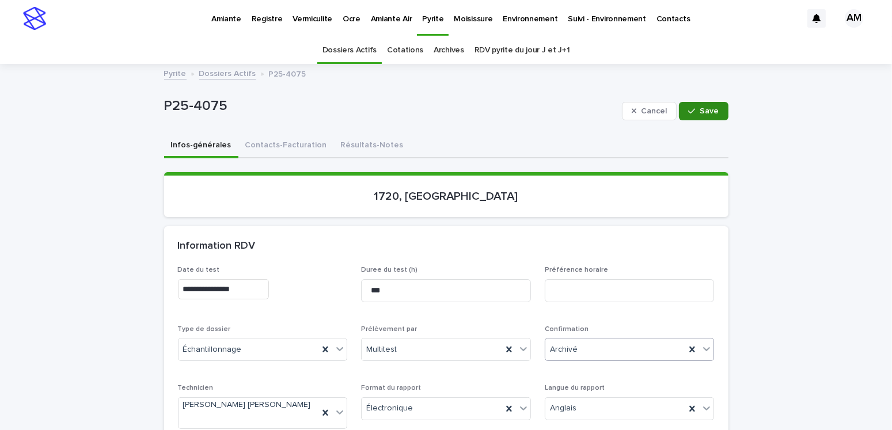
click at [707, 112] on span "Save" at bounding box center [709, 111] width 19 height 8
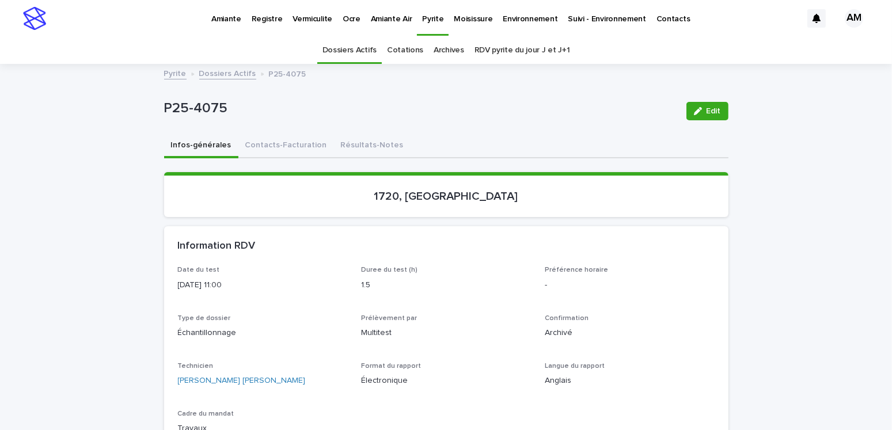
click at [212, 73] on link "Dossiers Actifs" at bounding box center [227, 72] width 57 height 13
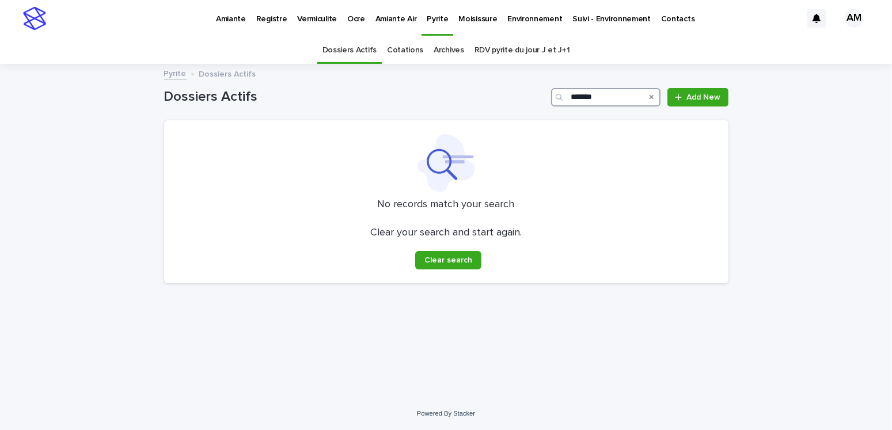
click at [621, 97] on input "*******" at bounding box center [605, 97] width 109 height 18
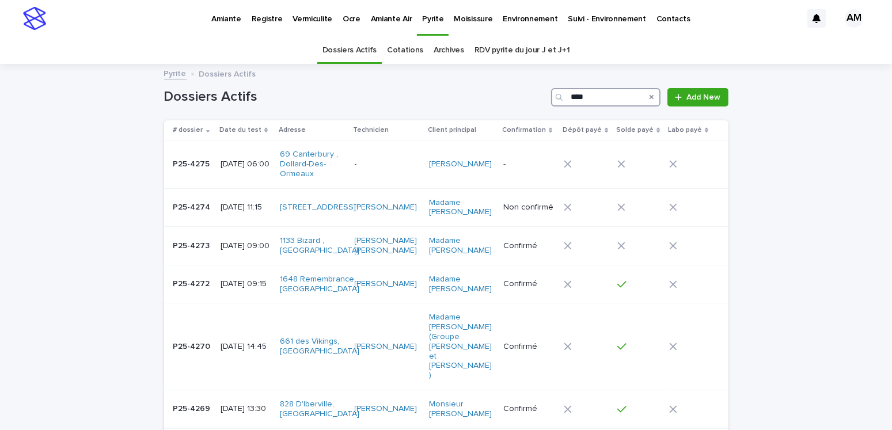
click at [597, 92] on input "****" at bounding box center [605, 97] width 109 height 18
type input "*******"
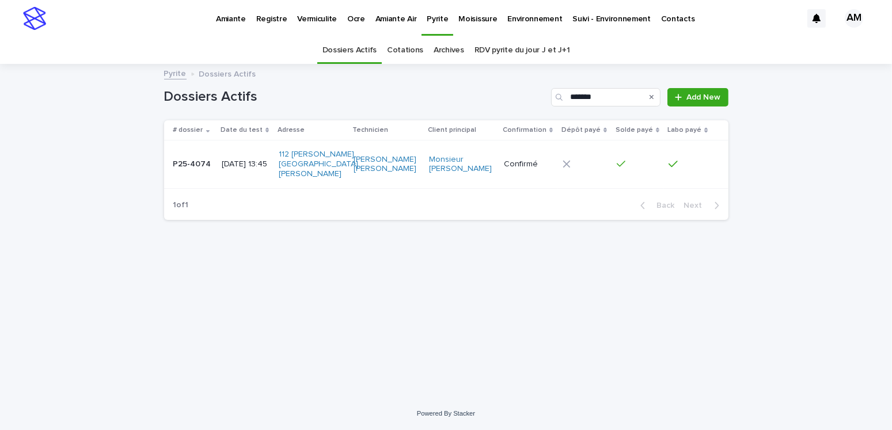
click at [194, 167] on p "P25-4074" at bounding box center [193, 163] width 40 height 12
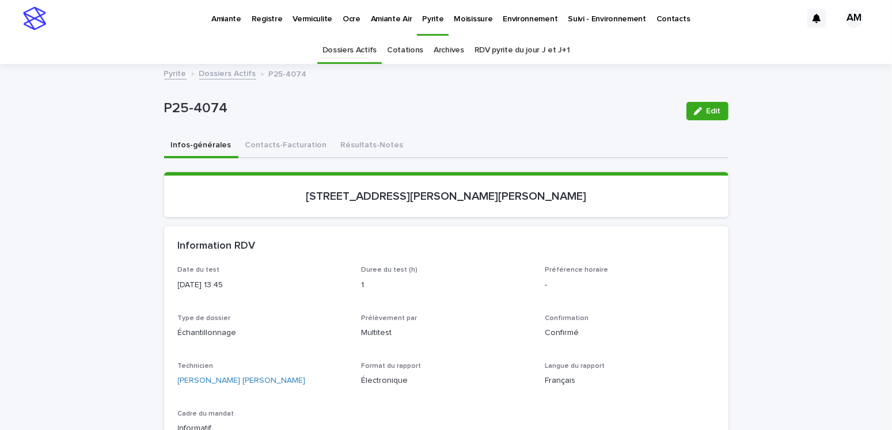
click at [694, 113] on icon "button" at bounding box center [698, 111] width 8 height 8
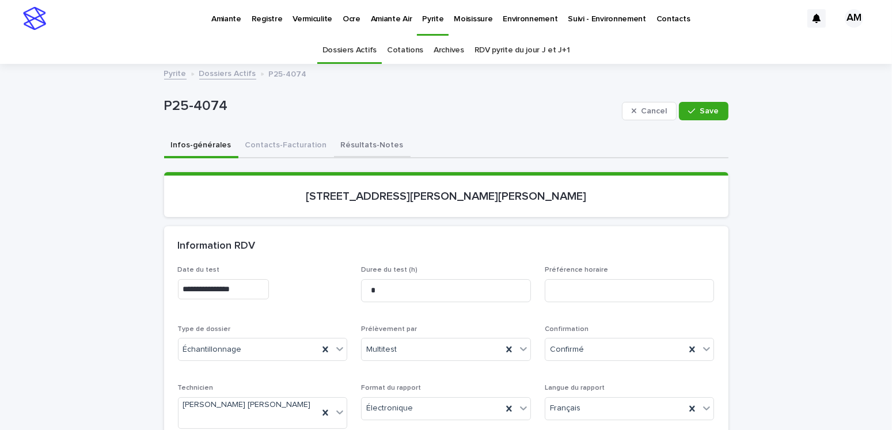
click at [371, 143] on button "Résultats-Notes" at bounding box center [372, 146] width 77 height 24
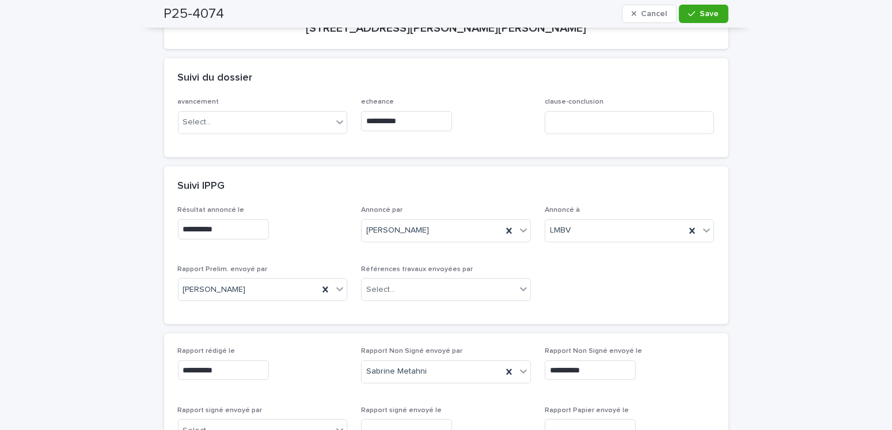
scroll to position [288, 0]
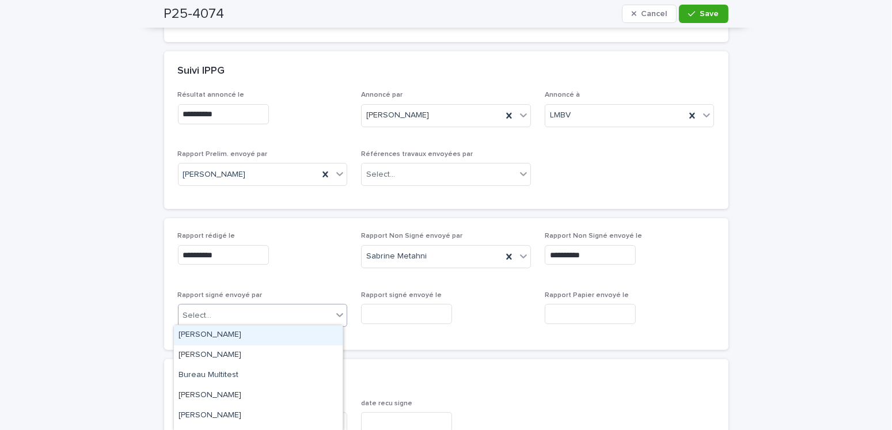
click at [224, 318] on div "Select..." at bounding box center [255, 315] width 154 height 19
click at [220, 331] on div "[PERSON_NAME]" at bounding box center [258, 335] width 169 height 20
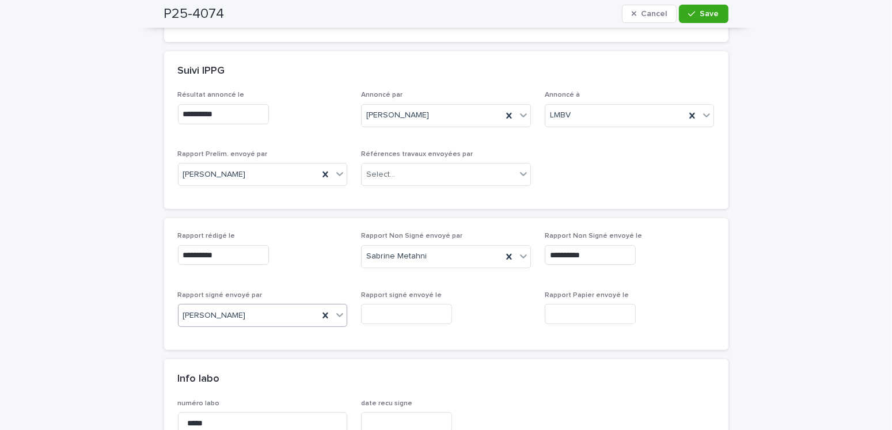
click at [380, 308] on input "text" at bounding box center [406, 314] width 91 height 20
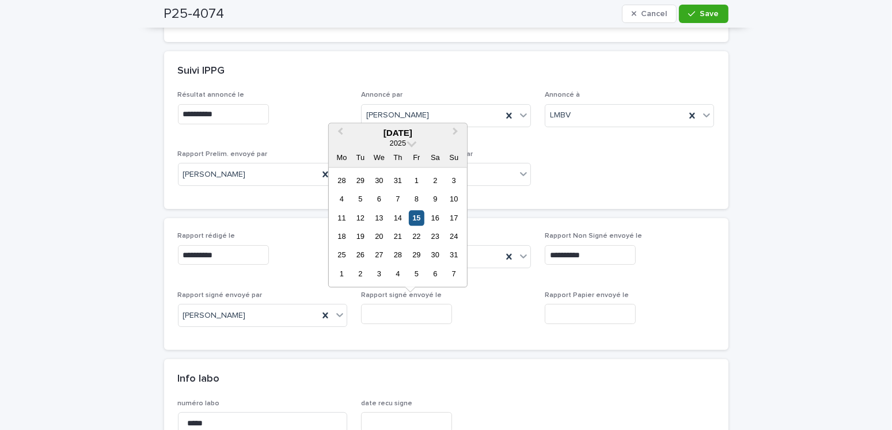
click at [419, 217] on div "15" at bounding box center [417, 218] width 16 height 16
type input "**********"
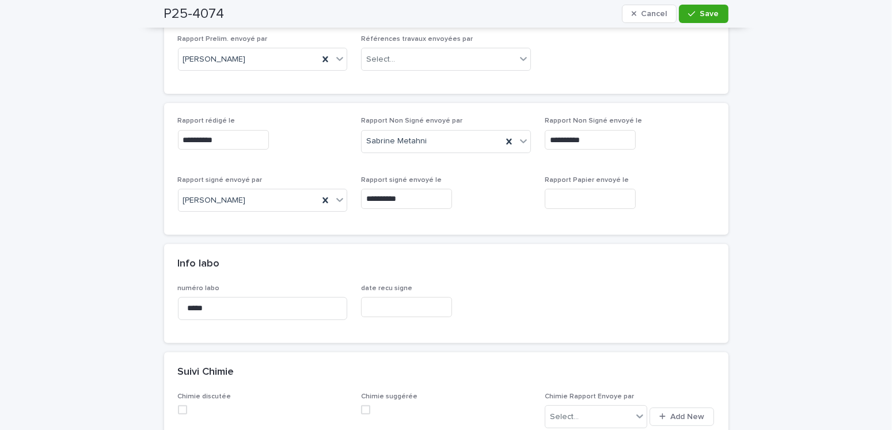
scroll to position [58, 0]
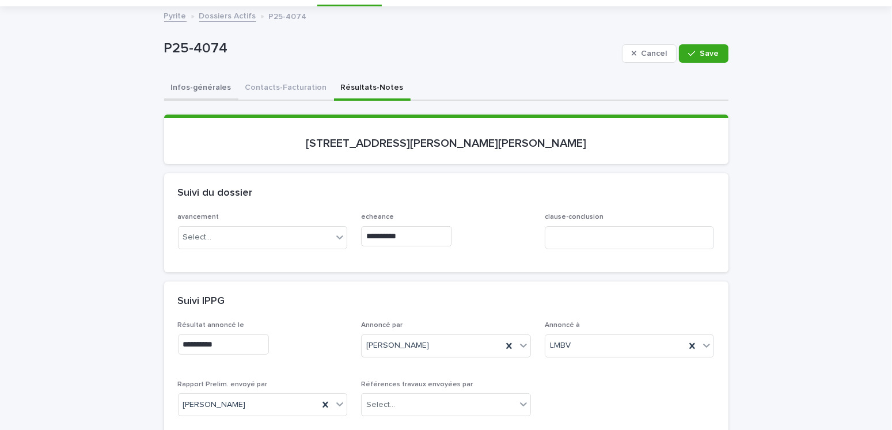
drag, startPoint x: 203, startPoint y: 90, endPoint x: 215, endPoint y: 92, distance: 12.9
click at [203, 90] on button "Infos-générales" at bounding box center [201, 89] width 74 height 24
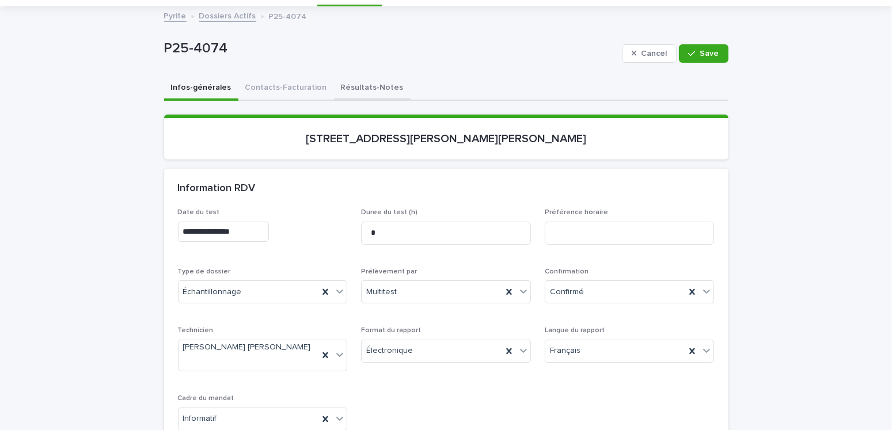
click at [369, 87] on button "Résultats-Notes" at bounding box center [372, 89] width 77 height 24
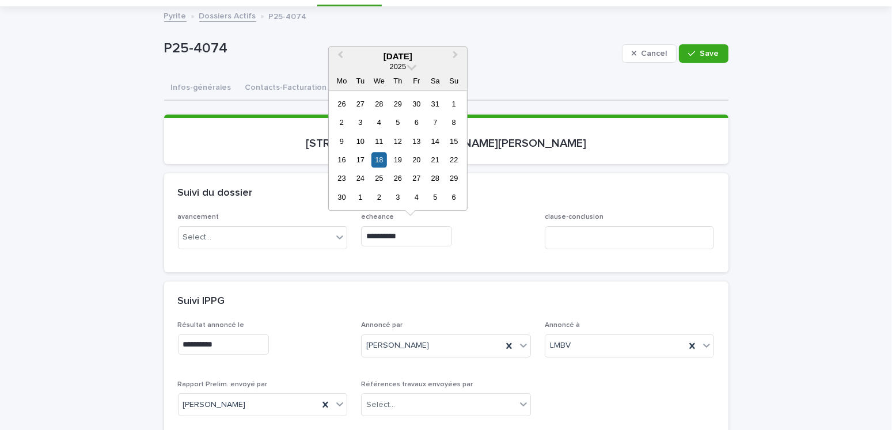
drag, startPoint x: 423, startPoint y: 238, endPoint x: 386, endPoint y: 238, distance: 36.8
click at [421, 238] on input "**********" at bounding box center [406, 236] width 91 height 20
drag, startPoint x: 386, startPoint y: 238, endPoint x: 328, endPoint y: 233, distance: 58.4
click at [328, 233] on div "**********" at bounding box center [446, 235] width 536 height 45
click at [184, 84] on button "Infos-générales" at bounding box center [201, 89] width 74 height 24
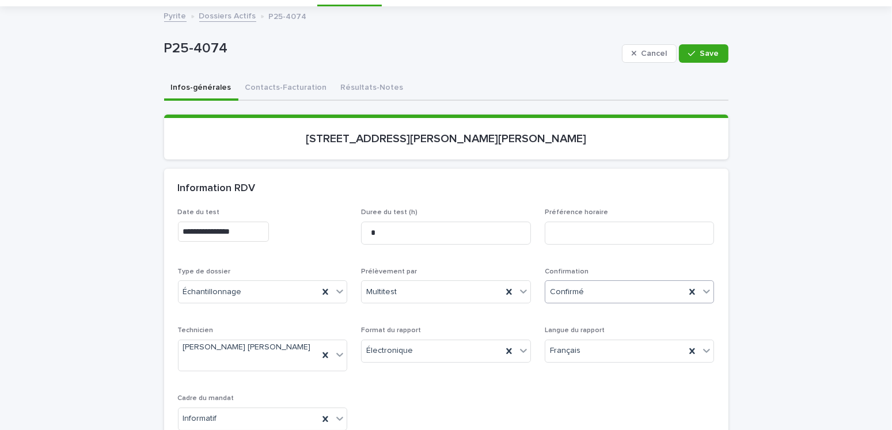
click at [585, 288] on input "text" at bounding box center [585, 292] width 1 height 10
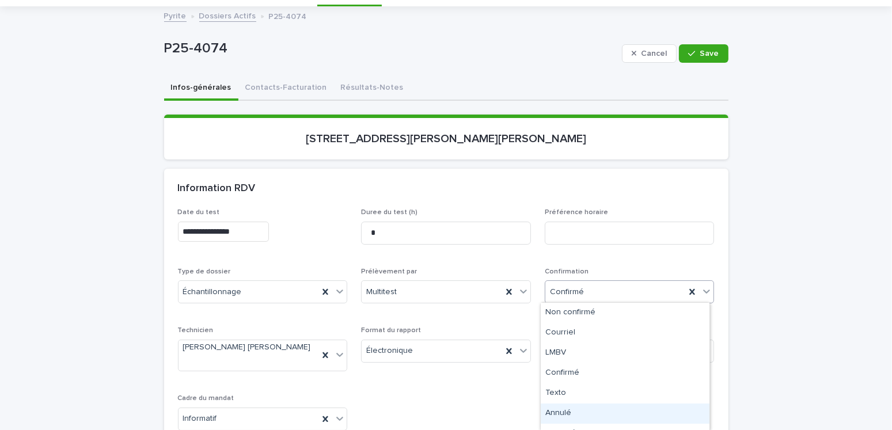
scroll to position [54, 0]
click at [571, 346] on div "Archivé" at bounding box center [624, 400] width 169 height 20
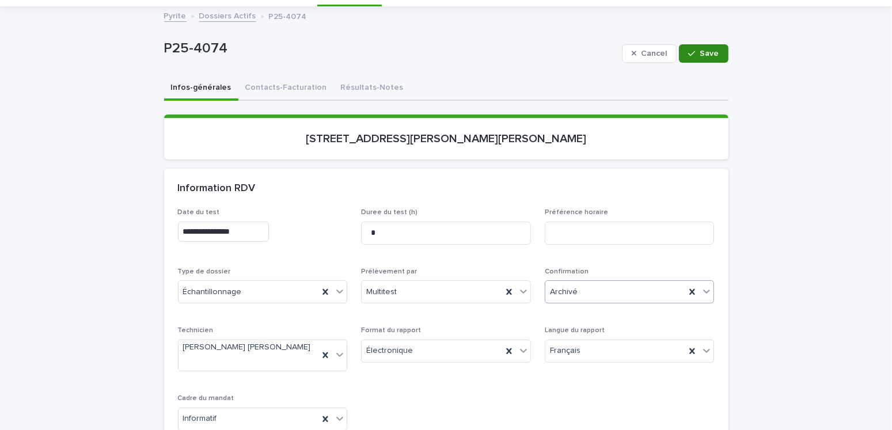
click at [702, 59] on button "Save" at bounding box center [703, 53] width 49 height 18
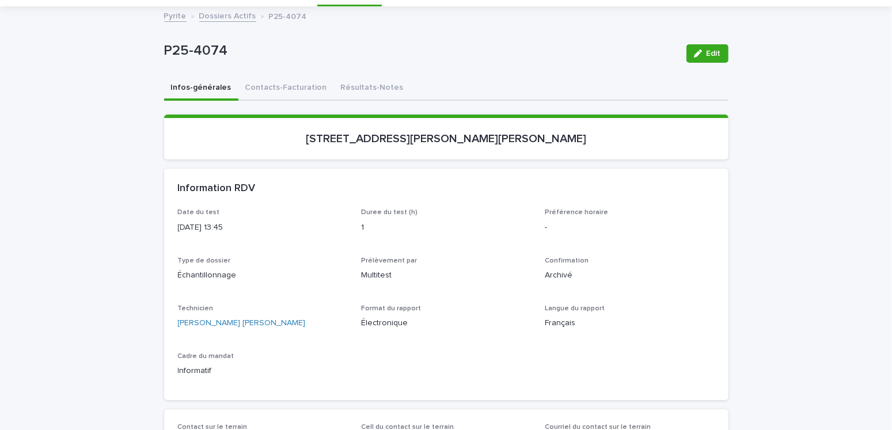
click at [209, 17] on link "Dossiers Actifs" at bounding box center [227, 15] width 57 height 13
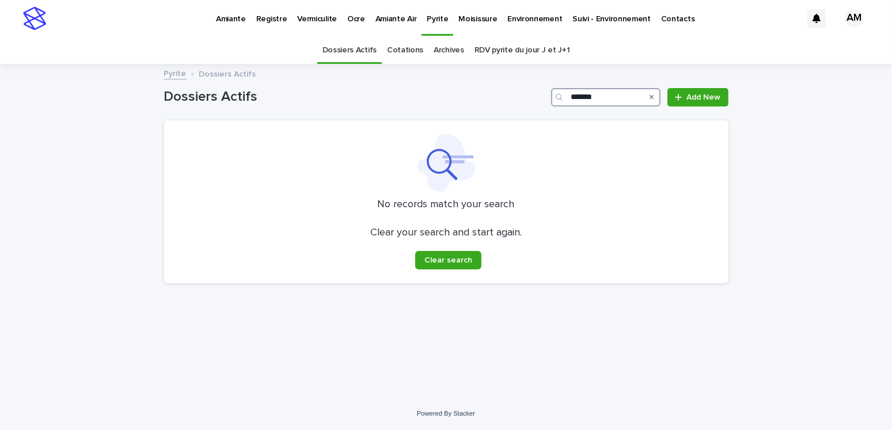
click at [602, 90] on input "*******" at bounding box center [605, 97] width 109 height 18
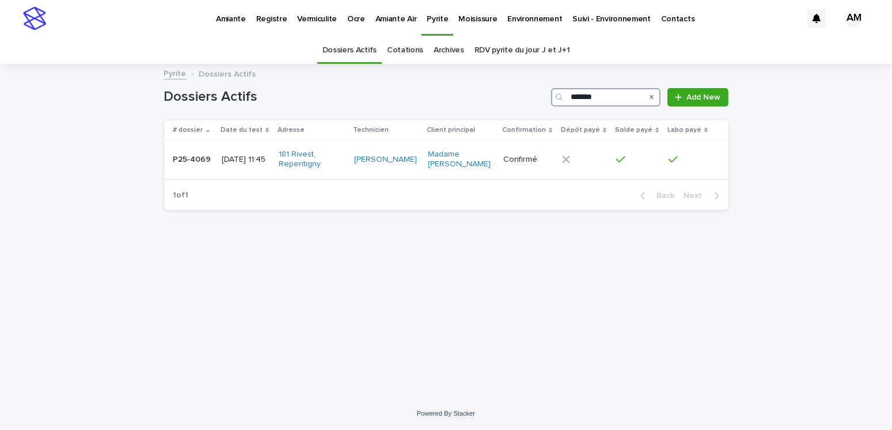
type input "*******"
click at [249, 157] on p "[DATE] 11:45" at bounding box center [246, 160] width 48 height 10
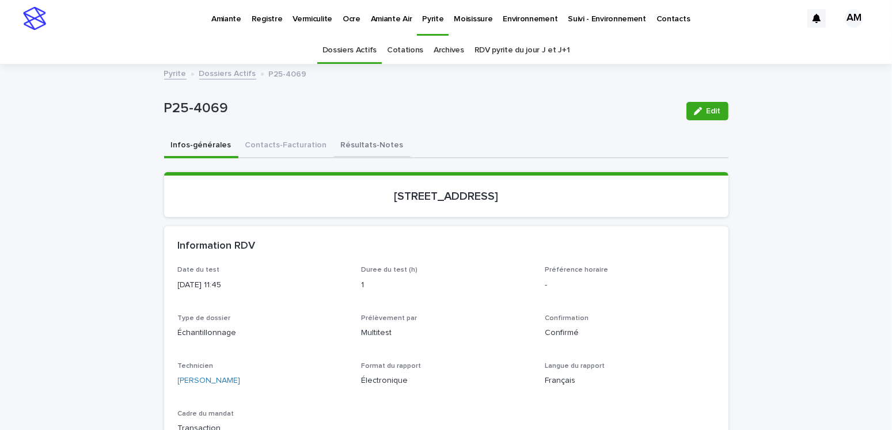
click at [377, 150] on button "Résultats-Notes" at bounding box center [372, 146] width 77 height 24
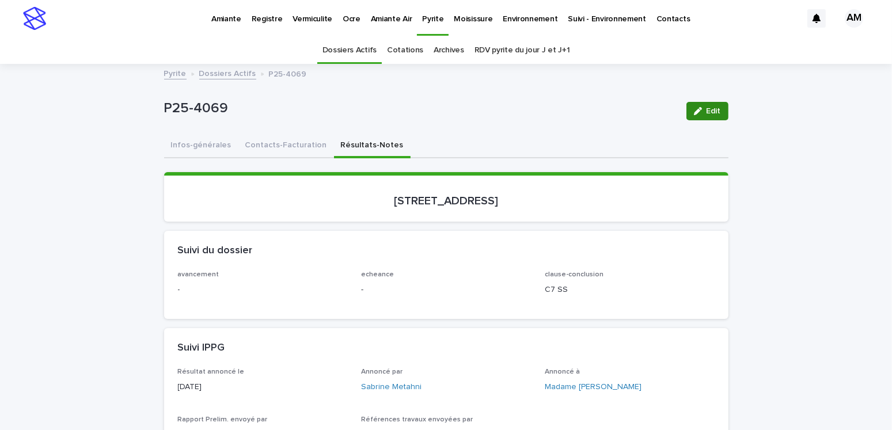
click at [706, 113] on span "Edit" at bounding box center [713, 111] width 14 height 8
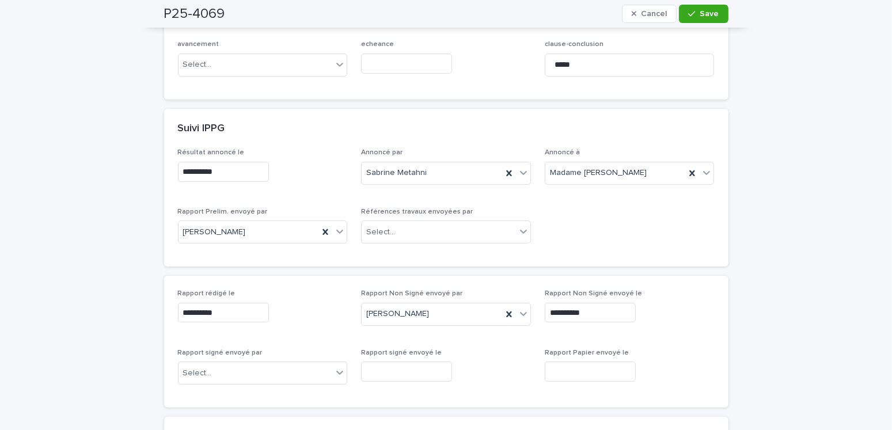
scroll to position [345, 0]
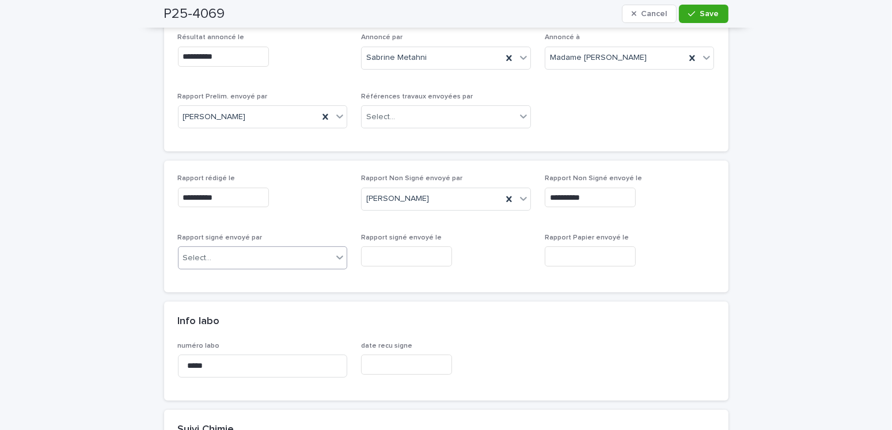
click at [218, 249] on div "Select..." at bounding box center [255, 258] width 154 height 19
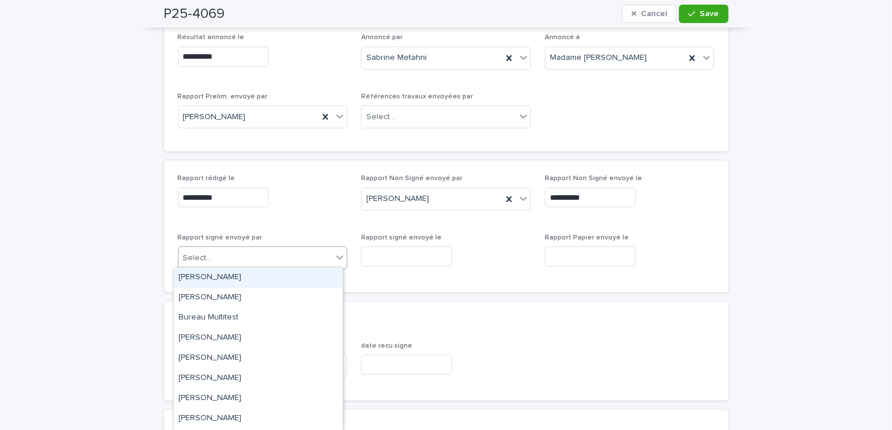
click at [218, 274] on div "[PERSON_NAME]" at bounding box center [258, 278] width 169 height 20
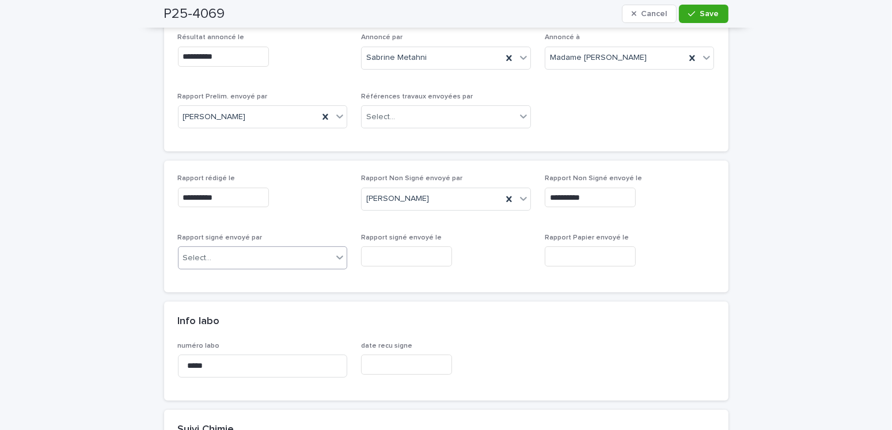
click at [372, 252] on input "text" at bounding box center [406, 256] width 91 height 20
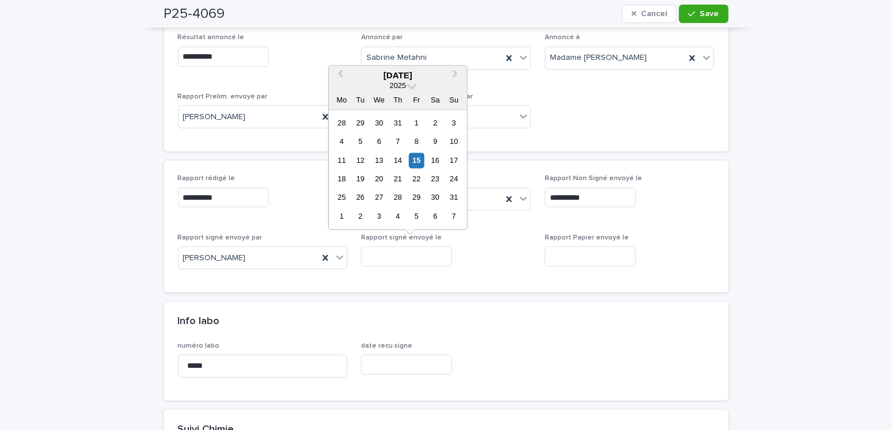
click at [418, 154] on div "15" at bounding box center [417, 161] width 16 height 16
type input "**********"
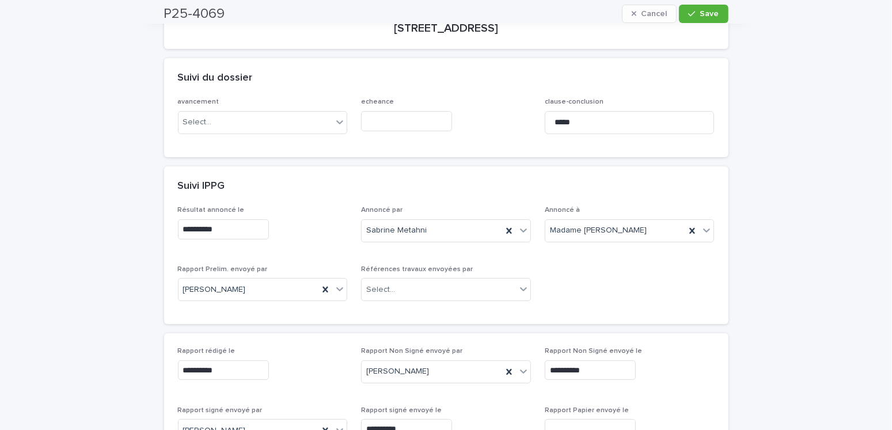
scroll to position [0, 0]
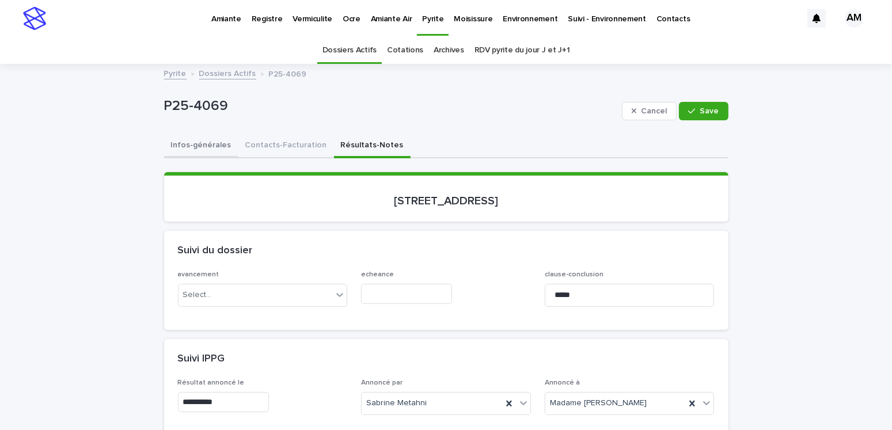
click at [208, 144] on button "Infos-générales" at bounding box center [201, 146] width 74 height 24
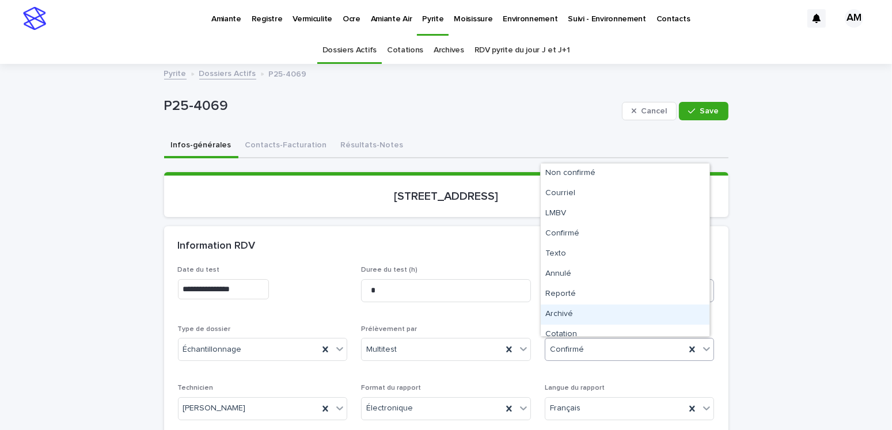
click at [565, 316] on div "Archivé" at bounding box center [624, 314] width 169 height 20
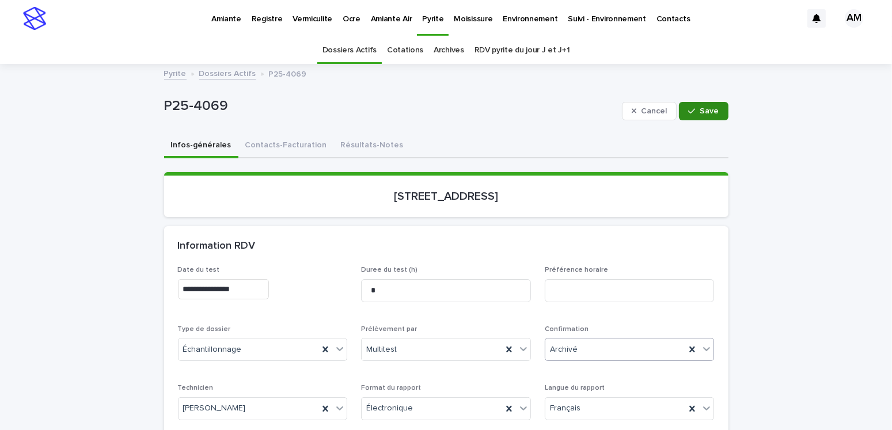
click at [713, 110] on span "Save" at bounding box center [709, 111] width 19 height 8
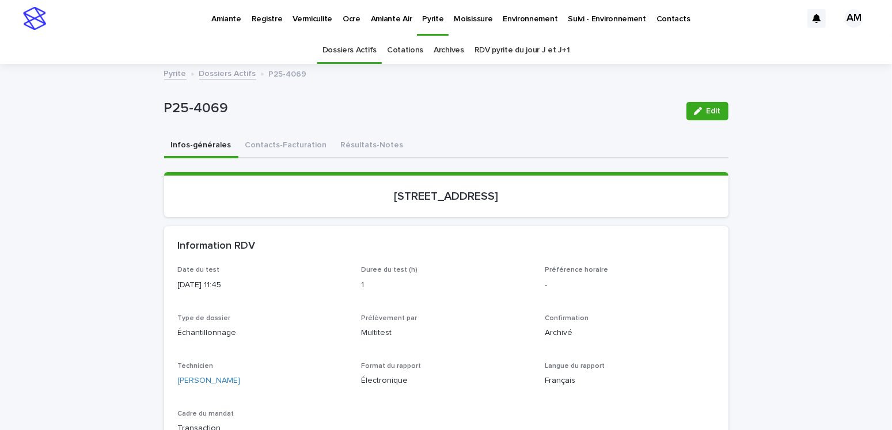
click at [220, 76] on link "Dossiers Actifs" at bounding box center [227, 72] width 57 height 13
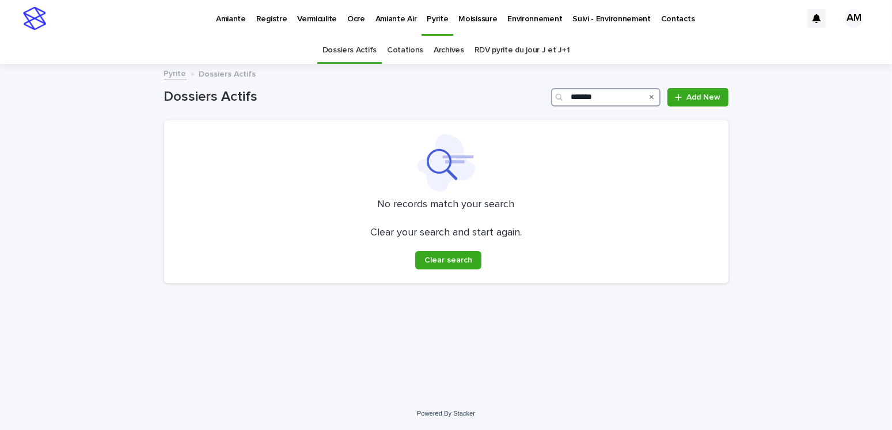
click at [608, 98] on input "*******" at bounding box center [605, 97] width 109 height 18
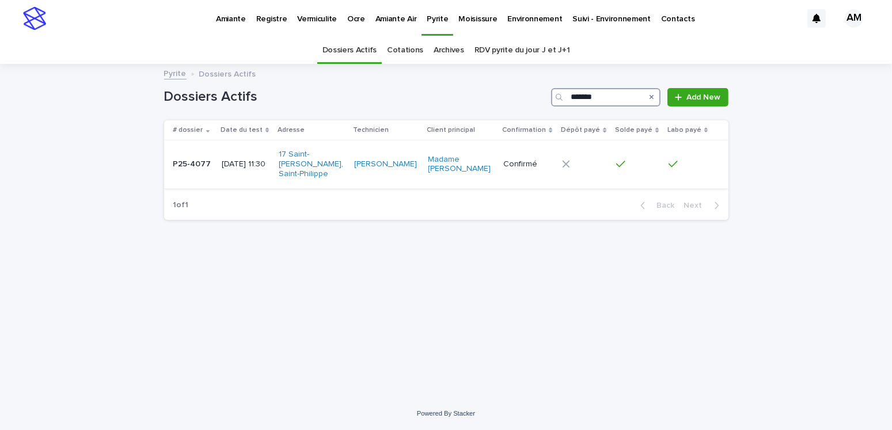
type input "*******"
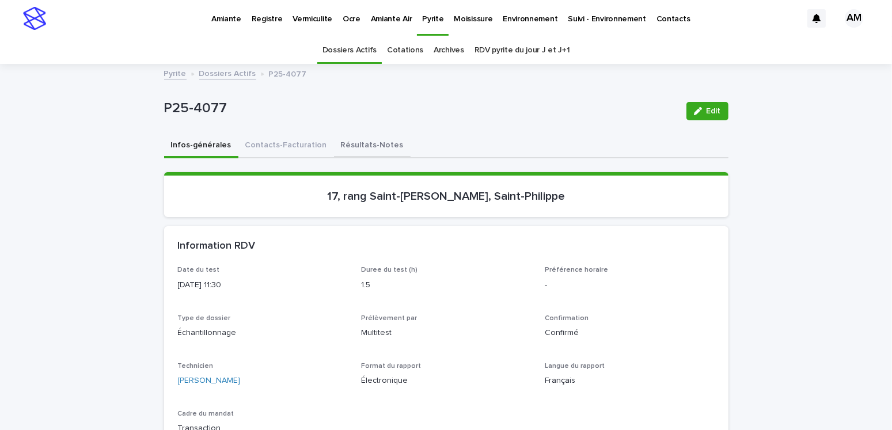
drag, startPoint x: 339, startPoint y: 139, endPoint x: 421, endPoint y: 146, distance: 82.6
click at [339, 139] on button "Résultats-Notes" at bounding box center [372, 146] width 77 height 24
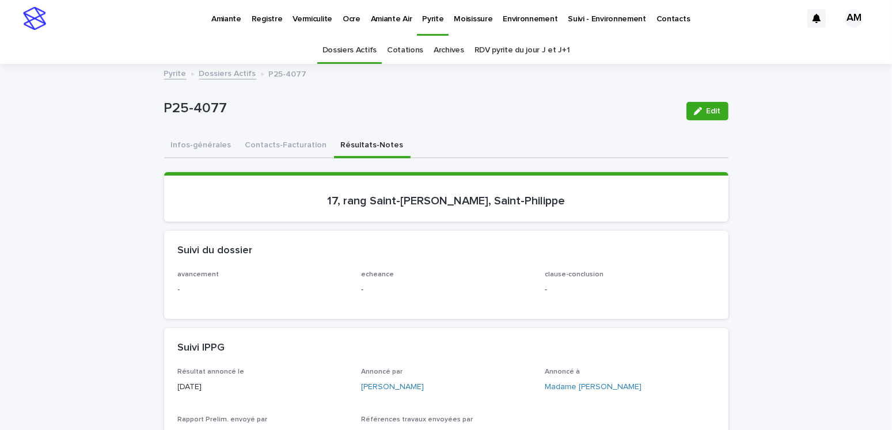
click at [694, 113] on icon "button" at bounding box center [698, 111] width 8 height 8
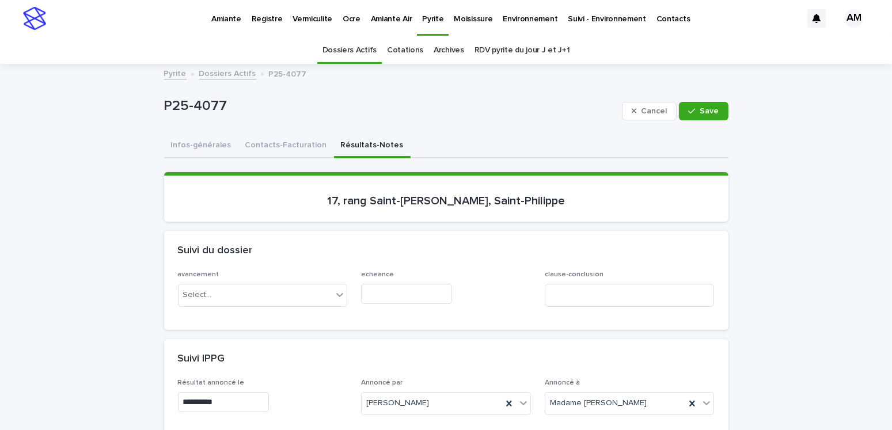
scroll to position [230, 0]
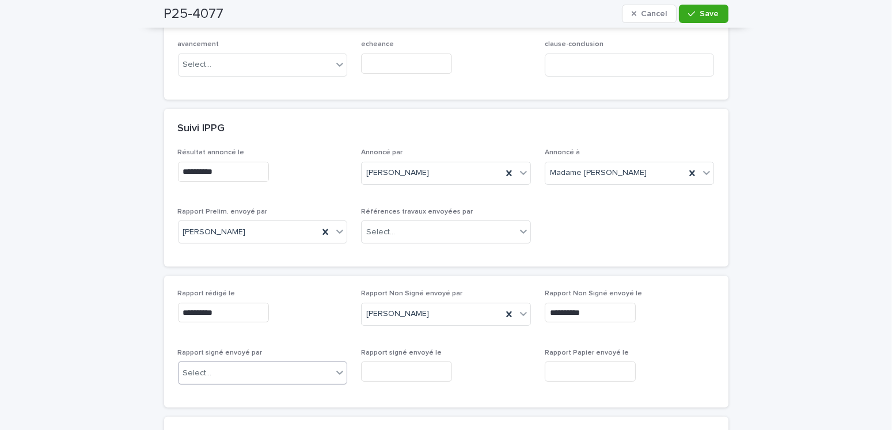
click at [275, 346] on div "Select..." at bounding box center [255, 373] width 154 height 19
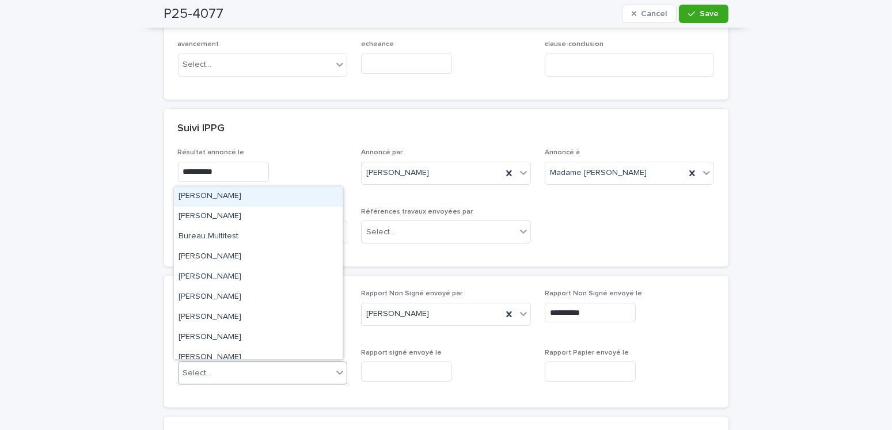
click at [235, 194] on div "[PERSON_NAME]" at bounding box center [258, 196] width 169 height 20
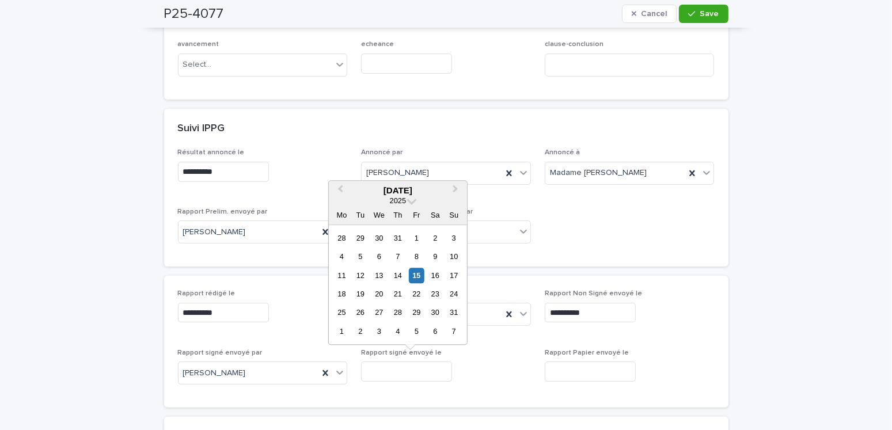
click at [403, 346] on input "text" at bounding box center [406, 371] width 91 height 20
click at [418, 275] on div "15" at bounding box center [417, 276] width 16 height 16
type input "**********"
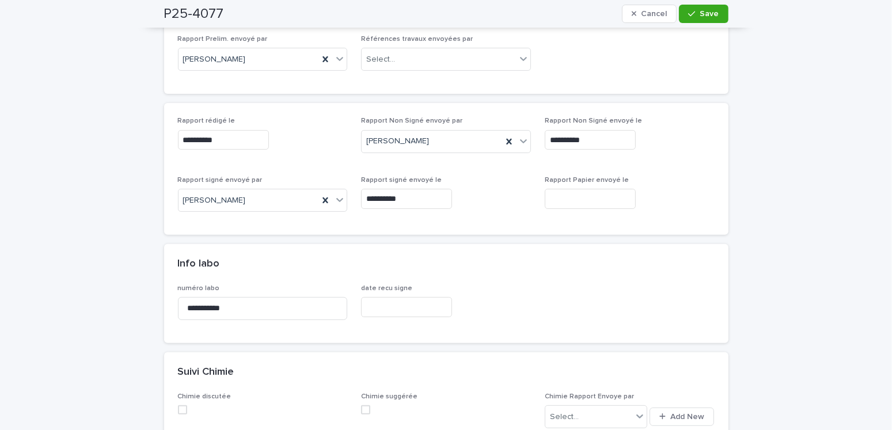
scroll to position [0, 0]
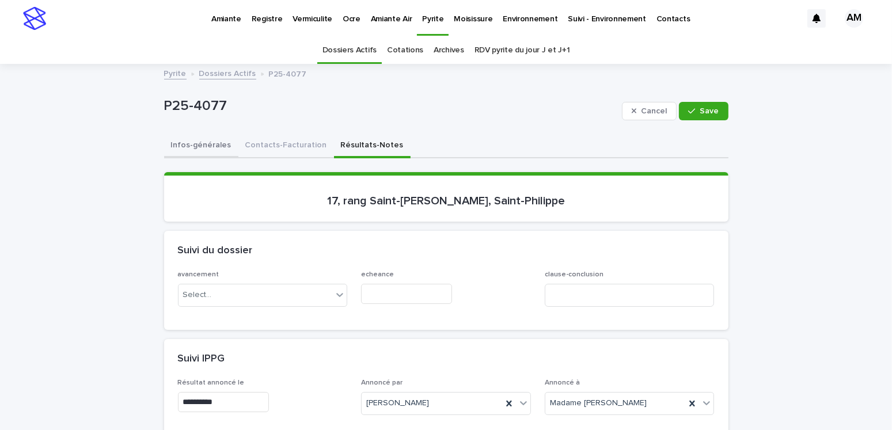
drag, startPoint x: 187, startPoint y: 151, endPoint x: 180, endPoint y: 147, distance: 7.7
click at [187, 151] on button "Infos-générales" at bounding box center [201, 146] width 74 height 24
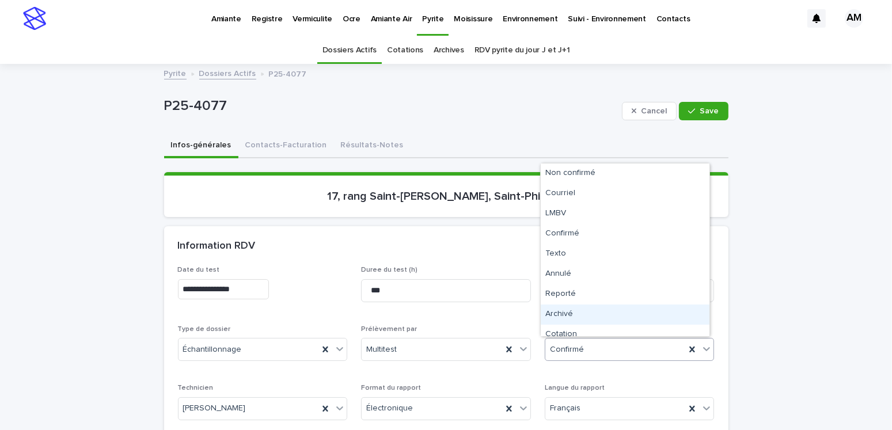
click at [557, 316] on div "Archivé" at bounding box center [624, 314] width 169 height 20
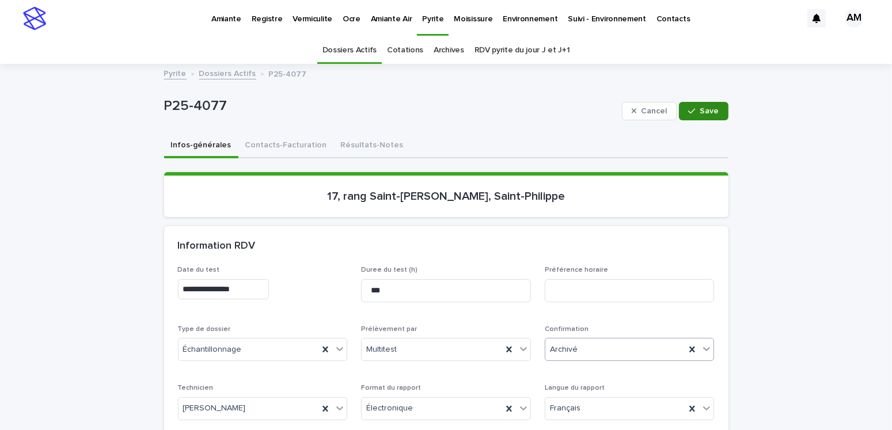
click at [688, 117] on button "Save" at bounding box center [703, 111] width 49 height 18
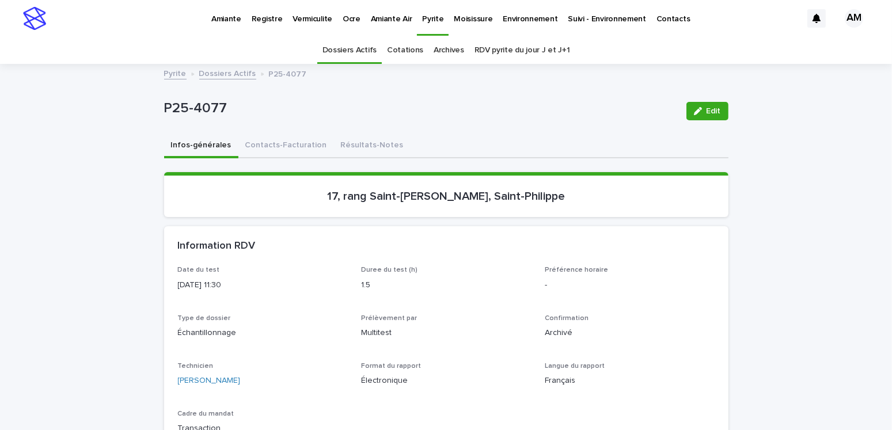
click at [213, 81] on div "Pyrite Dossiers Actifs P25-4077" at bounding box center [446, 74] width 576 height 16
click at [230, 75] on link "Dossiers Actifs" at bounding box center [227, 72] width 57 height 13
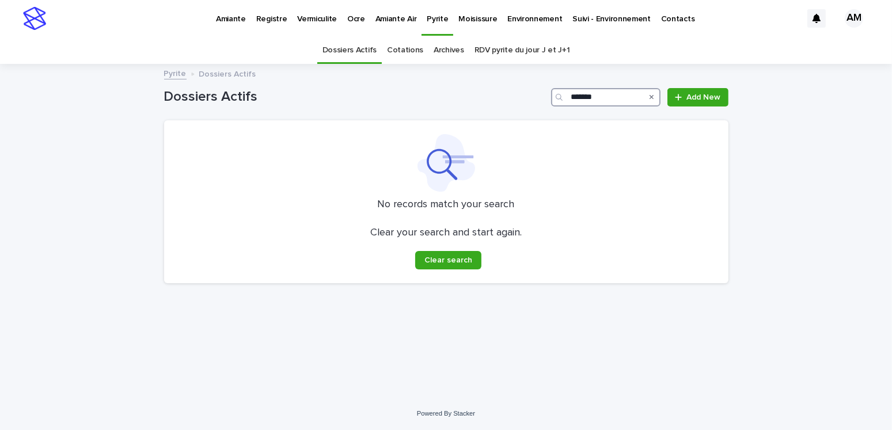
click at [609, 94] on input "*******" at bounding box center [605, 97] width 109 height 18
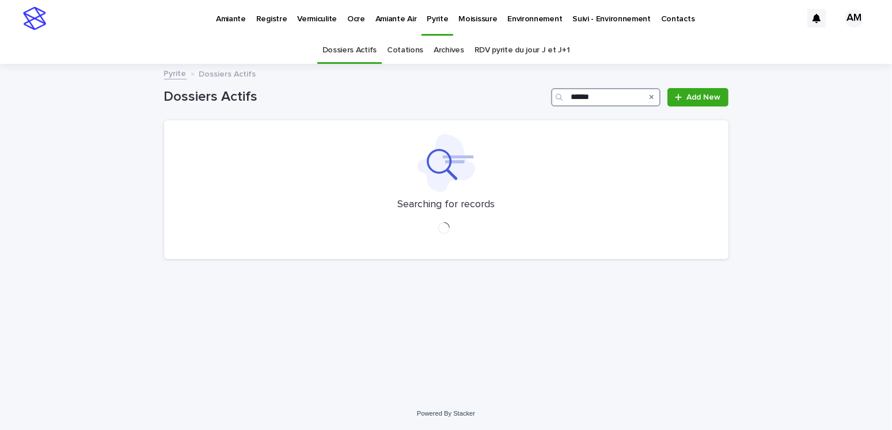
type input "*******"
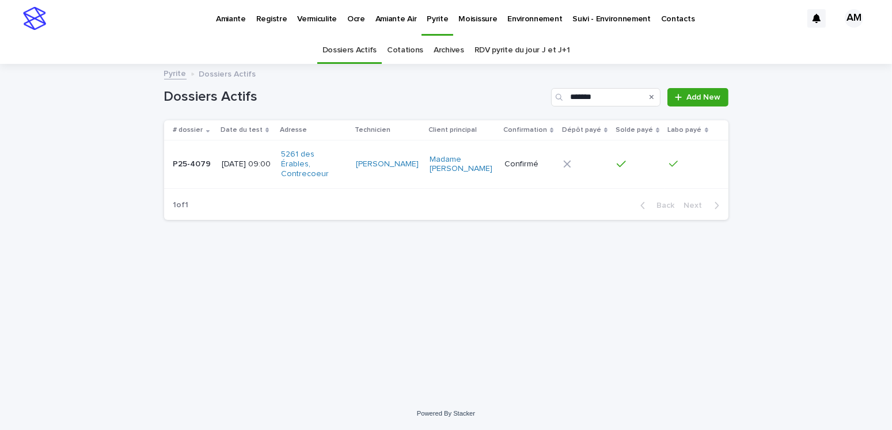
click at [227, 170] on div "[DATE] 09:00" at bounding box center [247, 164] width 50 height 19
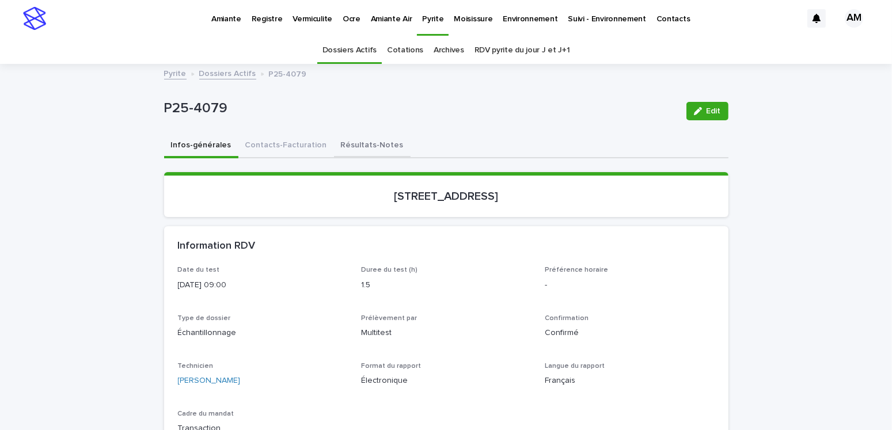
drag, startPoint x: 365, startPoint y: 146, endPoint x: 374, endPoint y: 154, distance: 11.8
click at [365, 146] on button "Résultats-Notes" at bounding box center [372, 146] width 77 height 24
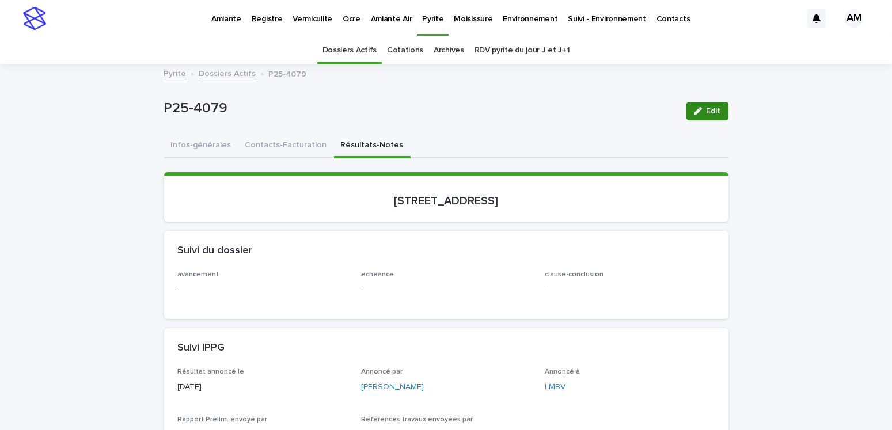
click at [719, 109] on button "Edit" at bounding box center [707, 111] width 42 height 18
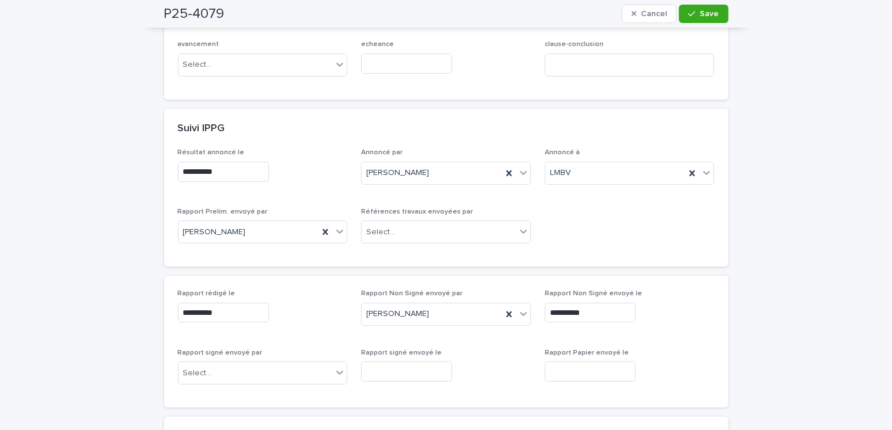
scroll to position [345, 0]
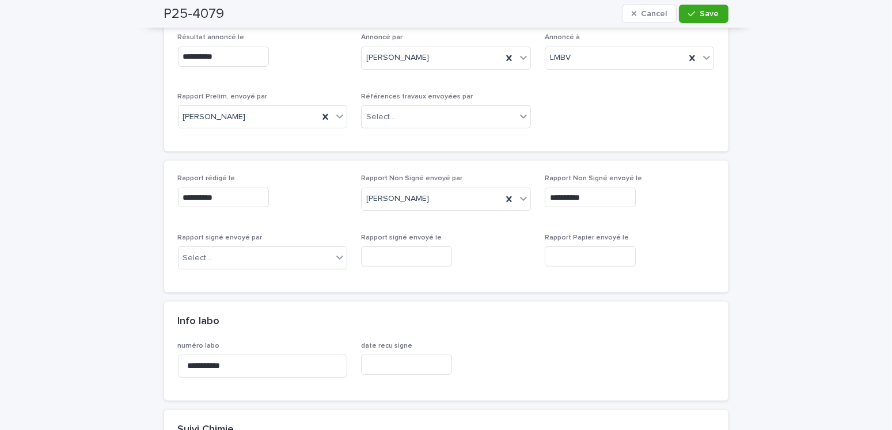
click at [271, 243] on div "Rapport signé envoyé par Select..." at bounding box center [263, 256] width 170 height 45
click at [249, 254] on div "Select..." at bounding box center [255, 258] width 154 height 19
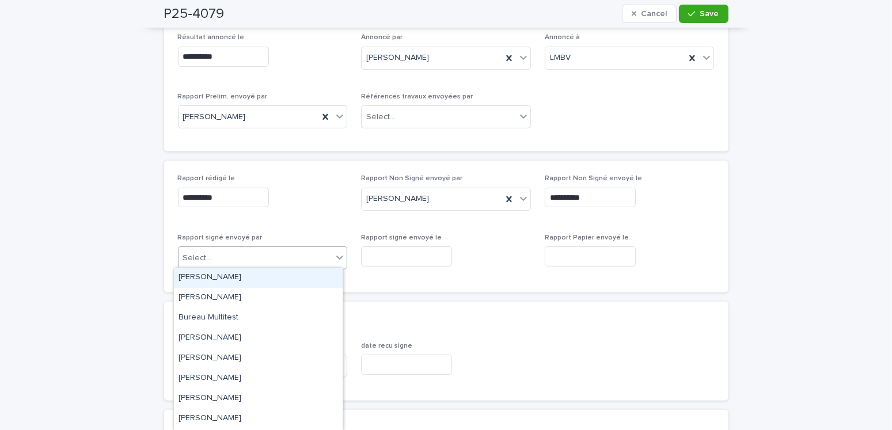
click at [223, 278] on div "[PERSON_NAME]" at bounding box center [258, 278] width 169 height 20
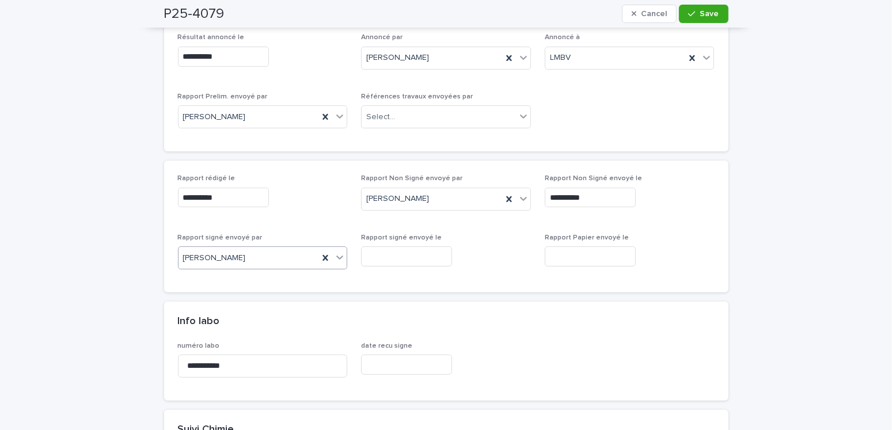
click at [436, 252] on input "text" at bounding box center [406, 256] width 91 height 20
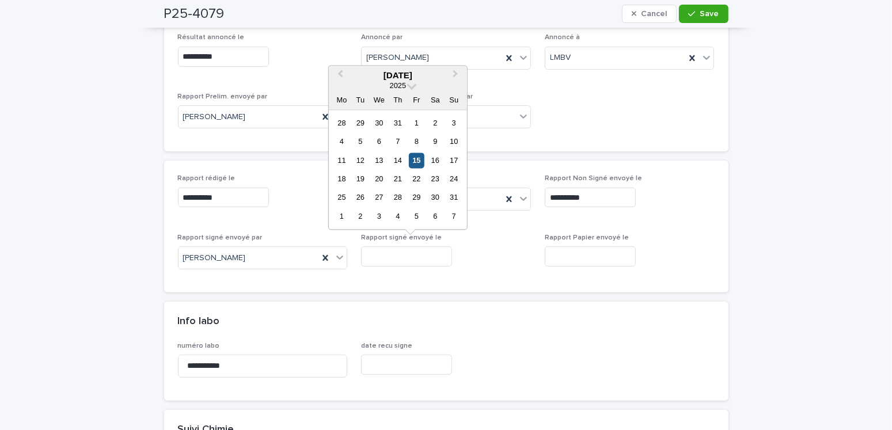
click at [414, 163] on div "15" at bounding box center [417, 161] width 16 height 16
type input "**********"
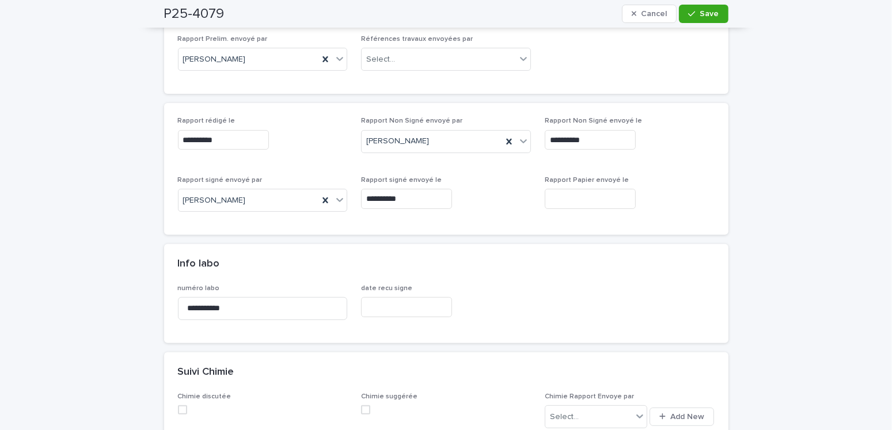
scroll to position [58, 0]
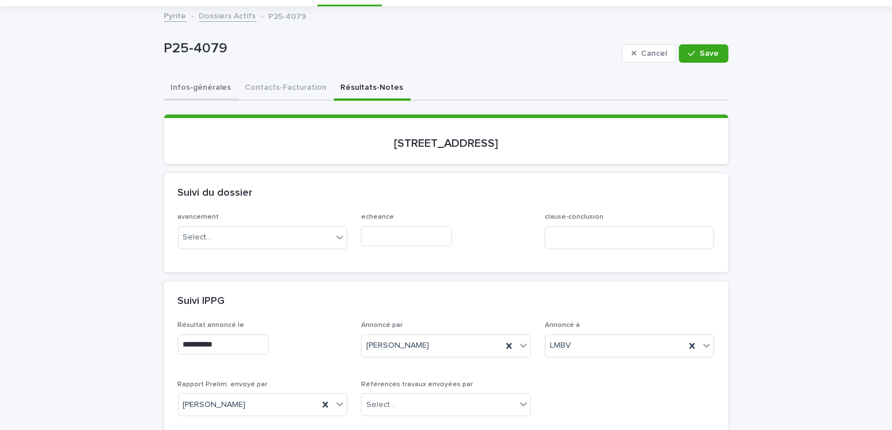
click at [212, 85] on button "Infos-générales" at bounding box center [201, 89] width 74 height 24
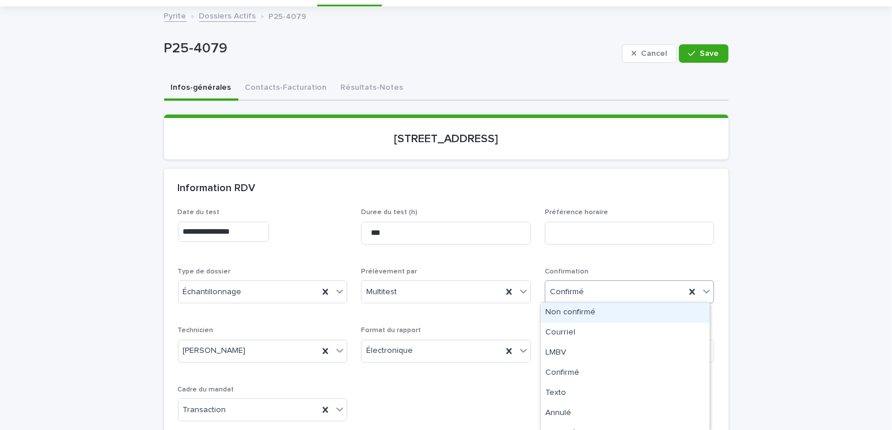
click at [583, 297] on div "Confirmé" at bounding box center [615, 292] width 140 height 19
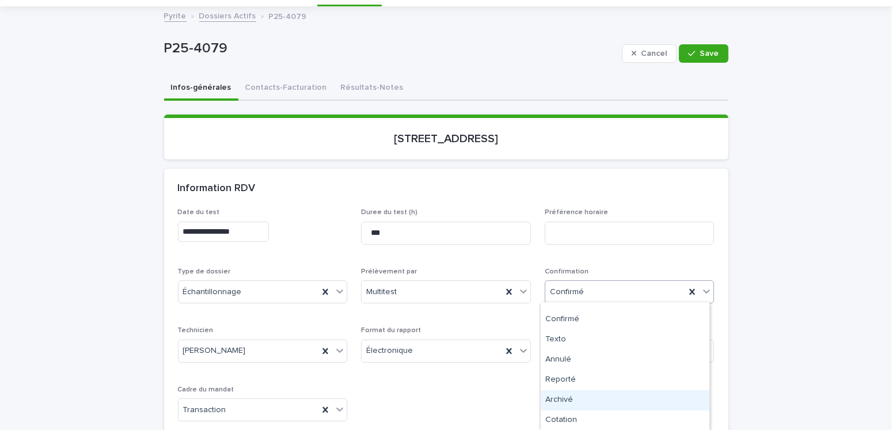
click at [562, 346] on div "Archivé" at bounding box center [624, 400] width 169 height 20
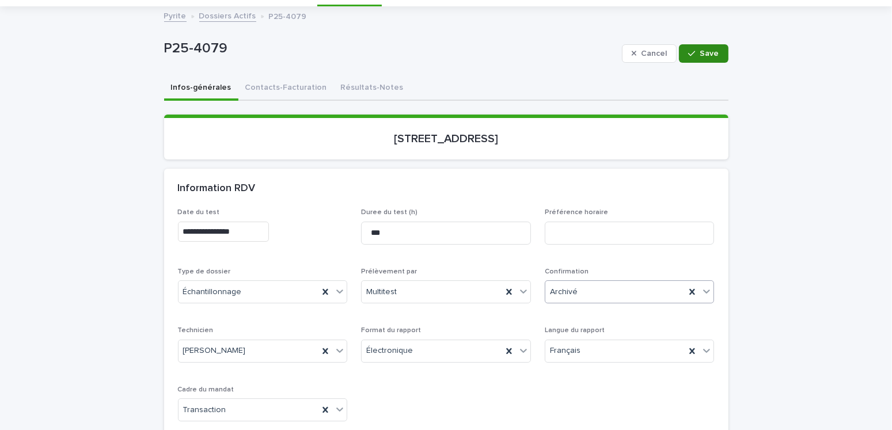
click at [700, 52] on span "Save" at bounding box center [709, 53] width 19 height 8
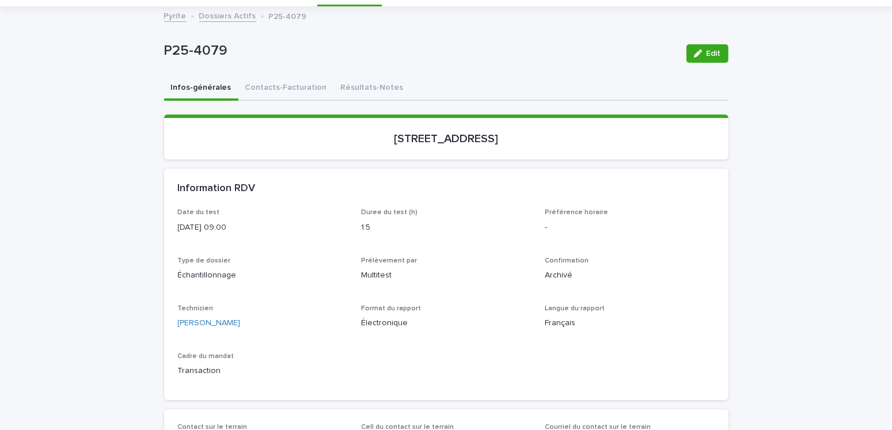
click at [220, 18] on link "Dossiers Actifs" at bounding box center [227, 15] width 57 height 13
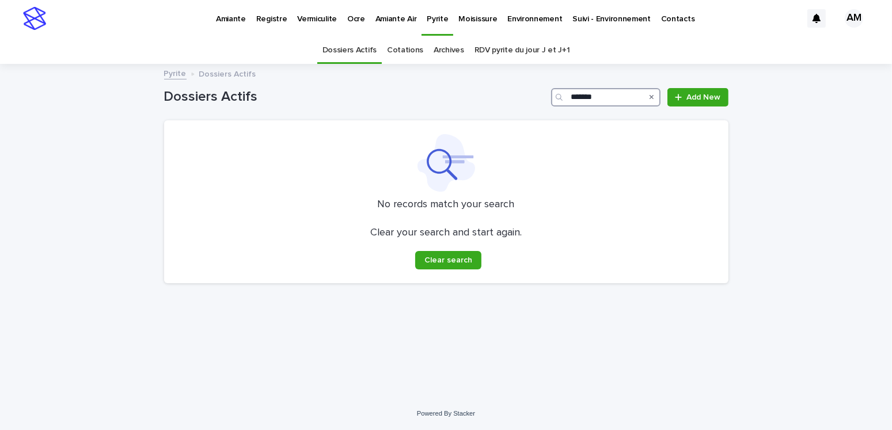
click at [611, 93] on input "*******" at bounding box center [605, 97] width 109 height 18
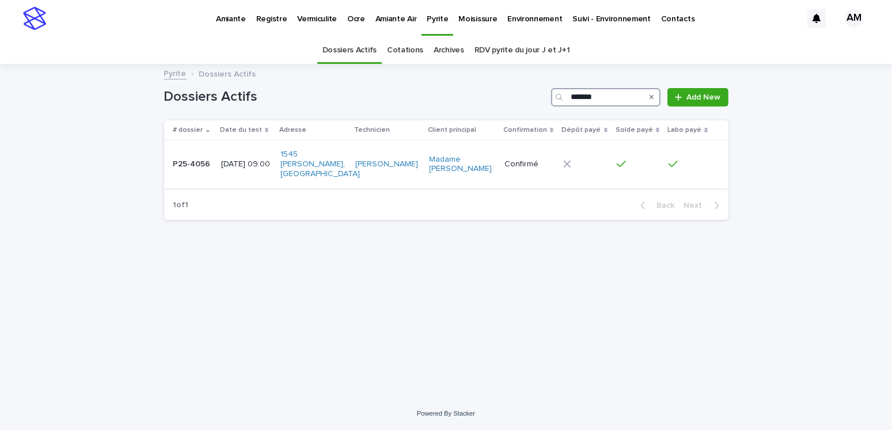
type input "*******"
click at [254, 169] on p "[DATE] 09:00" at bounding box center [246, 164] width 51 height 10
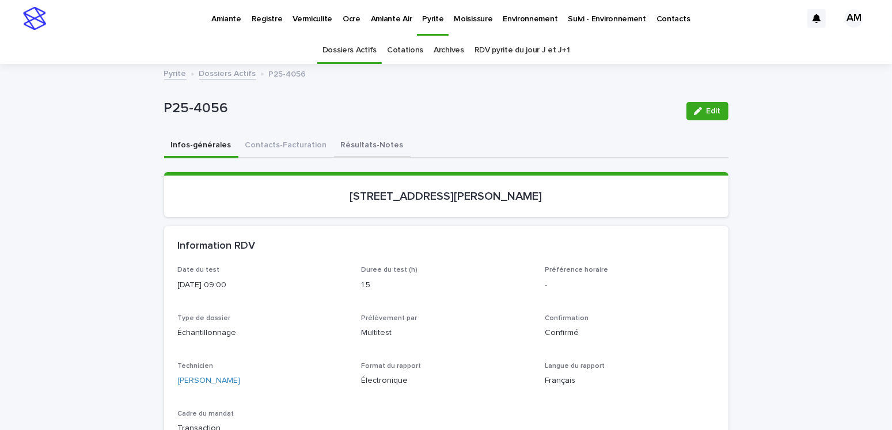
click at [345, 144] on button "Résultats-Notes" at bounding box center [372, 146] width 77 height 24
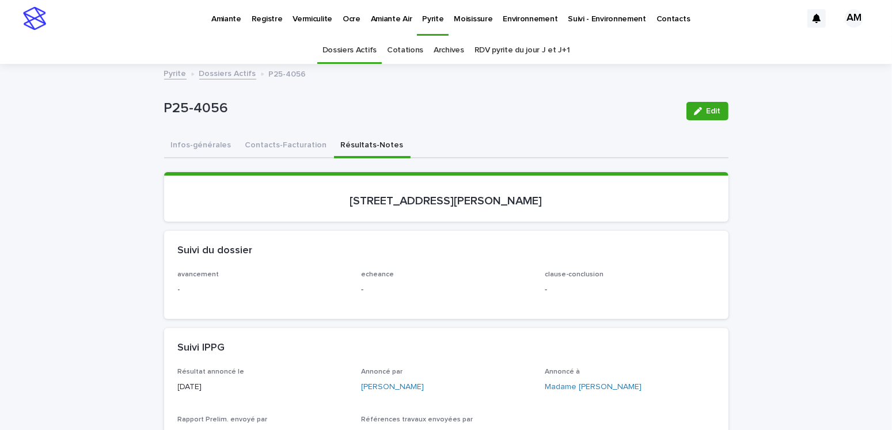
click at [710, 113] on span "Edit" at bounding box center [713, 111] width 14 height 8
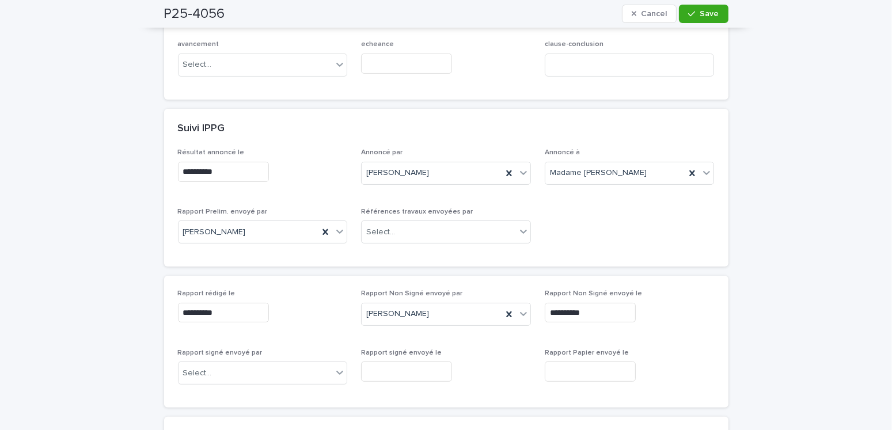
scroll to position [403, 0]
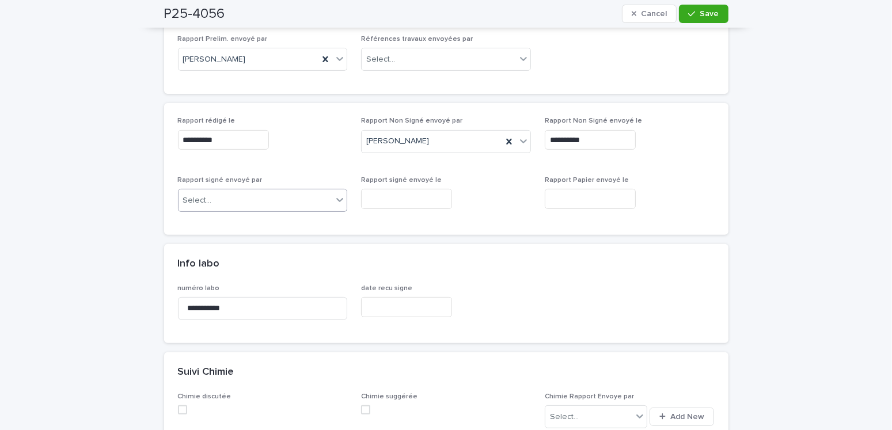
click at [238, 200] on div "Select..." at bounding box center [255, 200] width 154 height 19
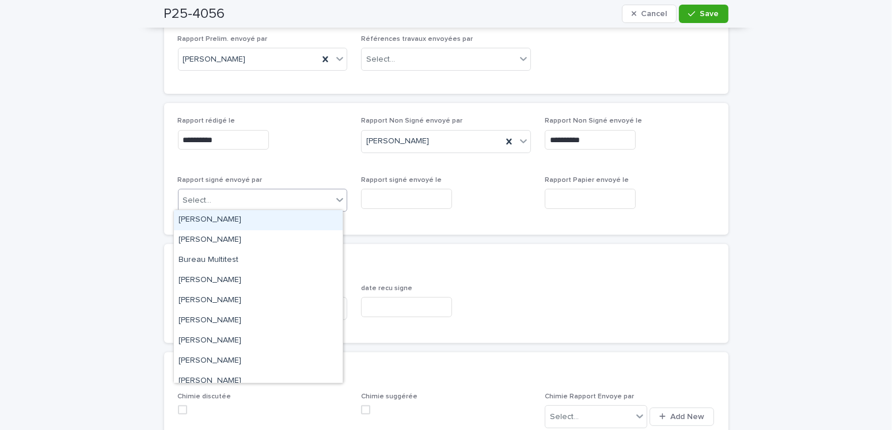
click at [234, 215] on div "[PERSON_NAME]" at bounding box center [258, 220] width 169 height 20
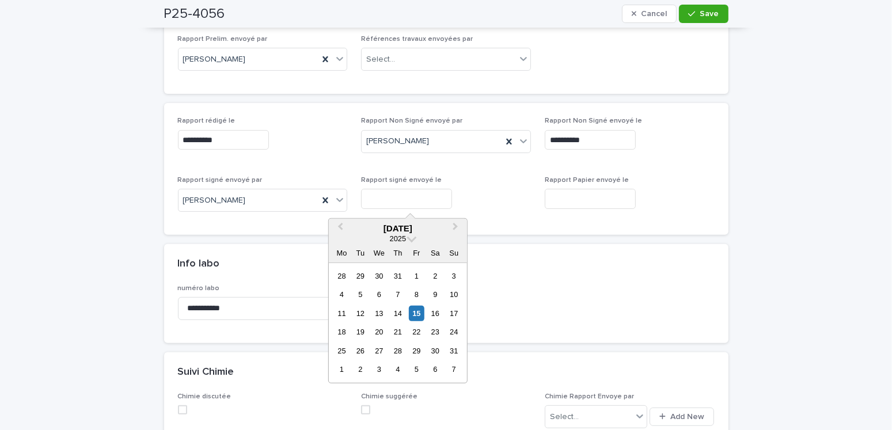
click at [411, 199] on input "text" at bounding box center [406, 199] width 91 height 20
click at [419, 311] on div "15" at bounding box center [417, 314] width 16 height 16
type input "**********"
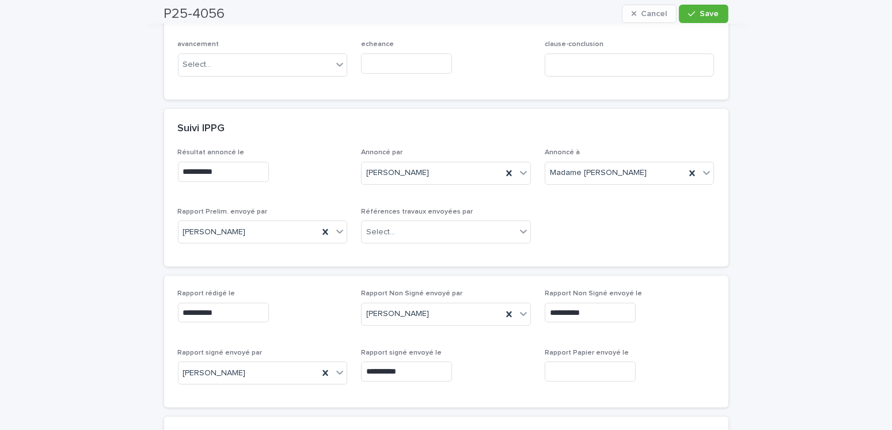
scroll to position [0, 0]
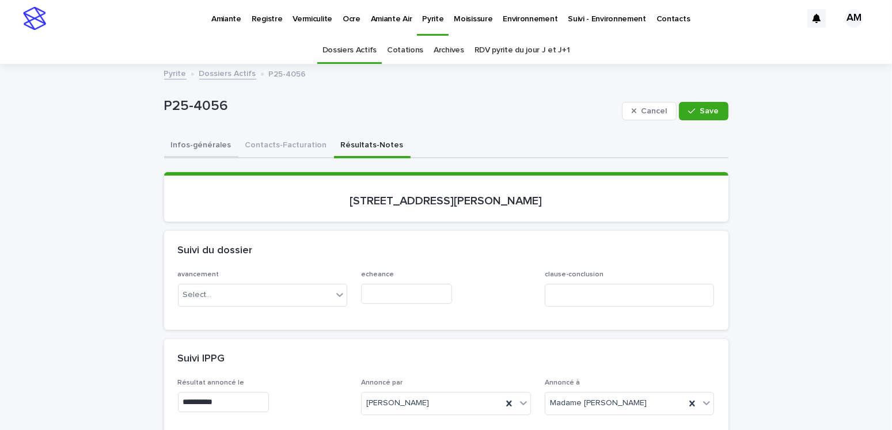
click at [193, 138] on button "Infos-générales" at bounding box center [201, 146] width 74 height 24
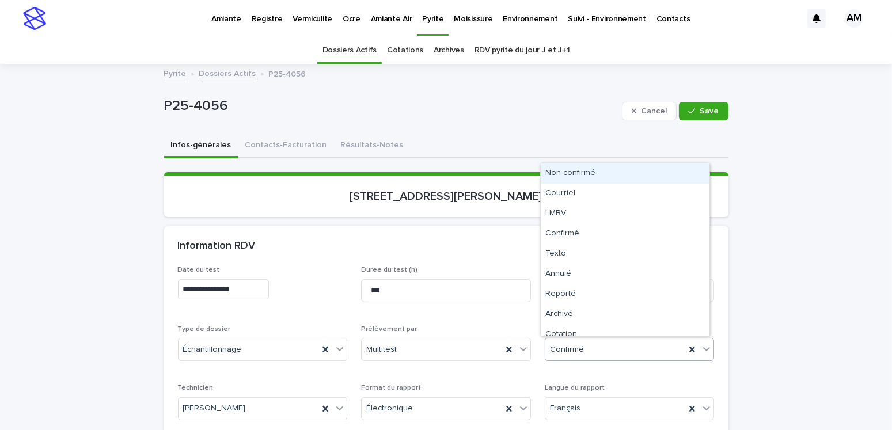
click at [586, 343] on div "Confirmé" at bounding box center [615, 349] width 140 height 19
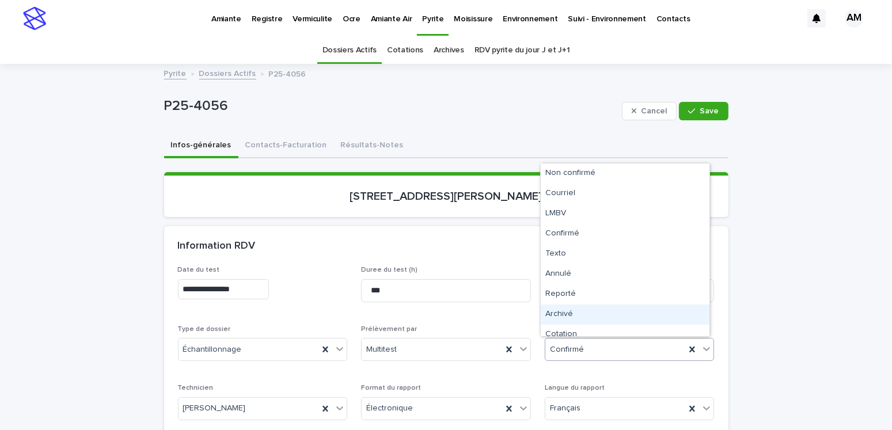
click at [563, 314] on div "Archivé" at bounding box center [624, 314] width 169 height 20
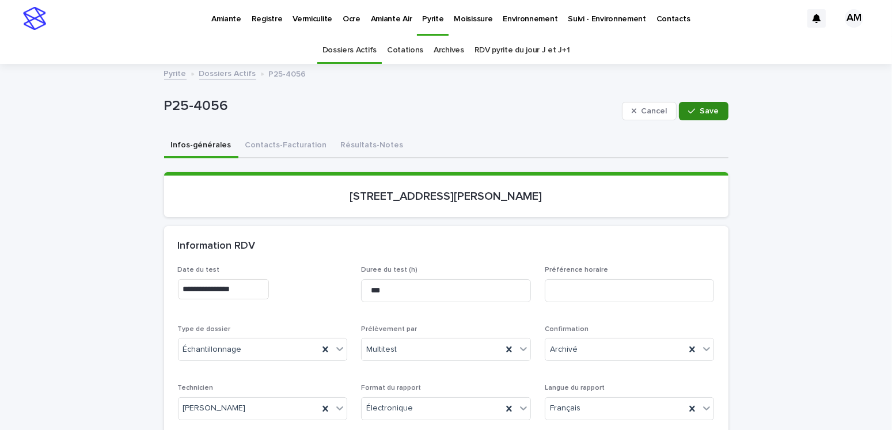
click at [691, 117] on button "Save" at bounding box center [703, 111] width 49 height 18
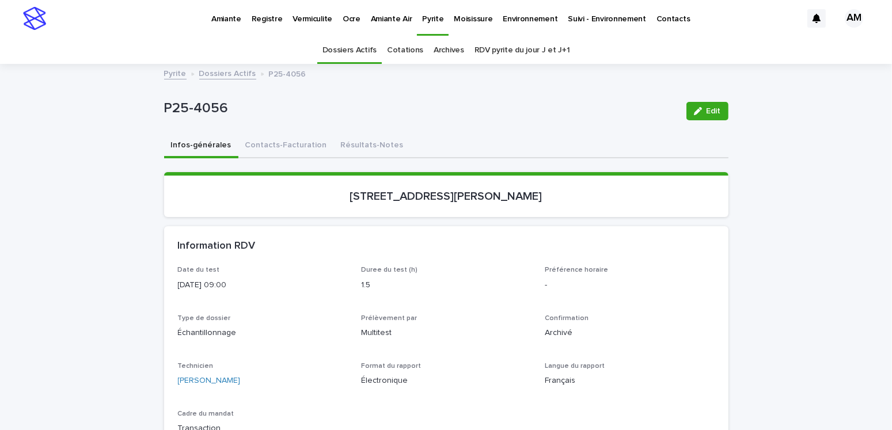
click at [213, 74] on link "Dossiers Actifs" at bounding box center [227, 72] width 57 height 13
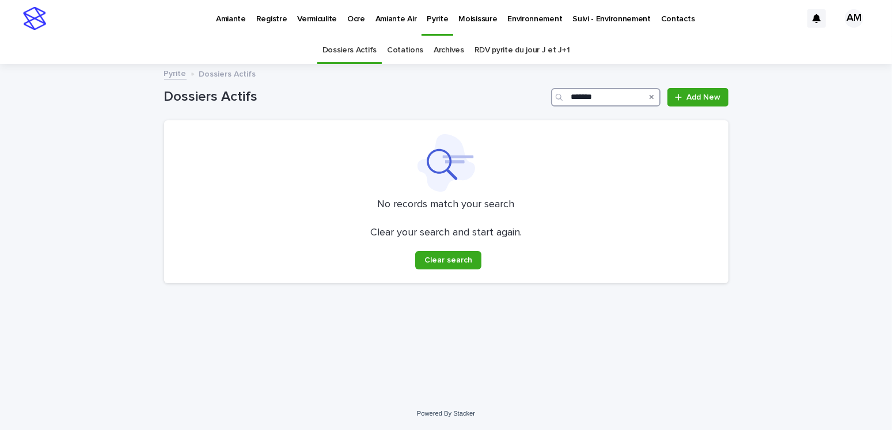
click at [609, 94] on input "*******" at bounding box center [605, 97] width 109 height 18
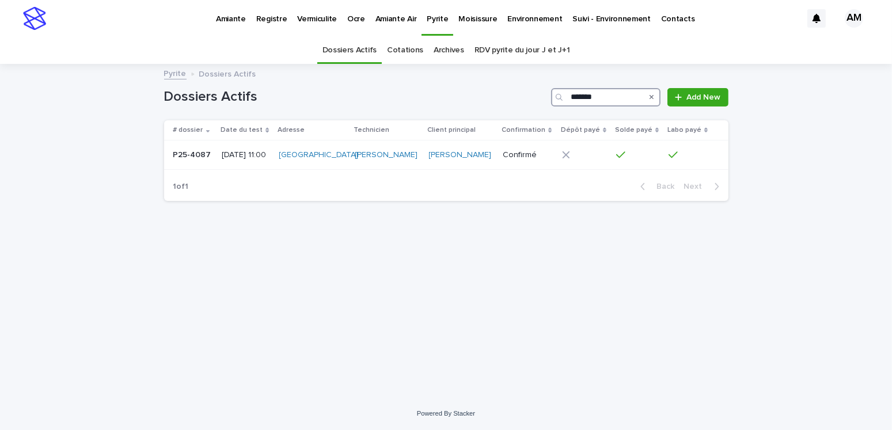
type input "*******"
click at [260, 160] on p "[DATE] 11:00" at bounding box center [246, 155] width 48 height 10
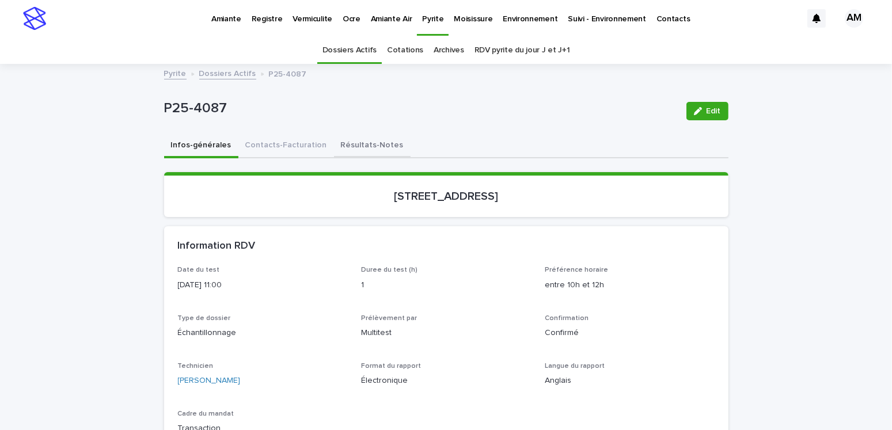
click at [360, 145] on button "Résultats-Notes" at bounding box center [372, 146] width 77 height 24
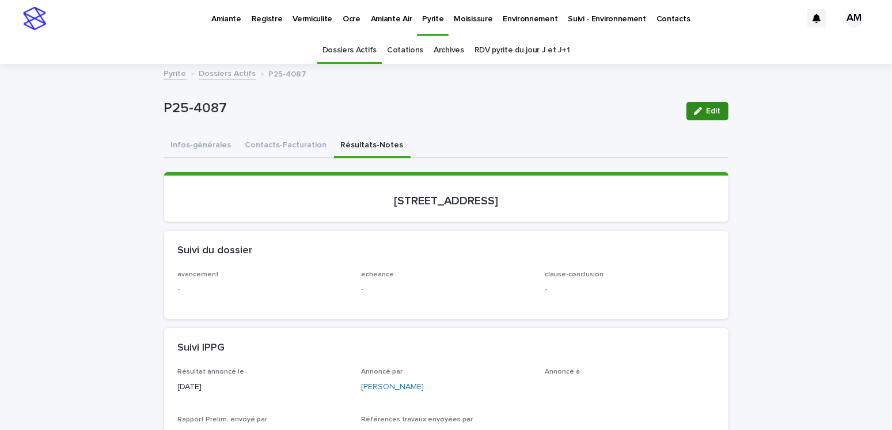
click at [695, 111] on icon "button" at bounding box center [698, 111] width 8 height 8
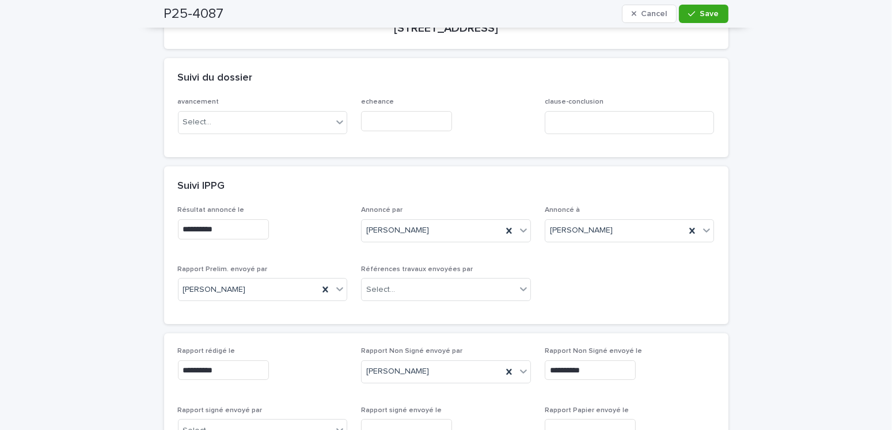
scroll to position [345, 0]
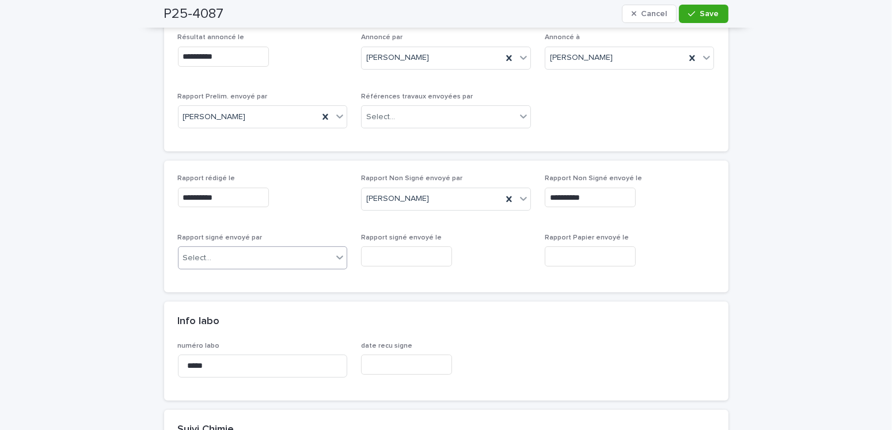
click at [258, 249] on div "Select..." at bounding box center [255, 258] width 154 height 19
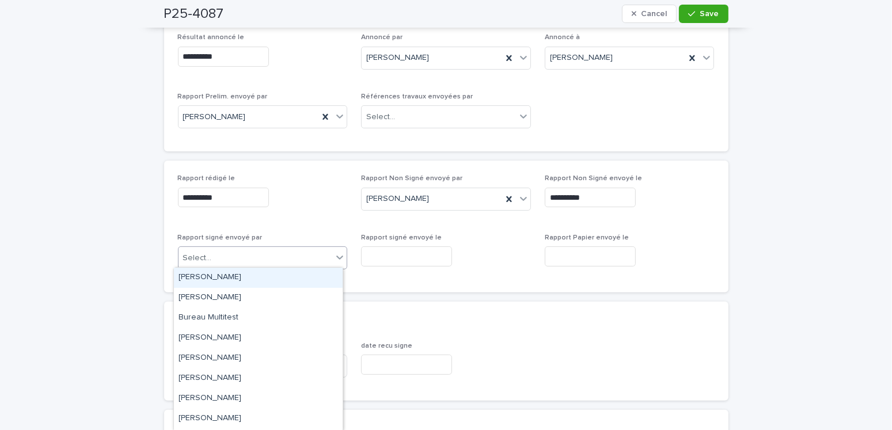
click at [237, 275] on div "[PERSON_NAME]" at bounding box center [258, 278] width 169 height 20
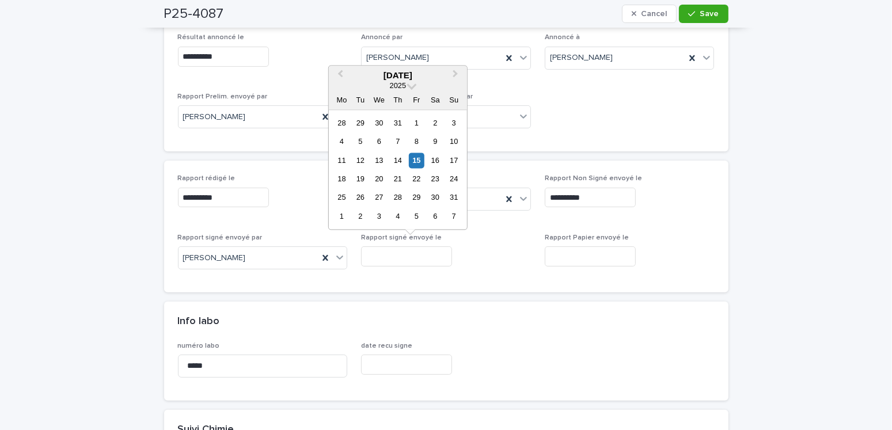
click at [388, 257] on input "text" at bounding box center [406, 256] width 91 height 20
click at [417, 157] on div "15" at bounding box center [417, 161] width 16 height 16
type input "**********"
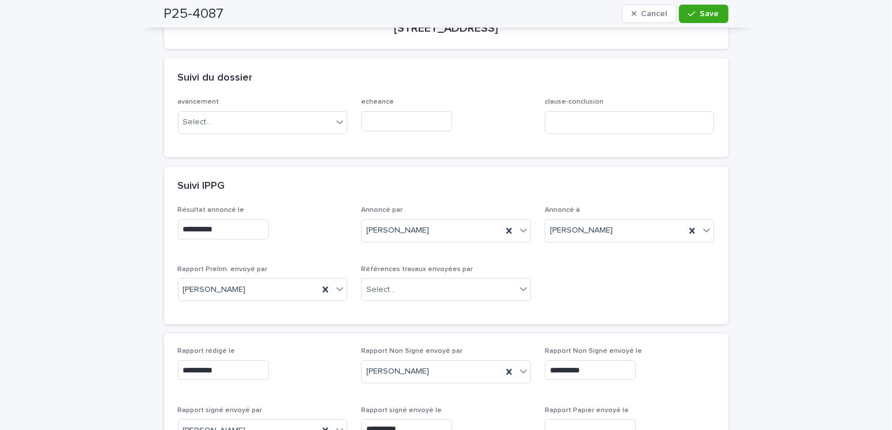
scroll to position [58, 0]
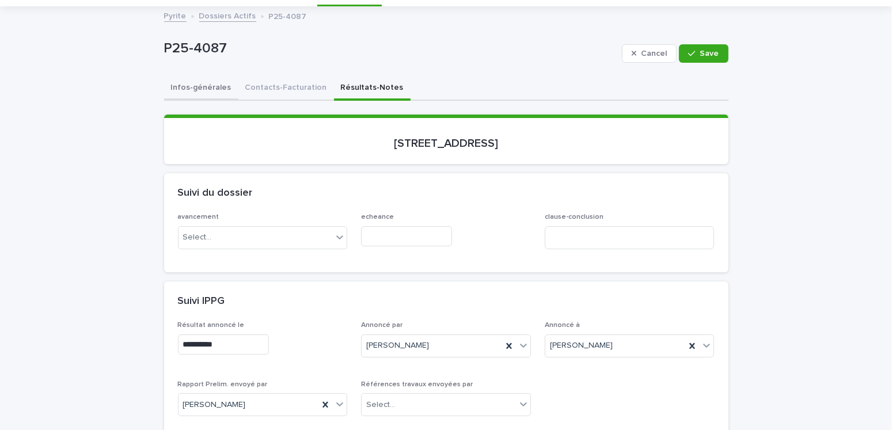
click at [208, 87] on button "Infos-générales" at bounding box center [201, 89] width 74 height 24
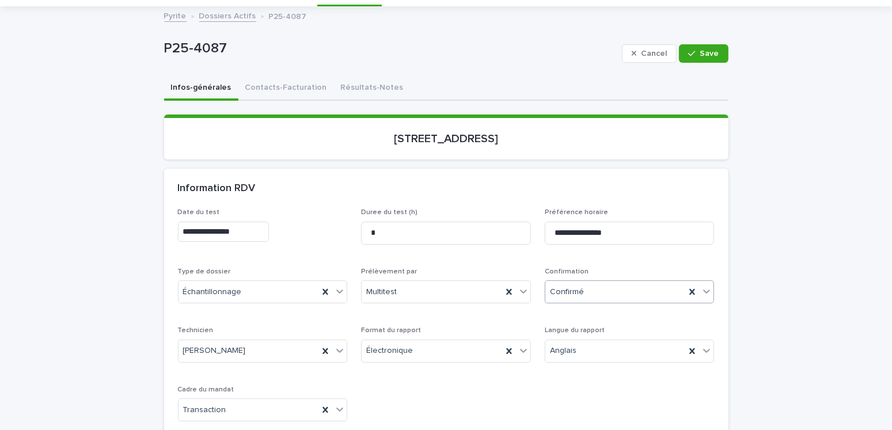
click at [597, 292] on div "Confirmé" at bounding box center [615, 292] width 140 height 19
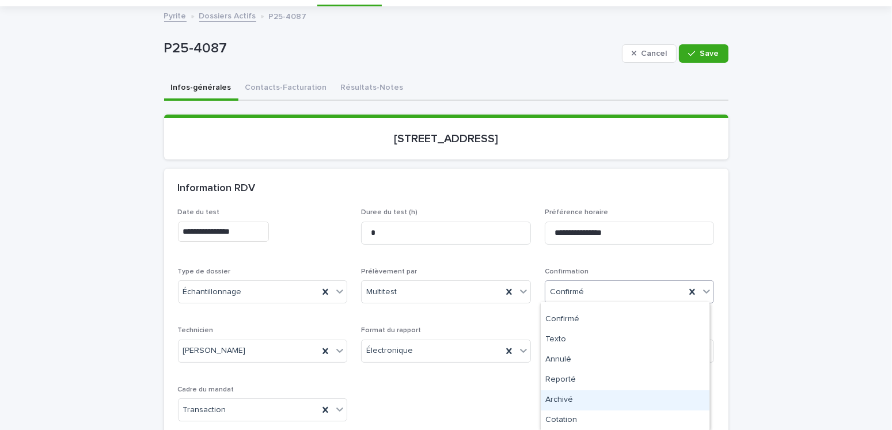
click at [569, 346] on div "Archivé" at bounding box center [624, 400] width 169 height 20
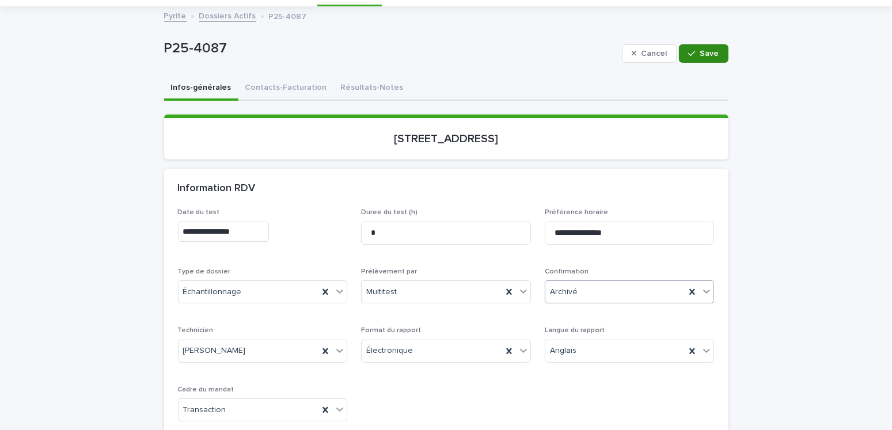
click at [708, 53] on span "Save" at bounding box center [709, 53] width 19 height 8
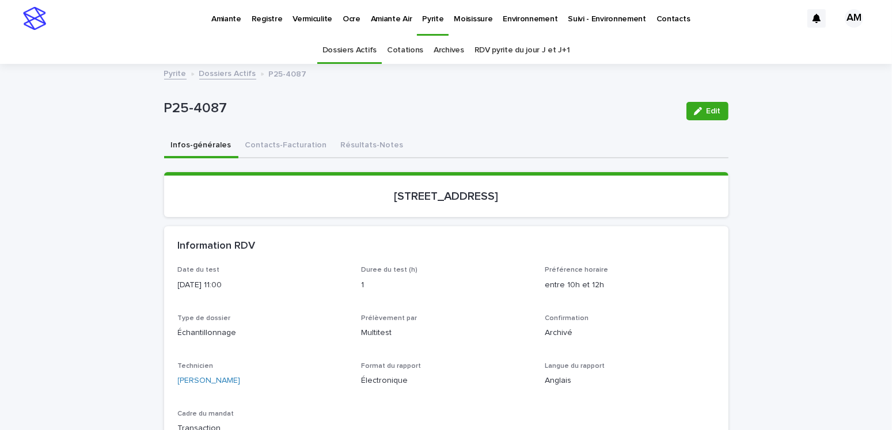
click at [208, 66] on link "Dossiers Actifs" at bounding box center [227, 72] width 57 height 13
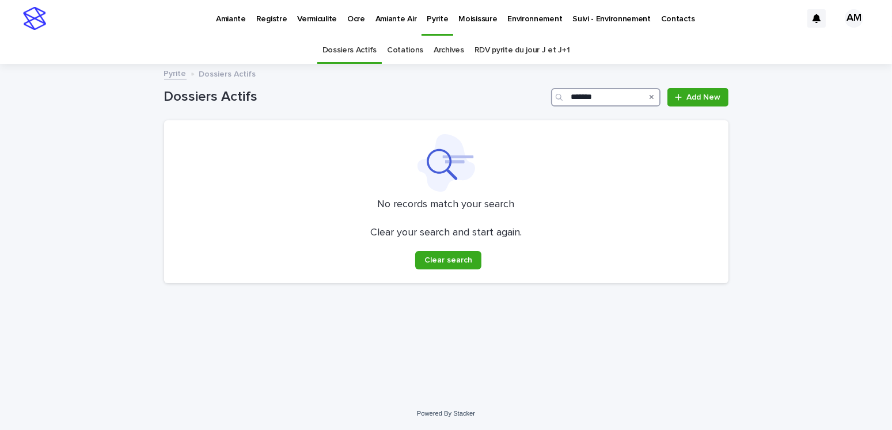
click at [611, 93] on input "*******" at bounding box center [605, 97] width 109 height 18
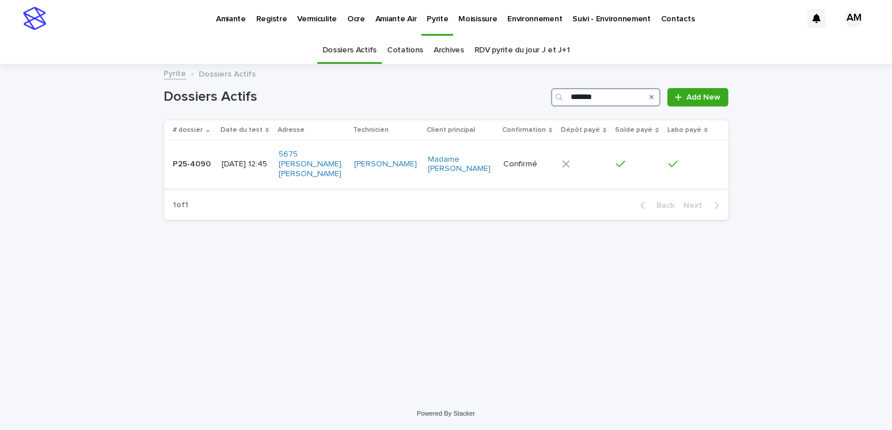
type input "*******"
click at [247, 157] on div "[DATE] 12:45" at bounding box center [246, 163] width 48 height 12
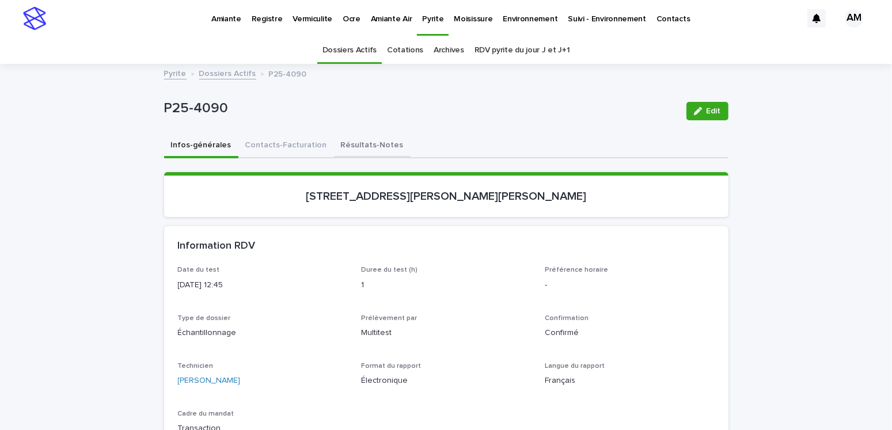
drag, startPoint x: 361, startPoint y: 144, endPoint x: 350, endPoint y: 146, distance: 11.1
click at [361, 145] on button "Résultats-Notes" at bounding box center [372, 146] width 77 height 24
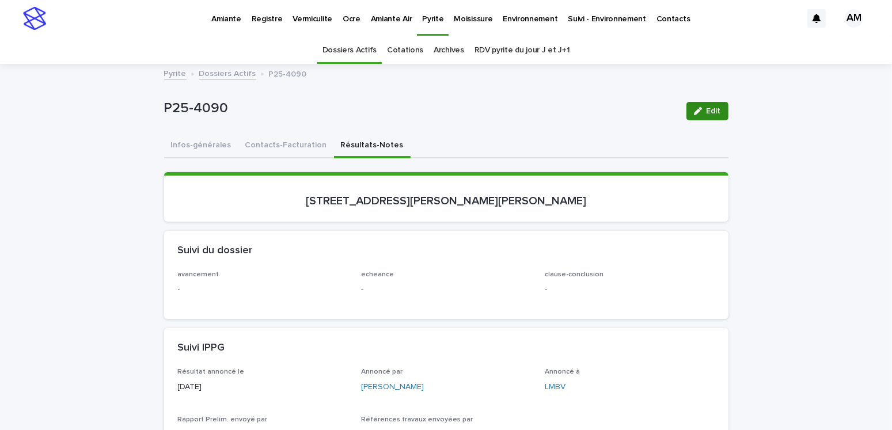
click at [700, 112] on div "button" at bounding box center [700, 111] width 13 height 8
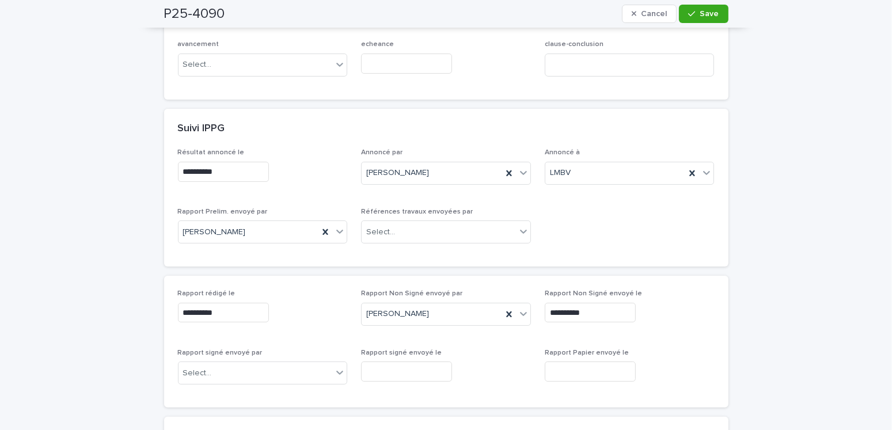
scroll to position [288, 0]
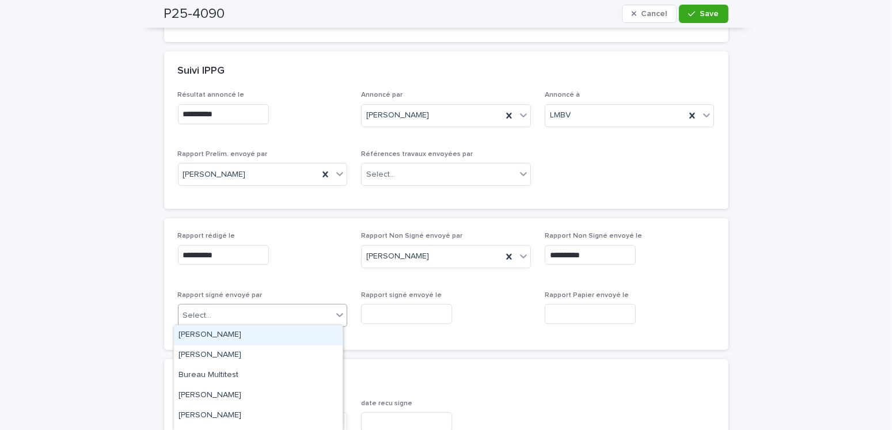
click at [213, 316] on input "text" at bounding box center [213, 316] width 1 height 10
click at [209, 333] on div "[PERSON_NAME]" at bounding box center [258, 335] width 169 height 20
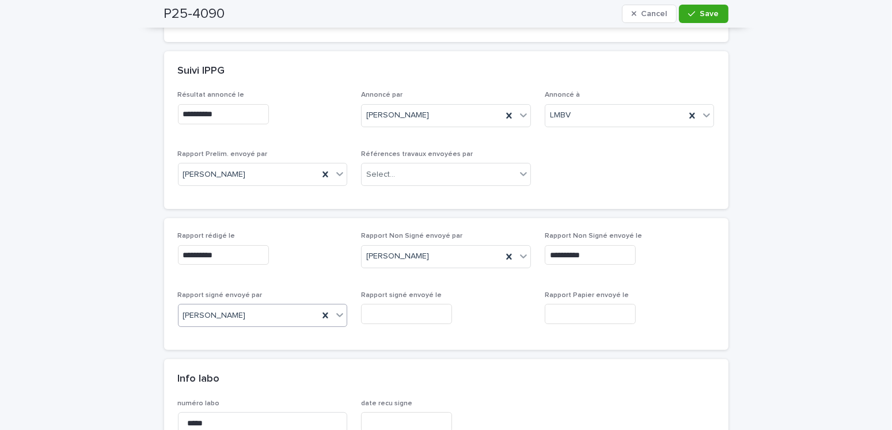
click at [383, 304] on input "text" at bounding box center [406, 314] width 91 height 20
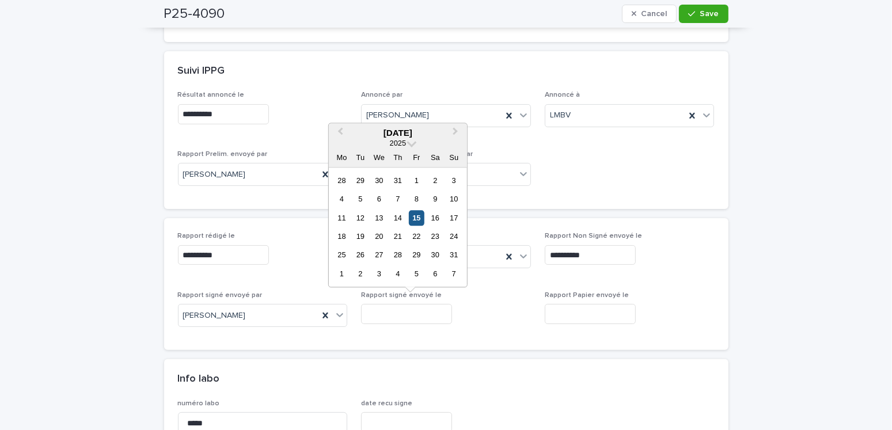
click at [418, 217] on div "15" at bounding box center [417, 218] width 16 height 16
type input "**********"
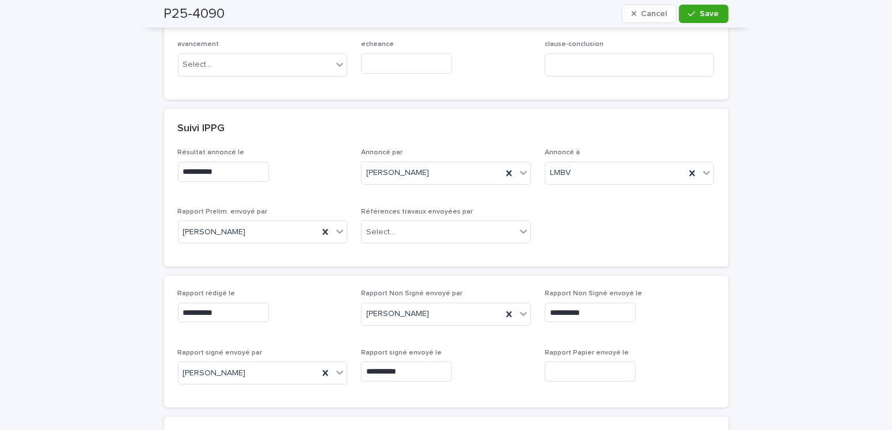
scroll to position [0, 0]
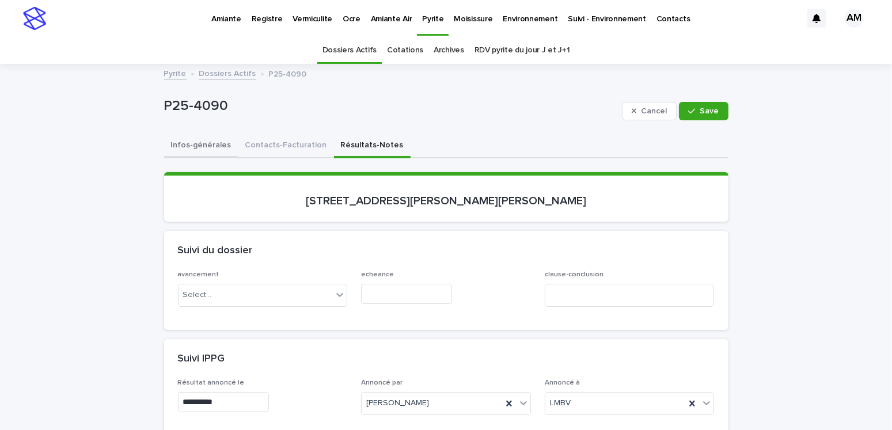
drag, startPoint x: 195, startPoint y: 138, endPoint x: 242, endPoint y: 153, distance: 49.3
click at [195, 138] on button "Infos-générales" at bounding box center [201, 146] width 74 height 24
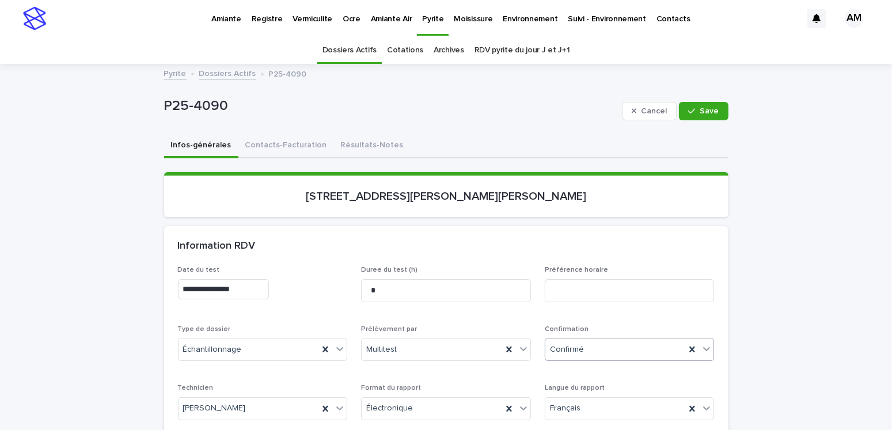
click at [585, 346] on input "text" at bounding box center [585, 350] width 1 height 10
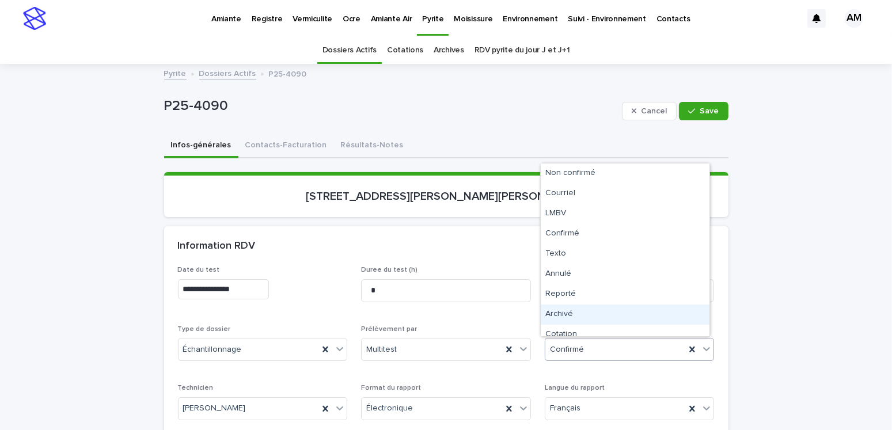
click at [559, 312] on div "Archivé" at bounding box center [624, 314] width 169 height 20
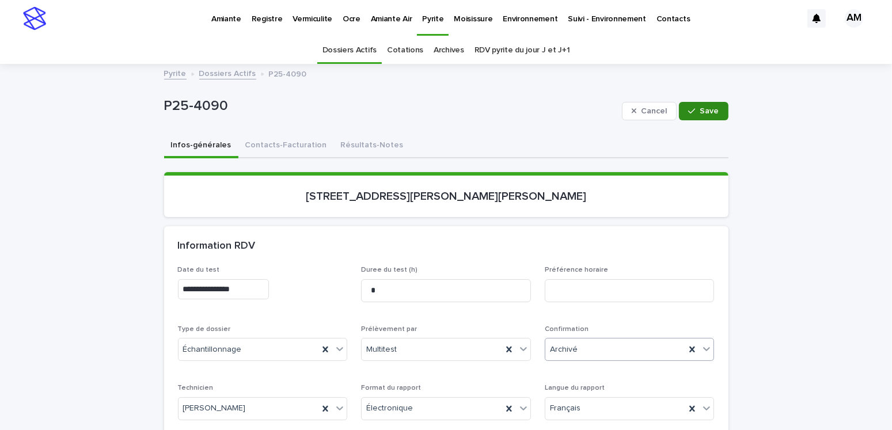
click at [700, 108] on span "Save" at bounding box center [709, 111] width 19 height 8
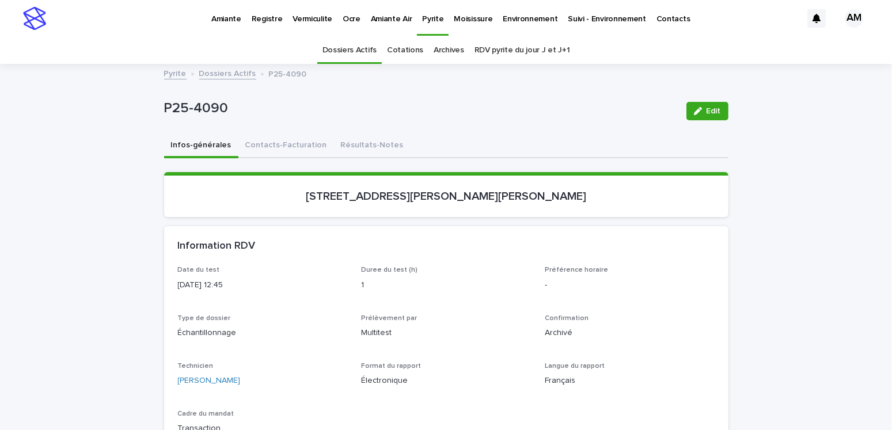
click at [225, 75] on link "Dossiers Actifs" at bounding box center [227, 72] width 57 height 13
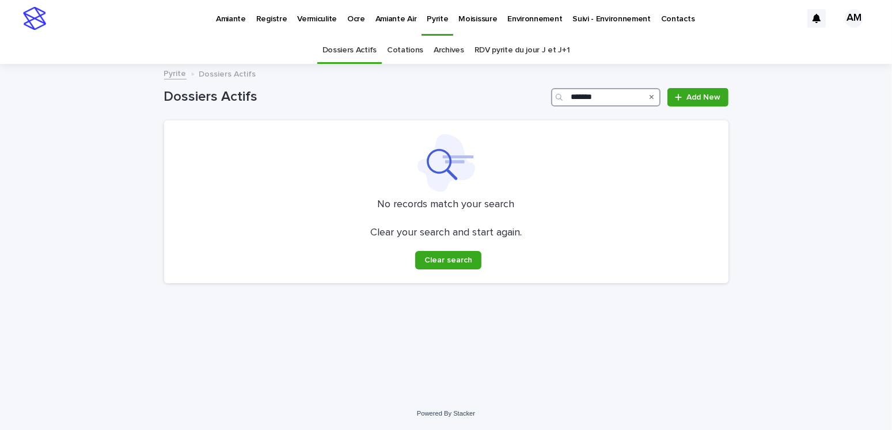
click at [617, 97] on input "*******" at bounding box center [605, 97] width 109 height 18
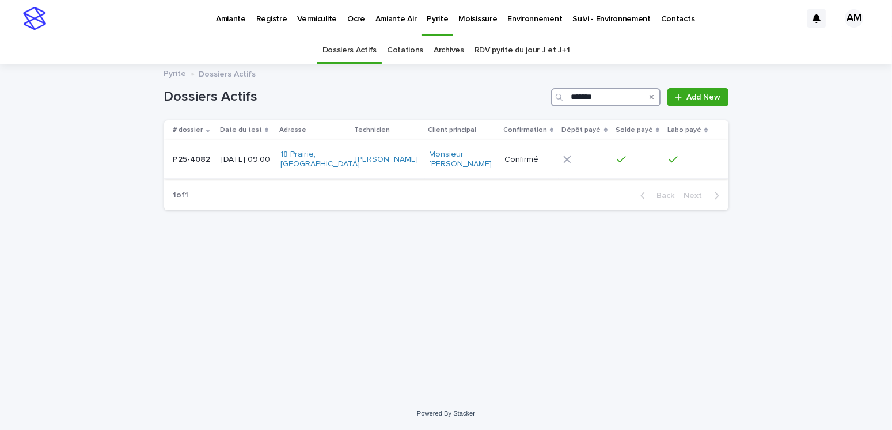
type input "*******"
click at [222, 169] on div "[DATE] 09:00" at bounding box center [246, 159] width 51 height 19
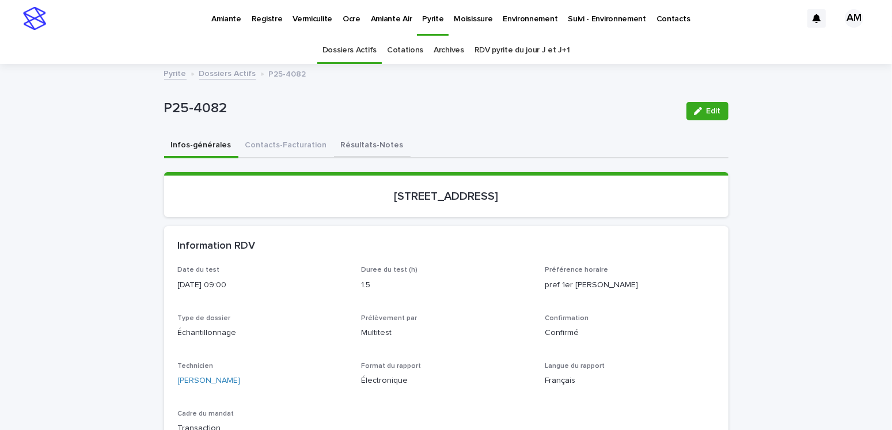
click at [365, 144] on button "Résultats-Notes" at bounding box center [372, 146] width 77 height 24
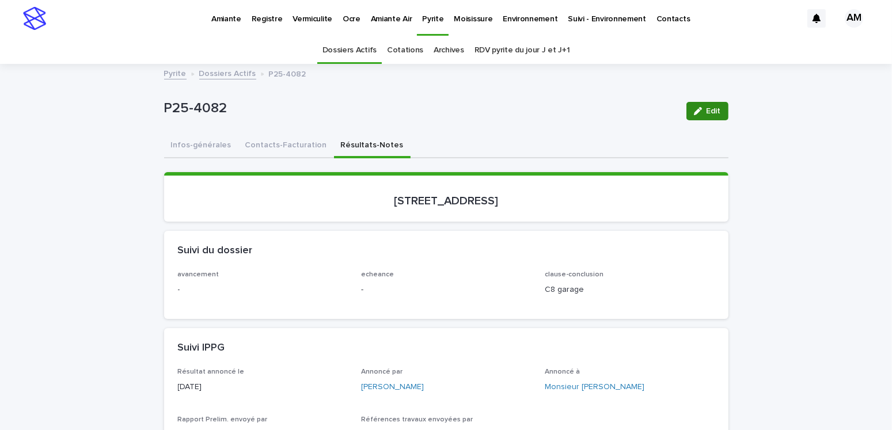
click at [709, 111] on span "Edit" at bounding box center [713, 111] width 14 height 8
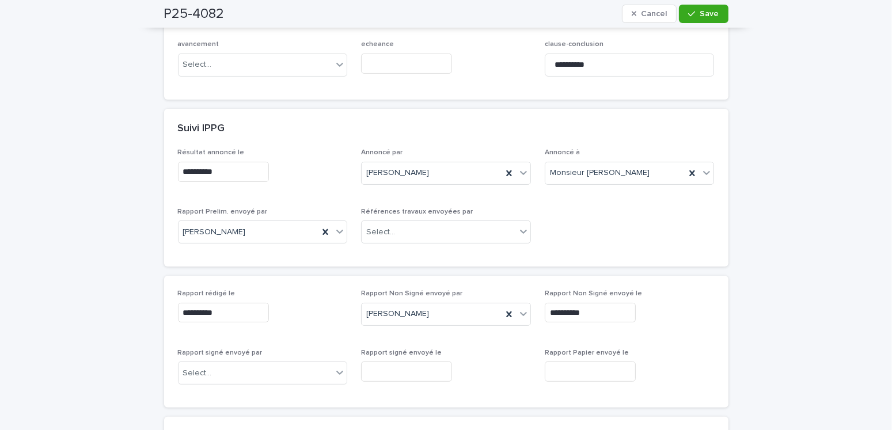
scroll to position [403, 0]
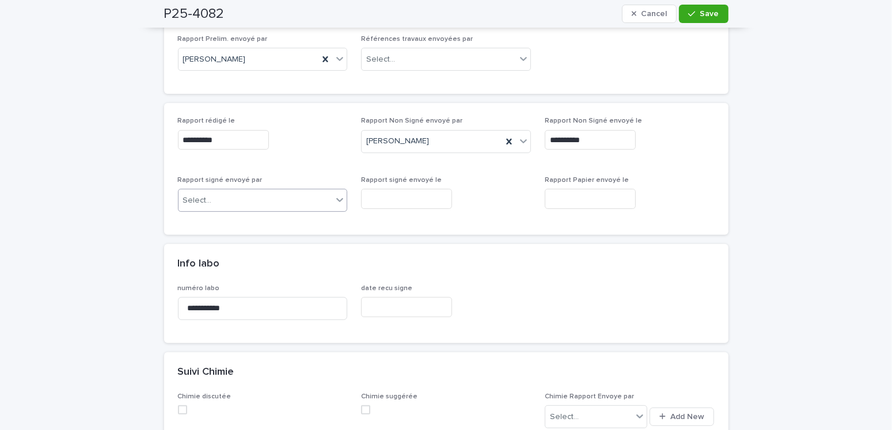
click at [215, 201] on div "Select..." at bounding box center [255, 200] width 154 height 19
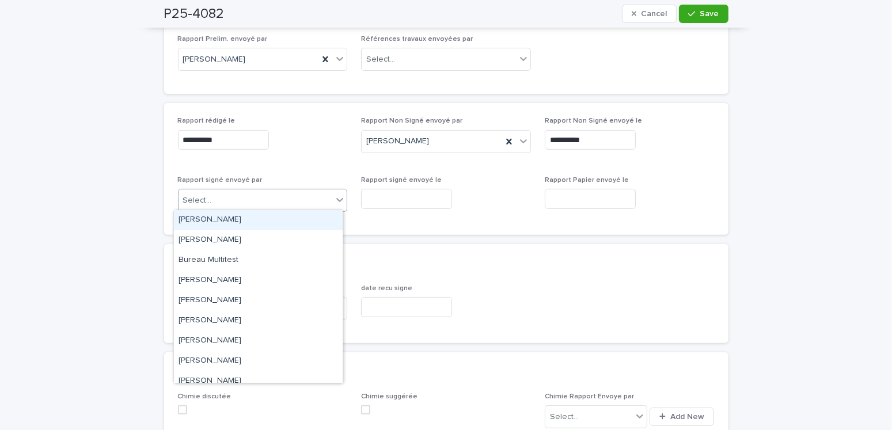
click at [215, 222] on div "[PERSON_NAME]" at bounding box center [258, 220] width 169 height 20
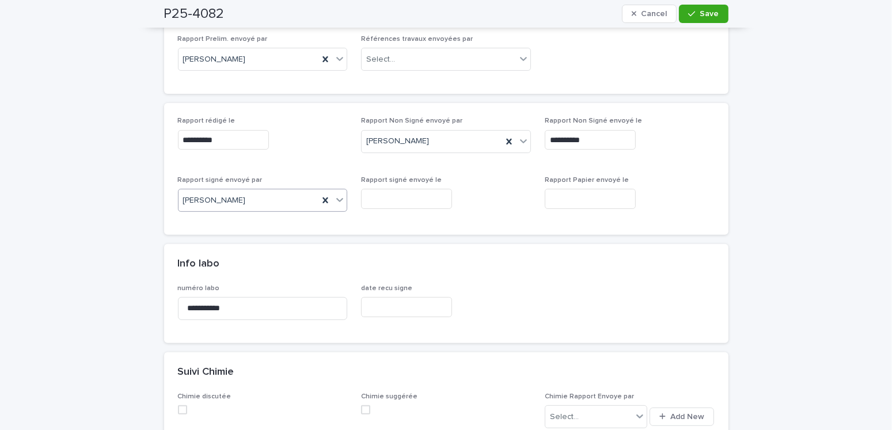
drag, startPoint x: 374, startPoint y: 195, endPoint x: 379, endPoint y: 201, distance: 8.6
click at [374, 195] on input "text" at bounding box center [406, 199] width 91 height 20
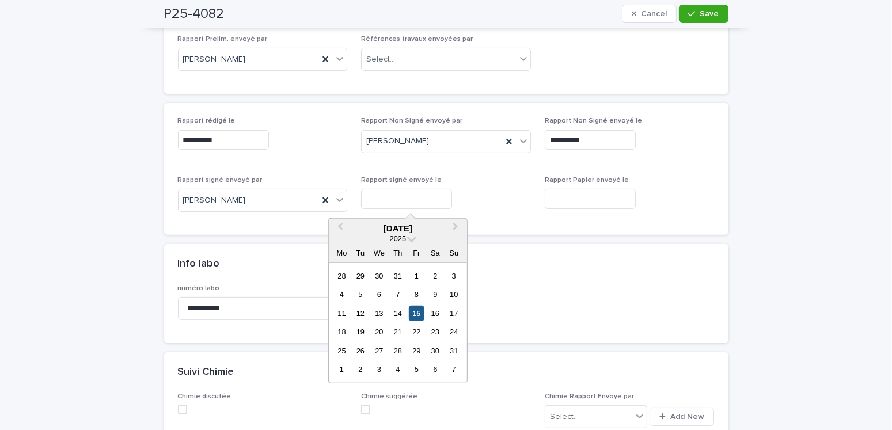
click at [415, 317] on div "15" at bounding box center [417, 314] width 16 height 16
type input "**********"
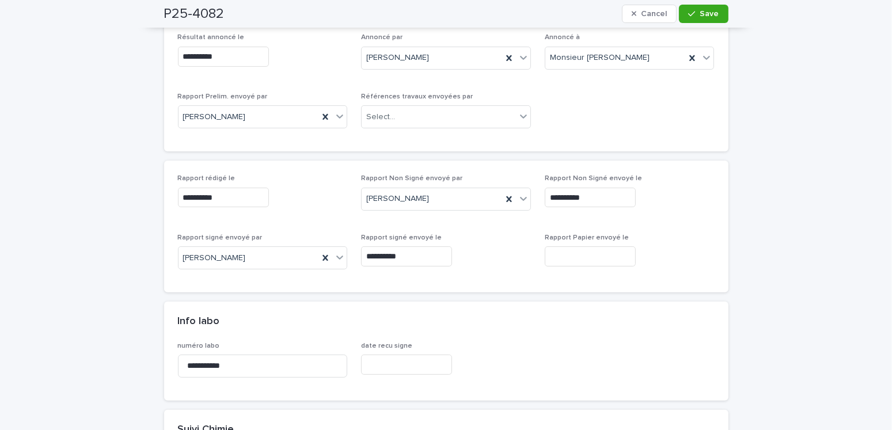
scroll to position [0, 0]
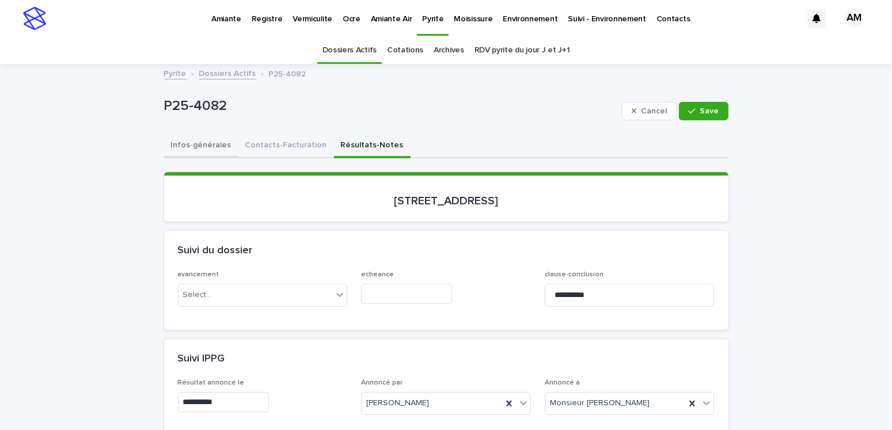
click at [208, 142] on button "Infos-générales" at bounding box center [201, 146] width 74 height 24
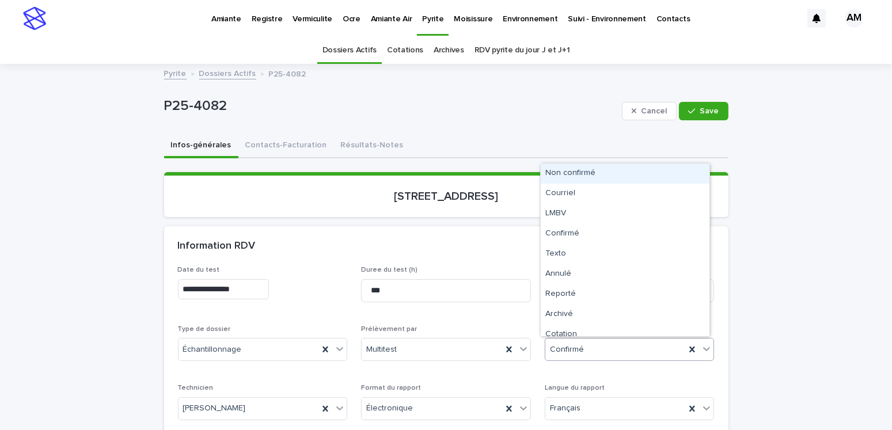
click at [585, 343] on div "Confirmé" at bounding box center [615, 349] width 140 height 19
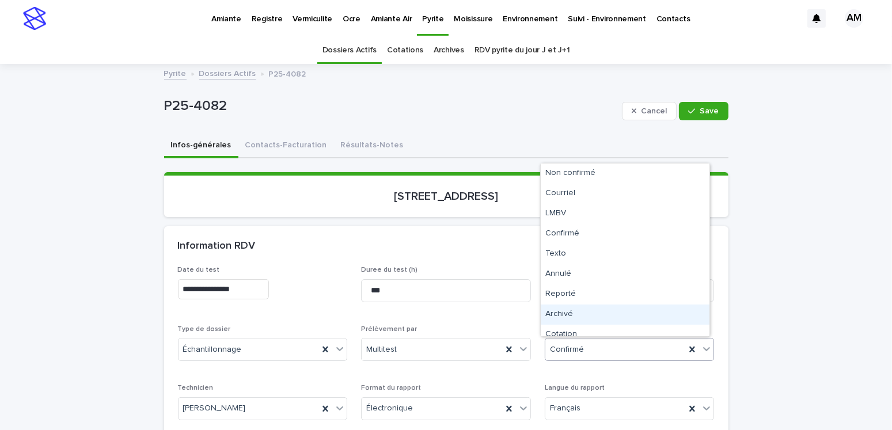
click at [565, 318] on div "Archivé" at bounding box center [624, 314] width 169 height 20
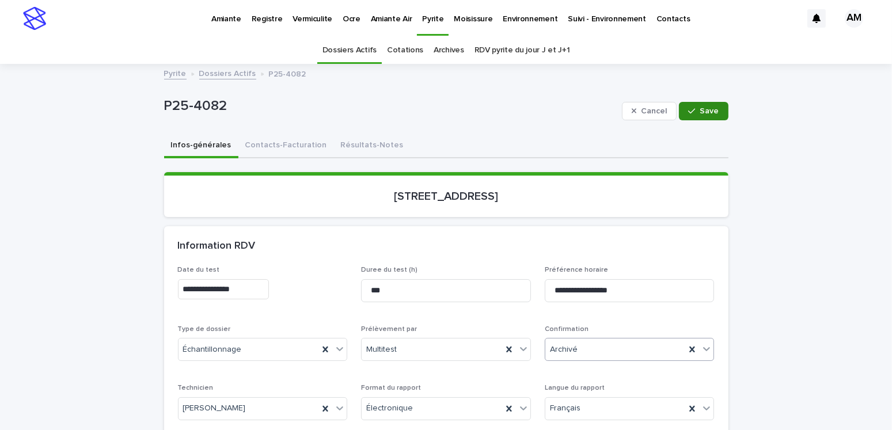
click at [695, 119] on button "Save" at bounding box center [703, 111] width 49 height 18
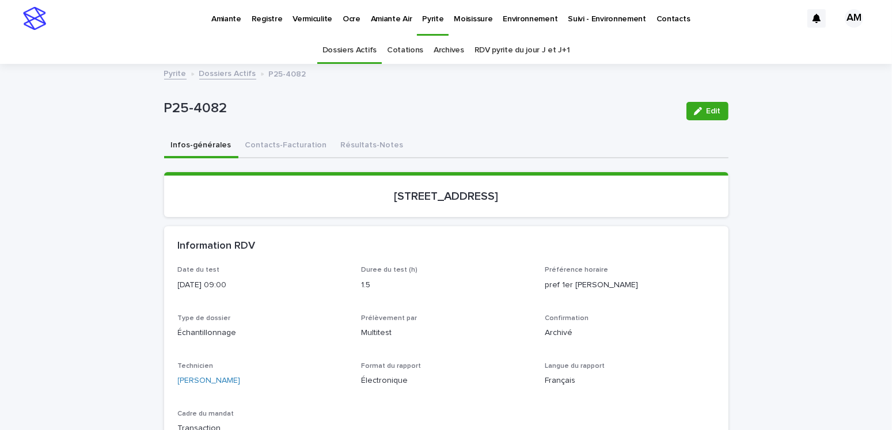
drag, startPoint x: 137, startPoint y: 241, endPoint x: 155, endPoint y: 248, distance: 19.9
click at [233, 70] on link "Dossiers Actifs" at bounding box center [227, 72] width 57 height 13
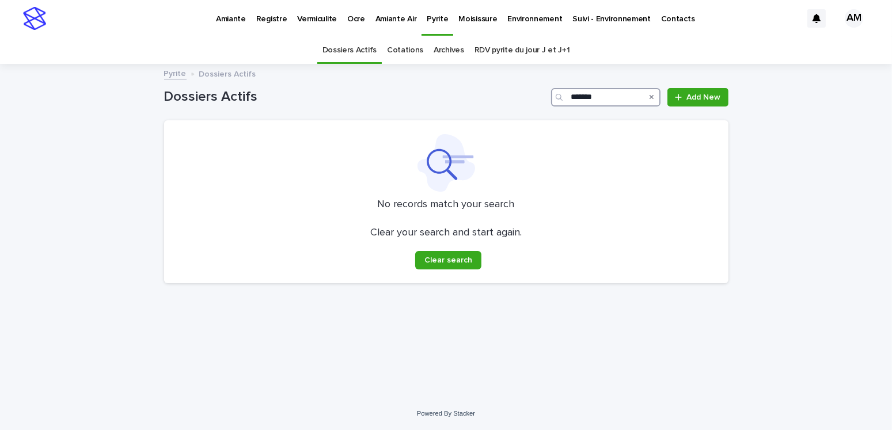
click at [619, 98] on input "*******" at bounding box center [605, 97] width 109 height 18
type input "*******"
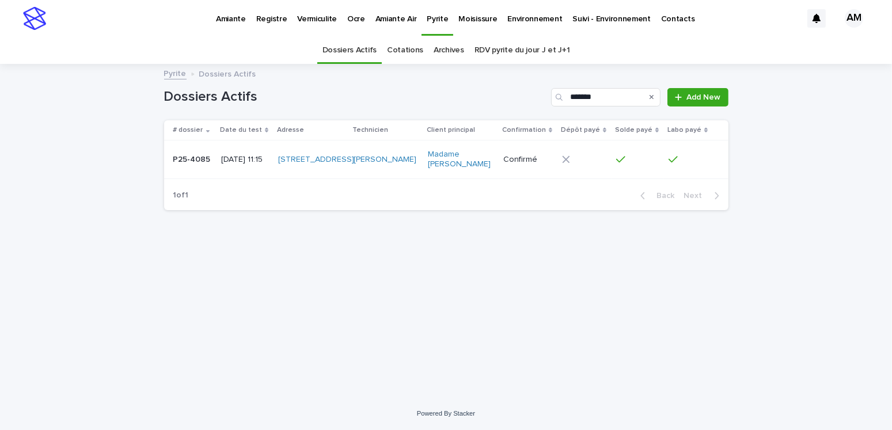
click at [192, 154] on p "P25-4085" at bounding box center [193, 159] width 40 height 12
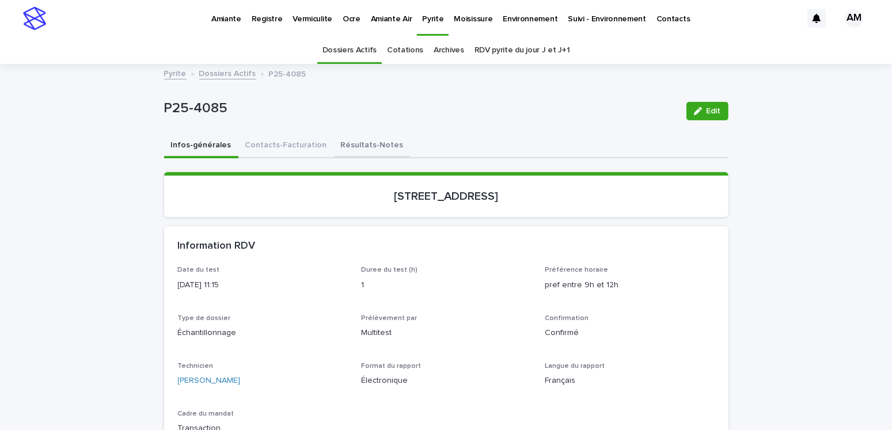
click at [358, 136] on button "Résultats-Notes" at bounding box center [372, 146] width 77 height 24
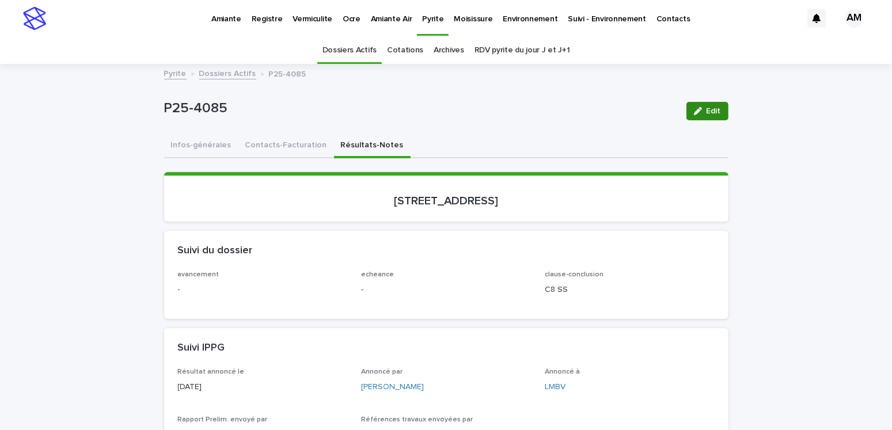
click at [694, 115] on icon "button" at bounding box center [698, 111] width 8 height 8
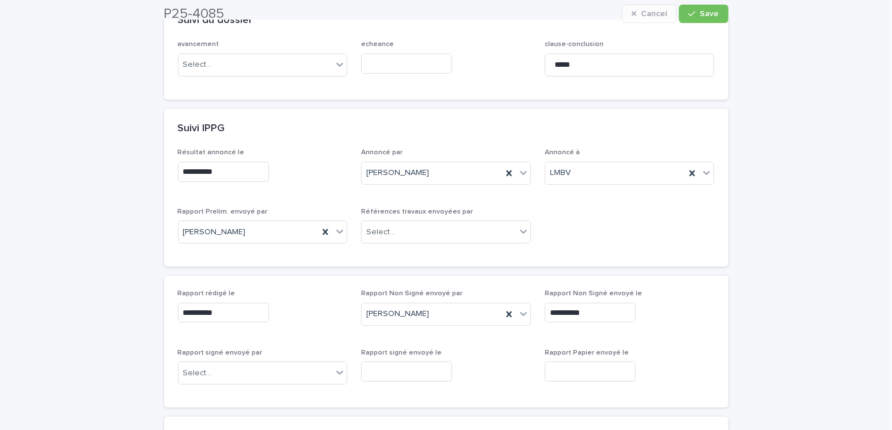
scroll to position [403, 0]
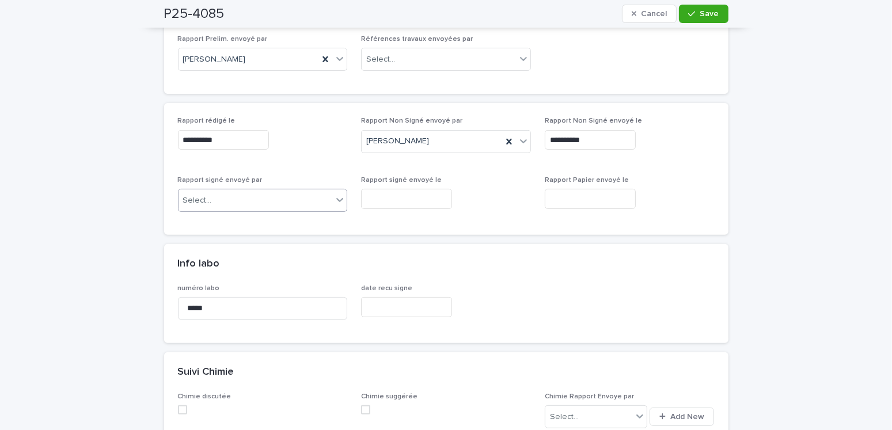
click at [242, 204] on div "Select..." at bounding box center [255, 200] width 154 height 19
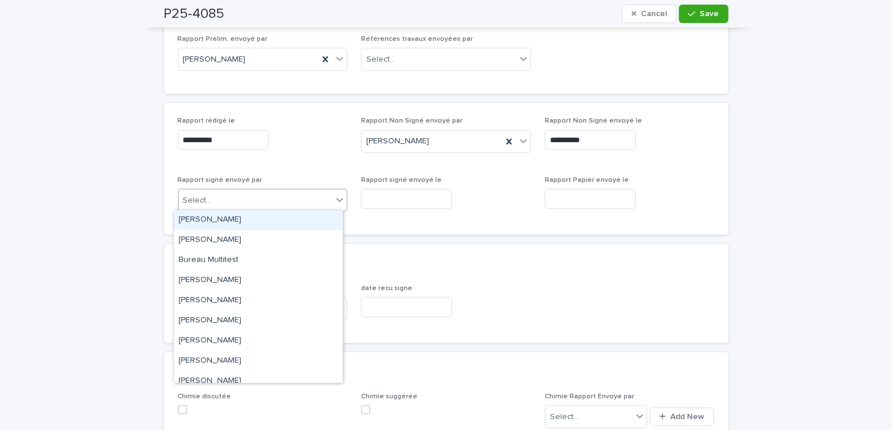
click at [234, 218] on div "[PERSON_NAME]" at bounding box center [258, 220] width 169 height 20
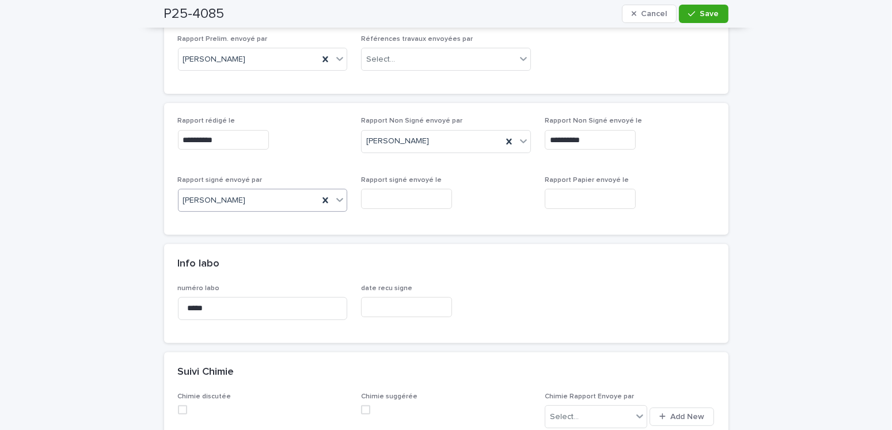
click at [429, 197] on input "text" at bounding box center [406, 199] width 91 height 20
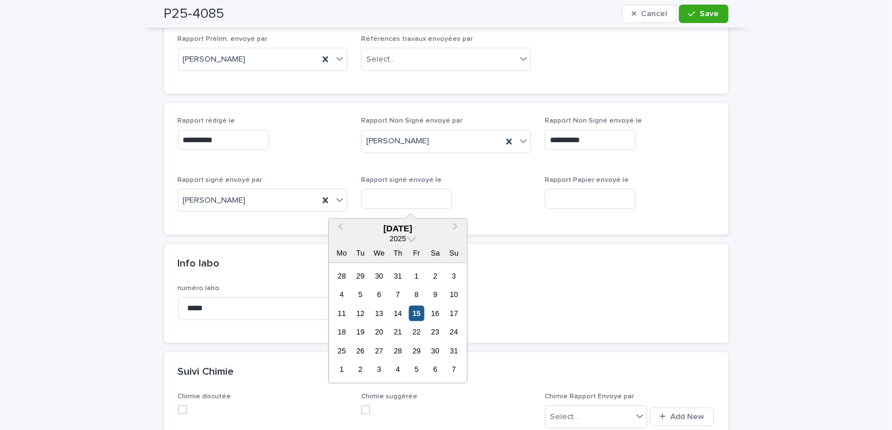
click at [416, 314] on div "15" at bounding box center [417, 314] width 16 height 16
type input "**********"
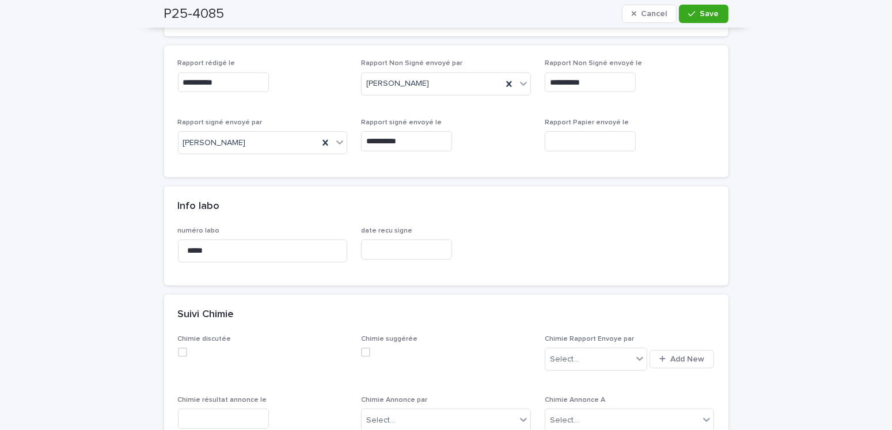
scroll to position [115, 0]
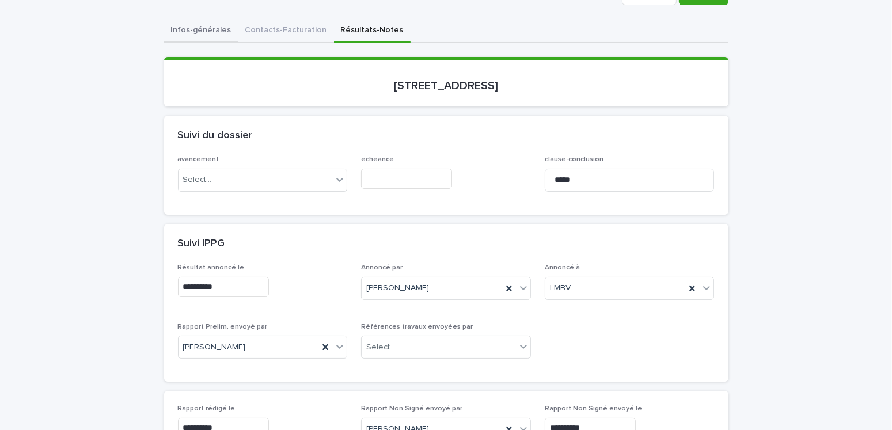
click at [208, 33] on button "Infos-générales" at bounding box center [201, 31] width 74 height 24
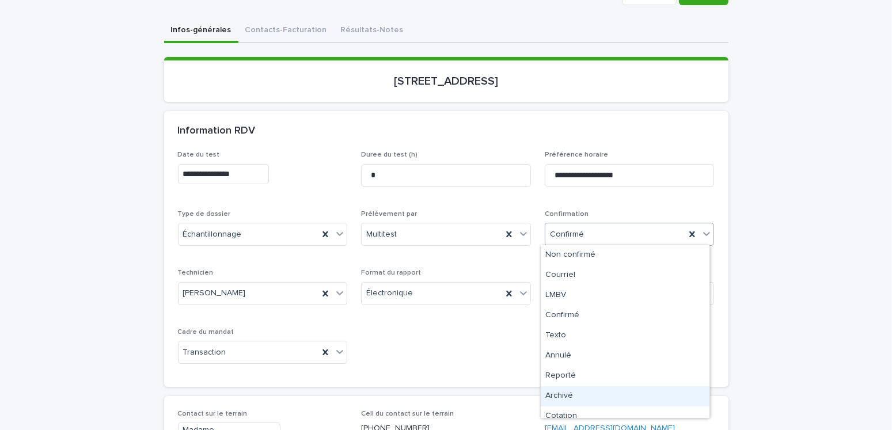
click at [567, 346] on div "Archivé" at bounding box center [624, 396] width 169 height 20
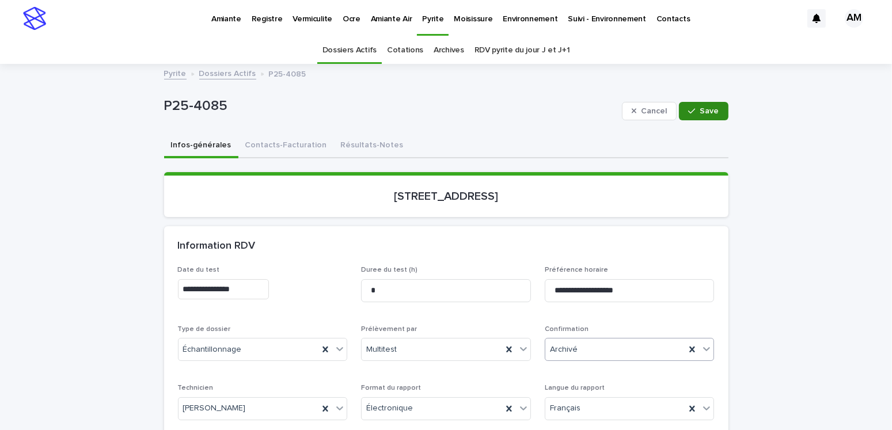
click at [694, 110] on div "button" at bounding box center [694, 111] width 12 height 8
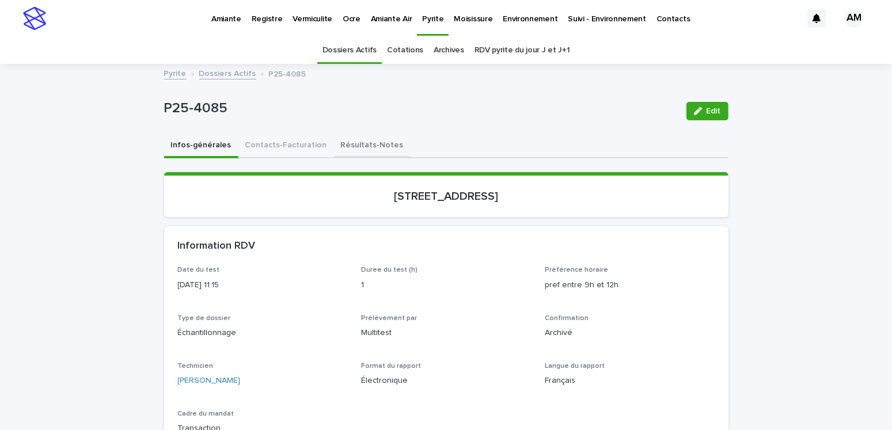
drag, startPoint x: 365, startPoint y: 139, endPoint x: 369, endPoint y: 143, distance: 6.5
click at [365, 139] on button "Résultats-Notes" at bounding box center [372, 146] width 77 height 24
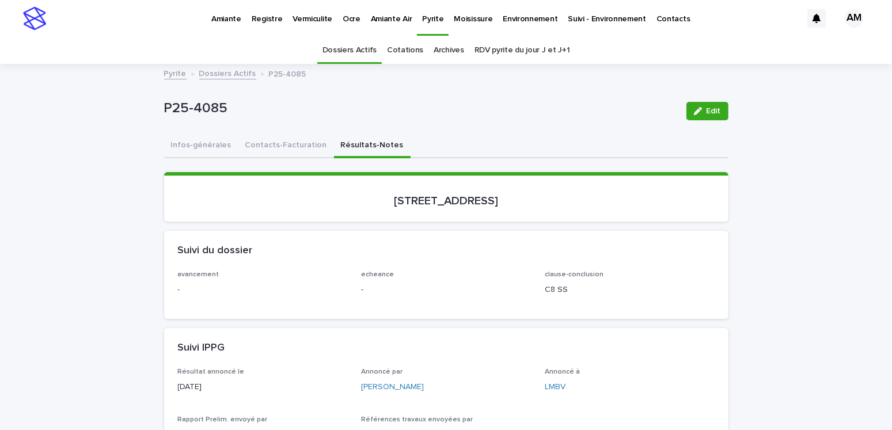
click at [221, 73] on link "Dossiers Actifs" at bounding box center [227, 72] width 57 height 13
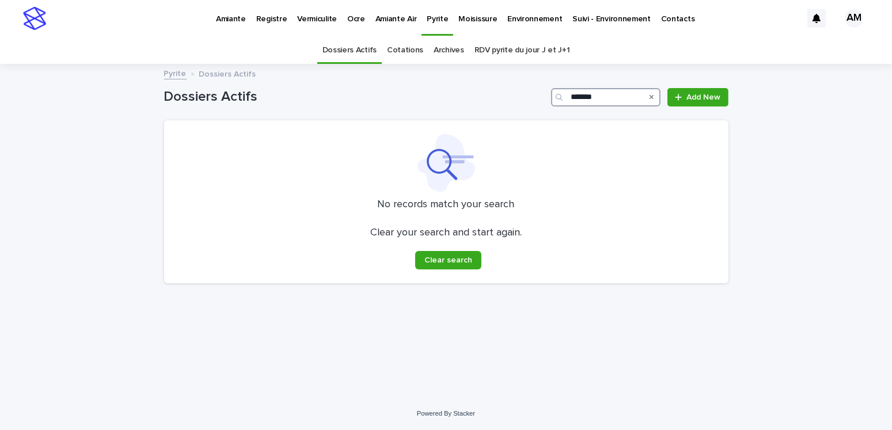
click at [614, 98] on input "*******" at bounding box center [605, 97] width 109 height 18
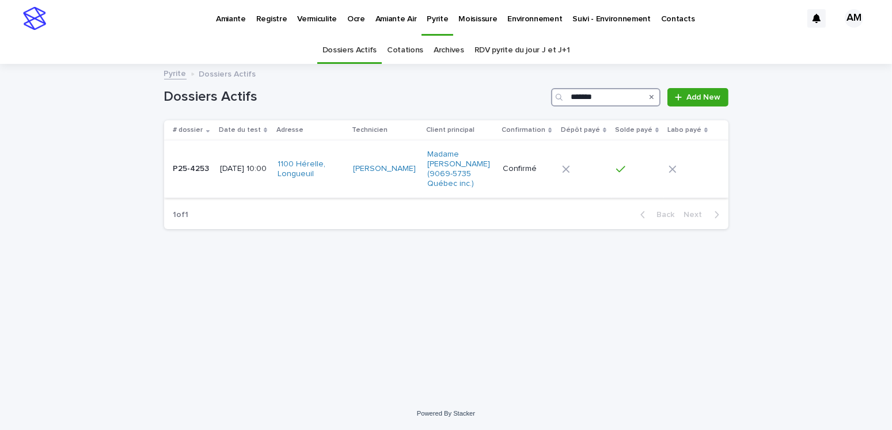
type input "*******"
click at [240, 156] on td "[DATE] 10:00" at bounding box center [244, 169] width 58 height 58
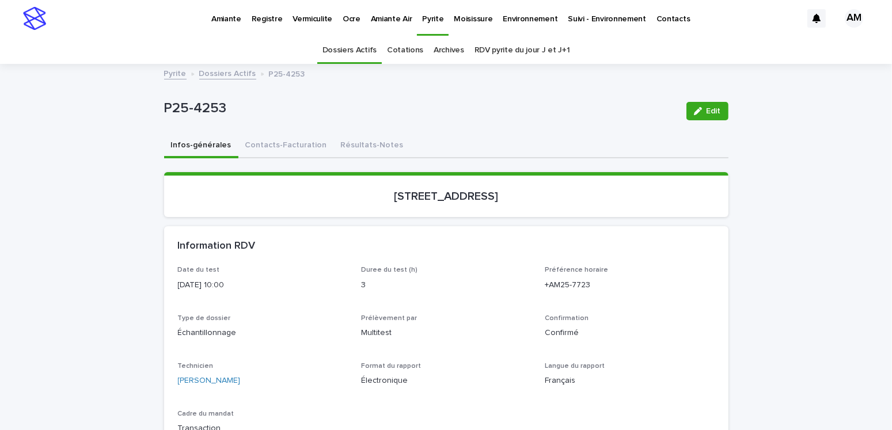
click at [340, 132] on div "P25-4253 Edit" at bounding box center [446, 111] width 564 height 46
click at [352, 142] on button "Résultats-Notes" at bounding box center [372, 146] width 77 height 24
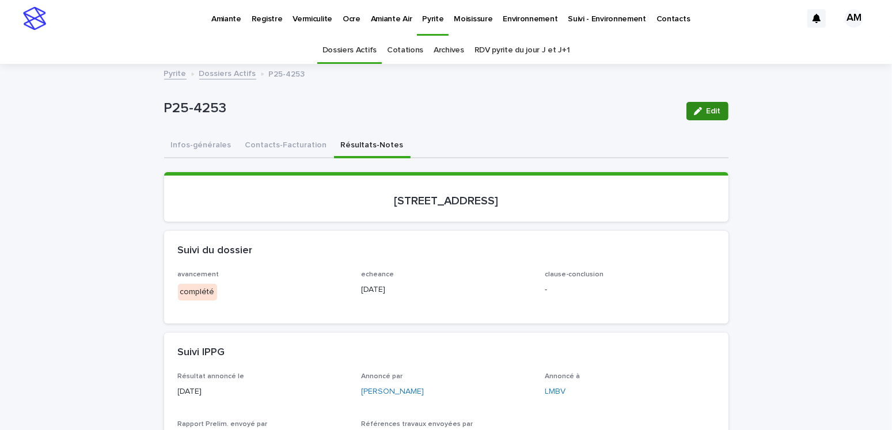
click at [699, 111] on div "button" at bounding box center [700, 111] width 13 height 8
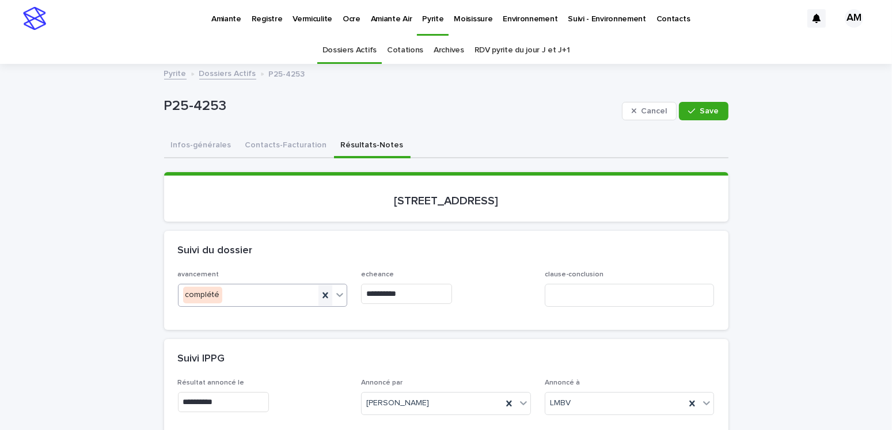
click at [319, 292] on icon at bounding box center [325, 295] width 12 height 12
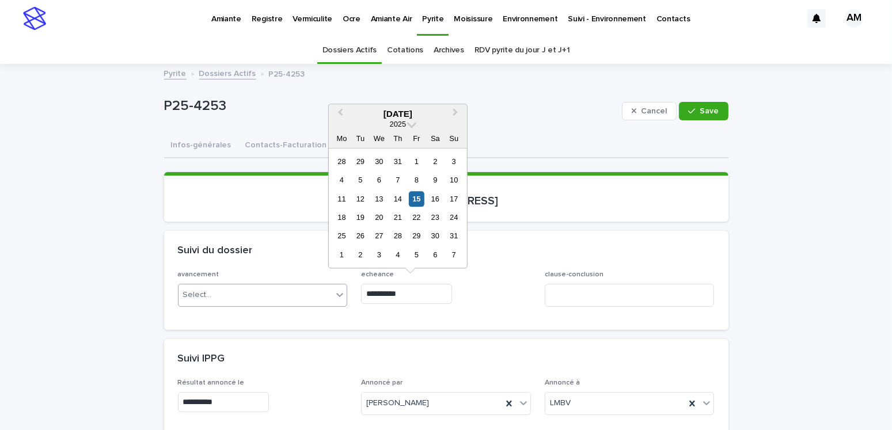
drag, startPoint x: 423, startPoint y: 297, endPoint x: 355, endPoint y: 302, distance: 68.7
click at [355, 299] on div "**********" at bounding box center [446, 293] width 536 height 45
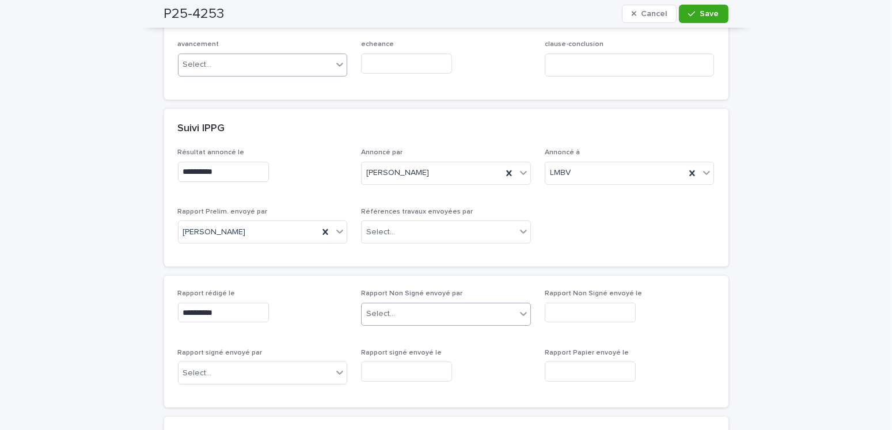
click at [380, 311] on div "Select..." at bounding box center [380, 314] width 29 height 12
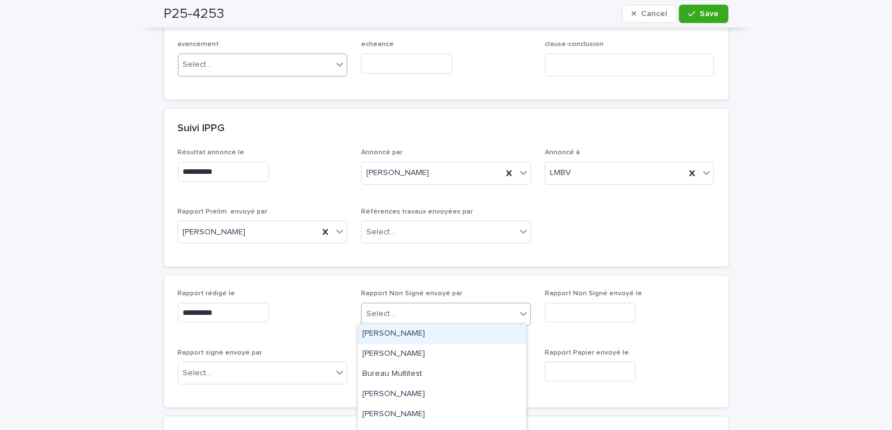
click at [392, 337] on div "[PERSON_NAME]" at bounding box center [441, 334] width 169 height 20
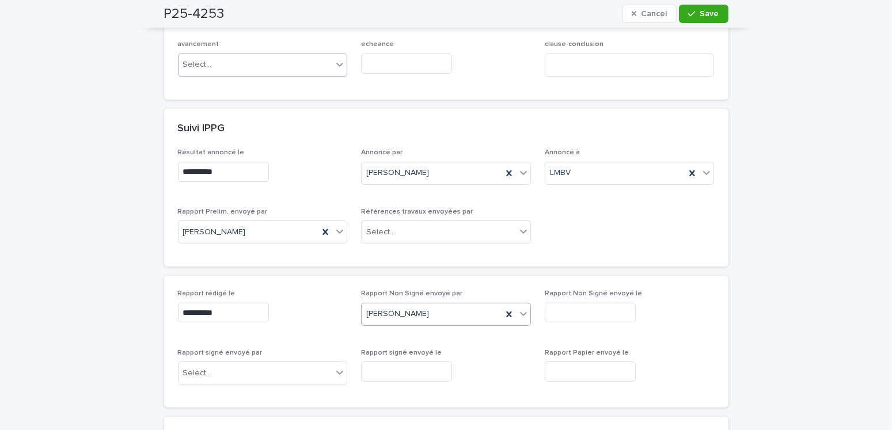
click at [584, 313] on input "text" at bounding box center [589, 313] width 91 height 20
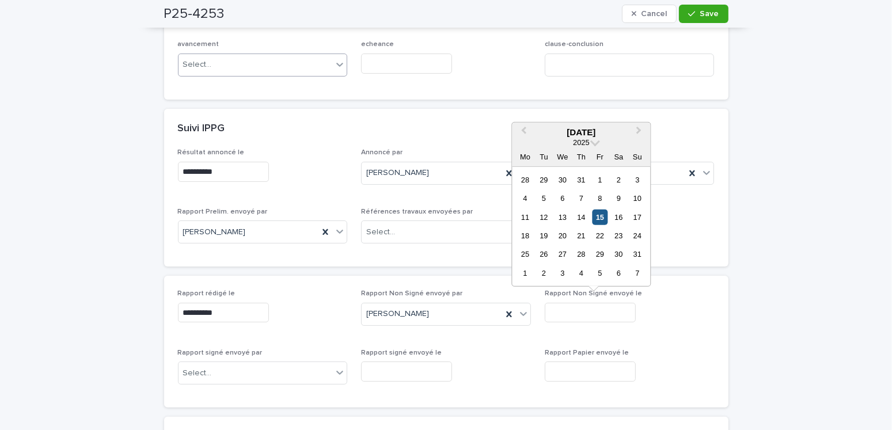
click at [599, 222] on div "15" at bounding box center [600, 217] width 16 height 16
type input "**********"
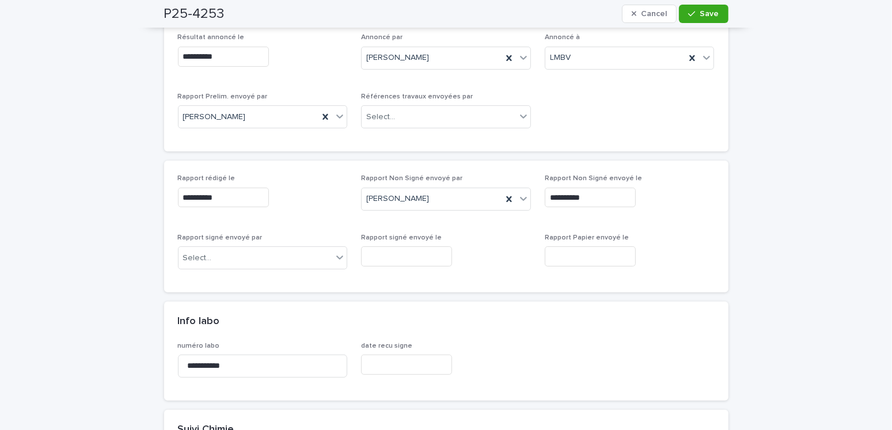
scroll to position [0, 0]
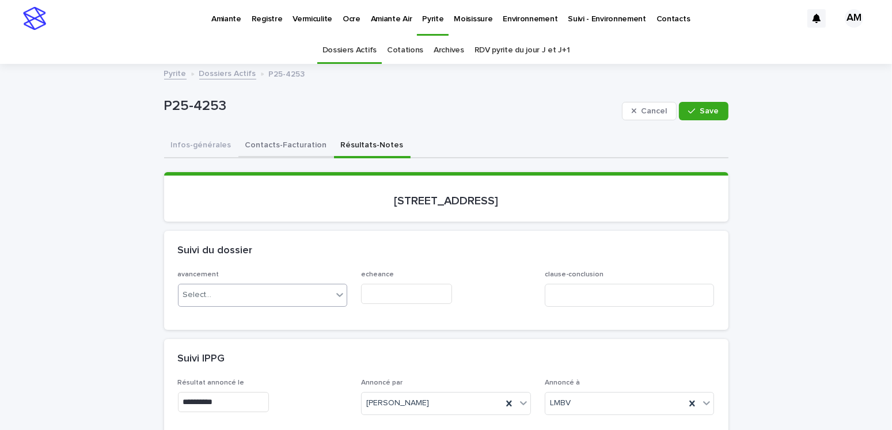
click at [281, 143] on button "Contacts-Facturation" at bounding box center [286, 146] width 96 height 24
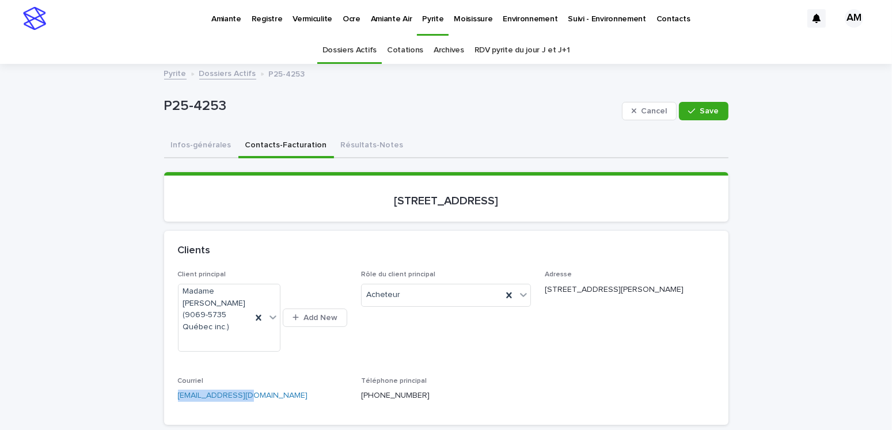
drag, startPoint x: 190, startPoint y: 382, endPoint x: 148, endPoint y: 382, distance: 42.0
drag, startPoint x: 696, startPoint y: 113, endPoint x: 695, endPoint y: 126, distance: 13.3
click at [700, 113] on span "Save" at bounding box center [709, 111] width 19 height 8
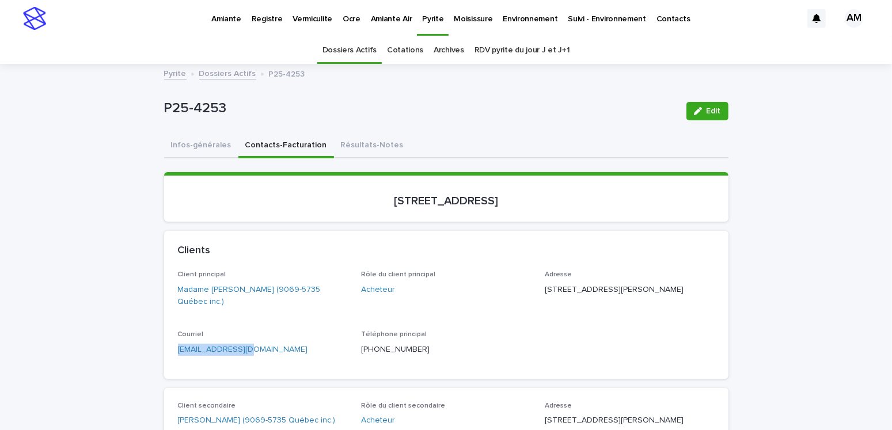
click at [218, 73] on link "Dossiers Actifs" at bounding box center [227, 72] width 57 height 13
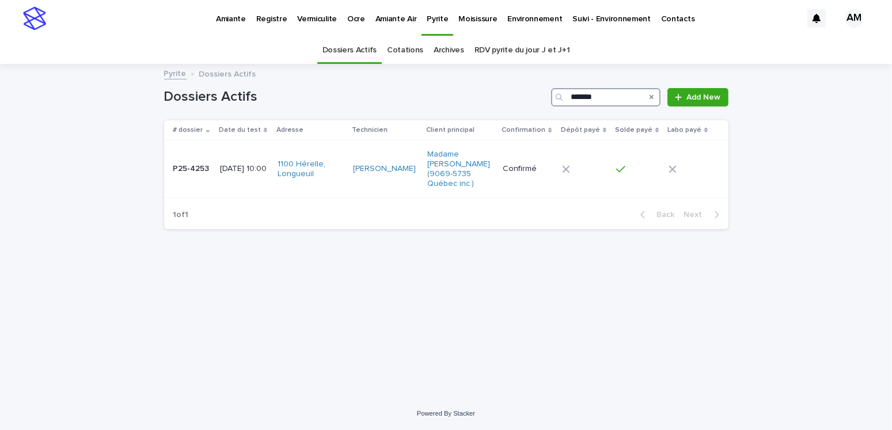
click at [617, 96] on input "*******" at bounding box center [605, 97] width 109 height 18
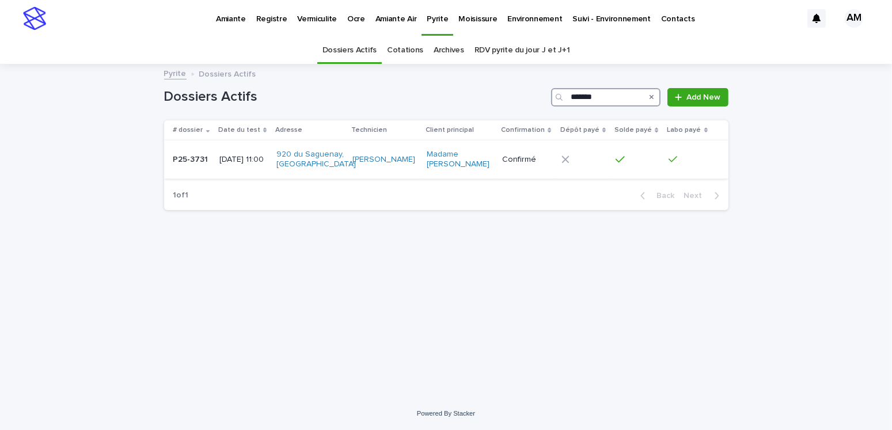
type input "*******"
click at [256, 164] on p "[DATE] 11:00" at bounding box center [243, 160] width 48 height 10
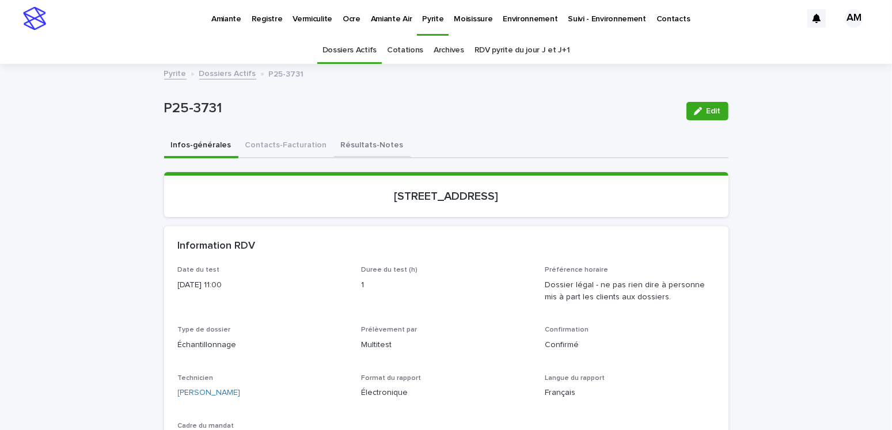
click at [361, 145] on button "Résultats-Notes" at bounding box center [372, 146] width 77 height 24
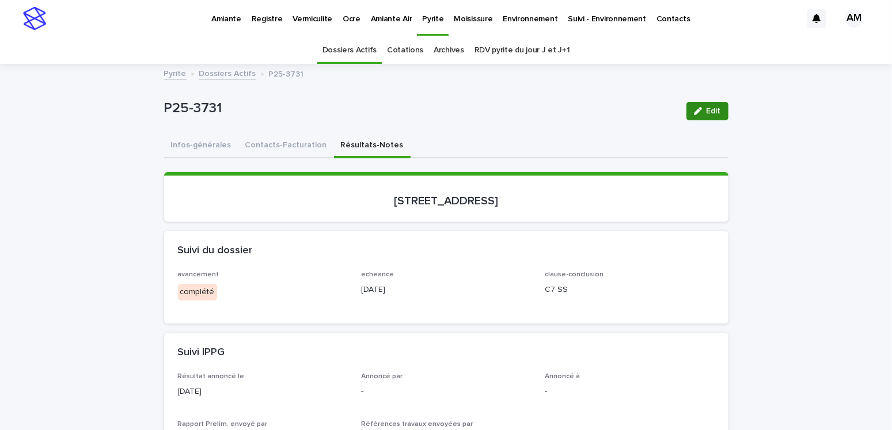
click at [708, 108] on span "Edit" at bounding box center [713, 111] width 14 height 8
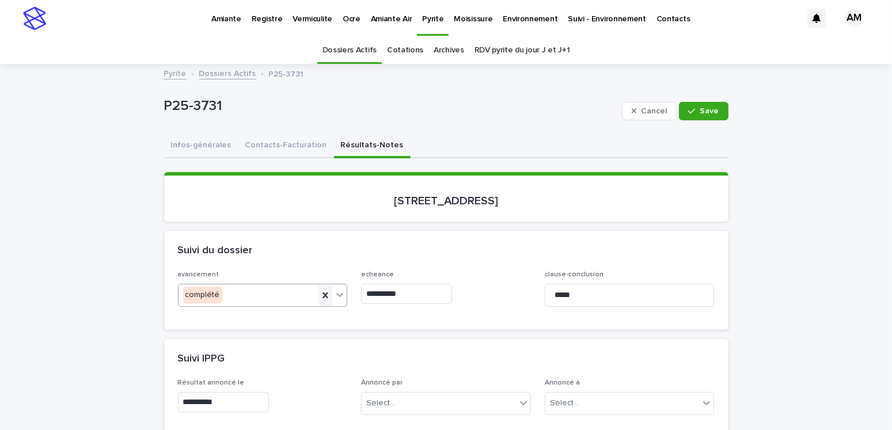
click at [319, 294] on icon at bounding box center [325, 295] width 12 height 12
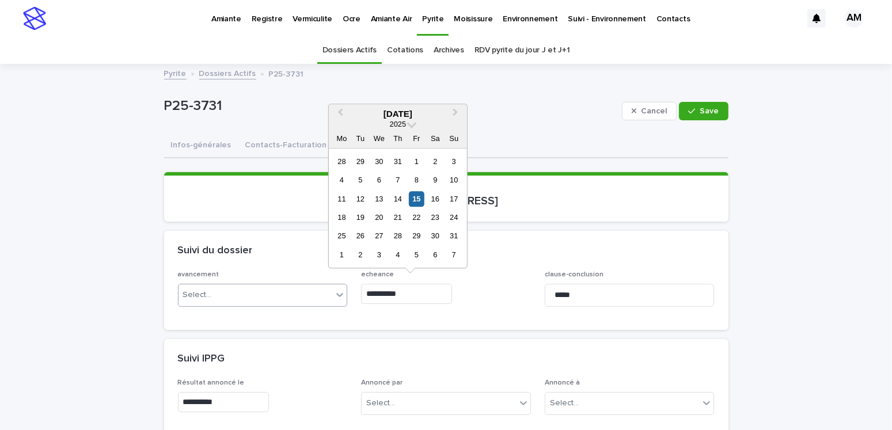
drag, startPoint x: 383, startPoint y: 295, endPoint x: 326, endPoint y: 299, distance: 57.7
click at [326, 298] on div "**********" at bounding box center [446, 293] width 536 height 45
click at [417, 343] on div "Suivi IPPG" at bounding box center [446, 359] width 564 height 40
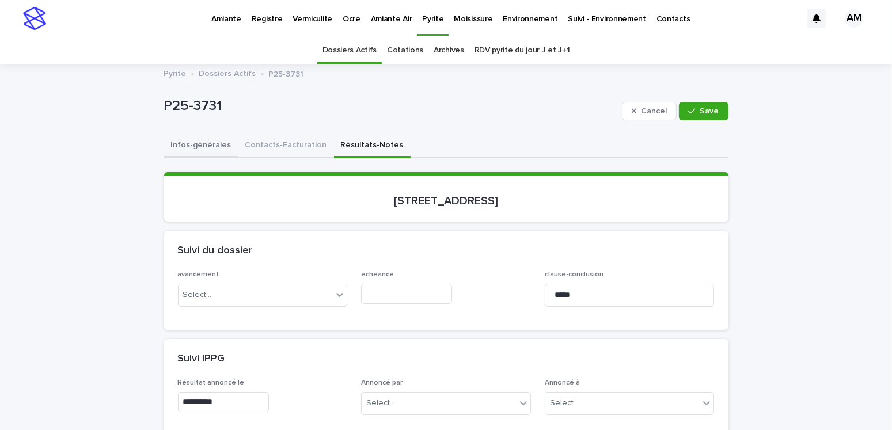
click at [205, 145] on button "Infos-générales" at bounding box center [201, 146] width 74 height 24
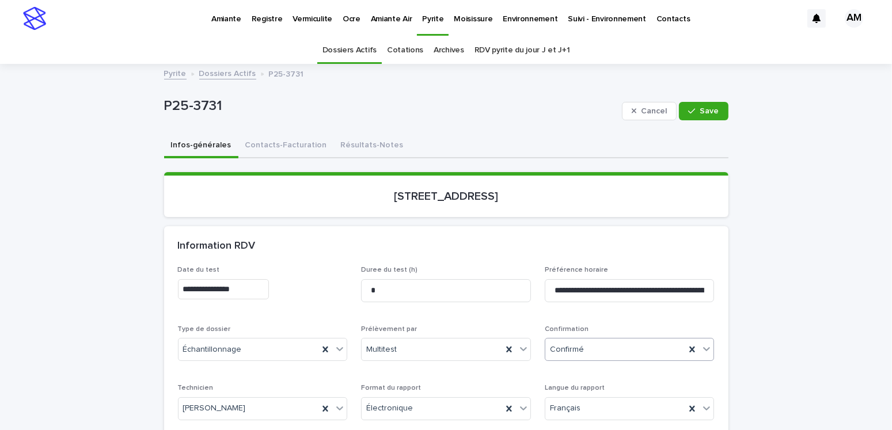
click at [582, 346] on div "Confirmé" at bounding box center [615, 349] width 140 height 19
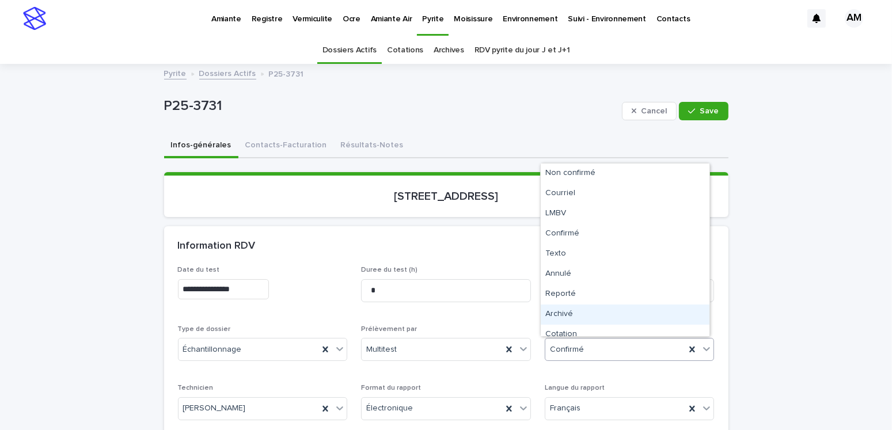
click at [572, 311] on div "Archivé" at bounding box center [624, 314] width 169 height 20
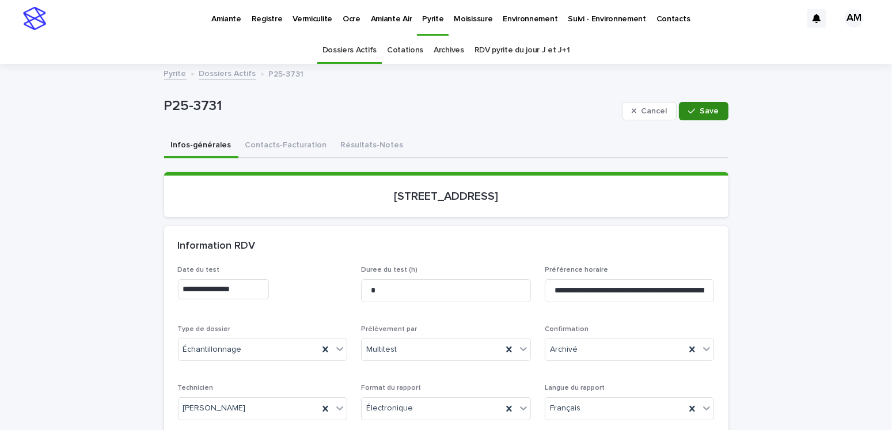
click at [700, 107] on span "Save" at bounding box center [709, 111] width 19 height 8
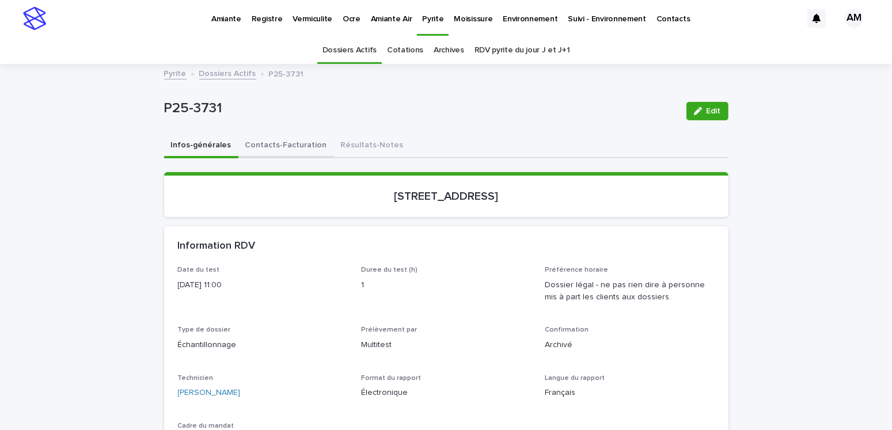
click at [283, 147] on button "Contacts-Facturation" at bounding box center [286, 146] width 96 height 24
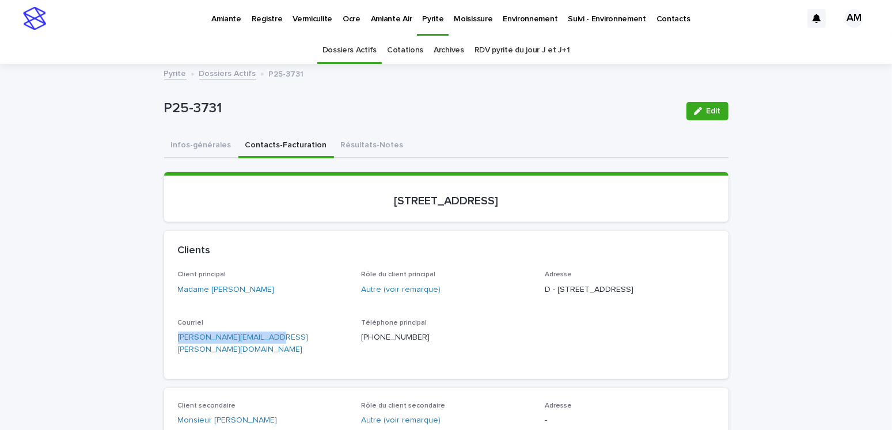
drag, startPoint x: 297, startPoint y: 355, endPoint x: 146, endPoint y: 357, distance: 150.8
drag, startPoint x: 170, startPoint y: 139, endPoint x: 190, endPoint y: 146, distance: 20.6
click at [170, 139] on button "Infos-générales" at bounding box center [201, 146] width 74 height 24
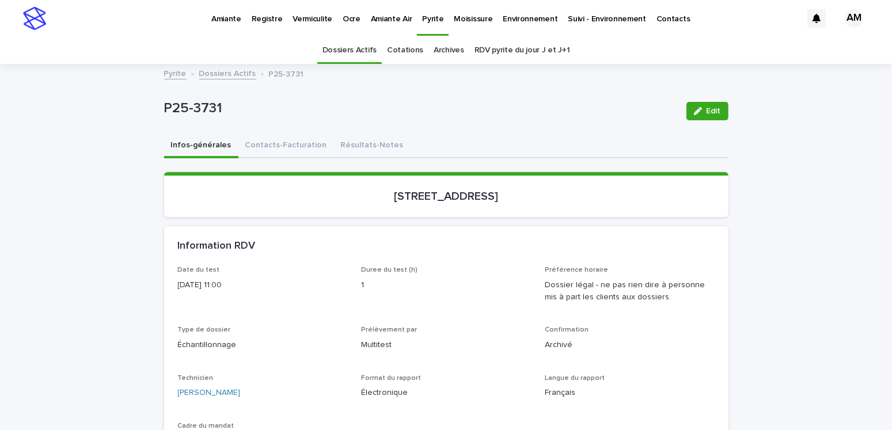
click at [223, 76] on link "Dossiers Actifs" at bounding box center [227, 72] width 57 height 13
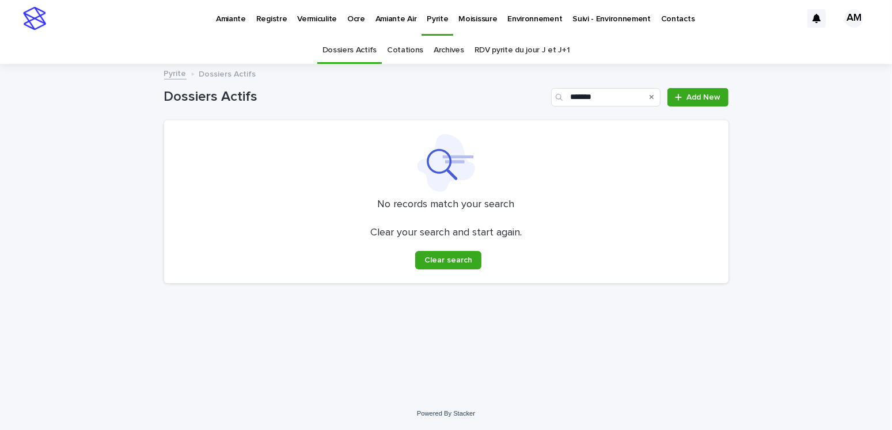
click at [166, 73] on link "Pyrite" at bounding box center [175, 72] width 22 height 13
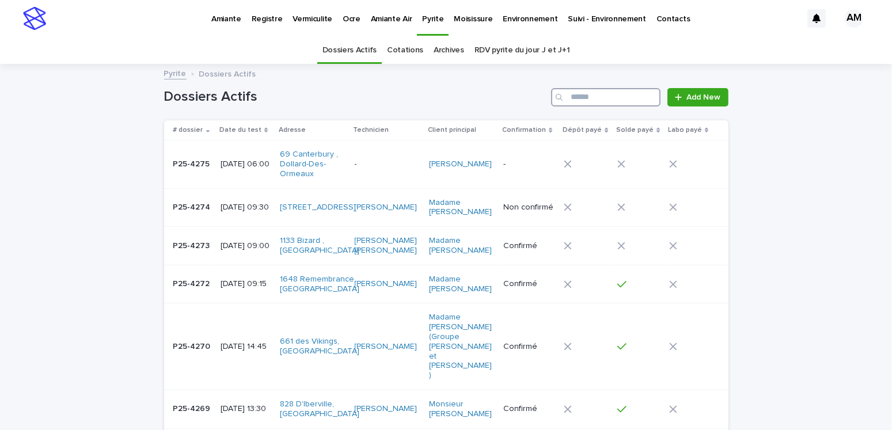
click at [592, 96] on input "Search" at bounding box center [605, 97] width 109 height 18
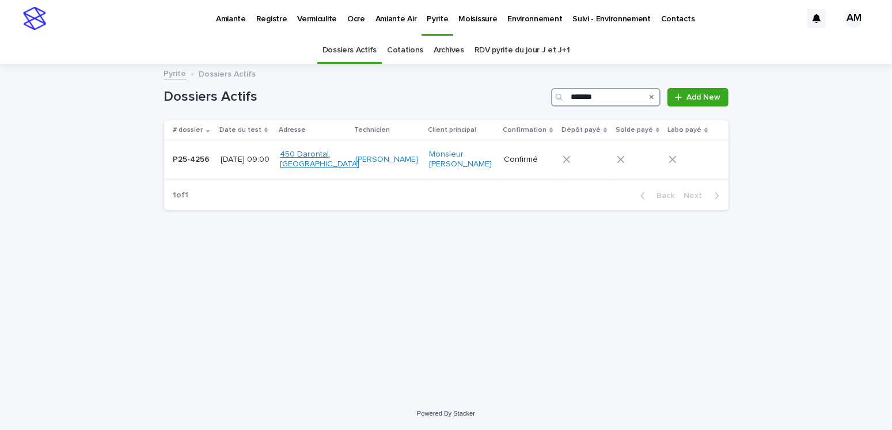
type input "*******"
click at [297, 155] on link "450 Darontal, [GEOGRAPHIC_DATA]" at bounding box center [319, 160] width 79 height 20
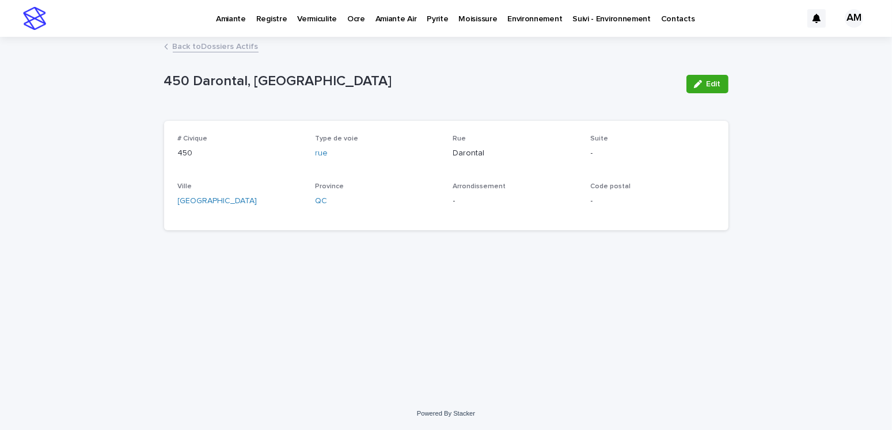
click at [227, 45] on link "Back to Dossiers Actifs" at bounding box center [216, 45] width 86 height 13
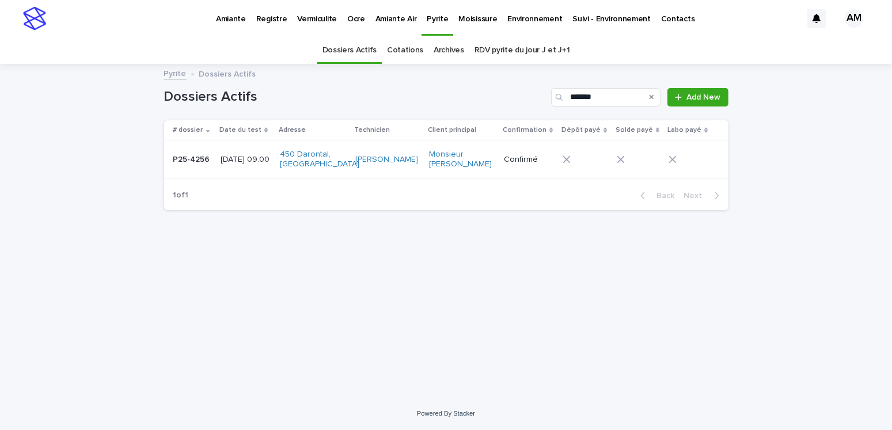
click at [231, 158] on p "[DATE] 09:00" at bounding box center [245, 160] width 51 height 10
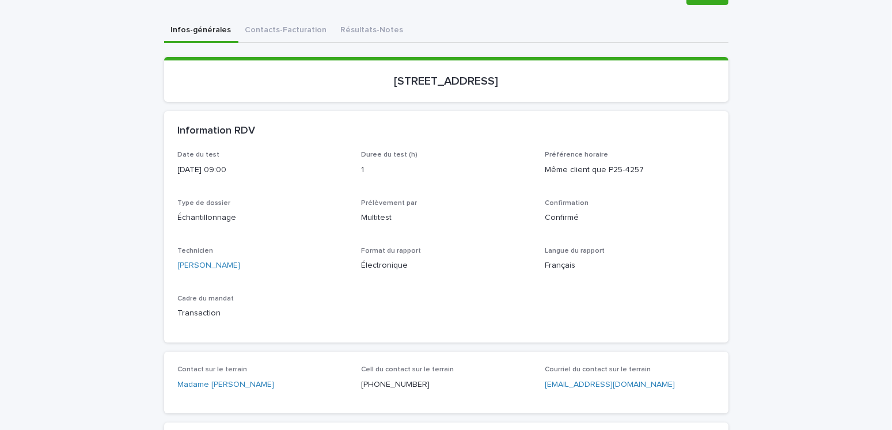
scroll to position [58, 0]
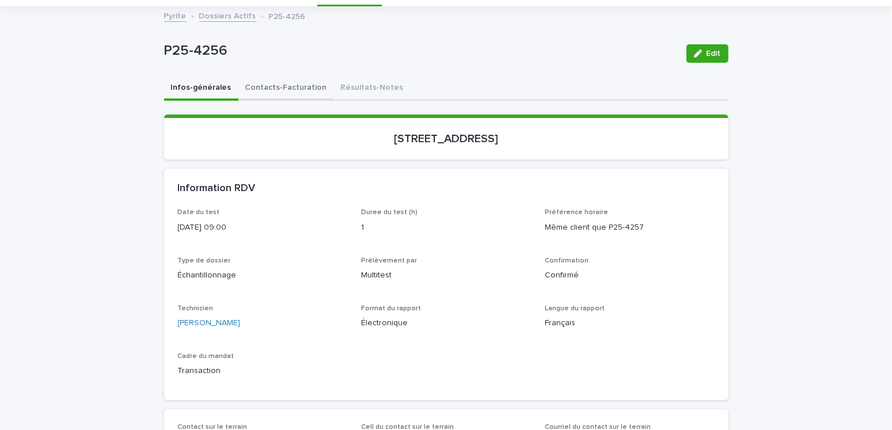
click at [303, 88] on button "Contacts-Facturation" at bounding box center [286, 89] width 96 height 24
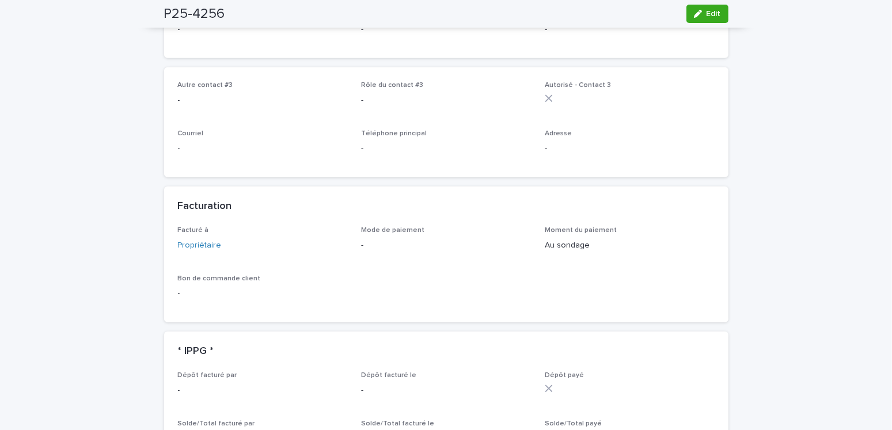
scroll to position [633, 0]
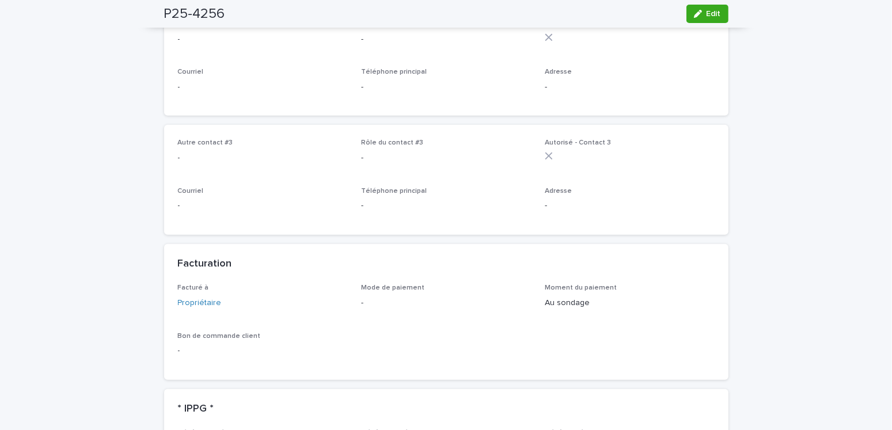
click at [660, 304] on div "Moment du paiement Au sondage" at bounding box center [629, 301] width 170 height 34
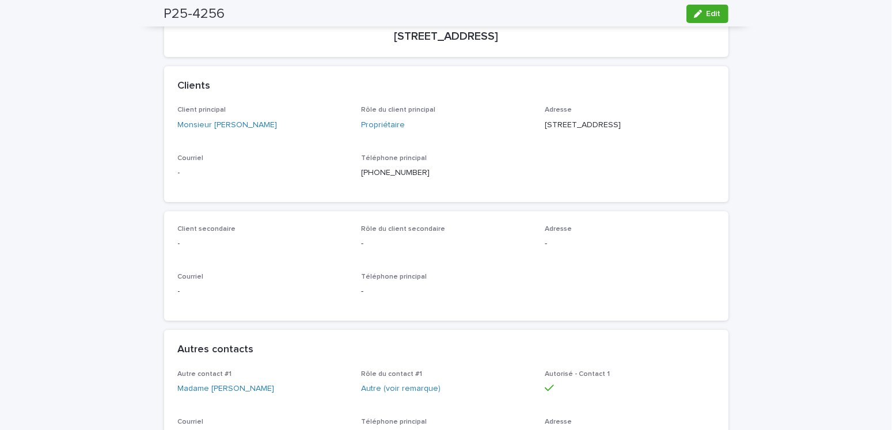
scroll to position [0, 0]
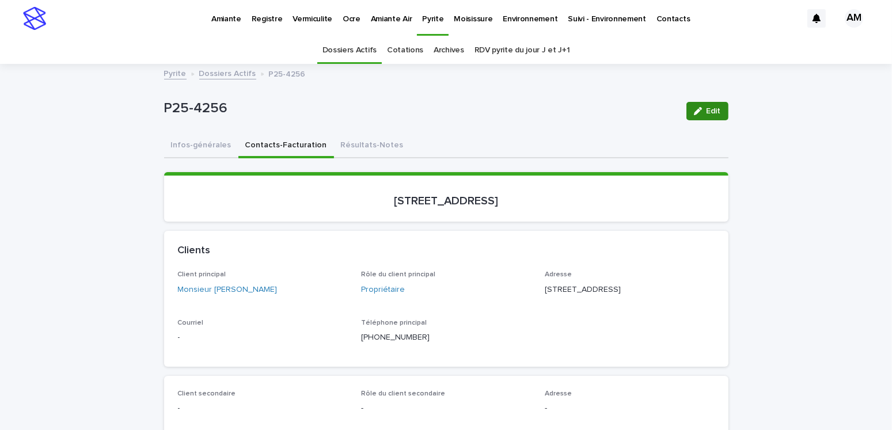
click at [711, 118] on button "Edit" at bounding box center [707, 111] width 42 height 18
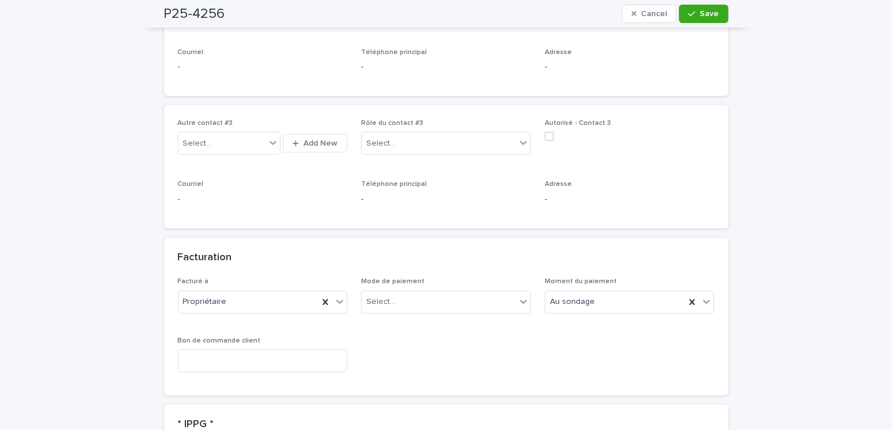
scroll to position [863, 0]
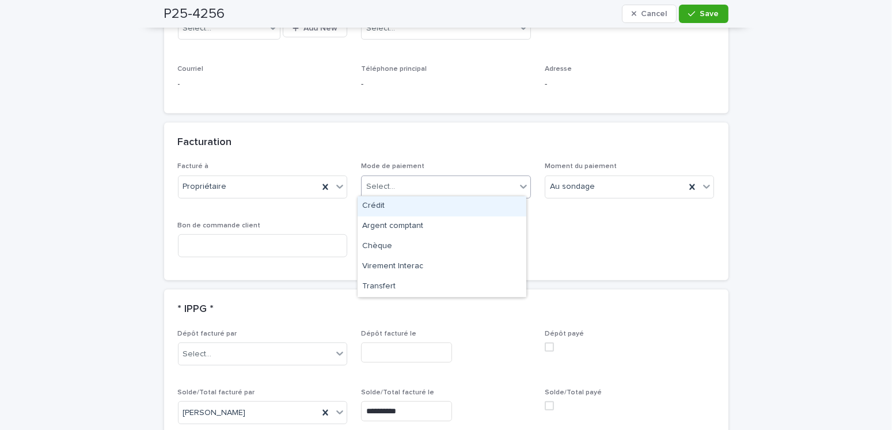
click at [420, 177] on div "Select..." at bounding box center [438, 186] width 154 height 19
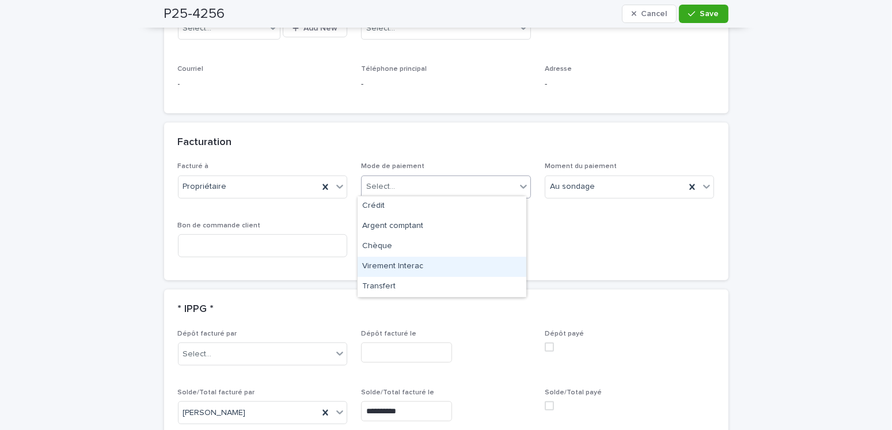
click at [409, 262] on div "Virement Interac" at bounding box center [441, 267] width 169 height 20
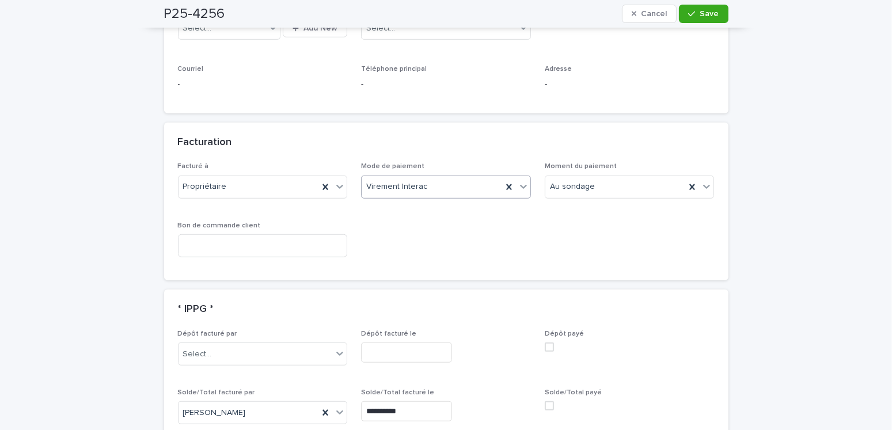
scroll to position [978, 0]
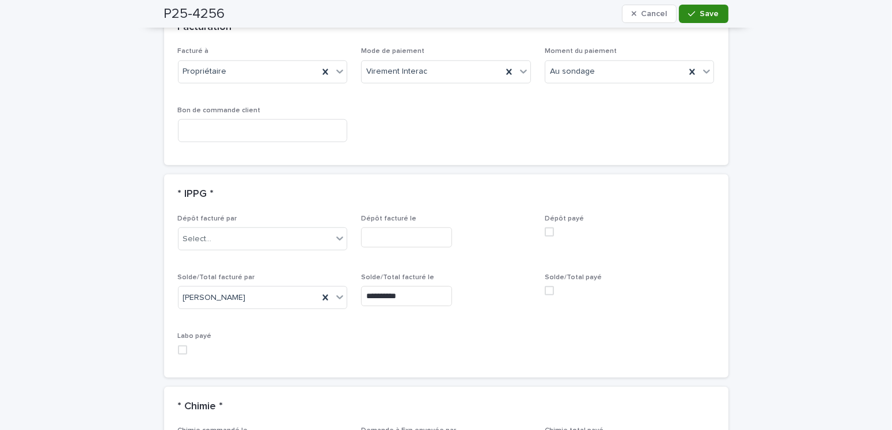
click at [700, 12] on span "Save" at bounding box center [709, 14] width 19 height 8
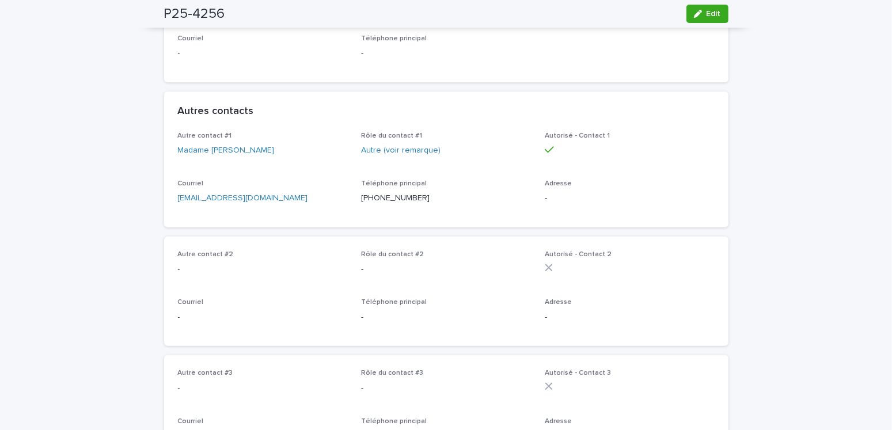
scroll to position [0, 0]
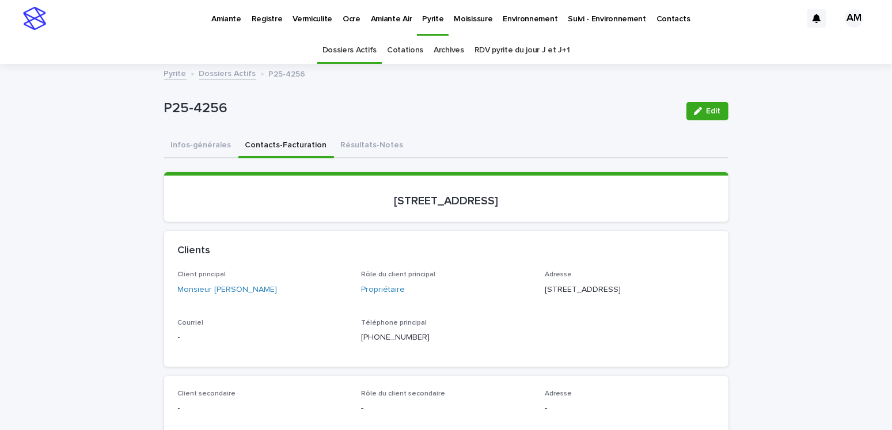
click at [209, 77] on link "Dossiers Actifs" at bounding box center [227, 72] width 57 height 13
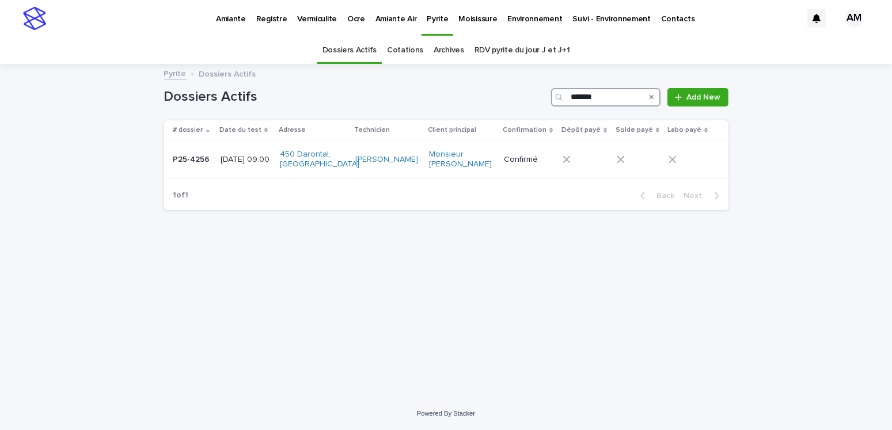
drag, startPoint x: 605, startPoint y: 98, endPoint x: 515, endPoint y: 103, distance: 91.1
click at [515, 103] on div "Dossiers Actifs ******* Add New" at bounding box center [446, 97] width 564 height 18
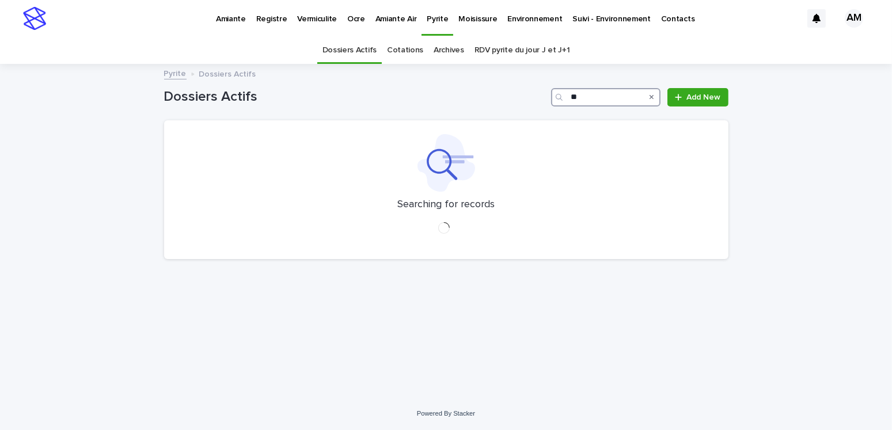
type input "*"
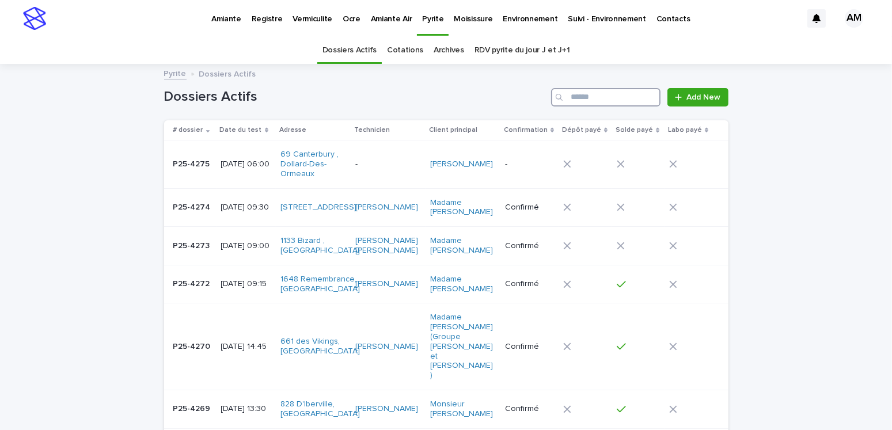
click at [566, 93] on input "Search" at bounding box center [605, 97] width 109 height 18
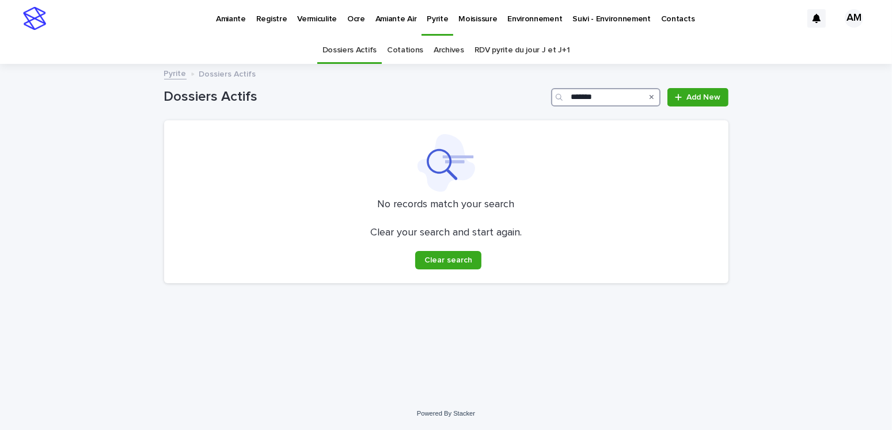
type input "*******"
click at [178, 77] on link "Pyrite" at bounding box center [175, 72] width 22 height 13
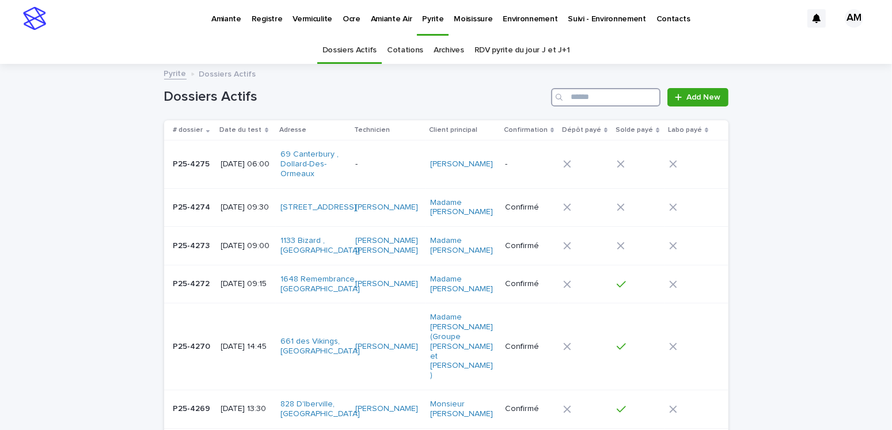
click at [576, 98] on input "Search" at bounding box center [605, 97] width 109 height 18
type input "*******"
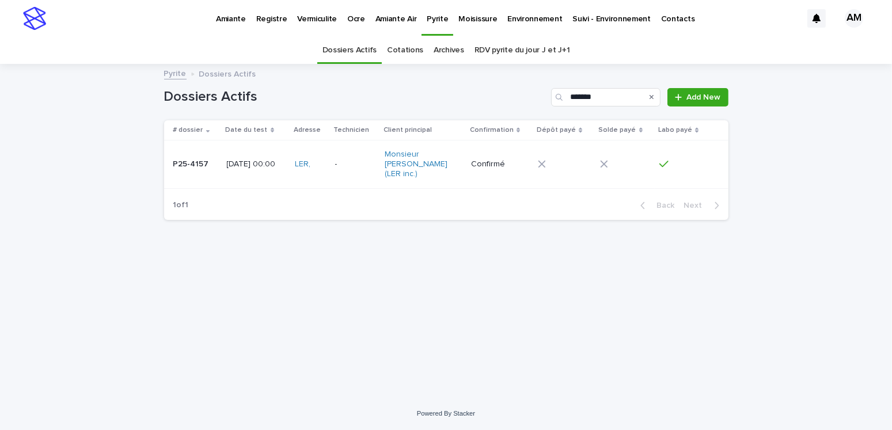
click at [245, 159] on p "[DATE] 00:00" at bounding box center [256, 164] width 59 height 10
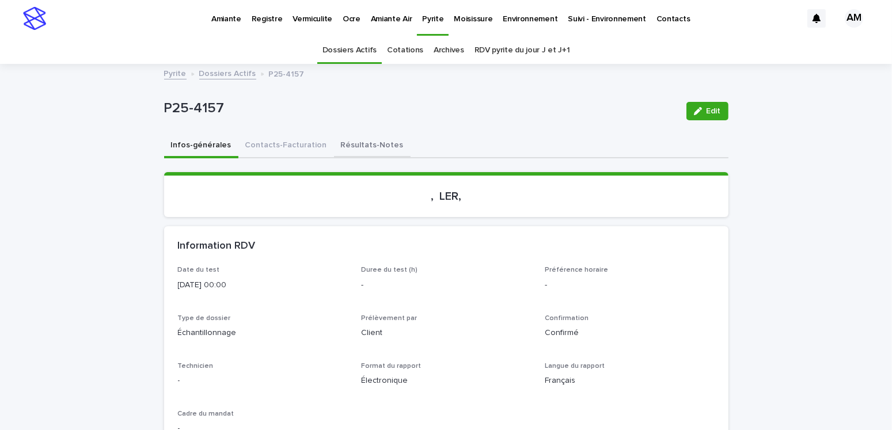
click at [346, 145] on button "Résultats-Notes" at bounding box center [372, 146] width 77 height 24
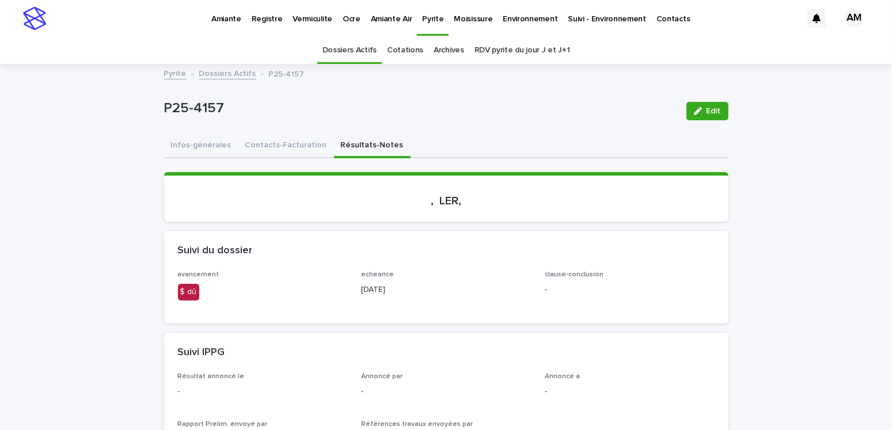
click at [215, 70] on link "Dossiers Actifs" at bounding box center [227, 72] width 57 height 13
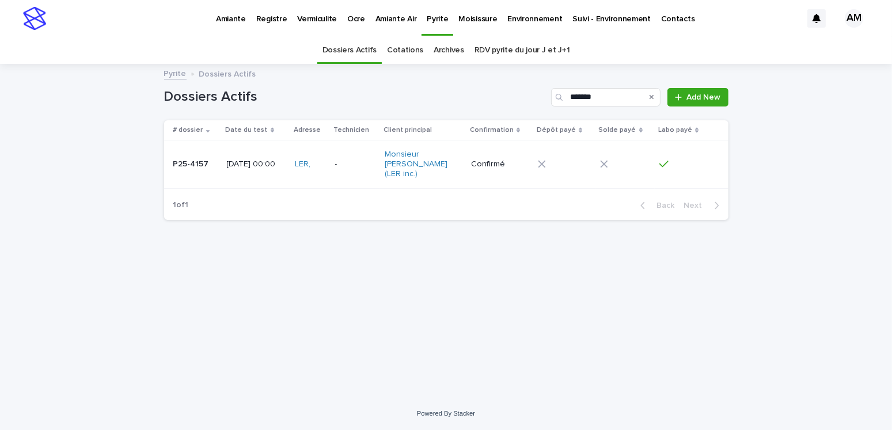
click at [172, 74] on link "Pyrite" at bounding box center [175, 72] width 22 height 13
